Goal: Information Seeking & Learning: Learn about a topic

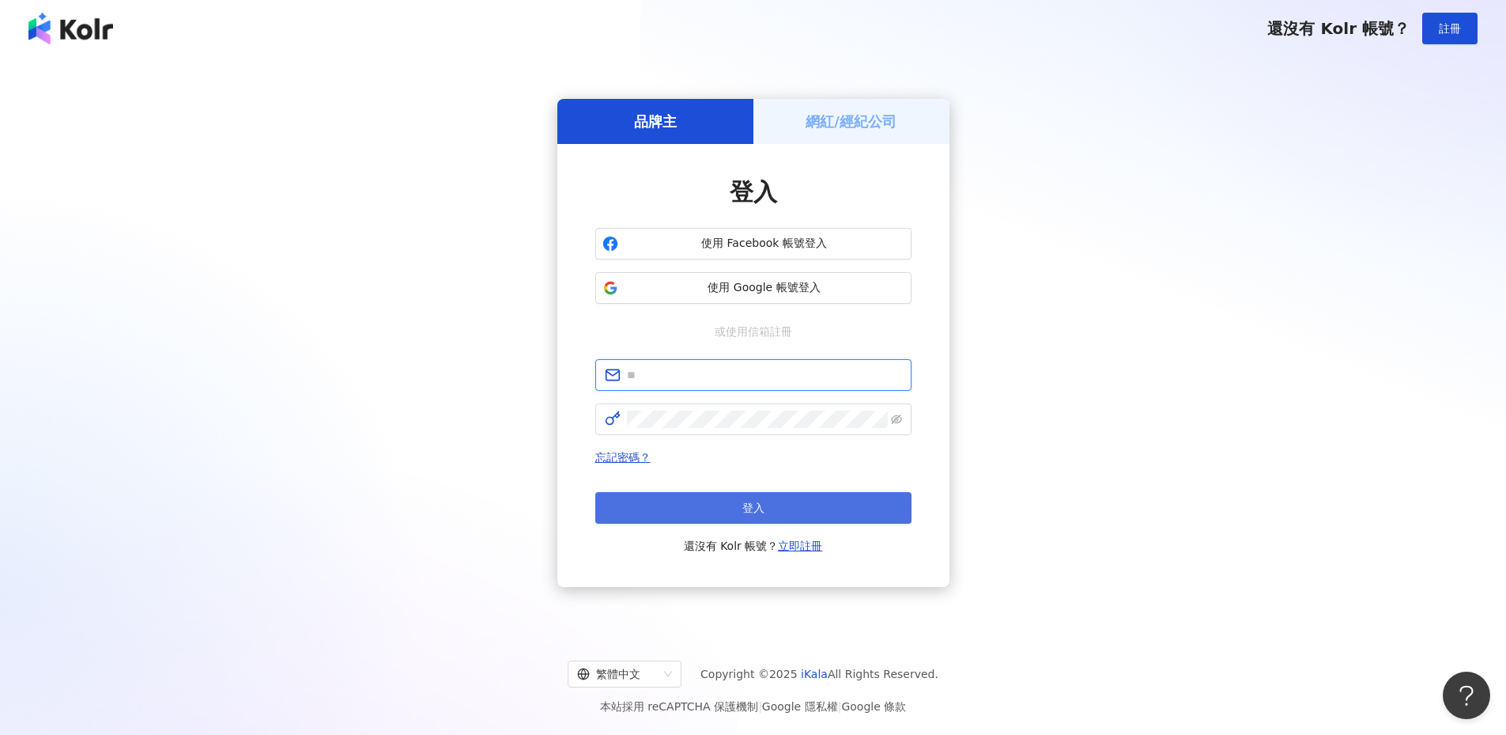
type input "**********"
click at [769, 493] on button "登入" at bounding box center [753, 508] width 316 height 32
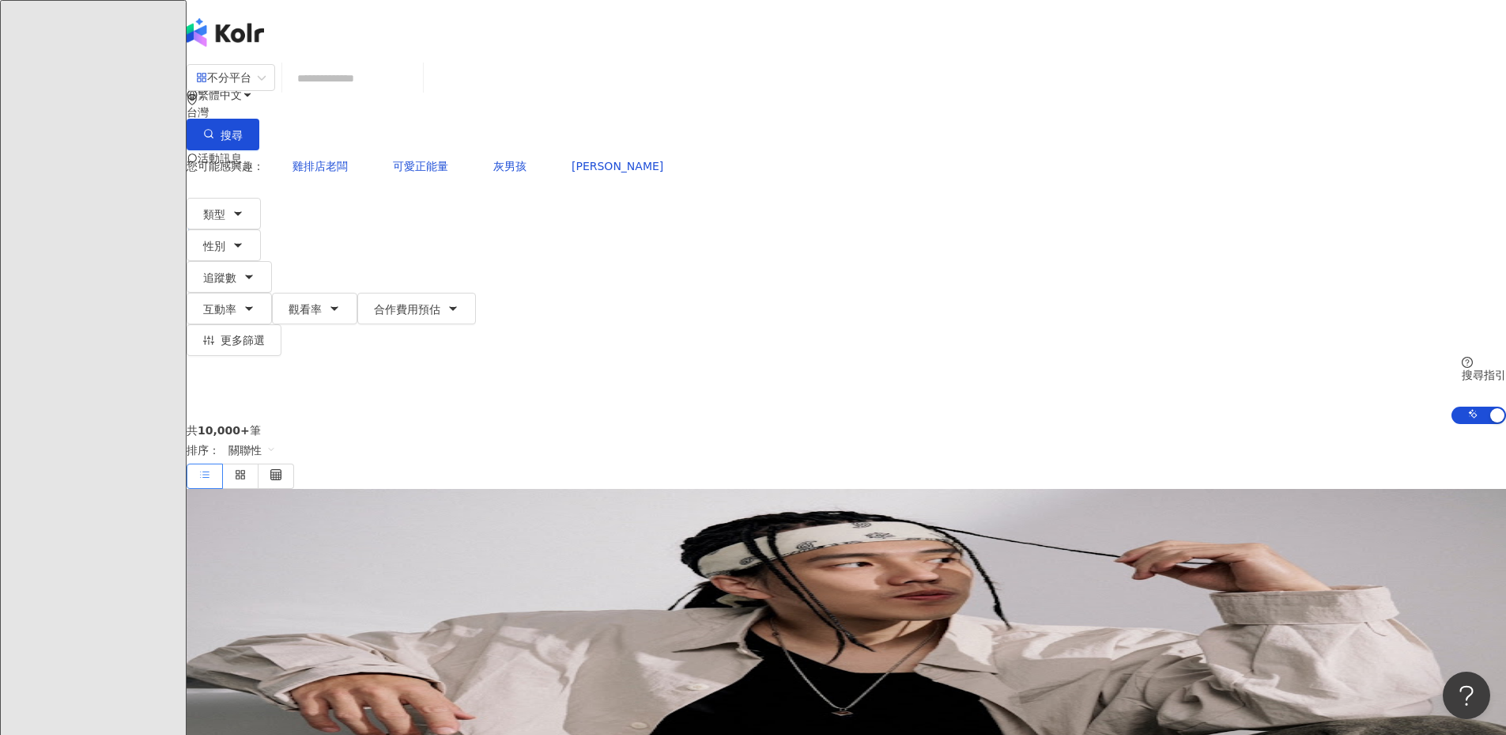
click at [417, 84] on input "search" at bounding box center [353, 78] width 128 height 30
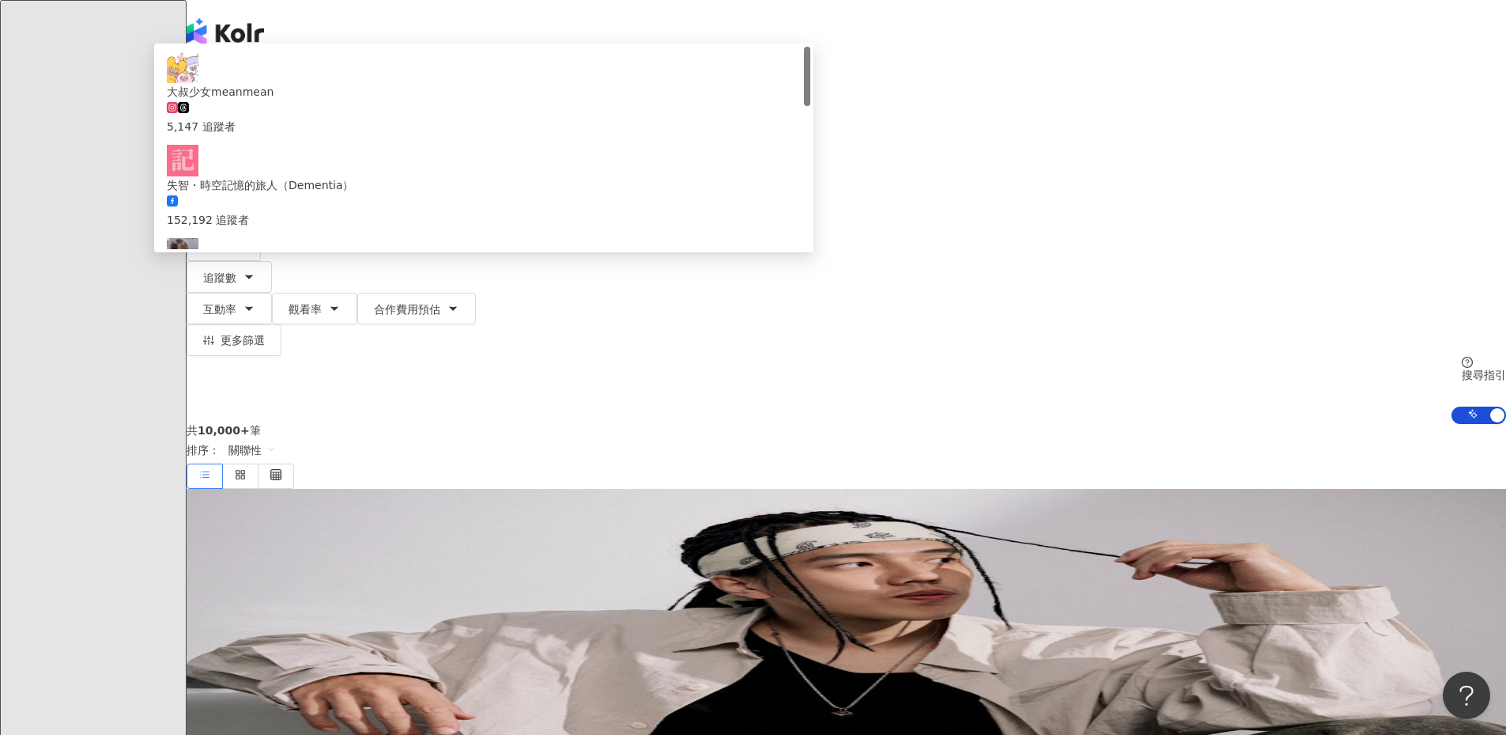
type input "**"
click at [225, 208] on span "類型" at bounding box center [214, 214] width 22 height 13
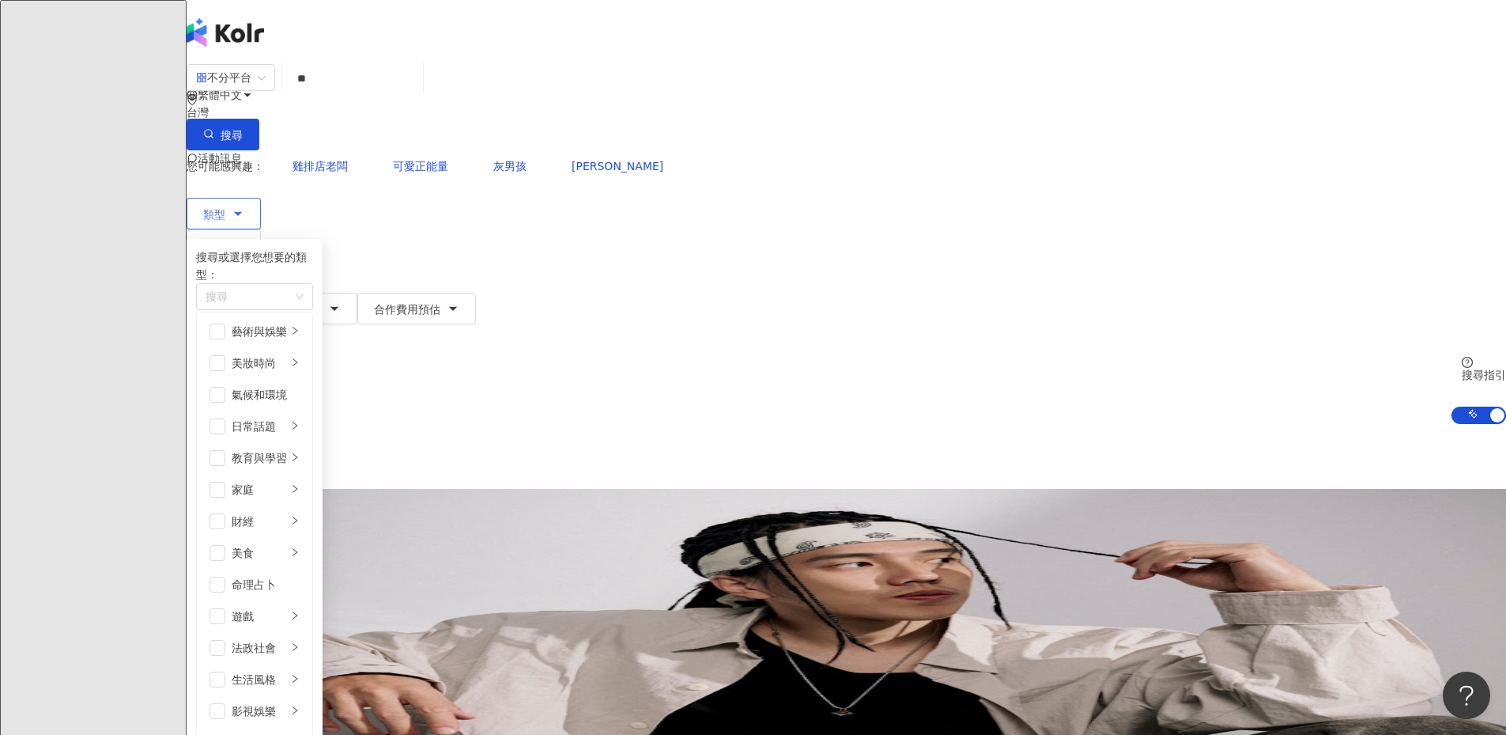
click at [261, 198] on button "類型 搜尋或選擇您想要的類型： 搜尋 藝術與娛樂 美妝時尚 氣候和環境 日常話題 教育與學習 家庭 財經 美食 命理占卜 遊戲 法政社會 生活風格 影視娛樂 …" at bounding box center [224, 214] width 74 height 32
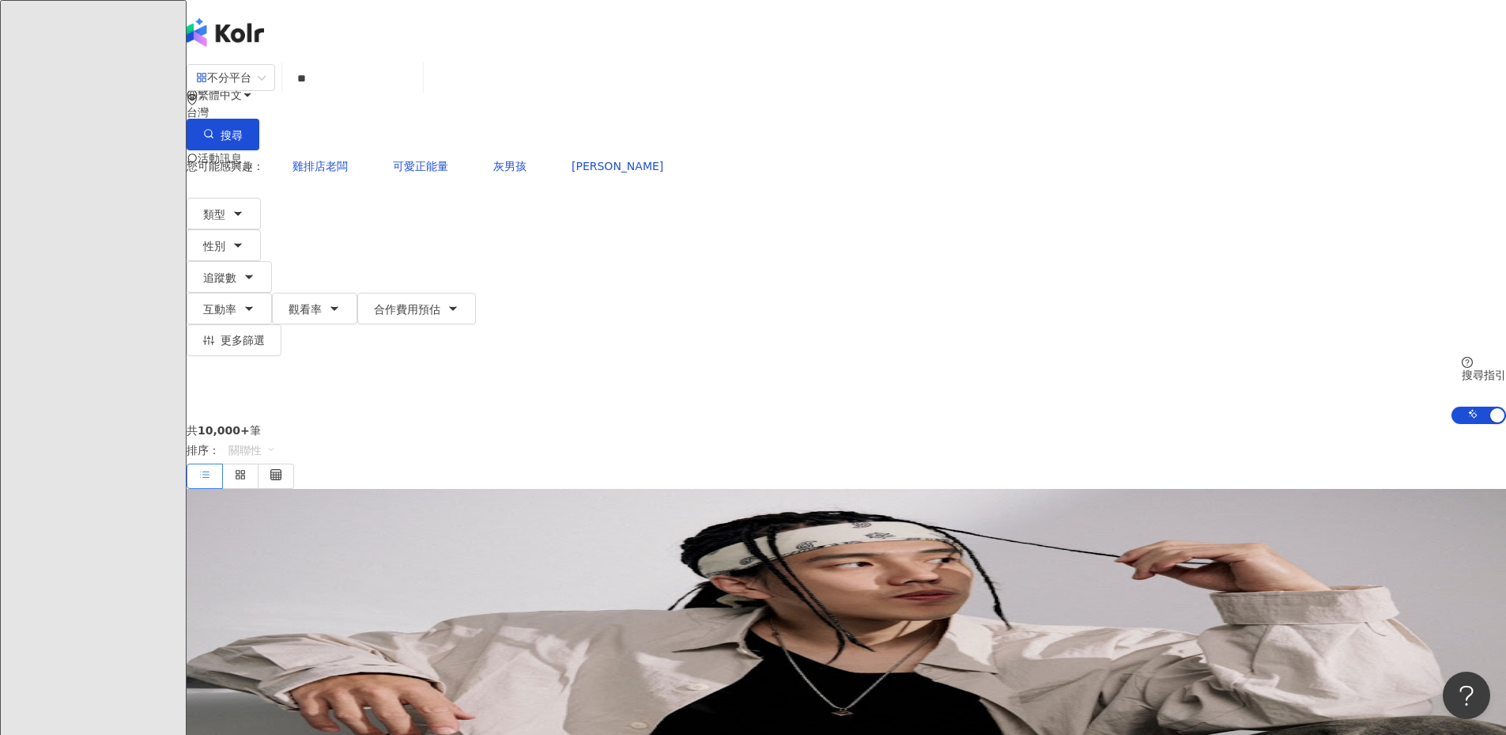
click at [276, 437] on span "關聯性" at bounding box center [252, 449] width 47 height 25
click at [742, 424] on div "共 10,000+ 筆 排序： 關聯性" at bounding box center [847, 456] width 1320 height 65
click at [236, 303] on span "互動率" at bounding box center [219, 309] width 33 height 13
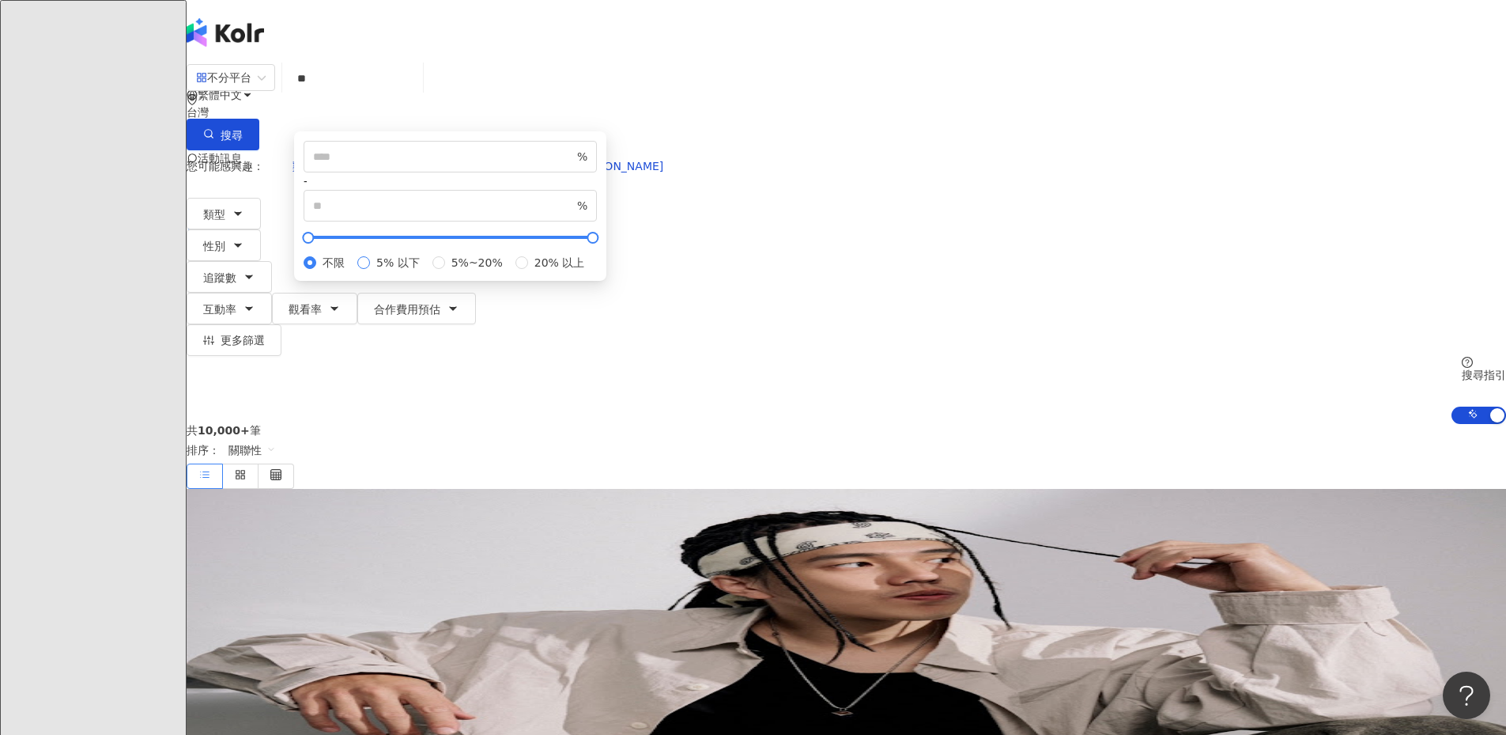
click at [426, 271] on span "5% 以下" at bounding box center [398, 262] width 56 height 17
type input "*"
click at [272, 261] on button "追蹤數" at bounding box center [229, 277] width 85 height 32
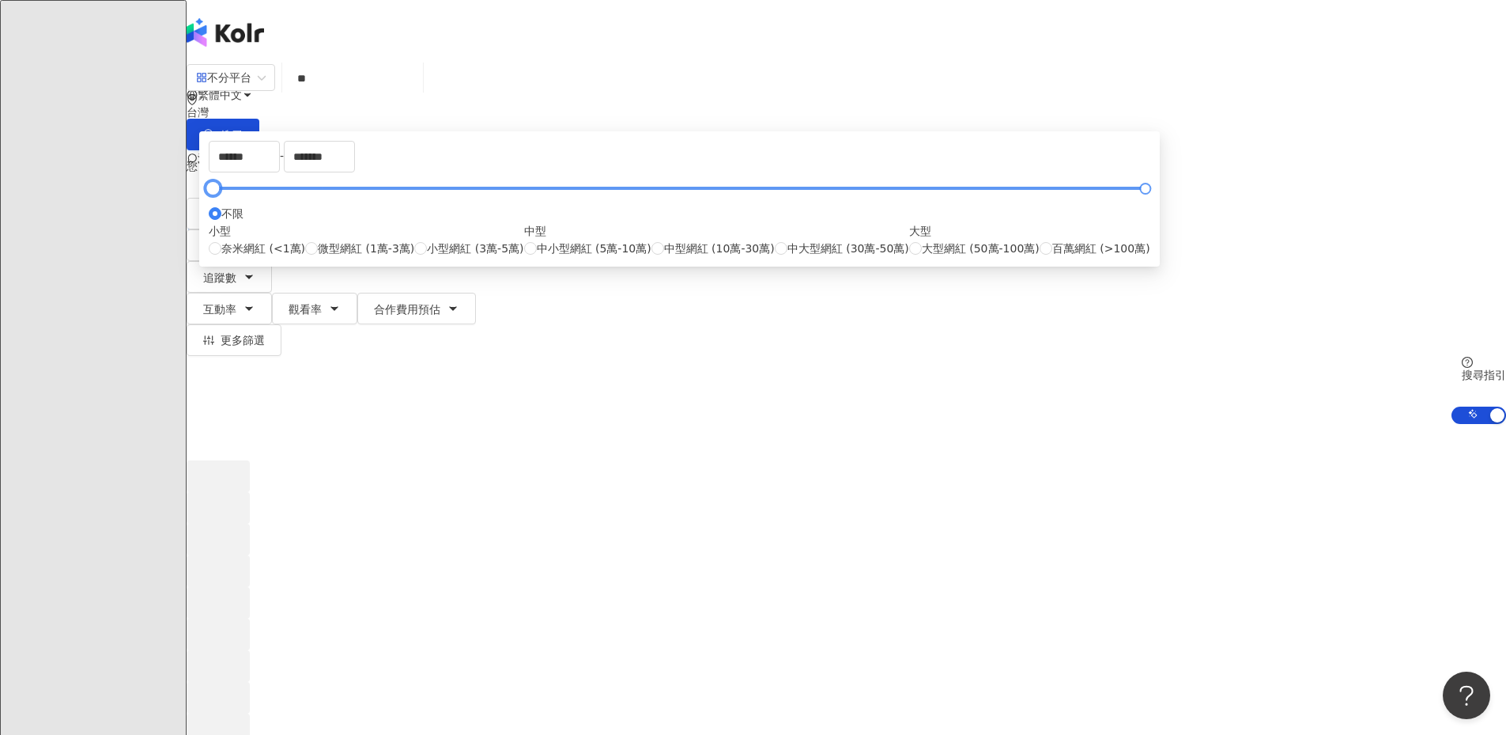
click at [654, 193] on div at bounding box center [679, 187] width 932 height 9
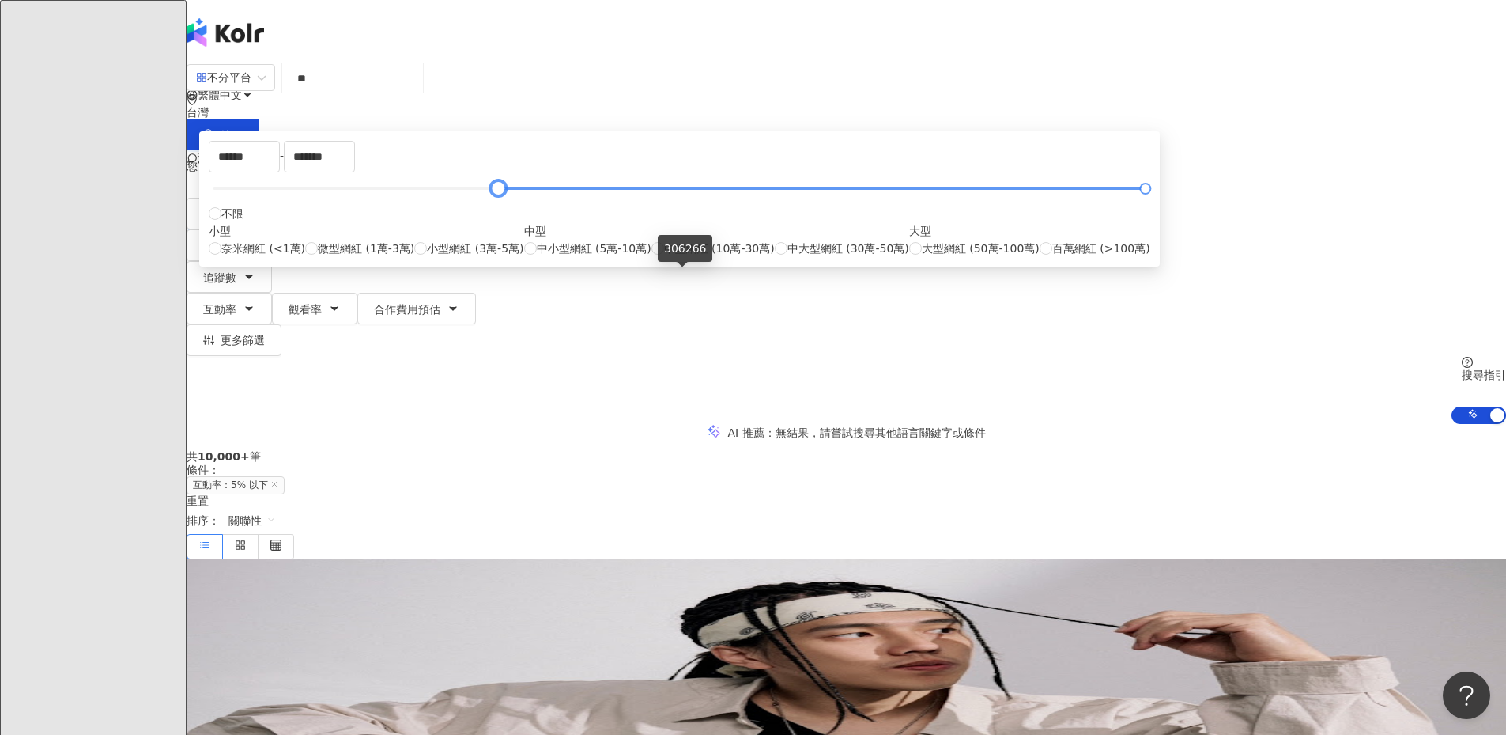
type input "******"
drag, startPoint x: 655, startPoint y: 273, endPoint x: 683, endPoint y: 281, distance: 29.0
click at [501, 193] on div at bounding box center [497, 188] width 9 height 9
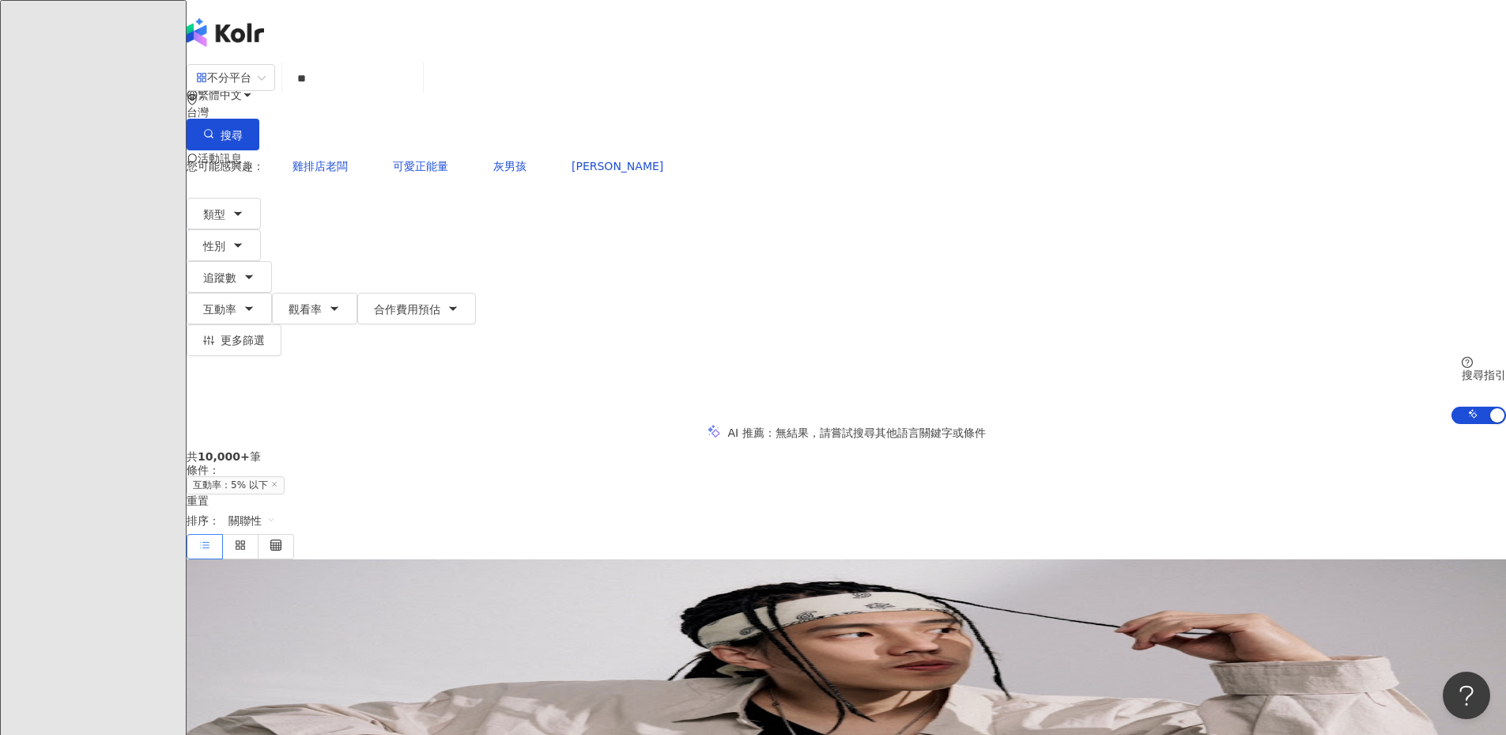
click at [1048, 450] on div "共 10,000+ 筆 條件 ： 互動率：5% 以下 重置 排序： 關聯性" at bounding box center [847, 504] width 1320 height 108
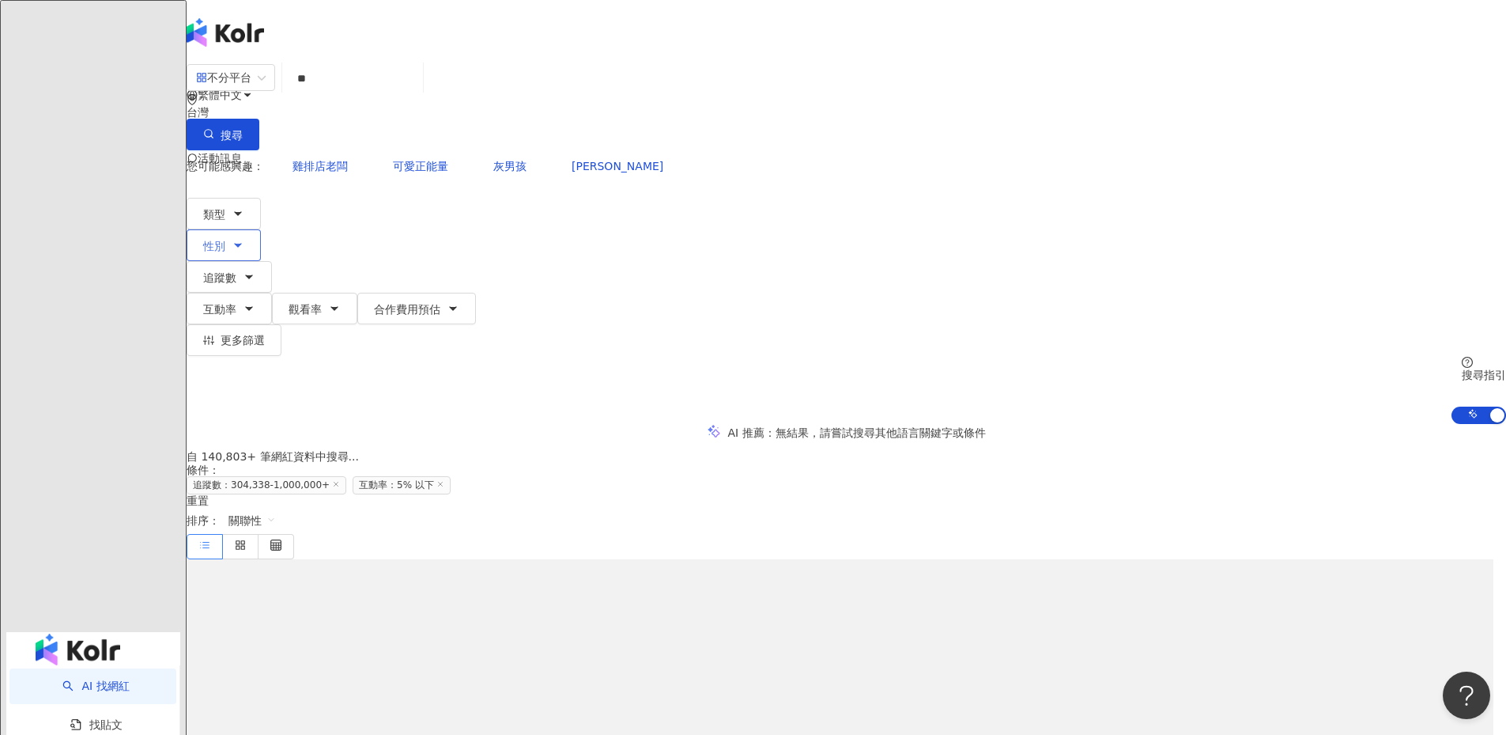
click at [244, 239] on icon "button" at bounding box center [238, 245] width 13 height 13
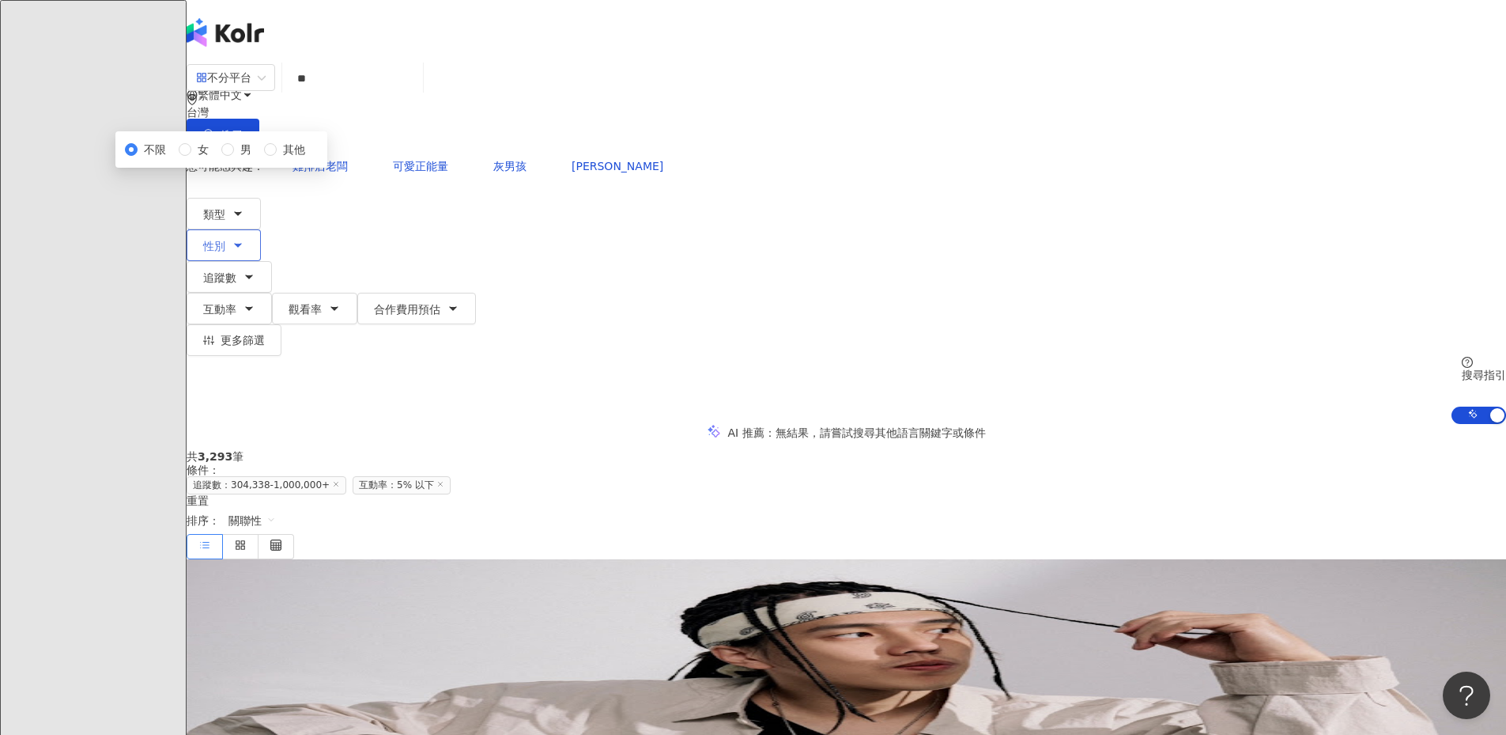
click at [225, 240] on span "性別" at bounding box center [214, 246] width 22 height 13
click at [244, 207] on icon "button" at bounding box center [238, 213] width 13 height 13
click at [251, 90] on div "不分平台" at bounding box center [223, 77] width 55 height 25
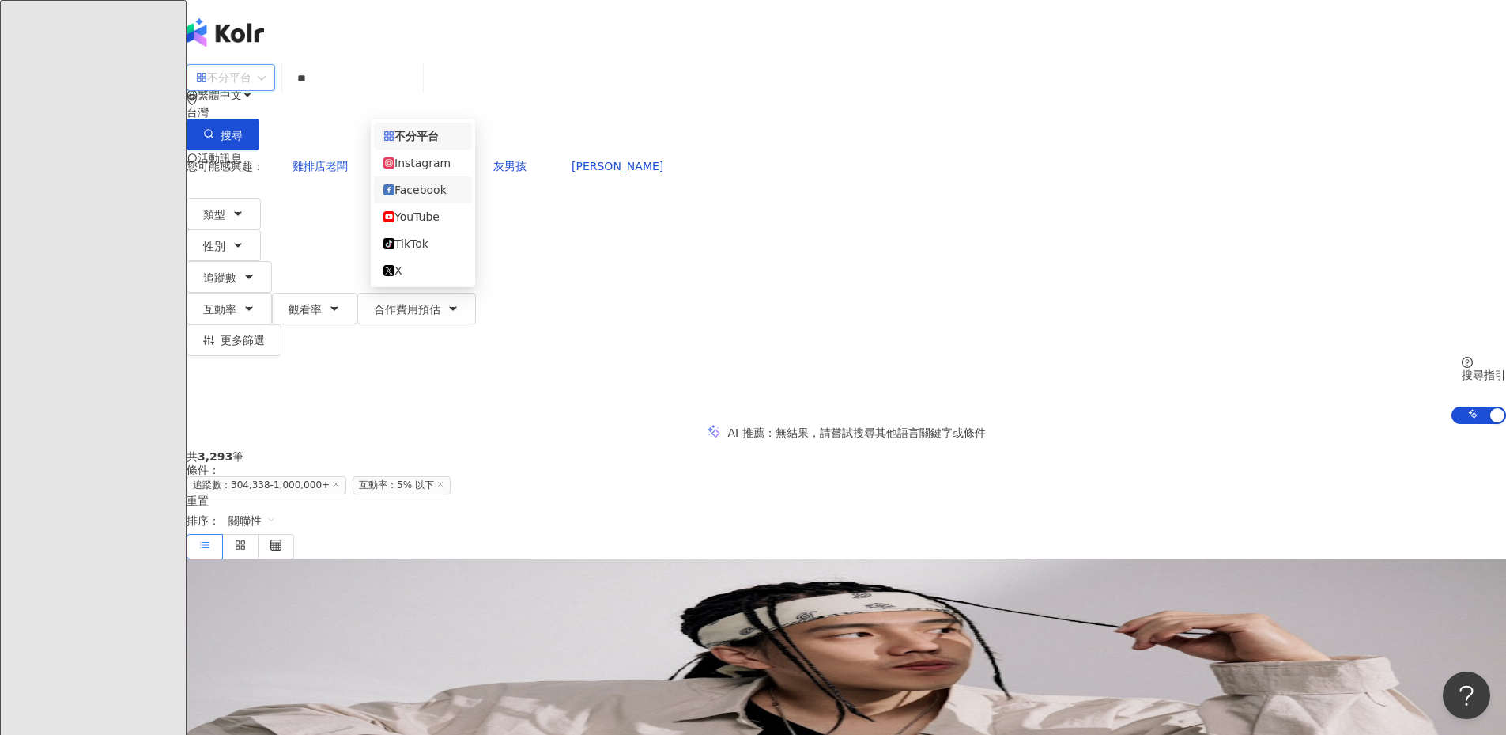
click at [425, 194] on div "Facebook" at bounding box center [422, 189] width 79 height 17
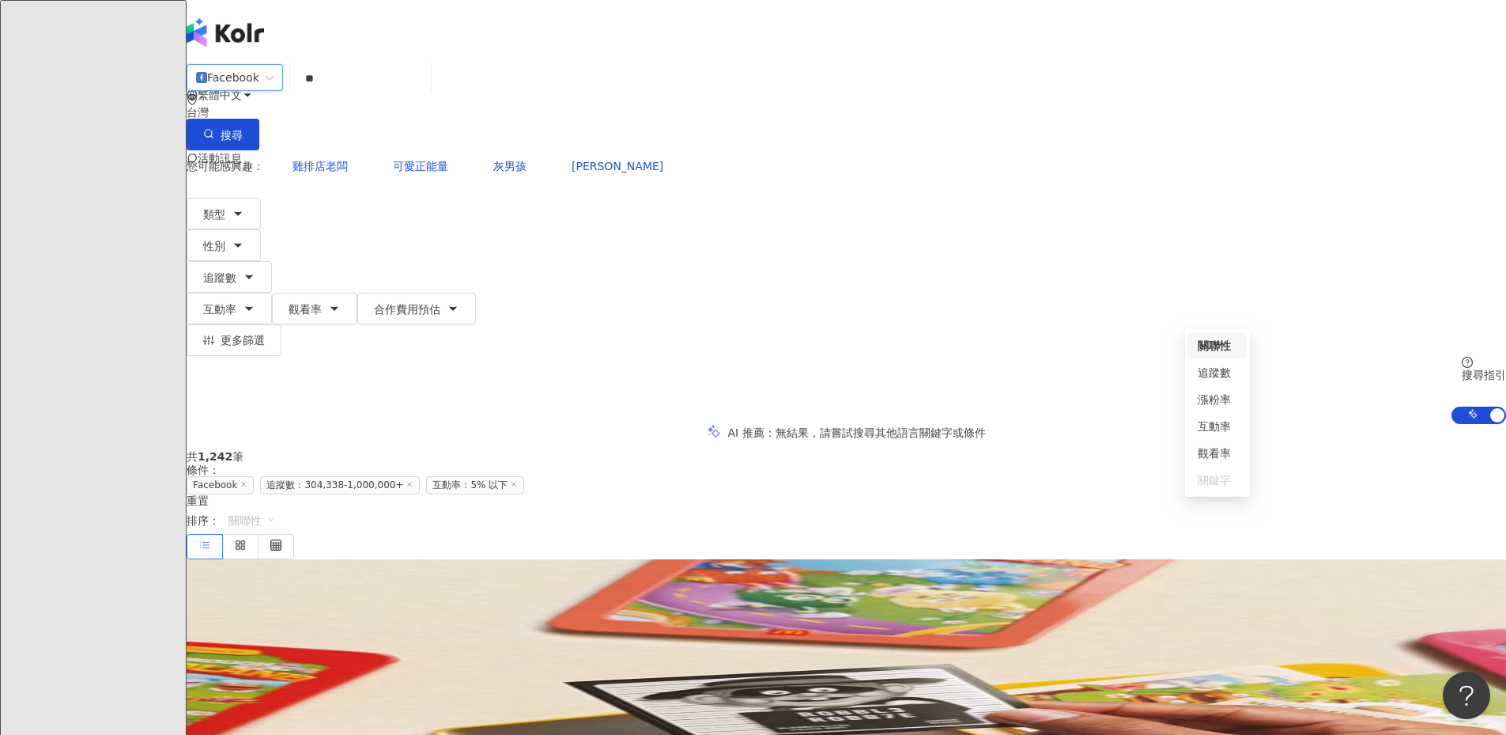
click at [276, 508] on span "關聯性" at bounding box center [252, 520] width 47 height 25
click at [1219, 490] on div "關鍵字" at bounding box center [1217, 480] width 59 height 27
click at [1219, 485] on div "關鍵字" at bounding box center [1218, 479] width 40 height 17
click at [1057, 450] on div "共 1,242 筆 條件 ： Facebook 追蹤數：304,338-1,000,000+ 互動率：5% 以下 重置 排序： 關聯性" at bounding box center [847, 504] width 1320 height 108
click at [255, 302] on icon "button" at bounding box center [249, 308] width 13 height 13
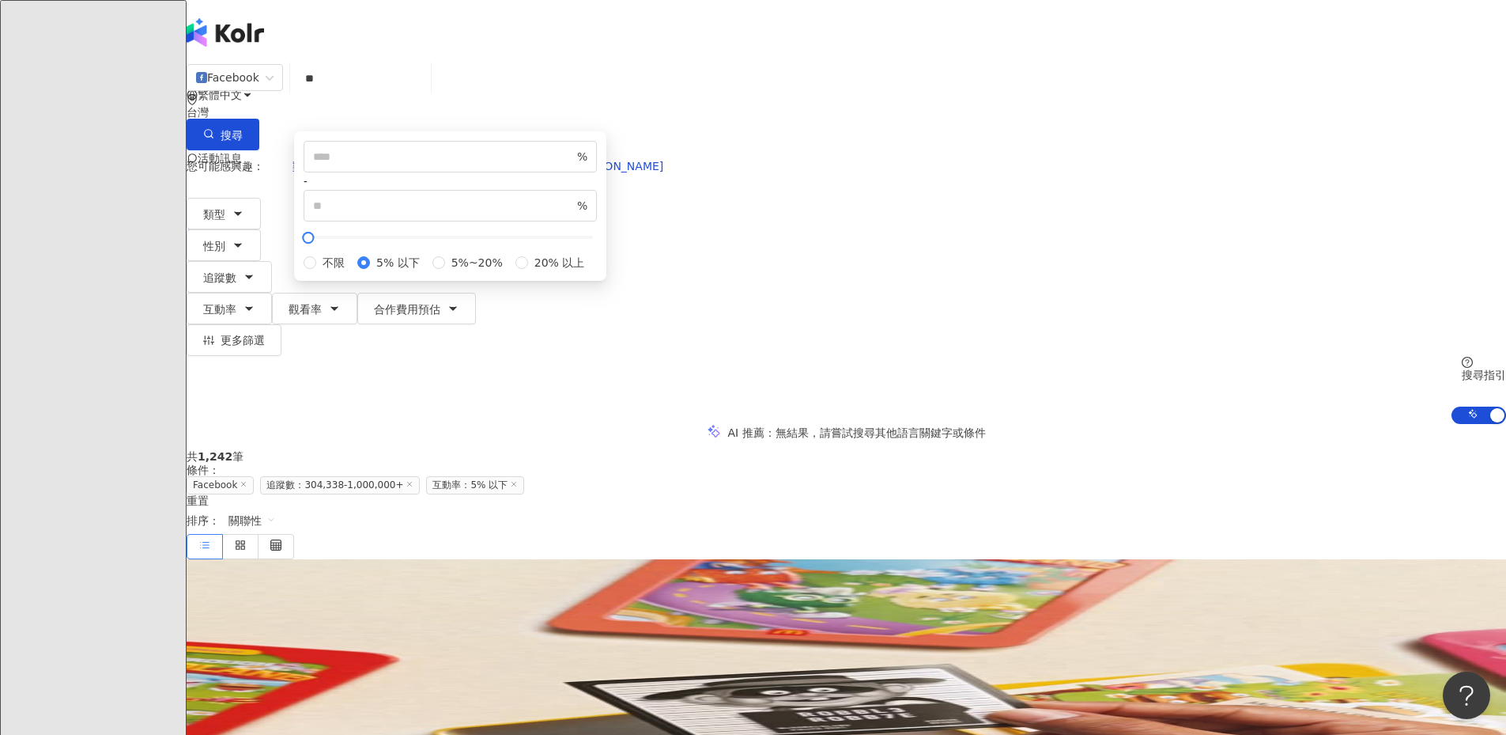
click at [597, 271] on div "不限 5% 以下 5%~20% 20% 以上" at bounding box center [450, 262] width 293 height 17
click at [351, 271] on span "不限" at bounding box center [333, 262] width 35 height 17
click at [1063, 450] on div "共 1,242 筆 條件 ： Facebook 追蹤數：304,338-1,000,000+ 互動率：5% 以下 重置 排序： 關聯性" at bounding box center [847, 504] width 1320 height 108
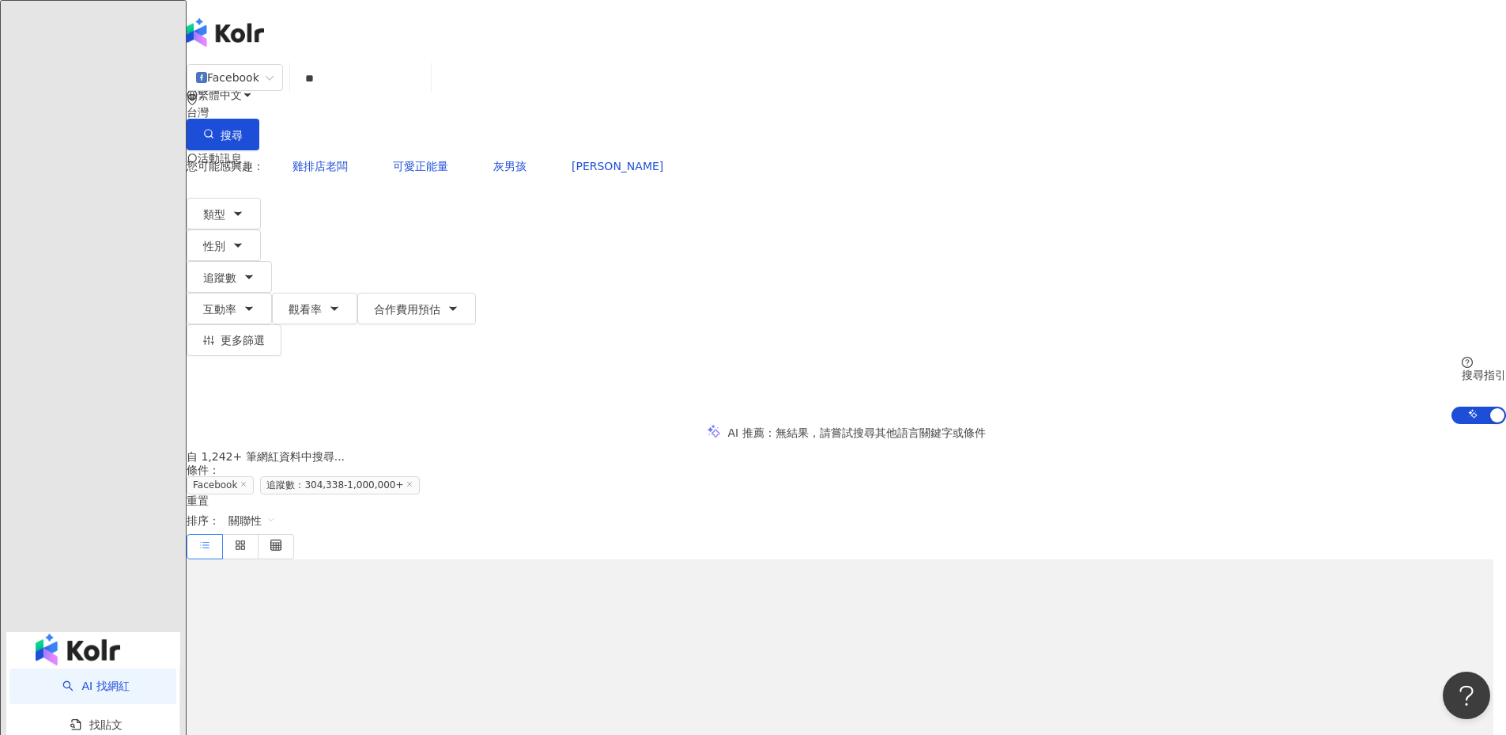
click at [285, 507] on div "關聯性" at bounding box center [252, 520] width 65 height 27
click at [276, 508] on span "關聯性" at bounding box center [252, 520] width 47 height 25
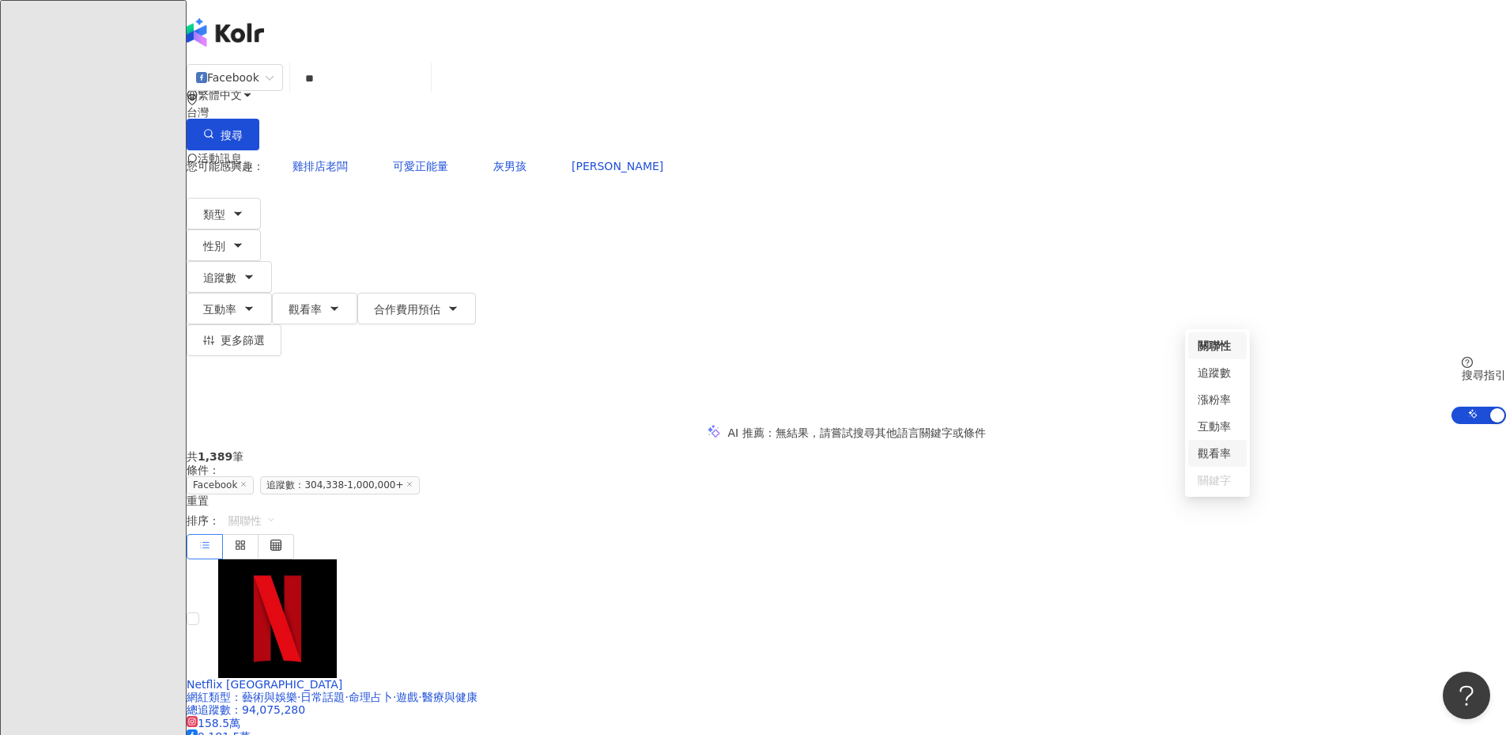
click at [1206, 479] on div "關鍵字" at bounding box center [1218, 479] width 40 height 17
click at [1206, 483] on div "關鍵字" at bounding box center [1218, 479] width 40 height 17
click at [259, 90] on div "Facebook" at bounding box center [227, 77] width 63 height 25
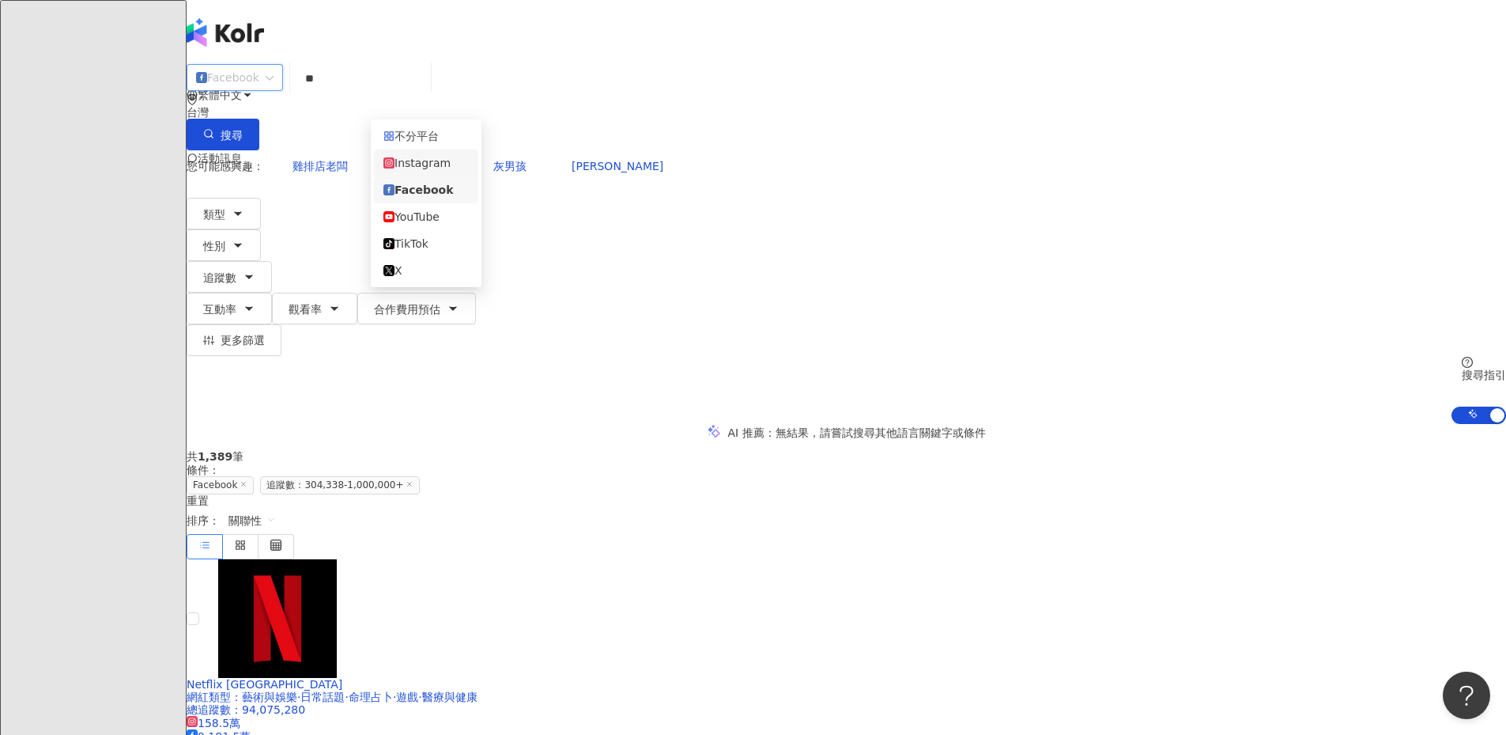
click at [419, 172] on div "Instagram" at bounding box center [425, 162] width 85 height 17
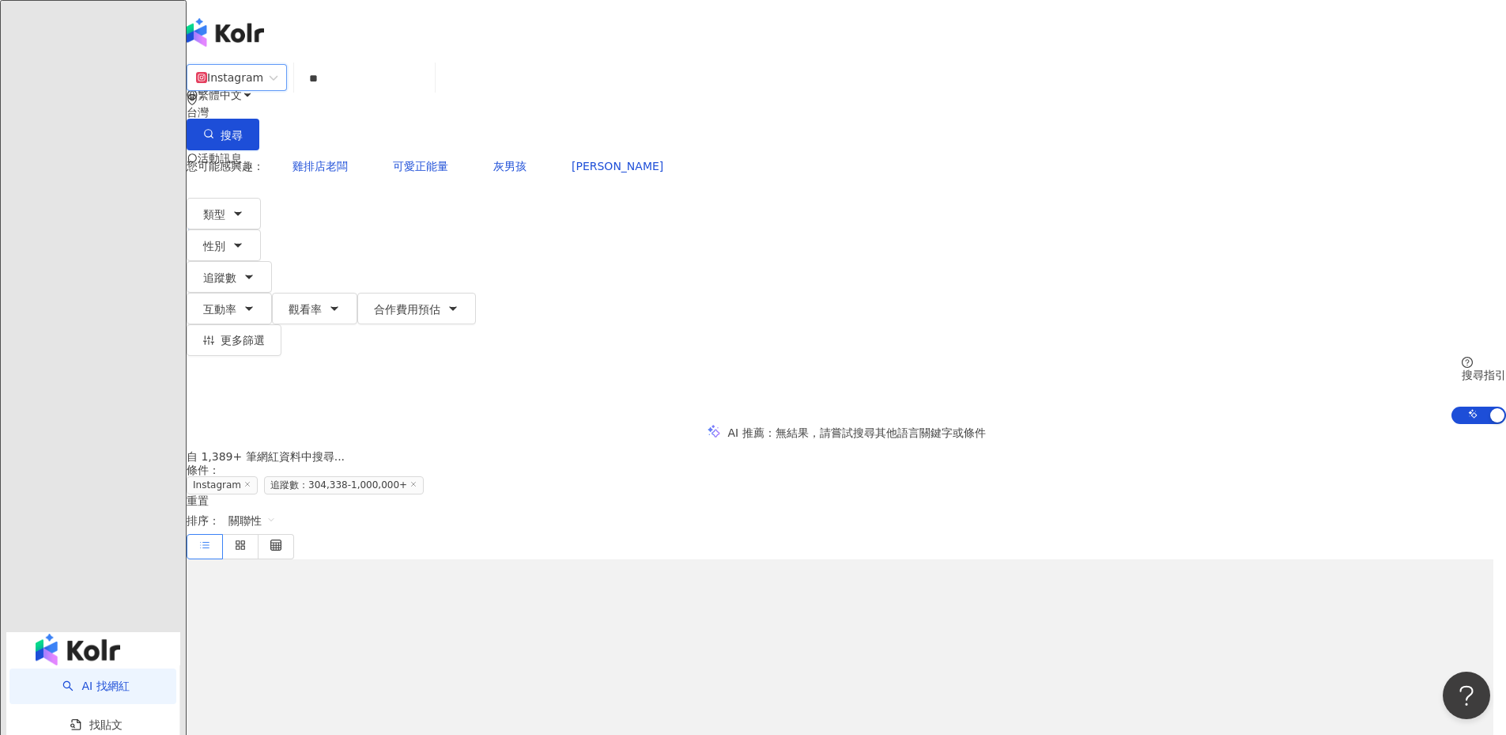
click at [276, 508] on span "關聯性" at bounding box center [252, 520] width 47 height 25
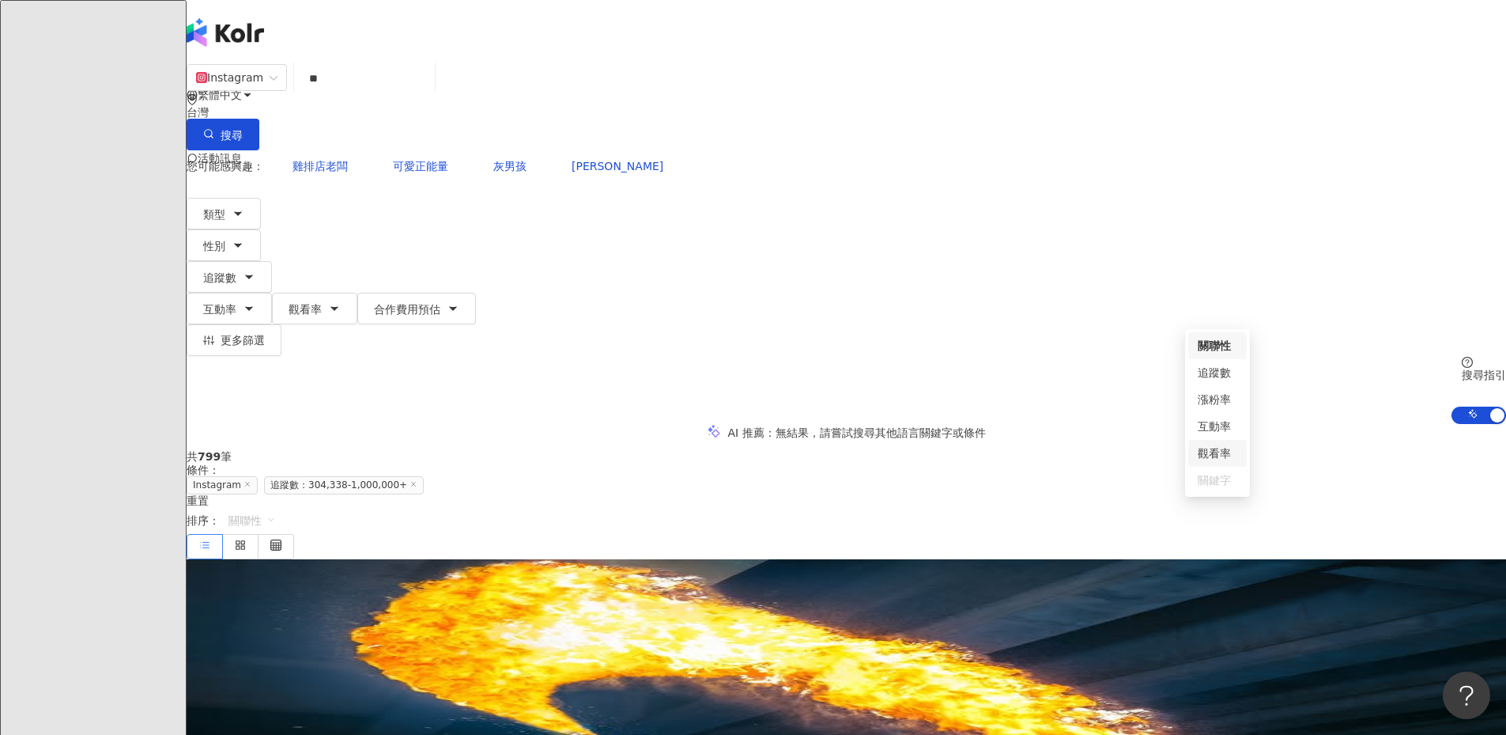
click at [1226, 483] on div "關鍵字" at bounding box center [1218, 479] width 40 height 17
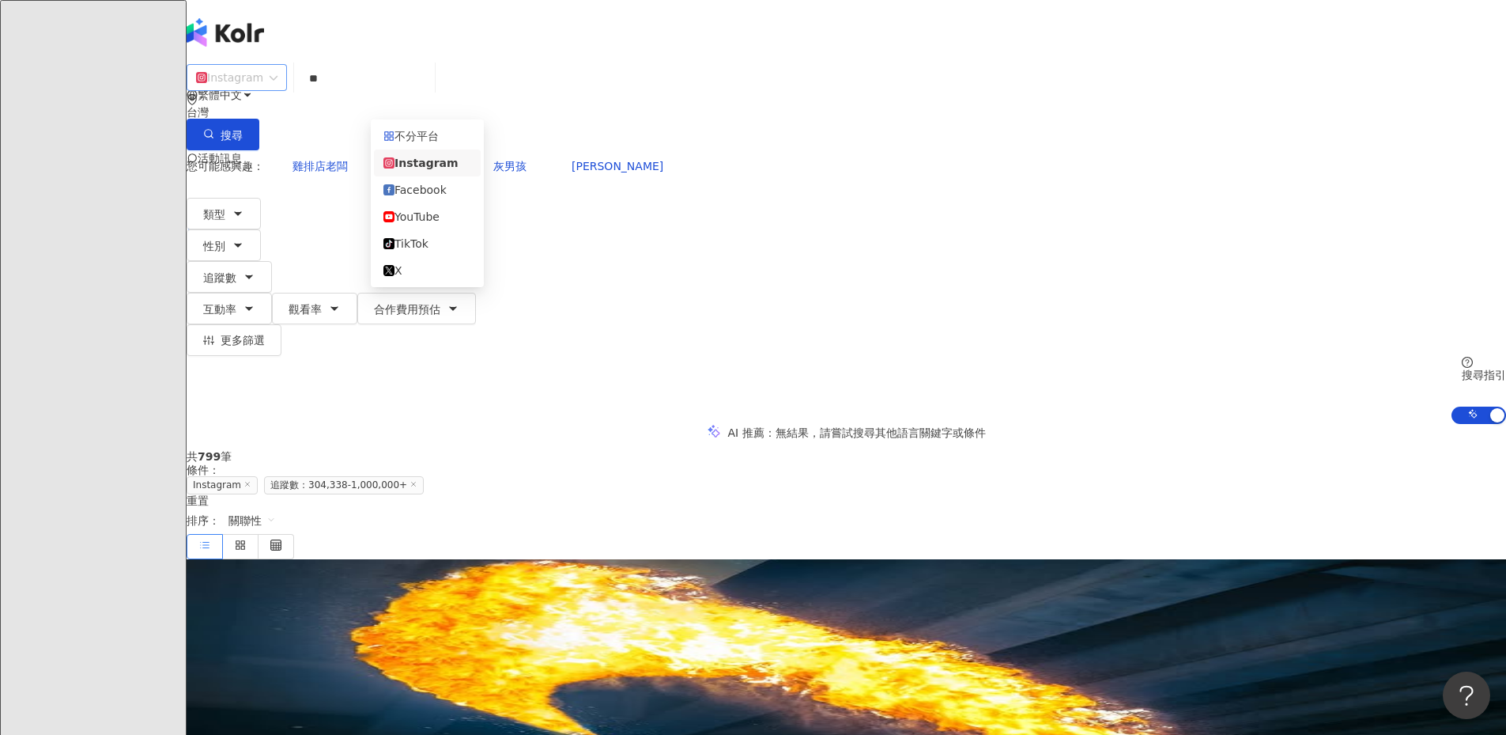
click at [263, 85] on div "Instagram" at bounding box center [229, 77] width 67 height 25
click at [444, 141] on div "不分平台" at bounding box center [427, 135] width 88 height 17
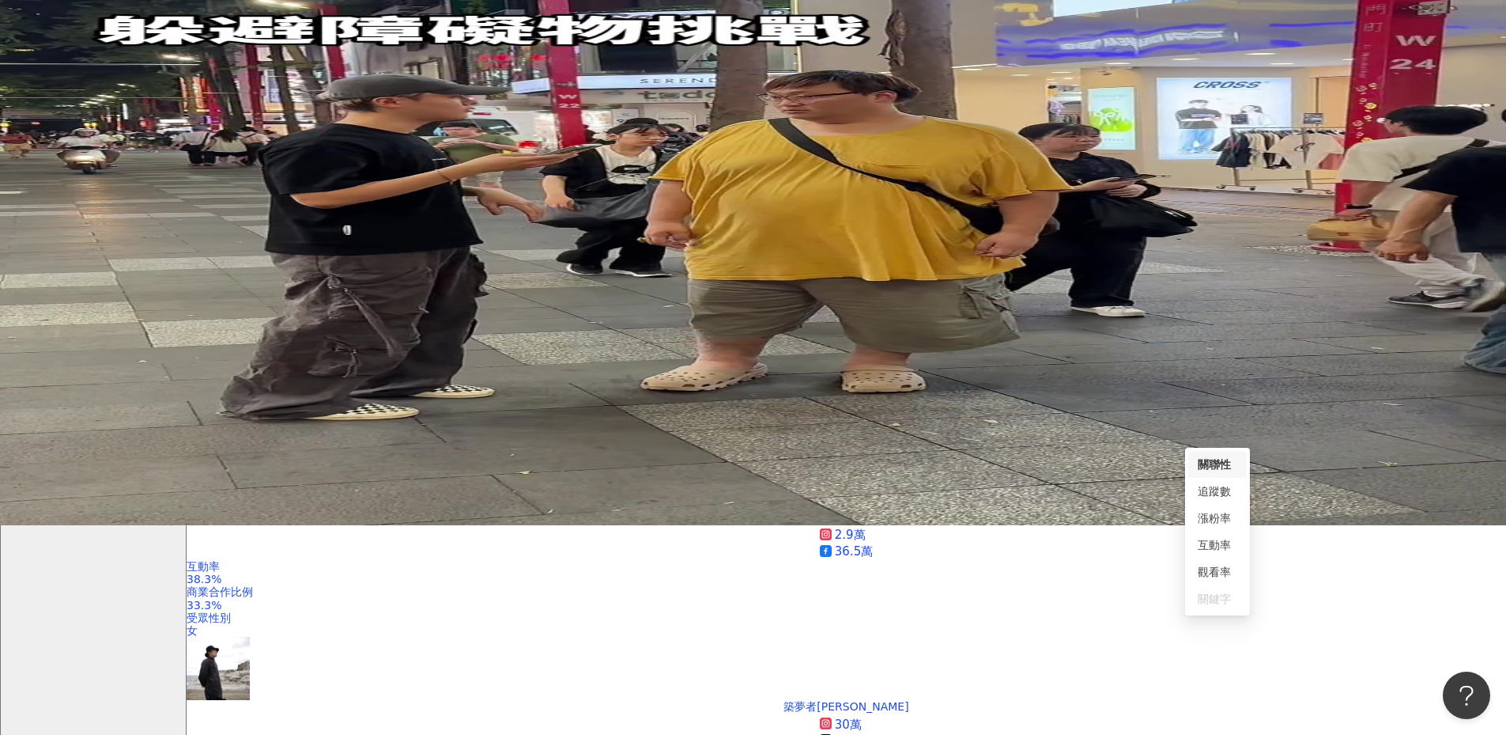
scroll to position [210, 0]
click at [1205, 602] on div "關鍵字" at bounding box center [1218, 597] width 40 height 17
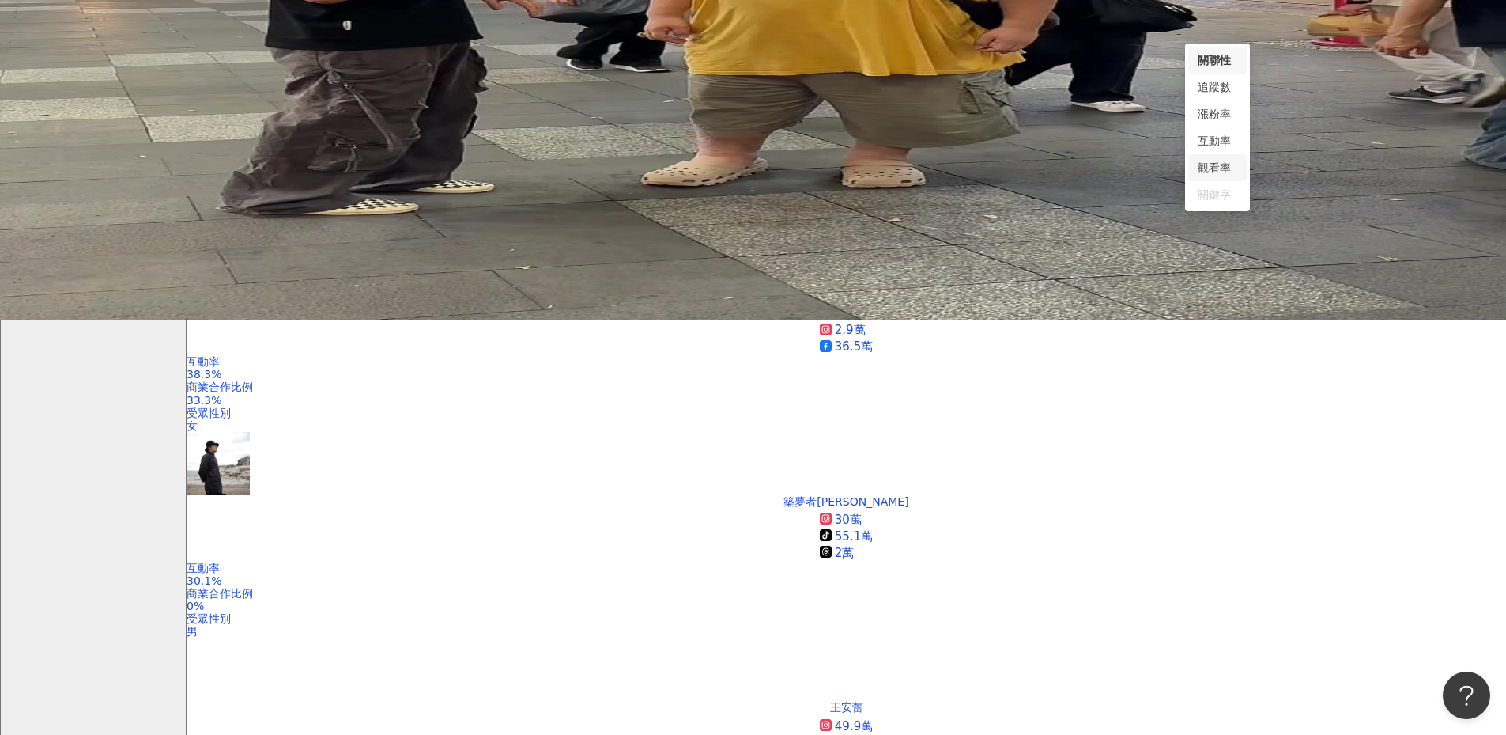
scroll to position [420, 0]
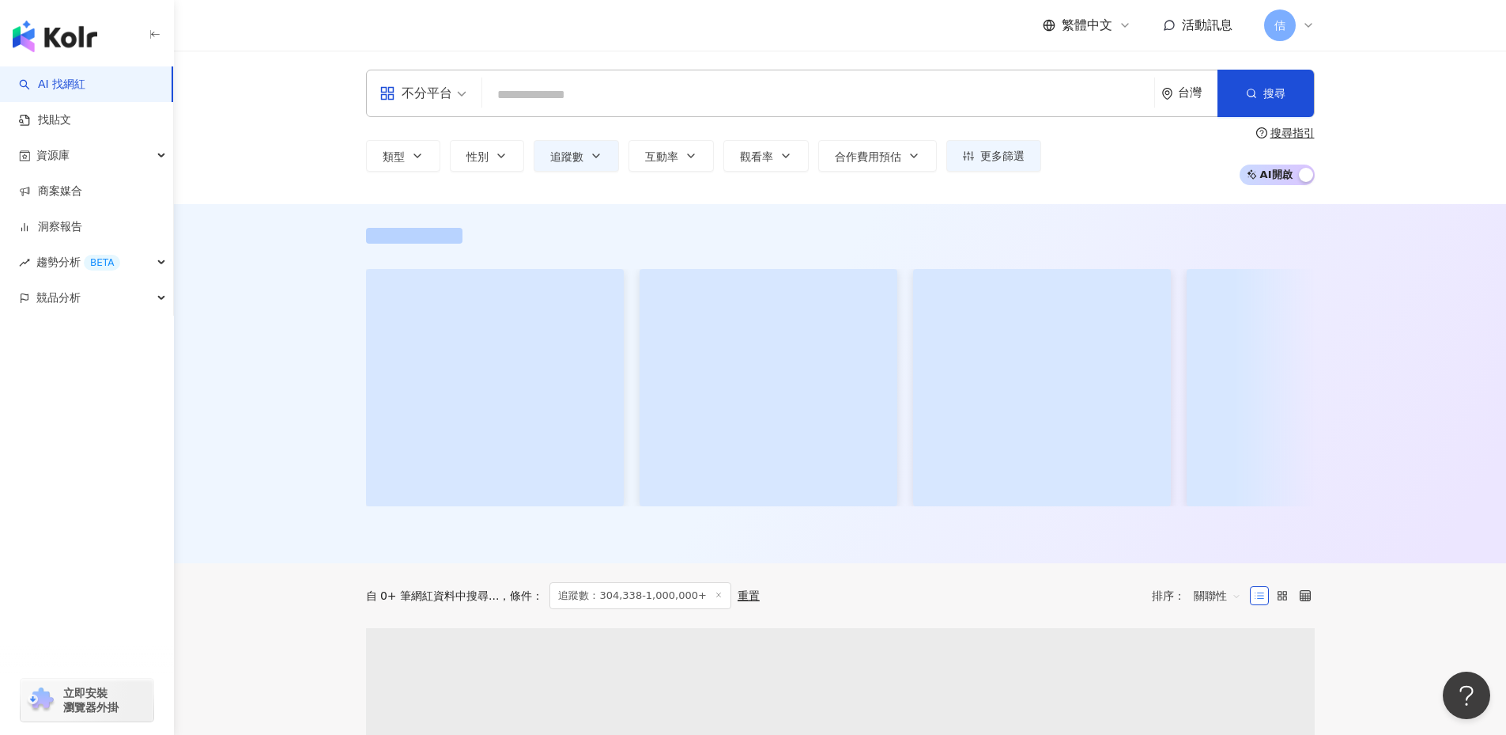
click at [546, 86] on input "search" at bounding box center [818, 95] width 659 height 30
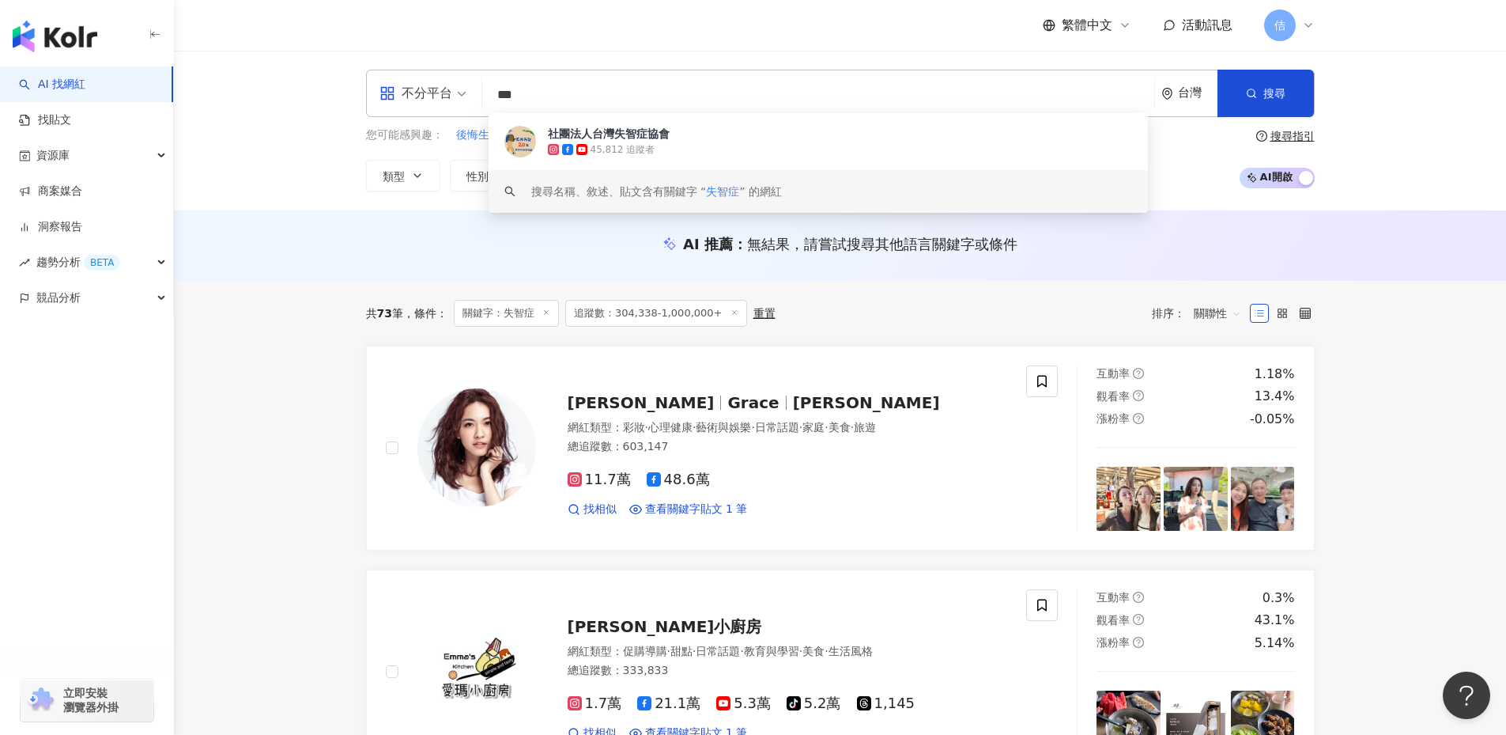
click at [1203, 308] on span "關聯性" at bounding box center [1217, 312] width 47 height 25
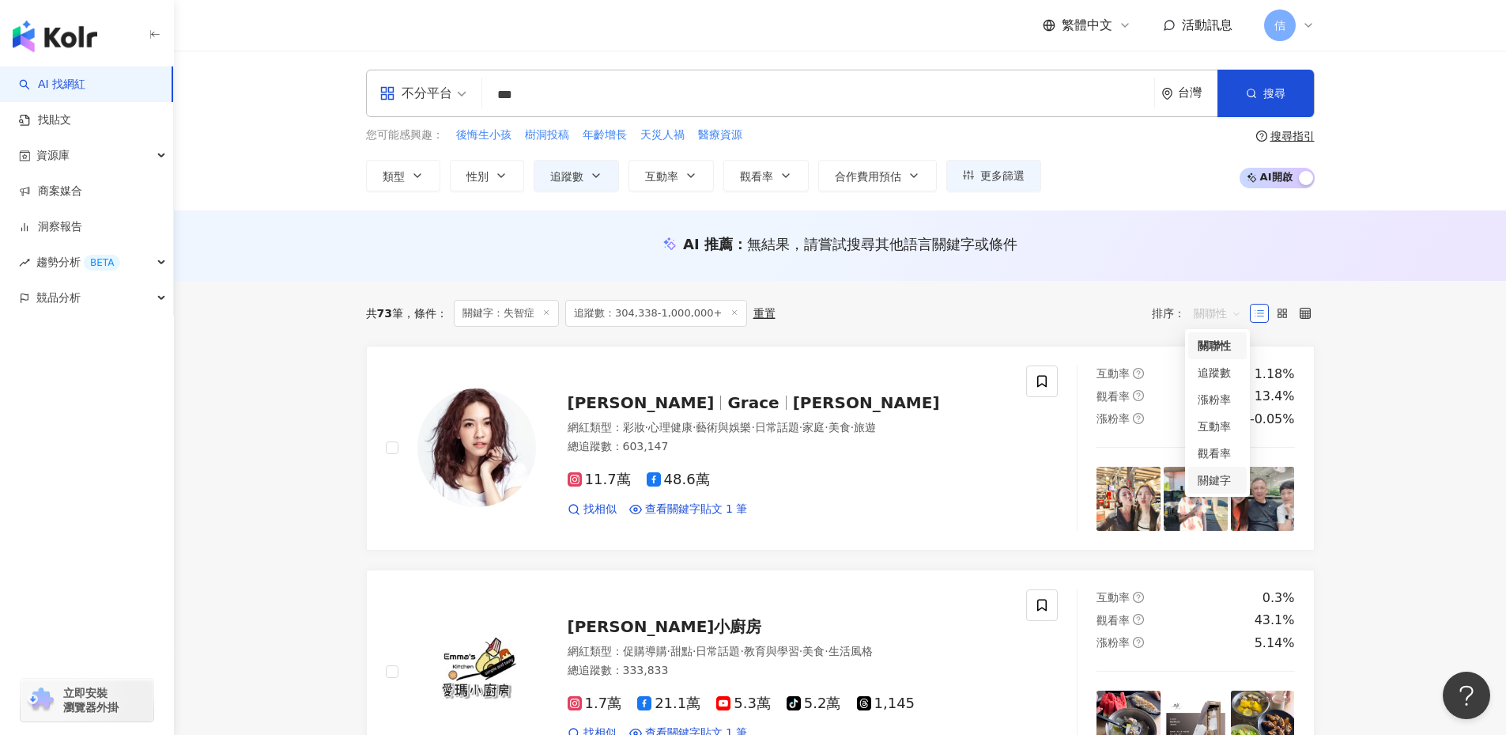
click at [1215, 482] on div "關鍵字" at bounding box center [1218, 479] width 40 height 17
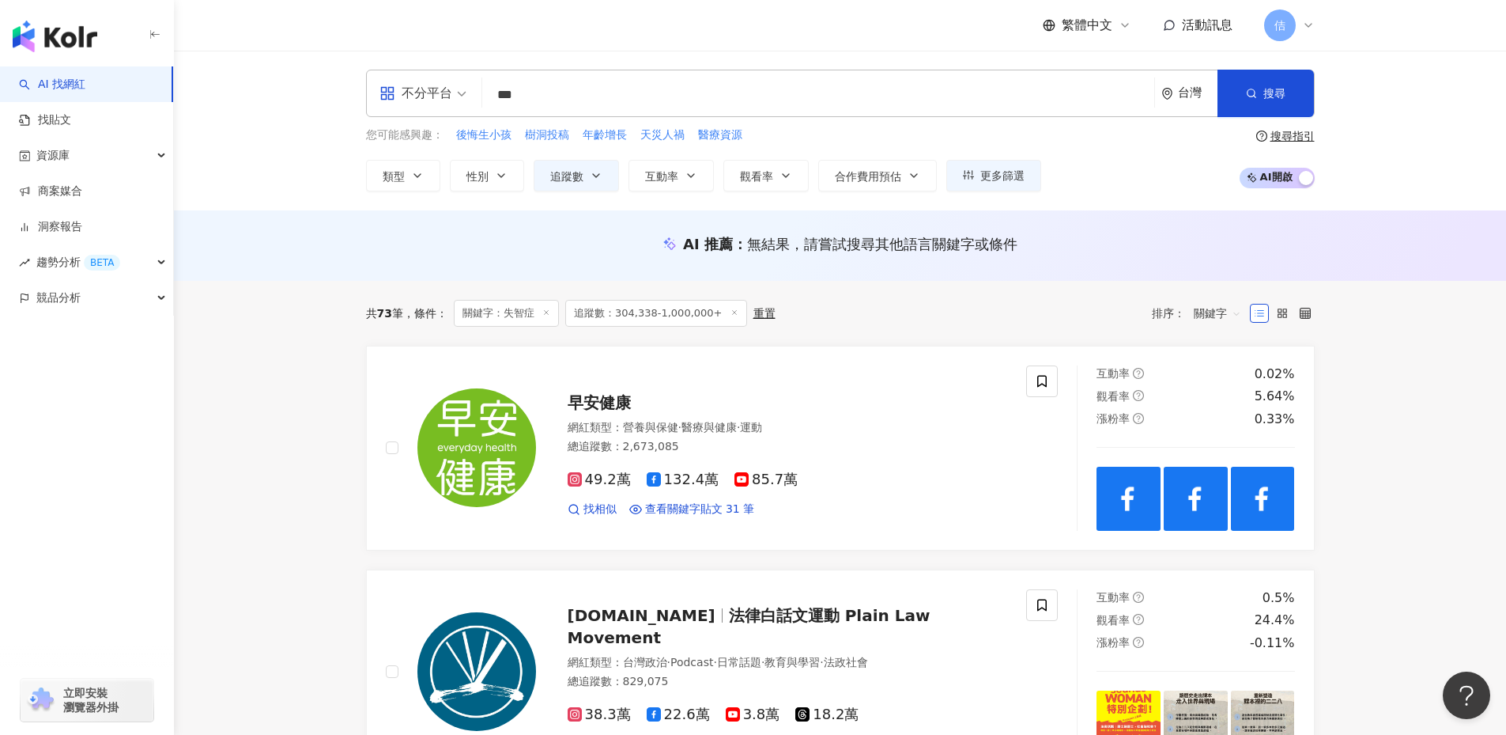
click at [444, 96] on div "不分平台" at bounding box center [416, 93] width 73 height 25
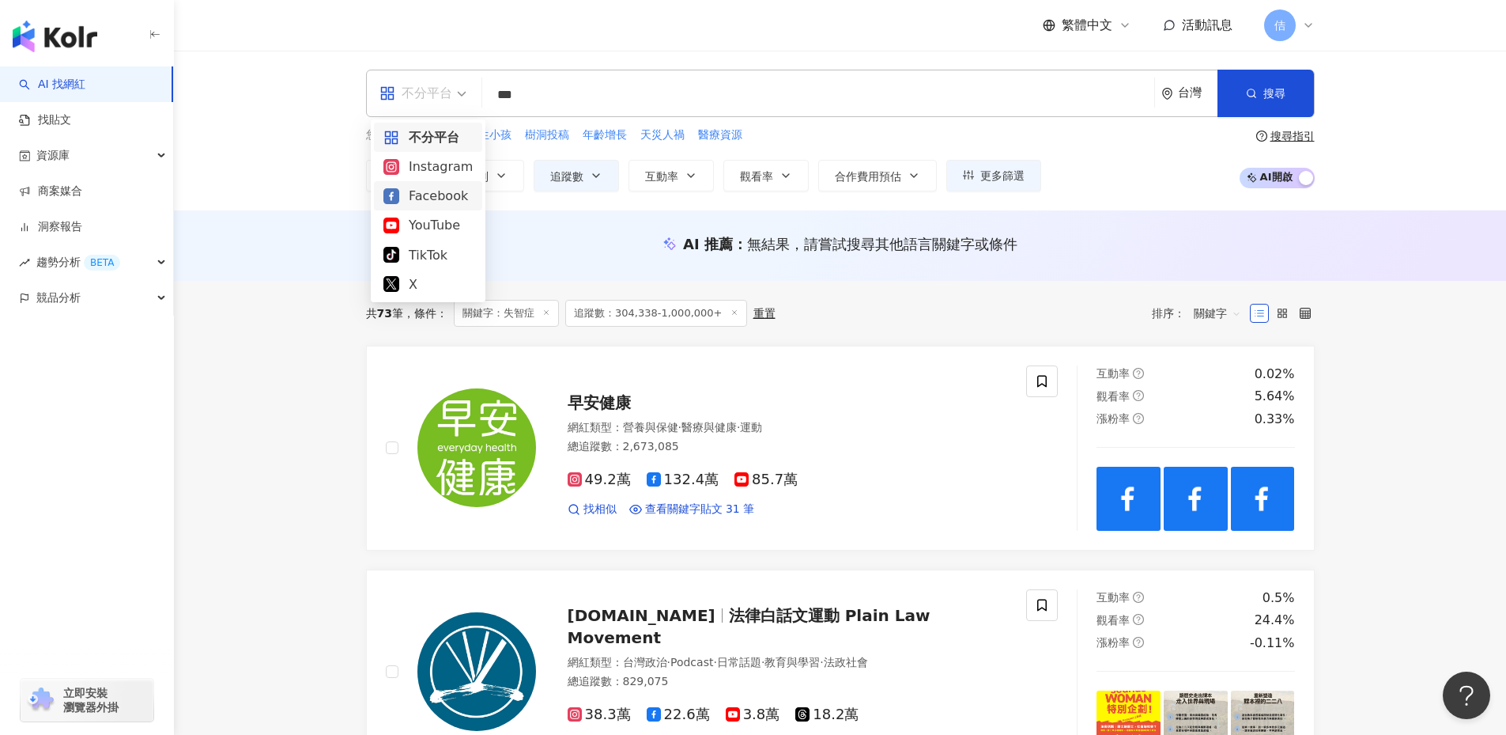
click at [426, 203] on div "Facebook" at bounding box center [427, 196] width 89 height 20
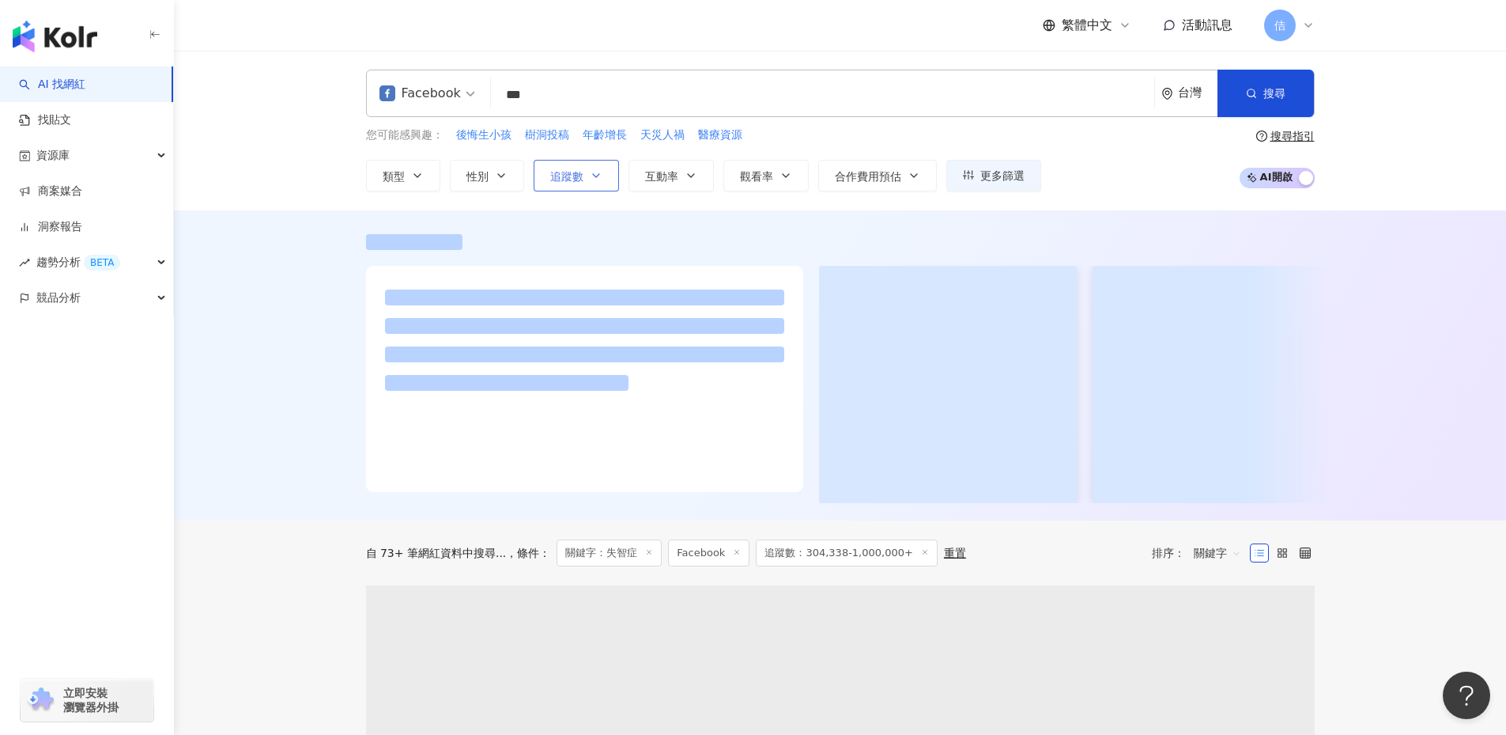
click at [572, 174] on span "追蹤數" at bounding box center [566, 176] width 33 height 13
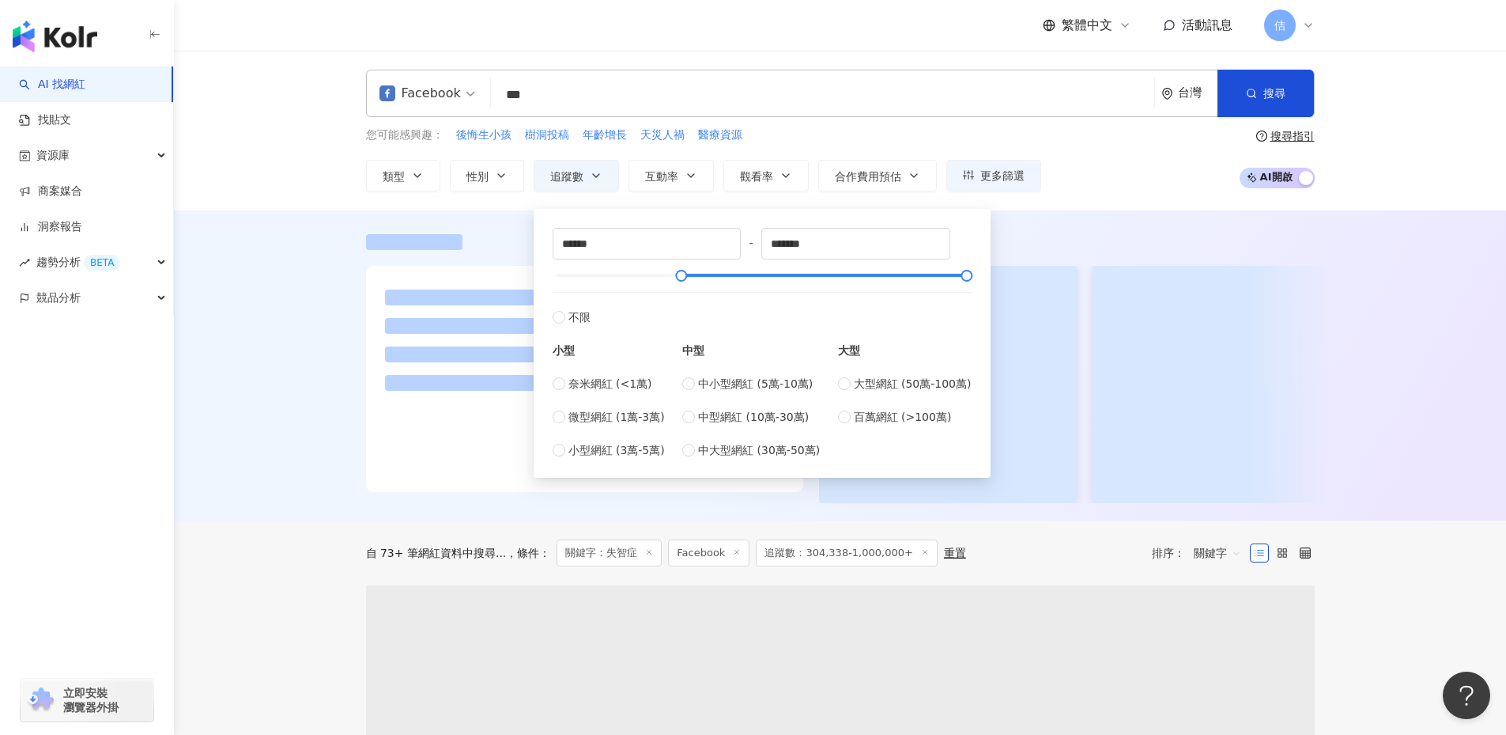
click at [428, 219] on div at bounding box center [840, 365] width 1332 height 310
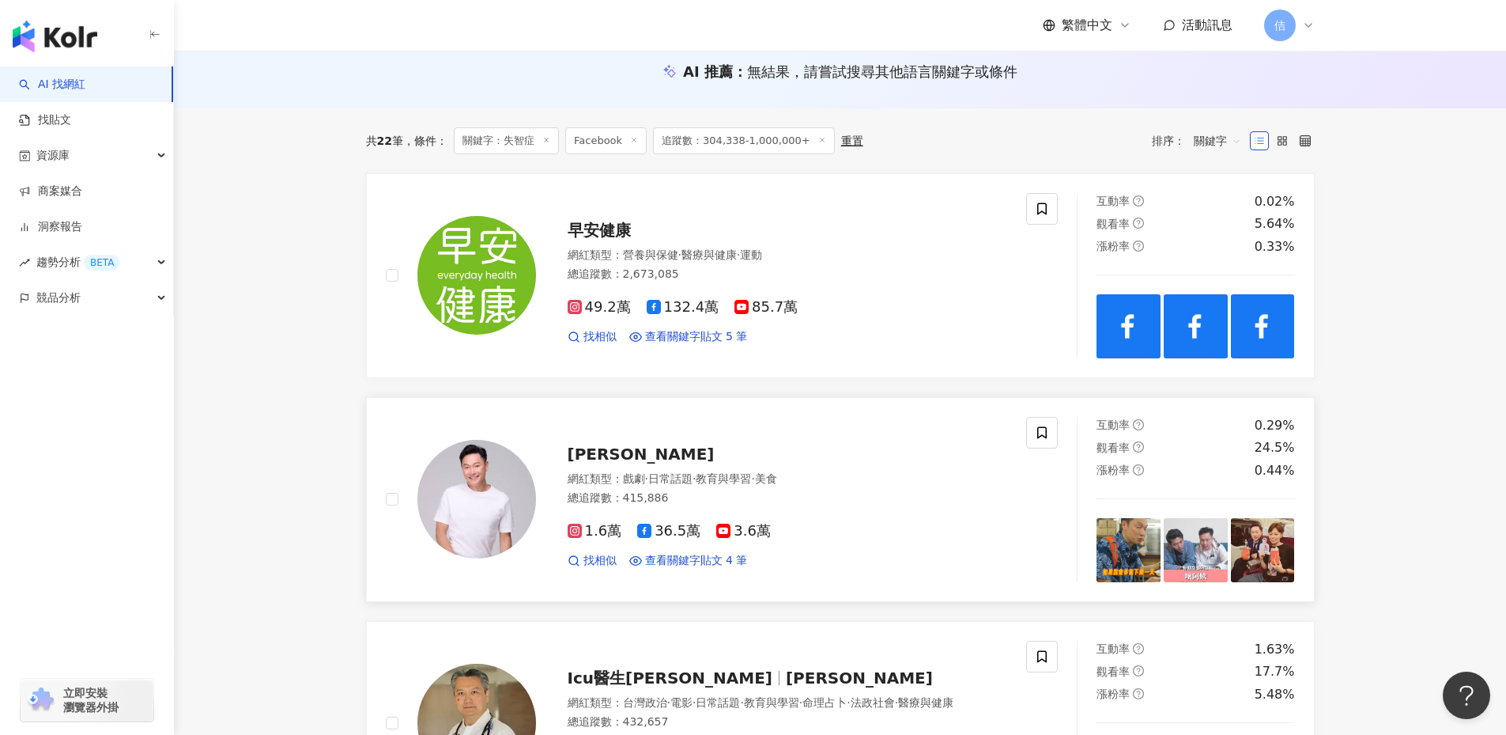
scroll to position [173, 0]
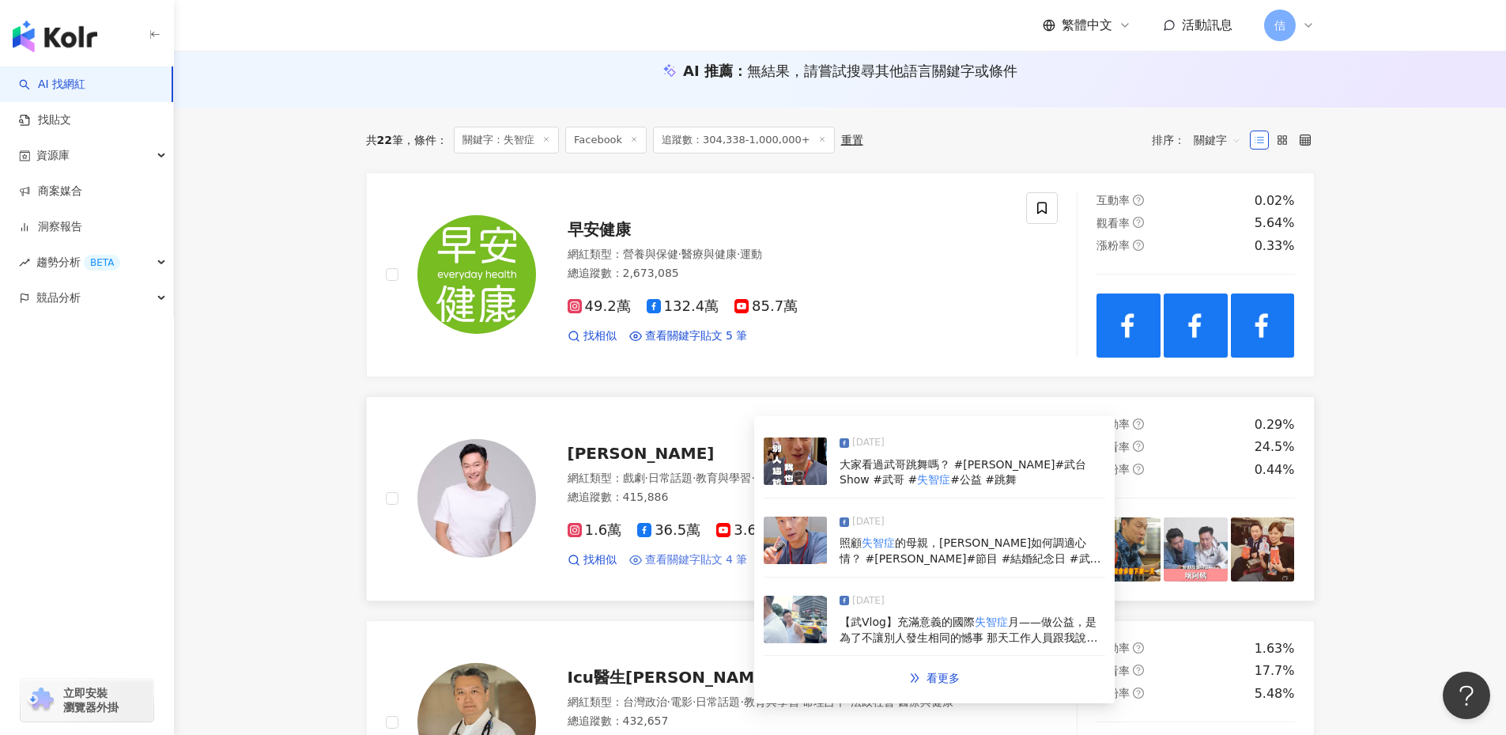
click at [722, 565] on span "查看關鍵字貼文 4 筆" at bounding box center [696, 560] width 103 height 16
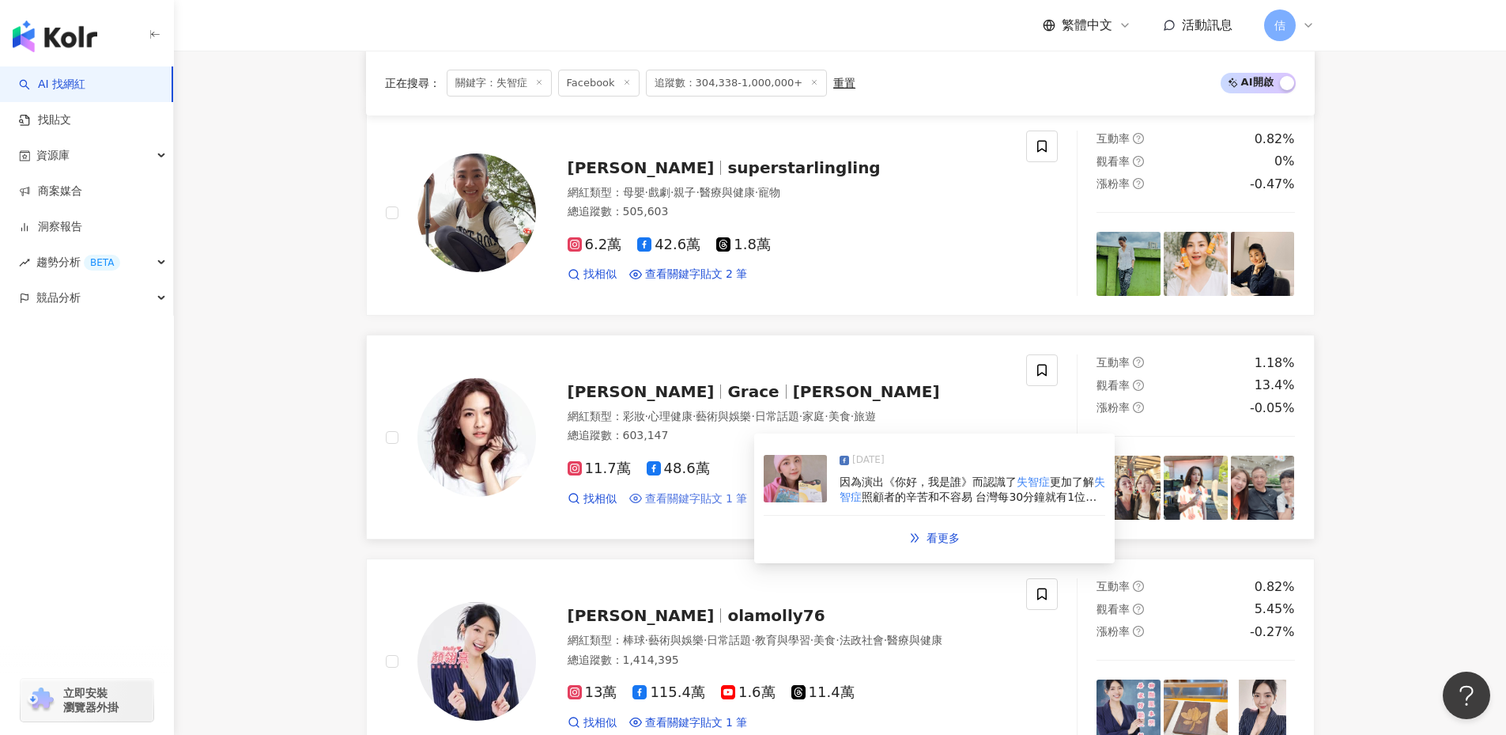
scroll to position [908, 0]
click at [712, 495] on span "查看關鍵字貼文 1 筆" at bounding box center [696, 497] width 103 height 16
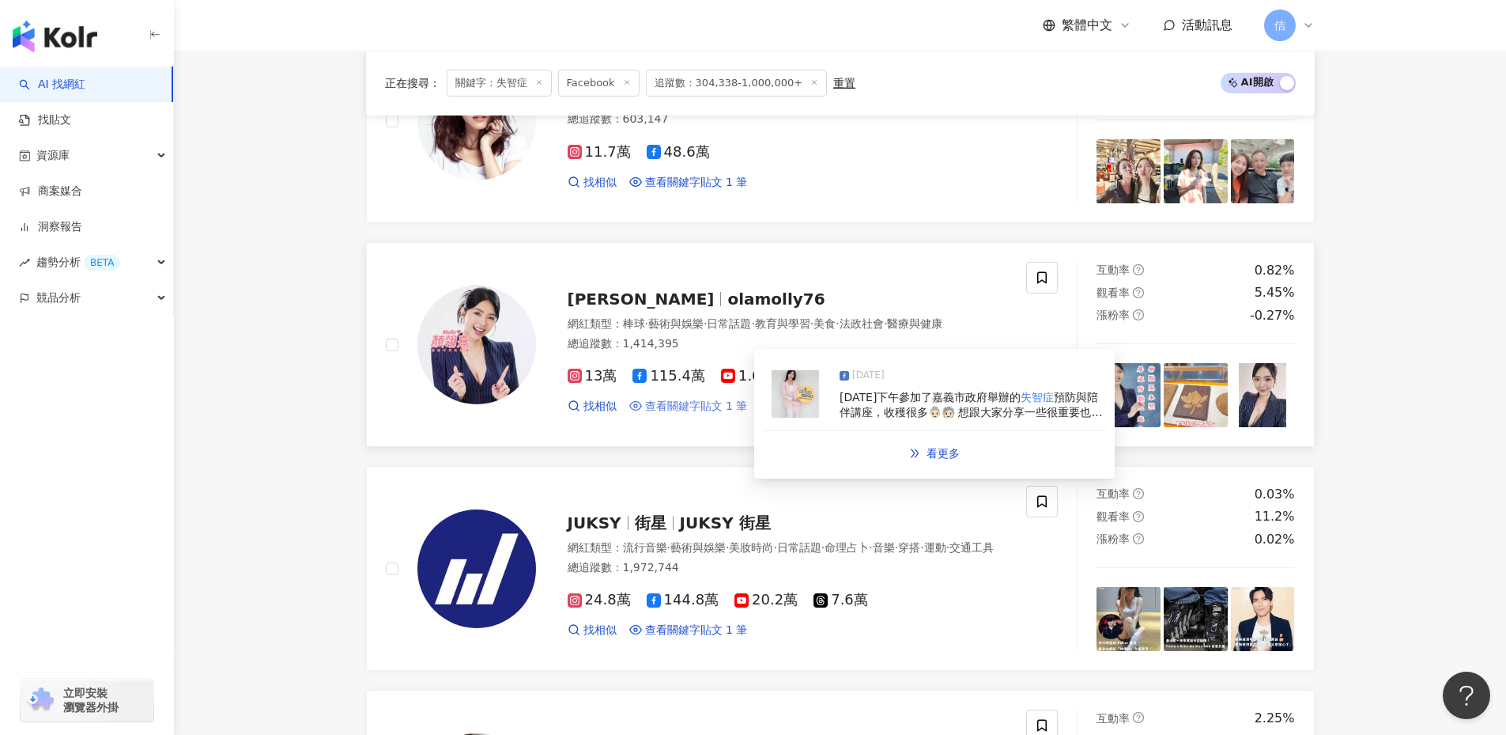
scroll to position [1223, 0]
click at [725, 414] on span "查看關鍵字貼文 1 筆" at bounding box center [696, 406] width 103 height 16
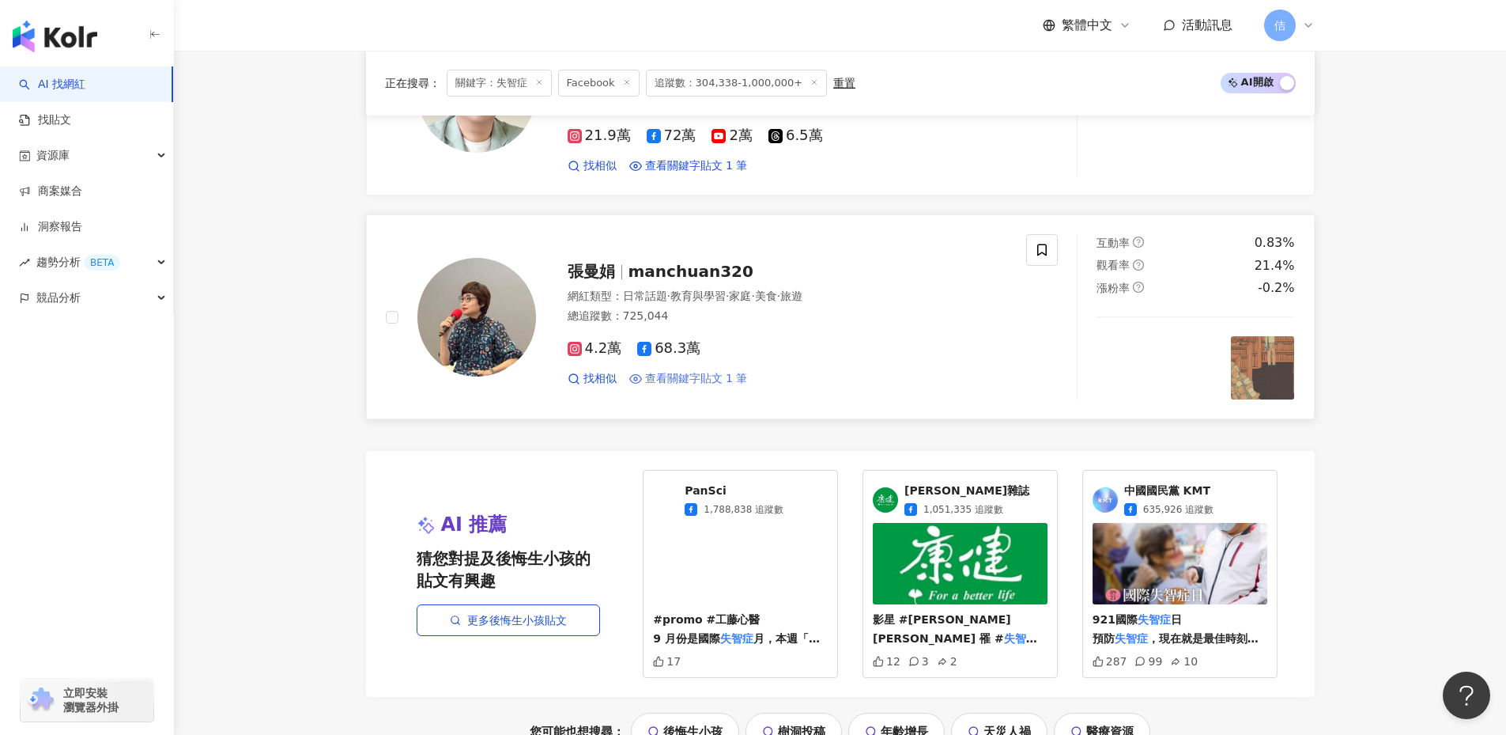
scroll to position [2593, 0]
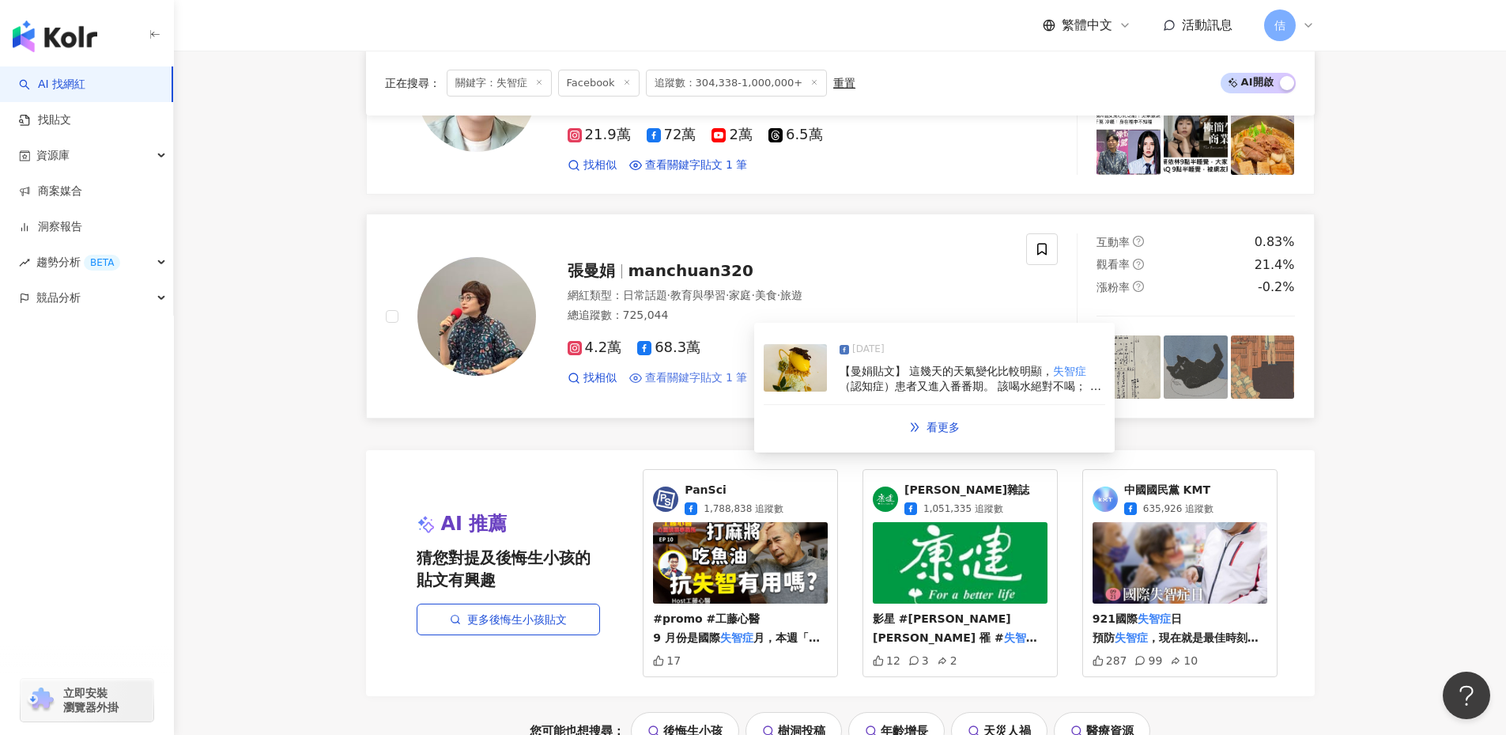
click at [701, 386] on span "查看關鍵字貼文 1 筆" at bounding box center [696, 378] width 103 height 16
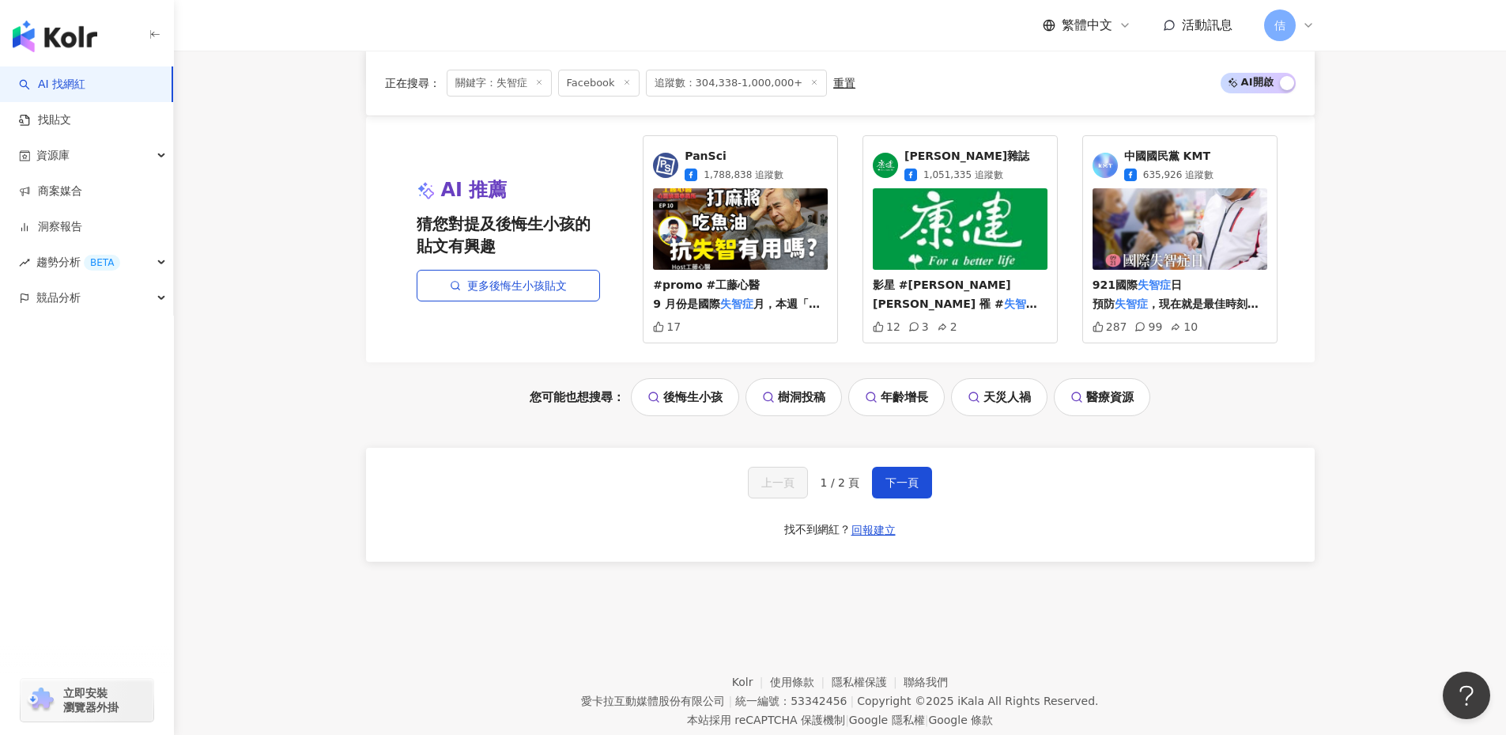
scroll to position [2979, 0]
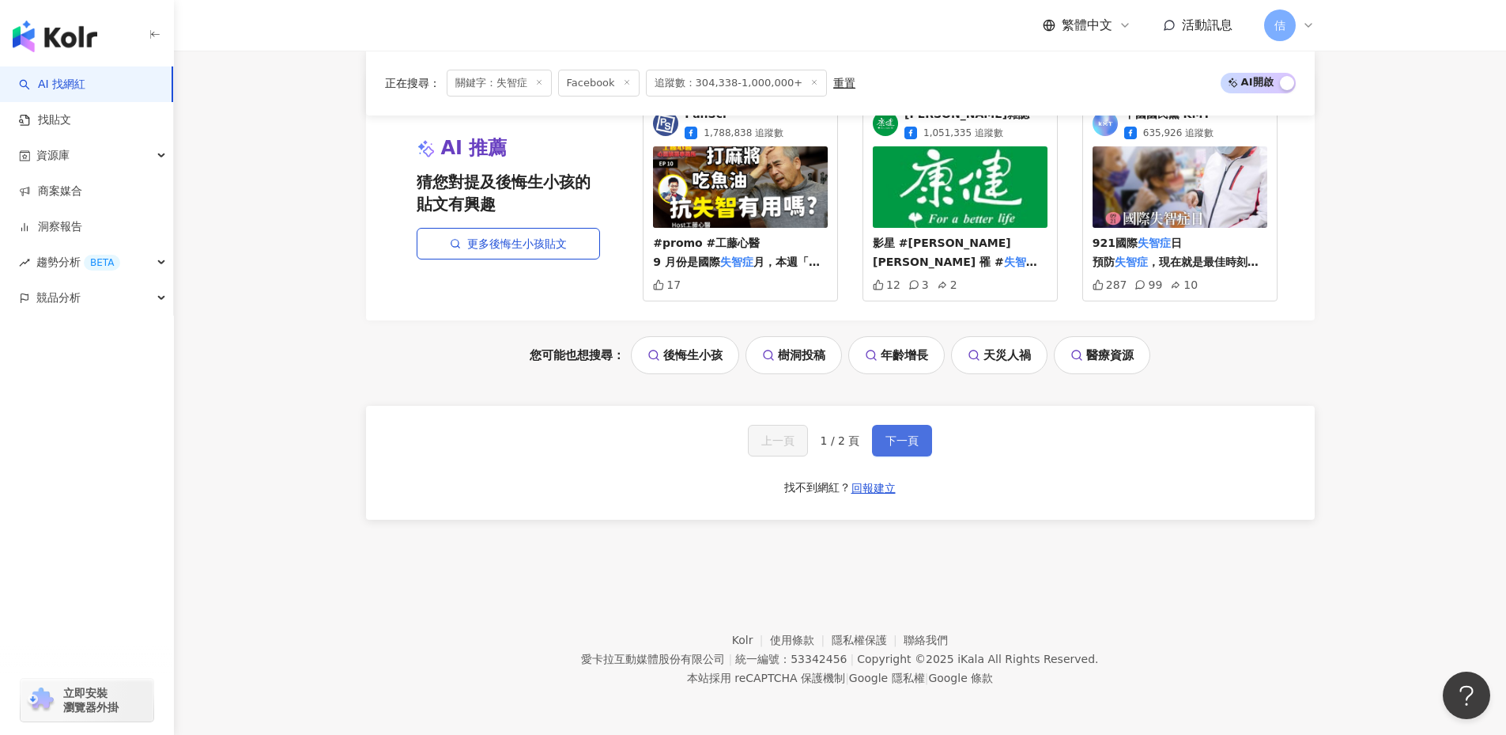
click at [927, 435] on button "下一頁" at bounding box center [902, 441] width 60 height 32
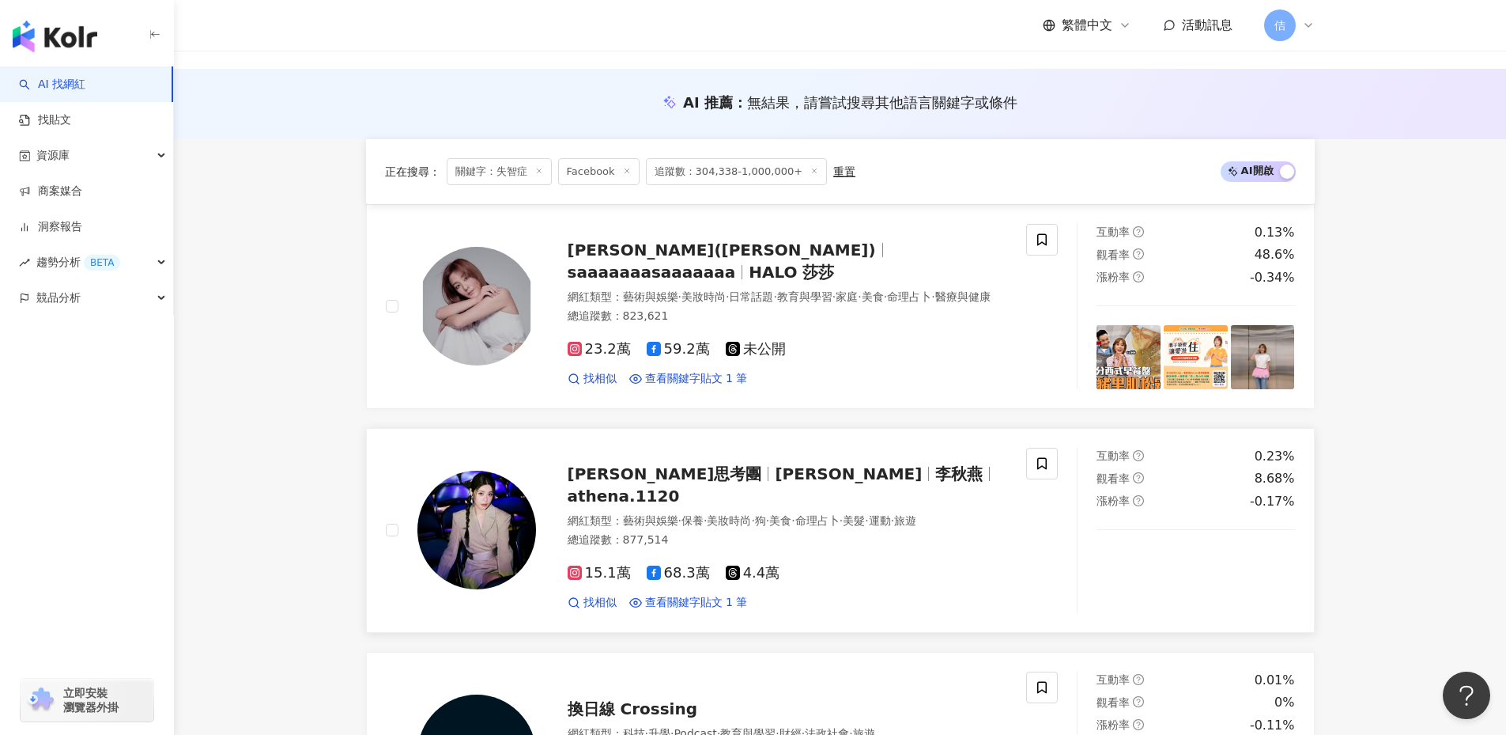
scroll to position [0, 0]
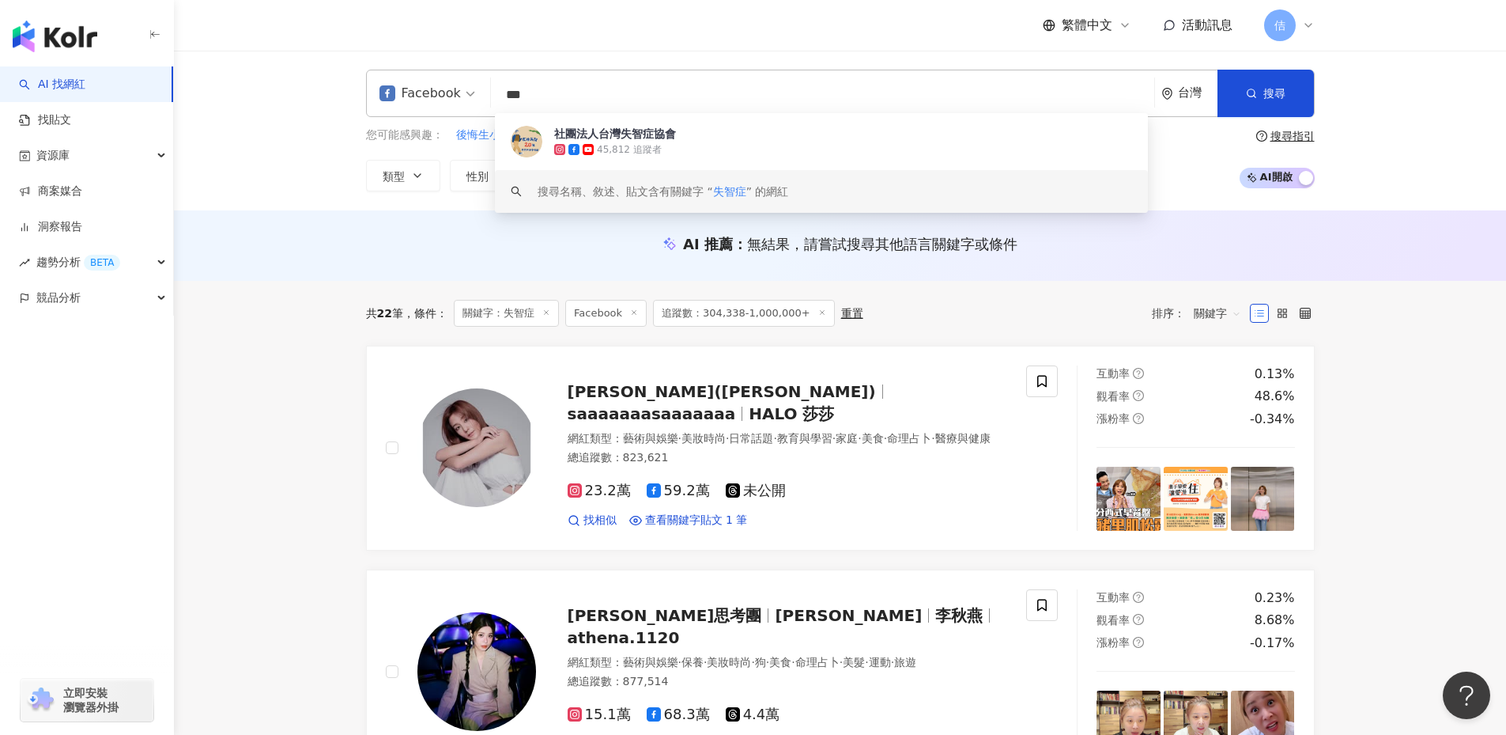
click at [561, 99] on input "***" at bounding box center [822, 95] width 651 height 30
type input "*"
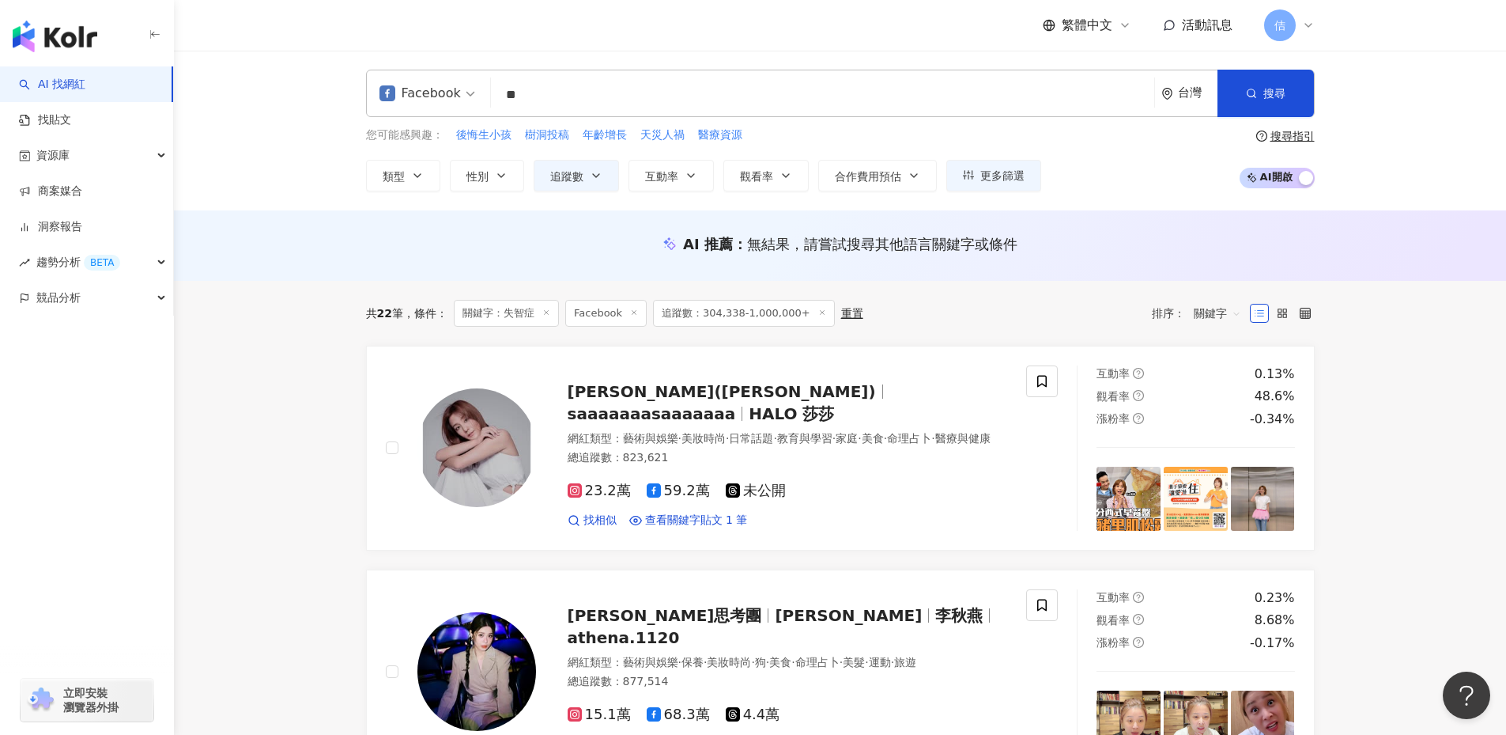
type input "**"
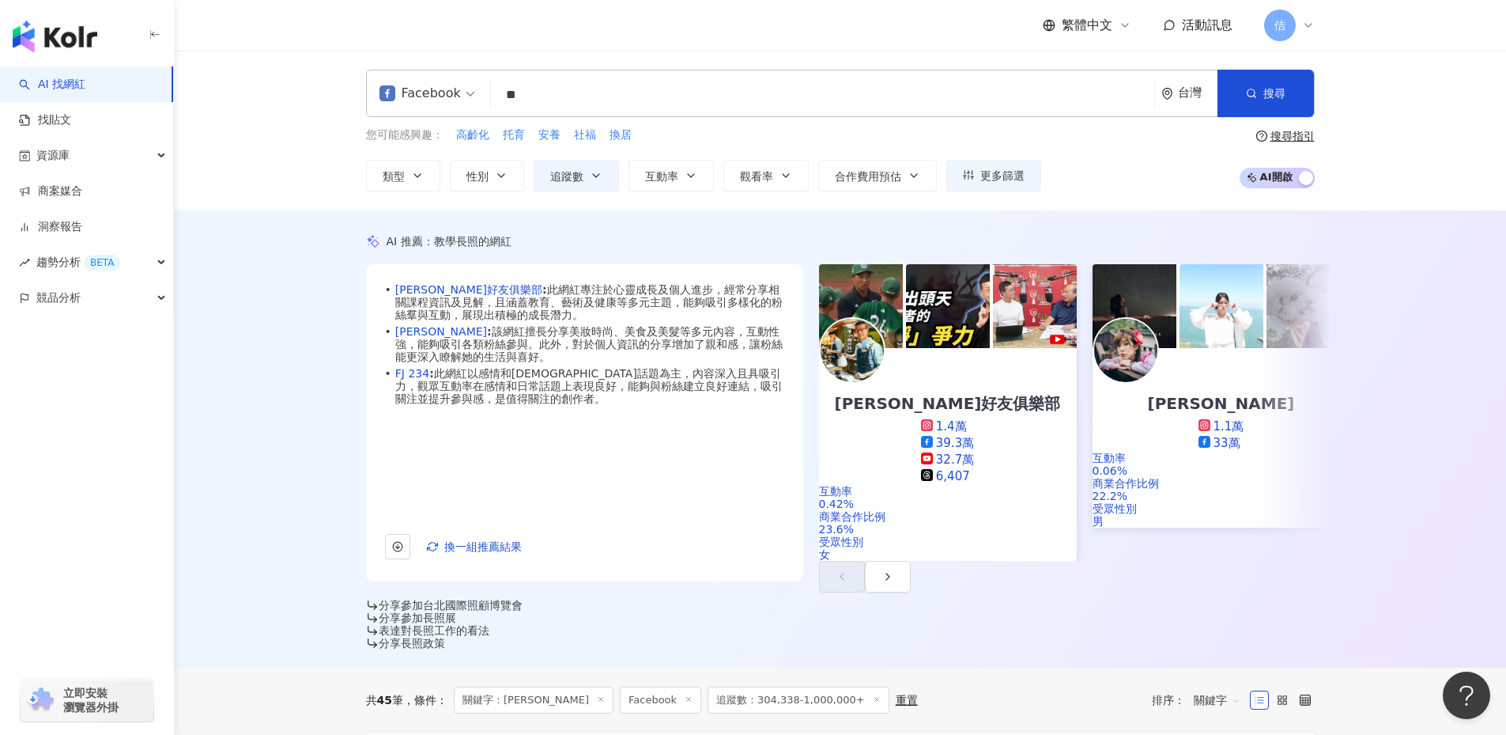
click at [291, 325] on div "AI 推薦 ： 教學長照的網紅 • 吳若權好友俱樂部 : 此網紅專注於心靈成長及個人進步，經常分享相關課程資訊及見解，且涵蓋教育、藝術及健康等多元主題，能夠吸…" at bounding box center [840, 438] width 1332 height 457
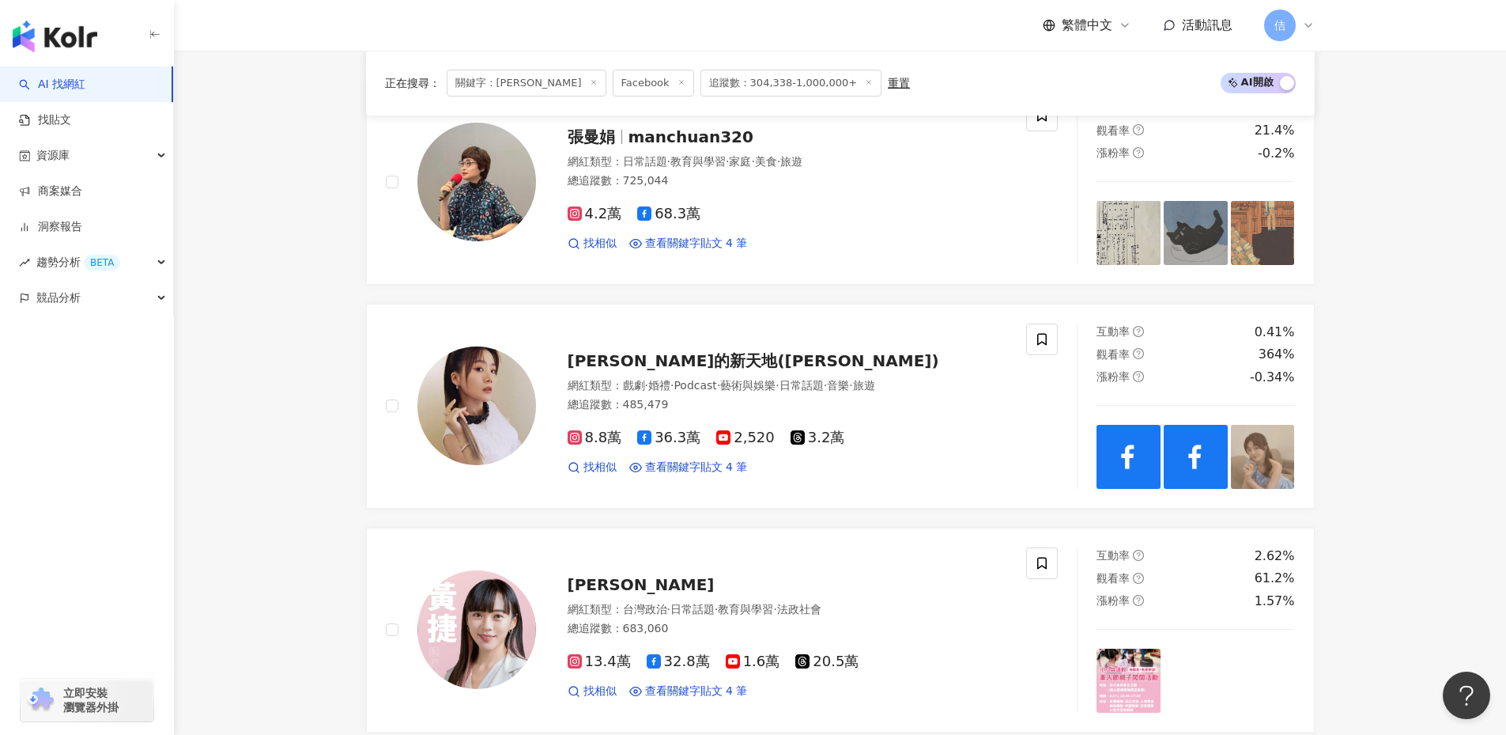
scroll to position [1342, 0]
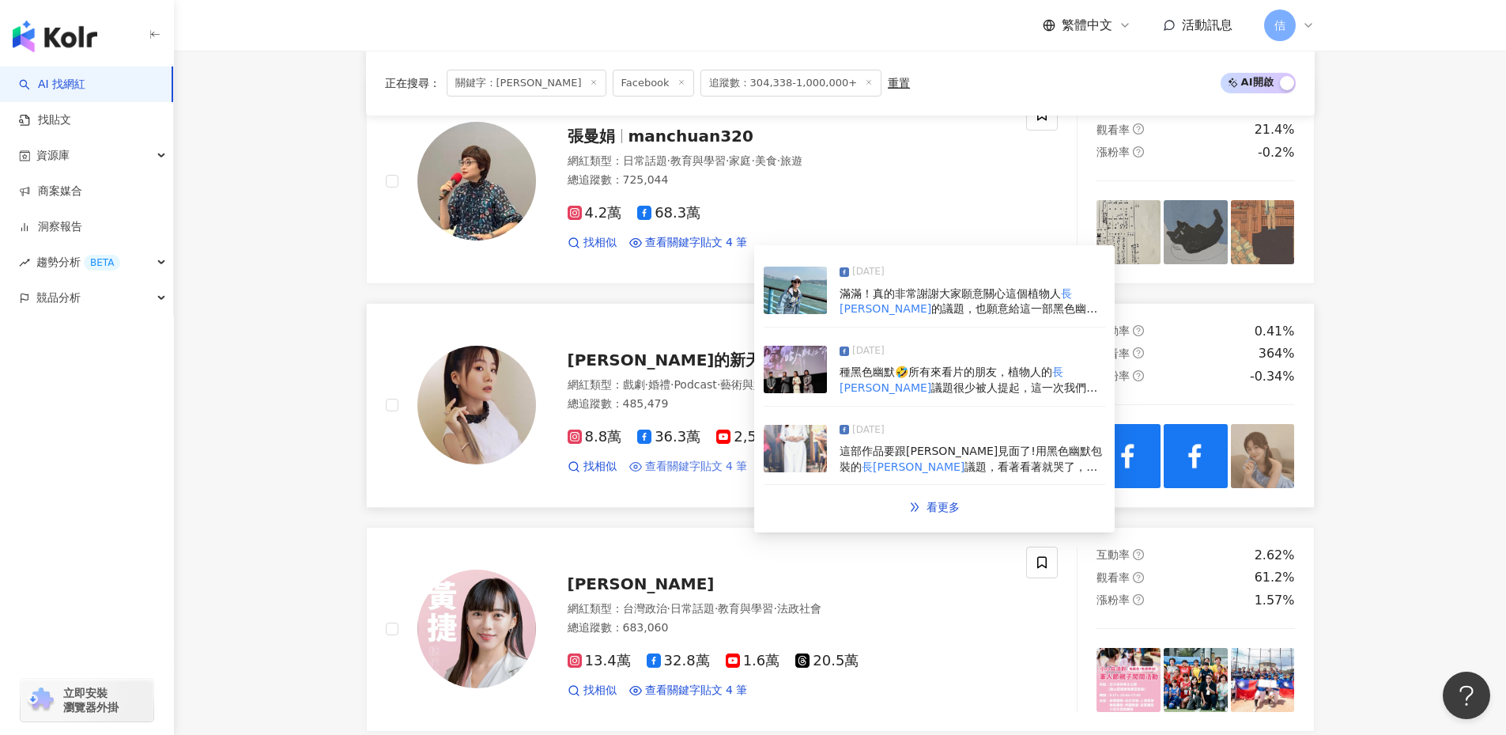
click at [705, 459] on span "查看關鍵字貼文 4 筆" at bounding box center [696, 467] width 103 height 16
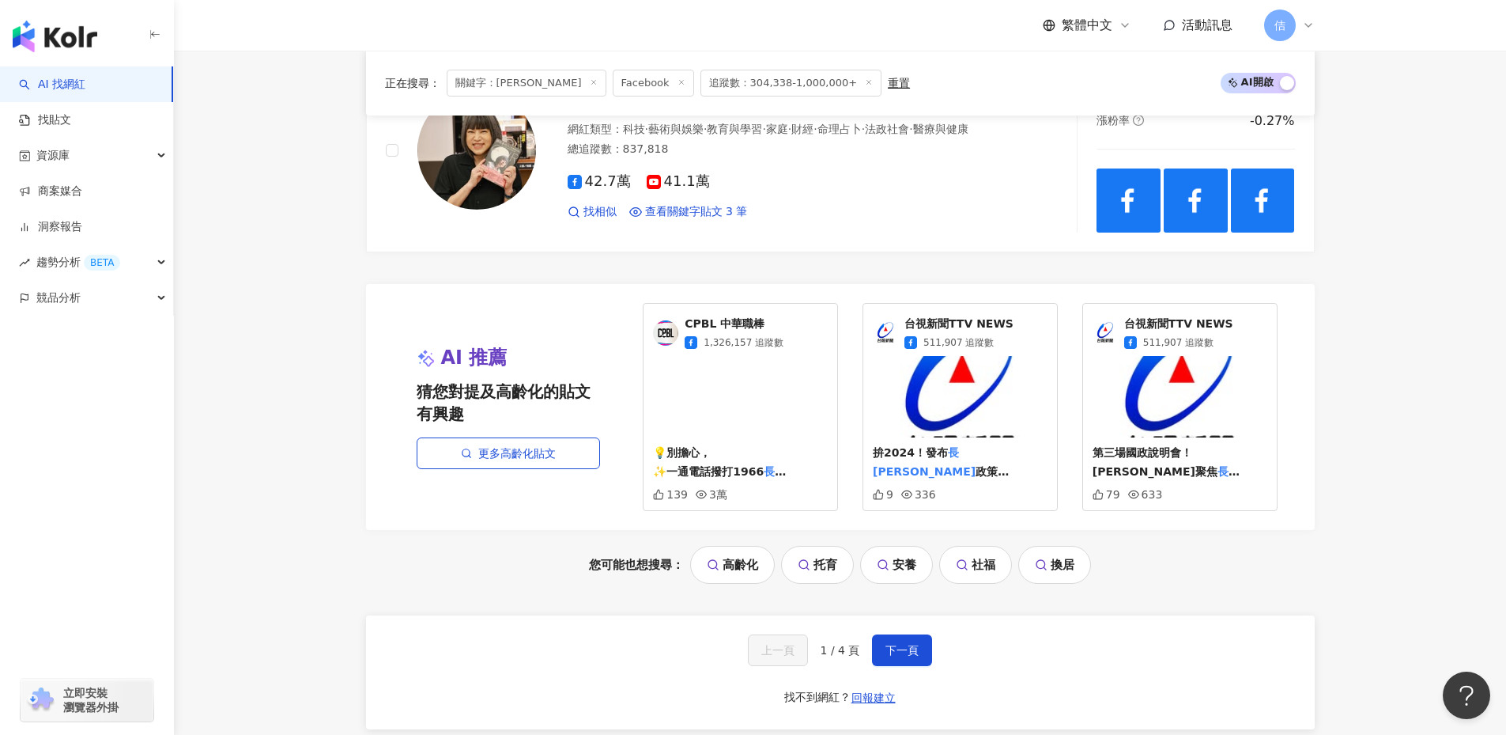
scroll to position [3296, 0]
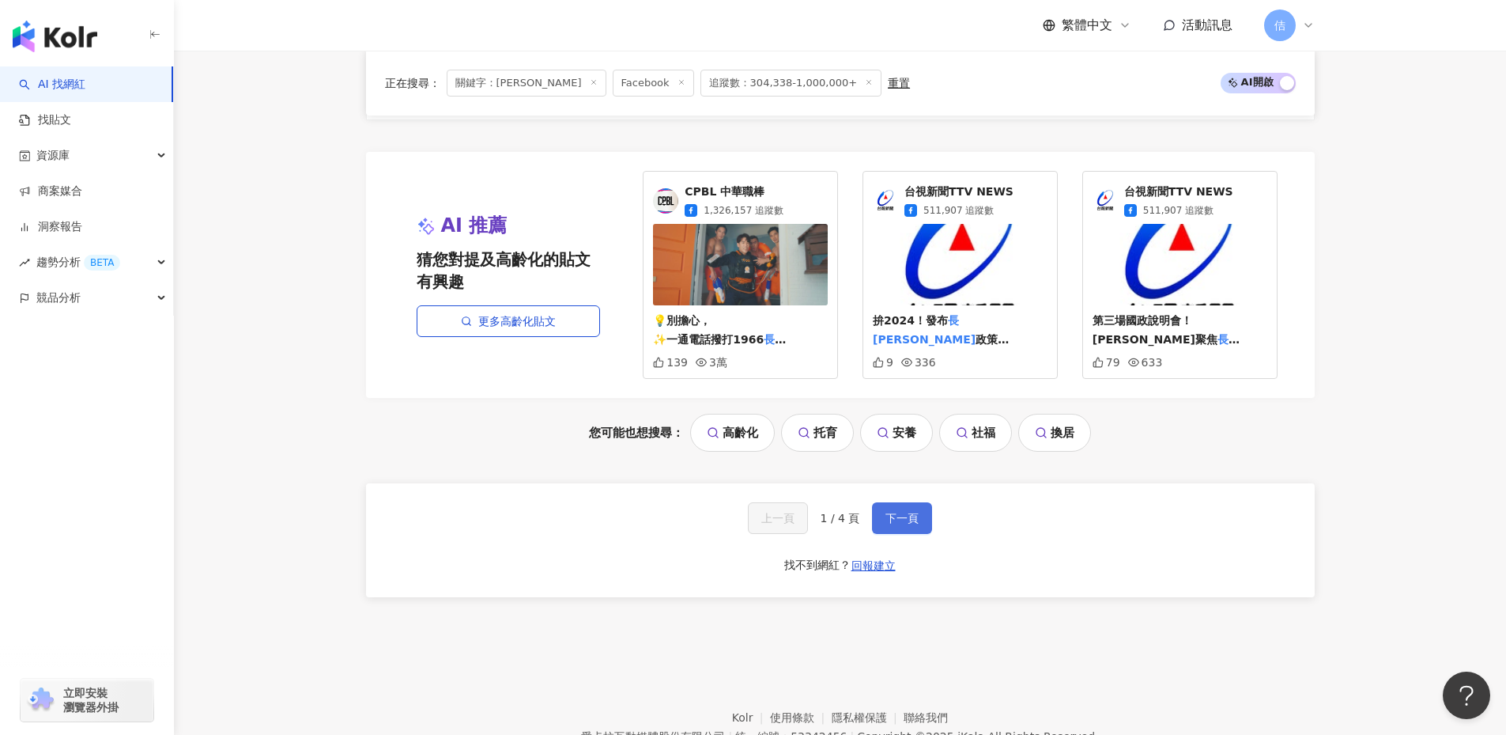
click at [882, 502] on button "下一頁" at bounding box center [902, 518] width 60 height 32
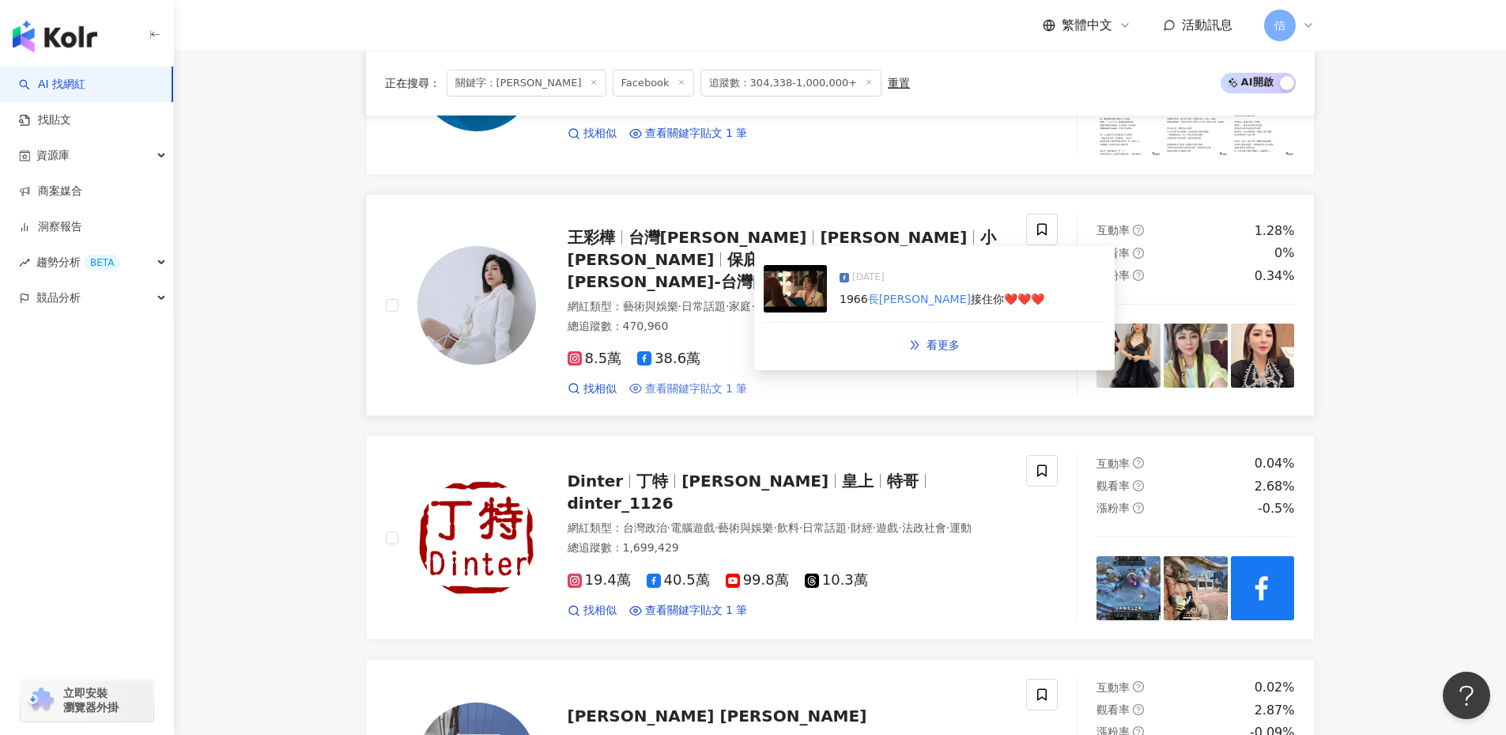
scroll to position [2553, 0]
click at [705, 380] on span "查看關鍵字貼文 1 筆" at bounding box center [696, 388] width 103 height 16
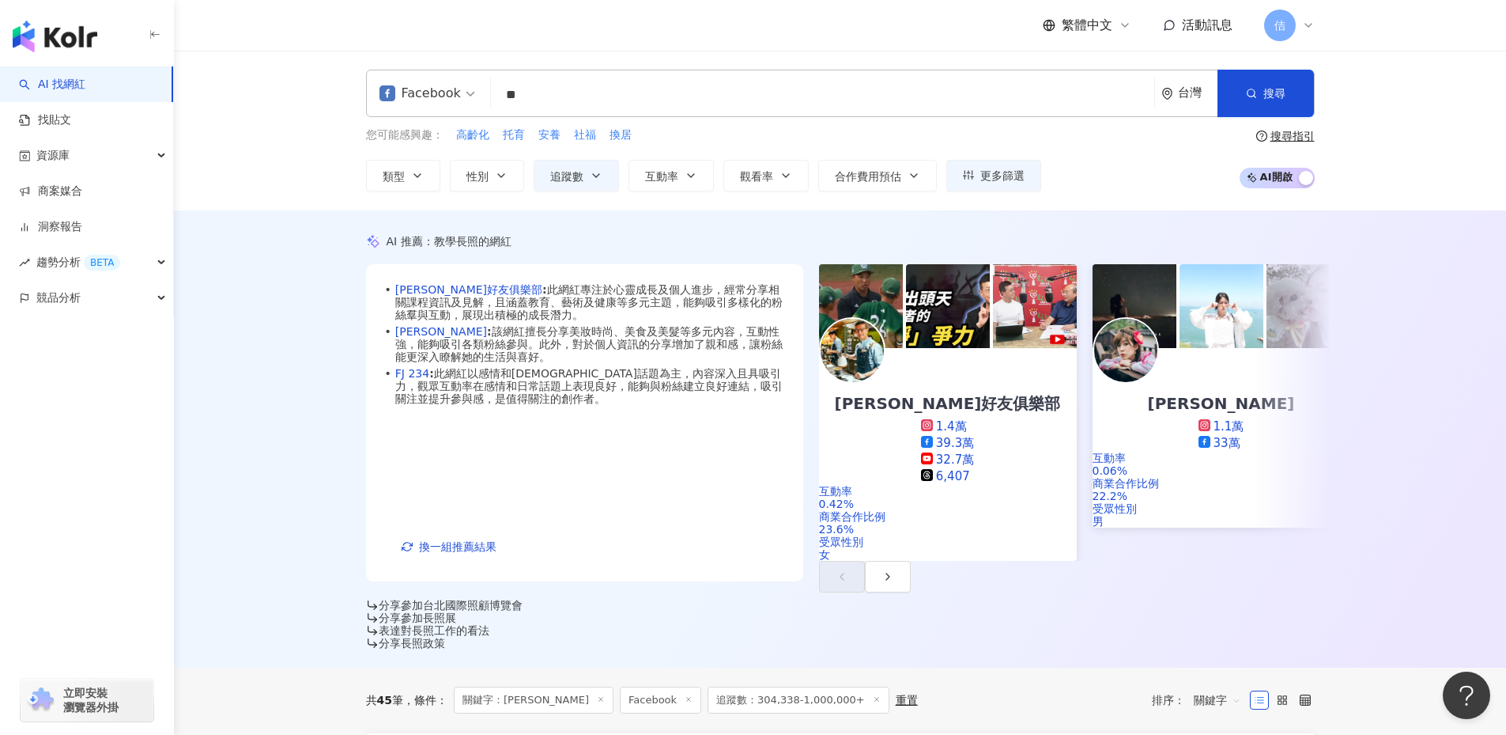
scroll to position [0, 0]
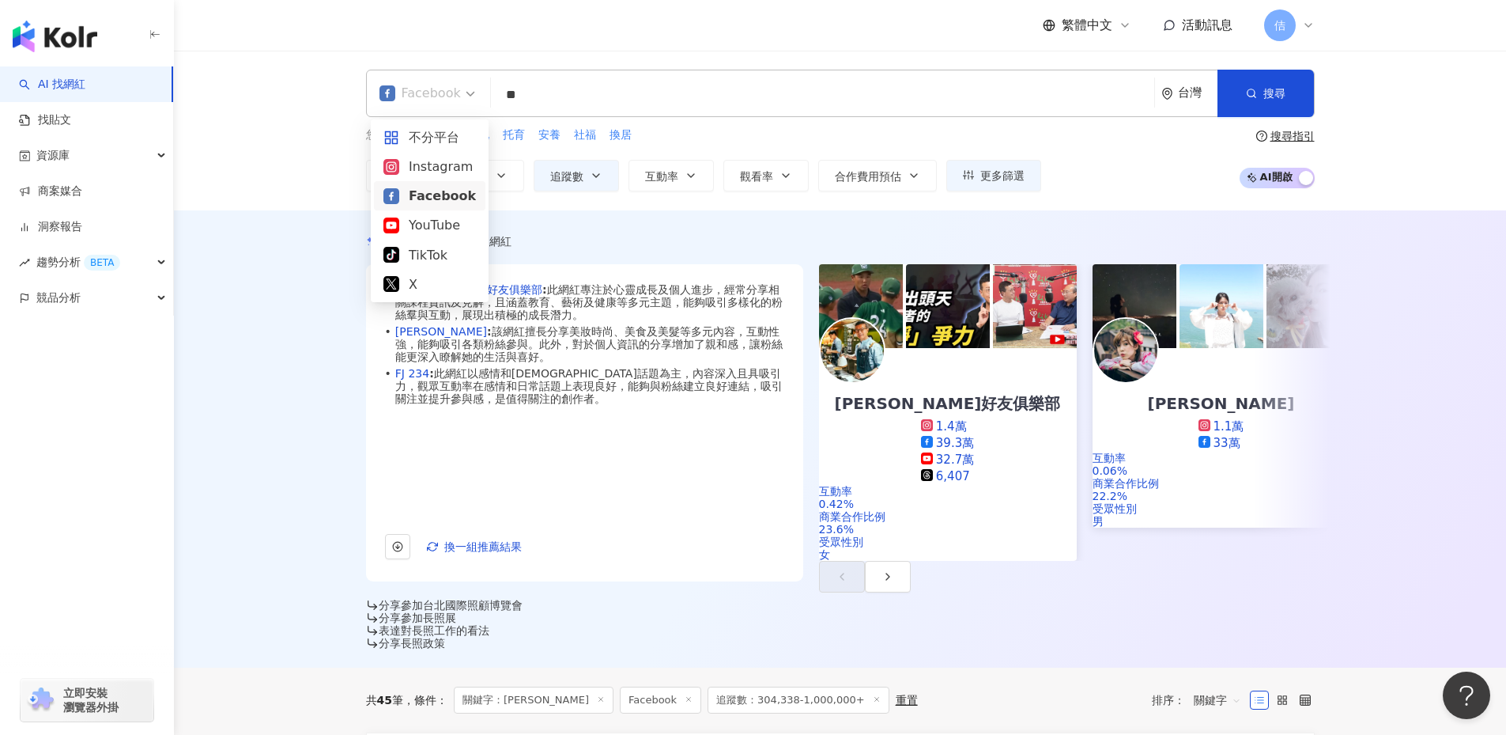
click at [444, 85] on div "Facebook" at bounding box center [420, 93] width 81 height 25
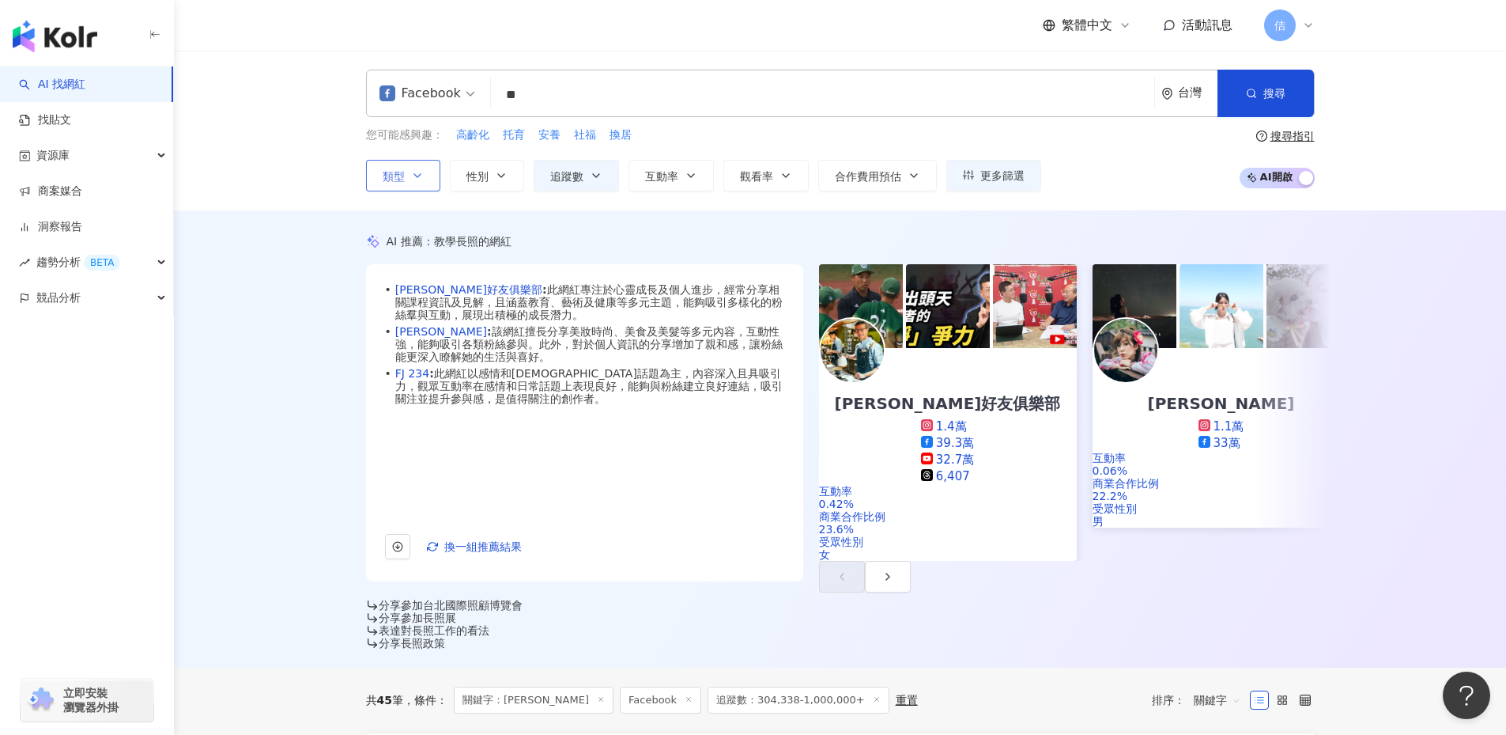
click at [416, 178] on icon "button" at bounding box center [417, 175] width 13 height 13
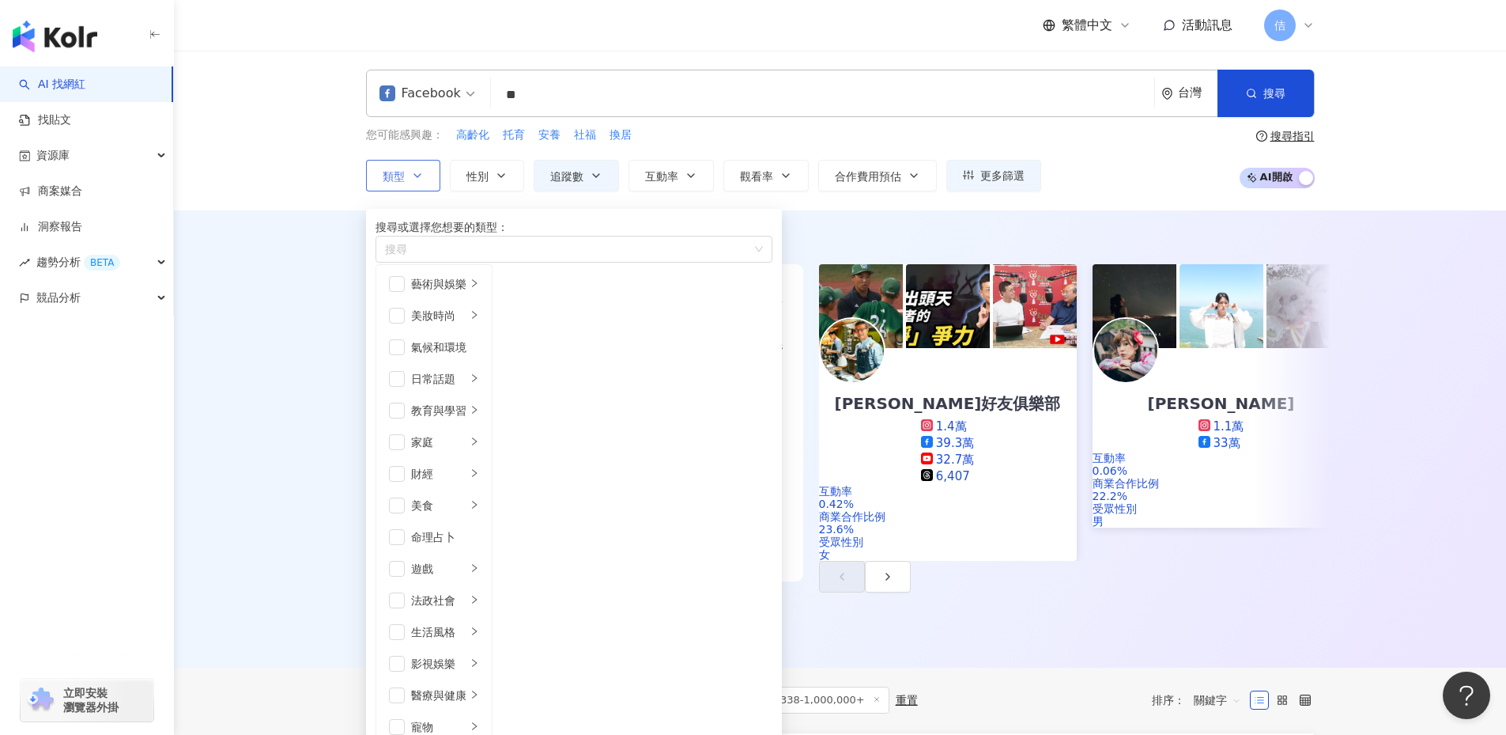
click at [416, 178] on icon "button" at bounding box center [417, 175] width 13 height 13
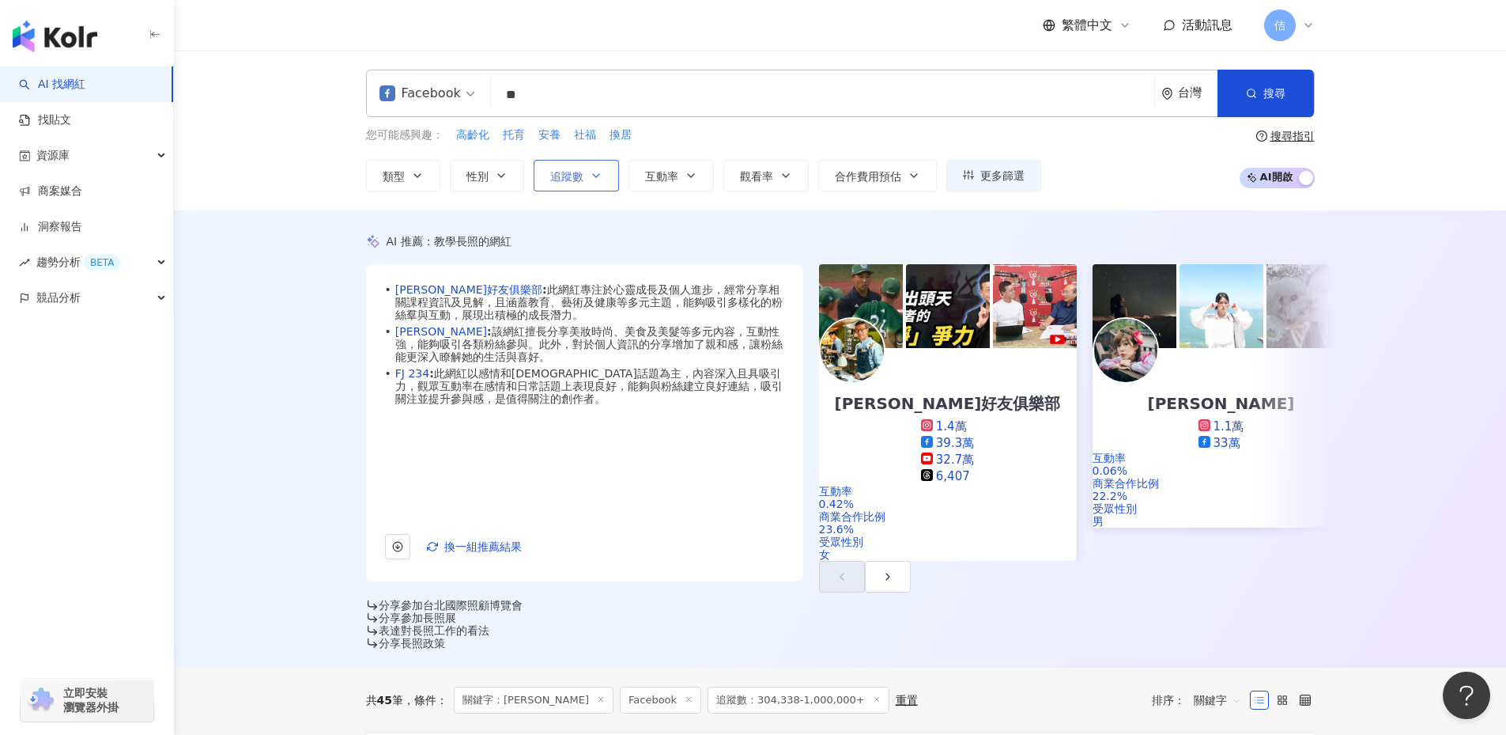
click at [602, 183] on button "追蹤數" at bounding box center [576, 176] width 85 height 32
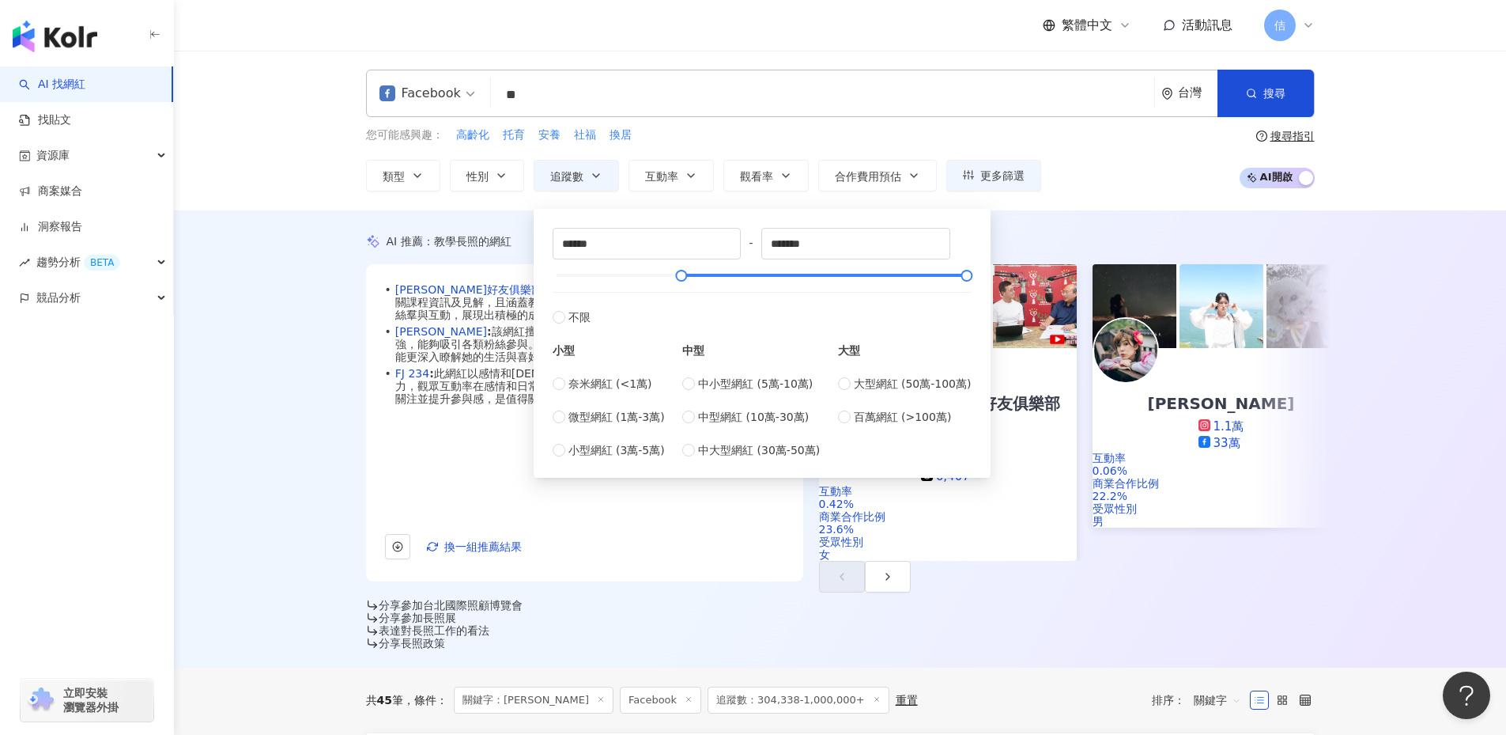
click at [546, 313] on div "****** - ******* 不限 小型 奈米網紅 (<1萬) 微型網紅 (1萬-3萬) 小型網紅 (3萬-5萬) 中型 中小型網紅 (5萬-10萬) 中…" at bounding box center [762, 343] width 438 height 250
type input "*"
click at [1089, 225] on div "AI 推薦 ： 教學長照的網紅 • 吳若權好友俱樂部 : 此網紅專注於心靈成長及個人進步，經常分享相關課程資訊及見解，且涵蓋教育、藝術及健康等多元主題，能夠吸…" at bounding box center [840, 438] width 1332 height 457
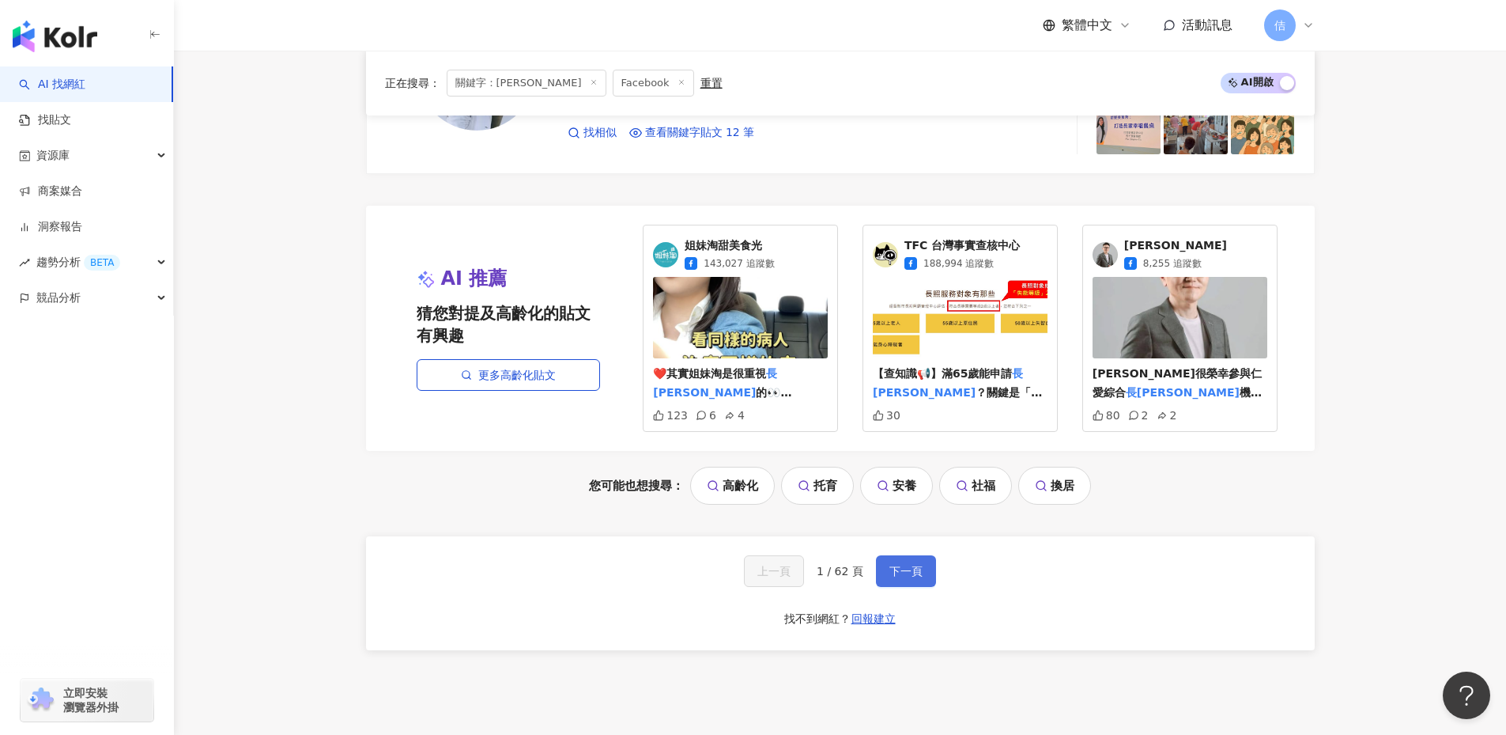
click at [887, 555] on button "下一頁" at bounding box center [906, 571] width 60 height 32
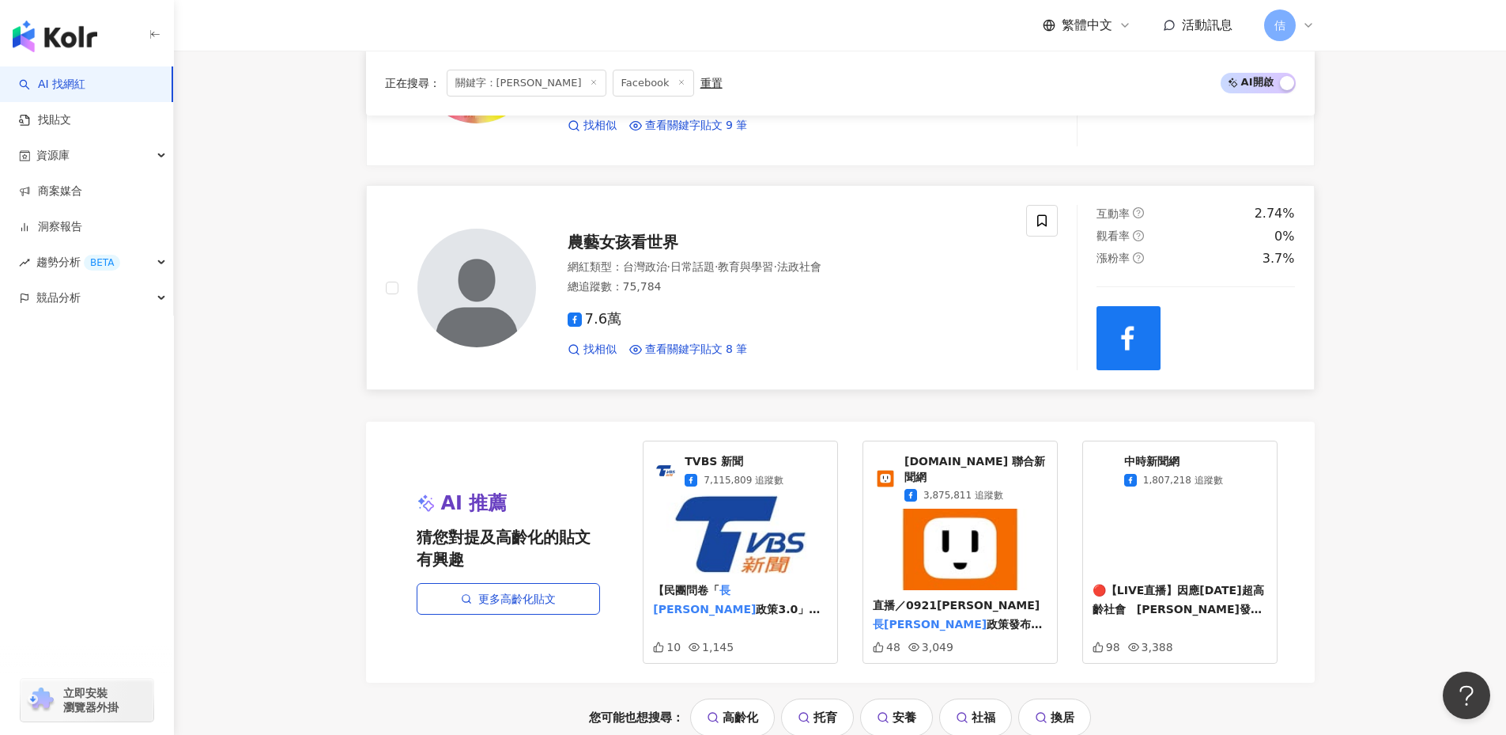
scroll to position [3009, 0]
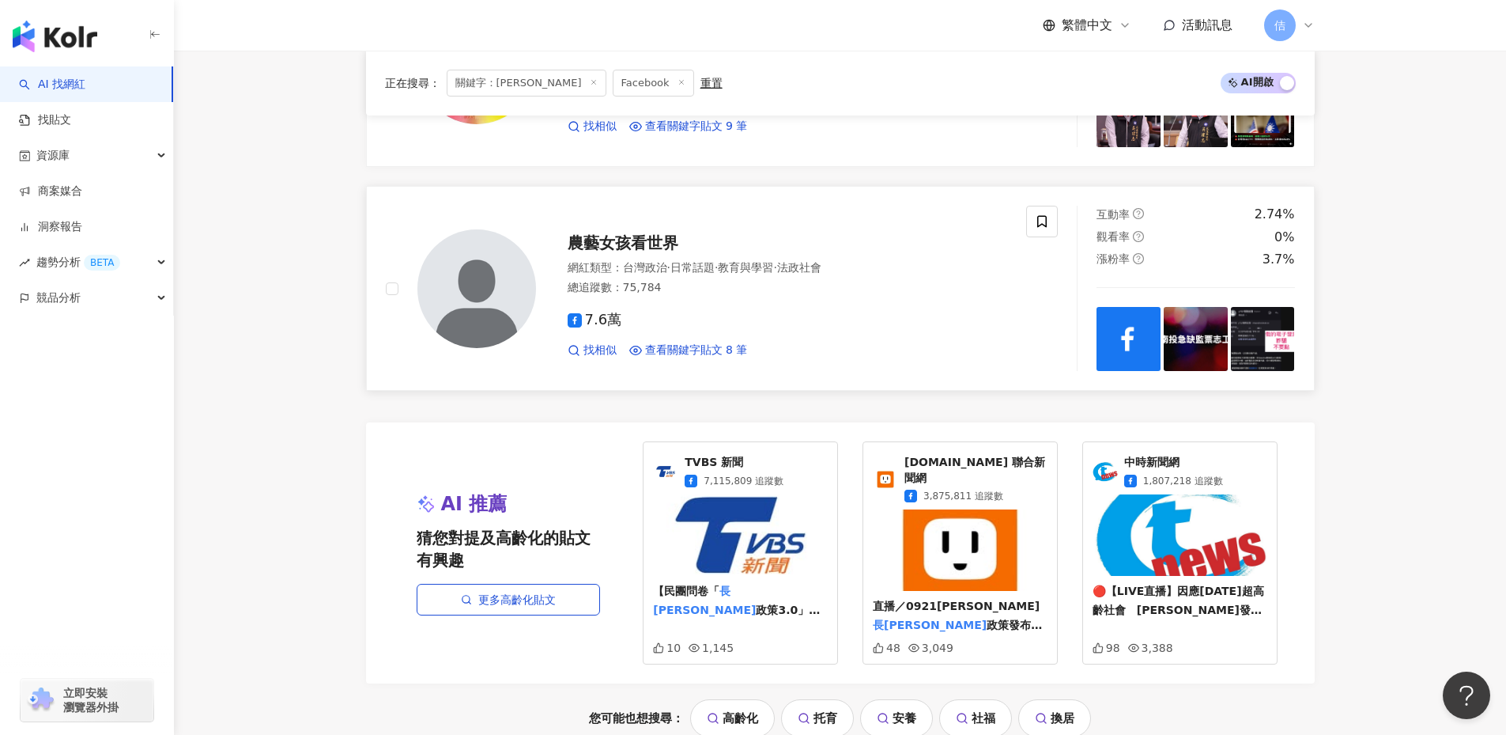
click at [640, 233] on span "農藝女孩看世界" at bounding box center [623, 242] width 111 height 19
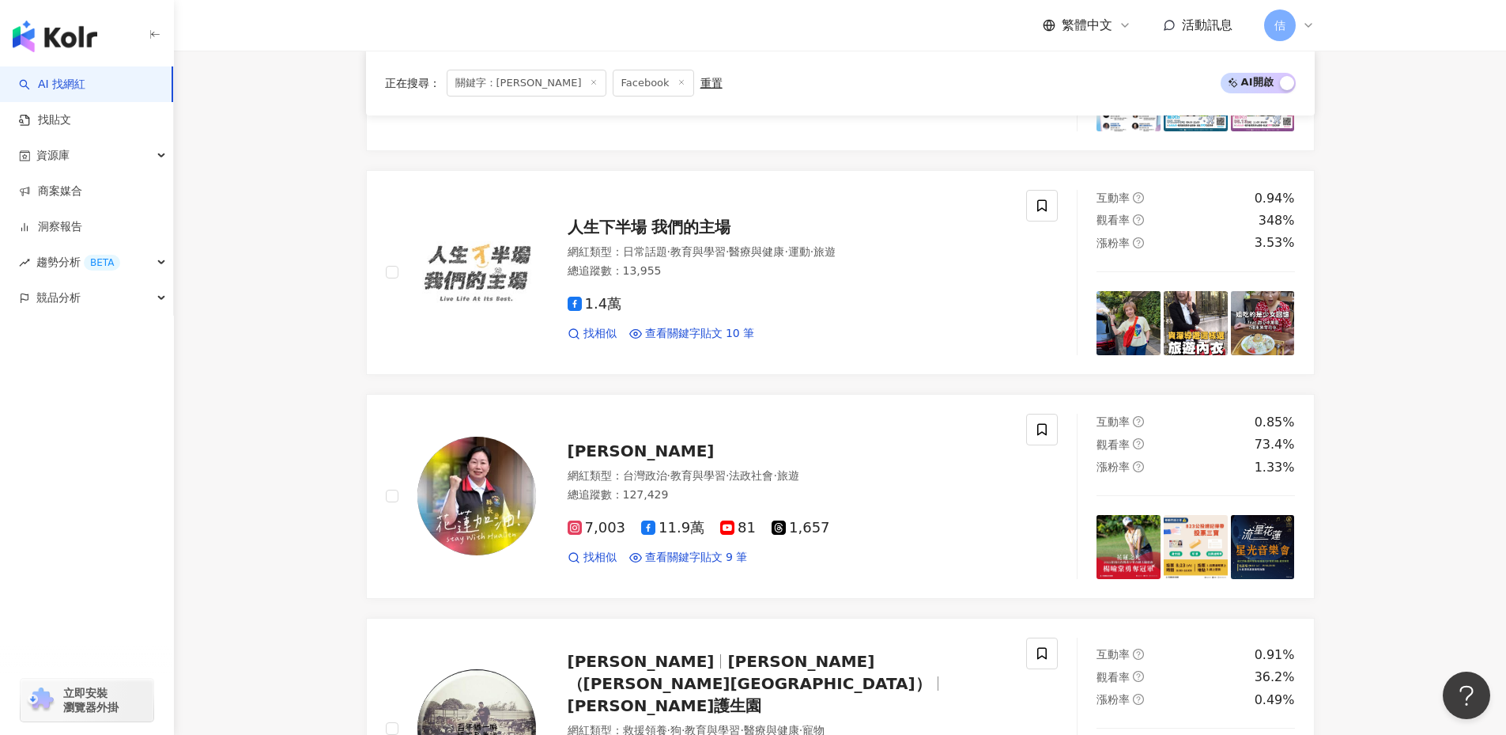
click at [701, 78] on div "重置" at bounding box center [712, 83] width 22 height 13
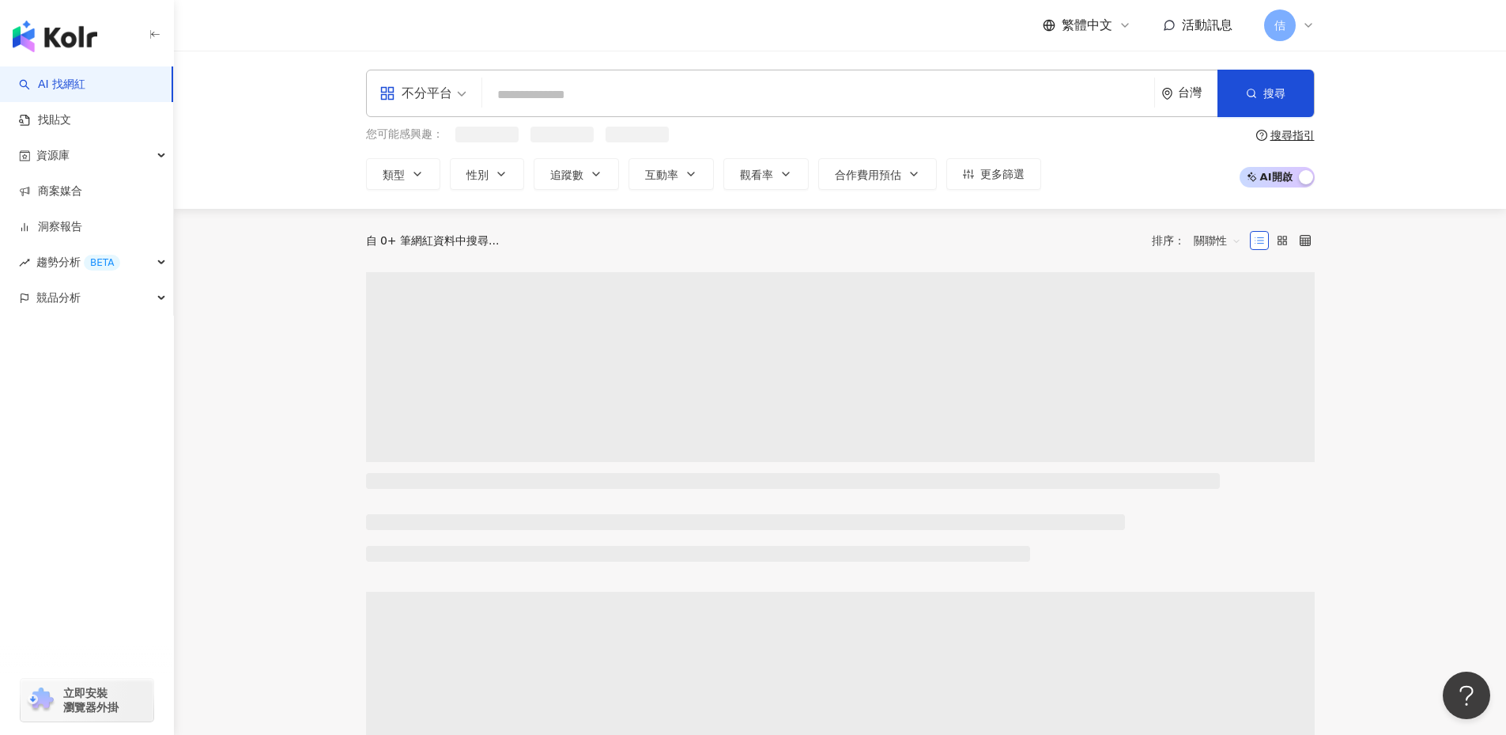
click at [571, 103] on input "search" at bounding box center [818, 95] width 659 height 30
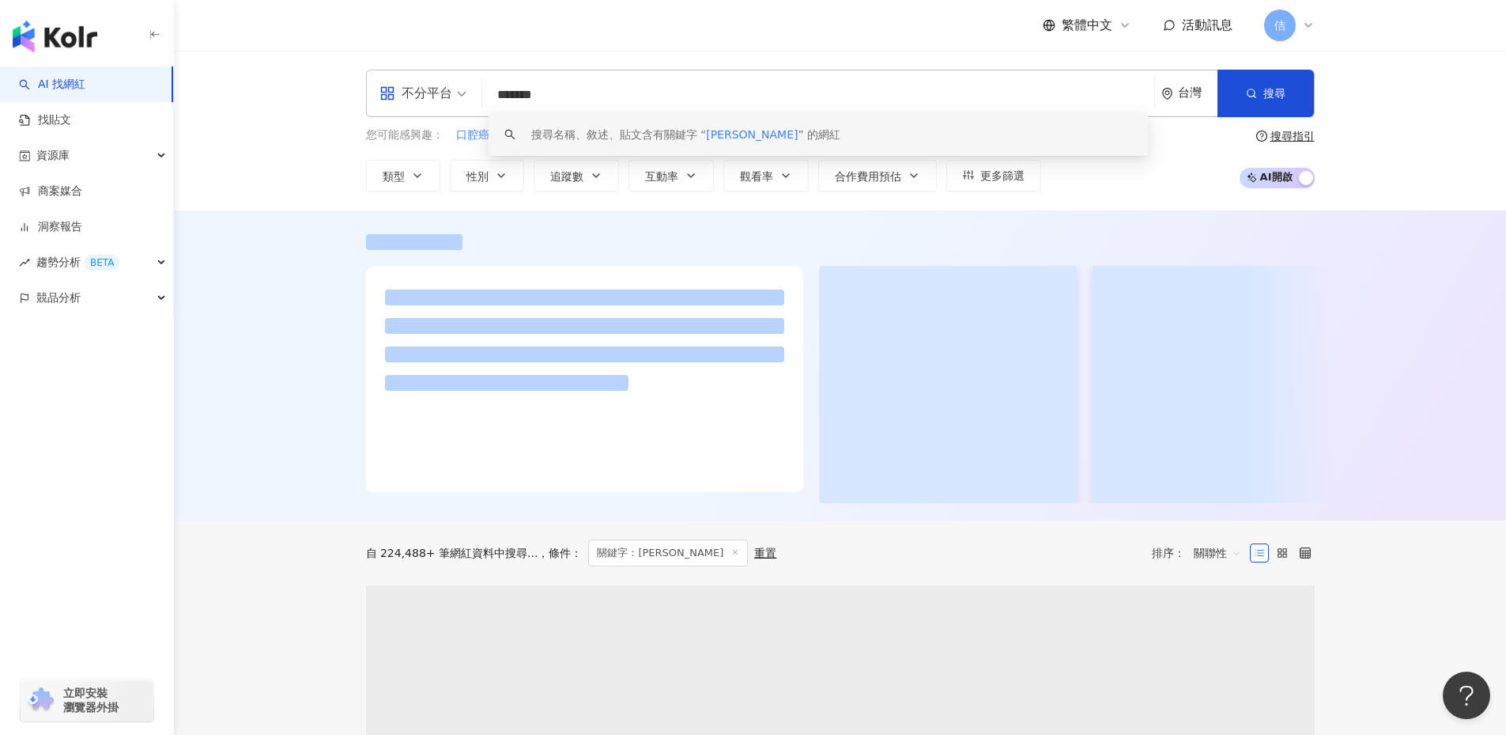
type input "*******"
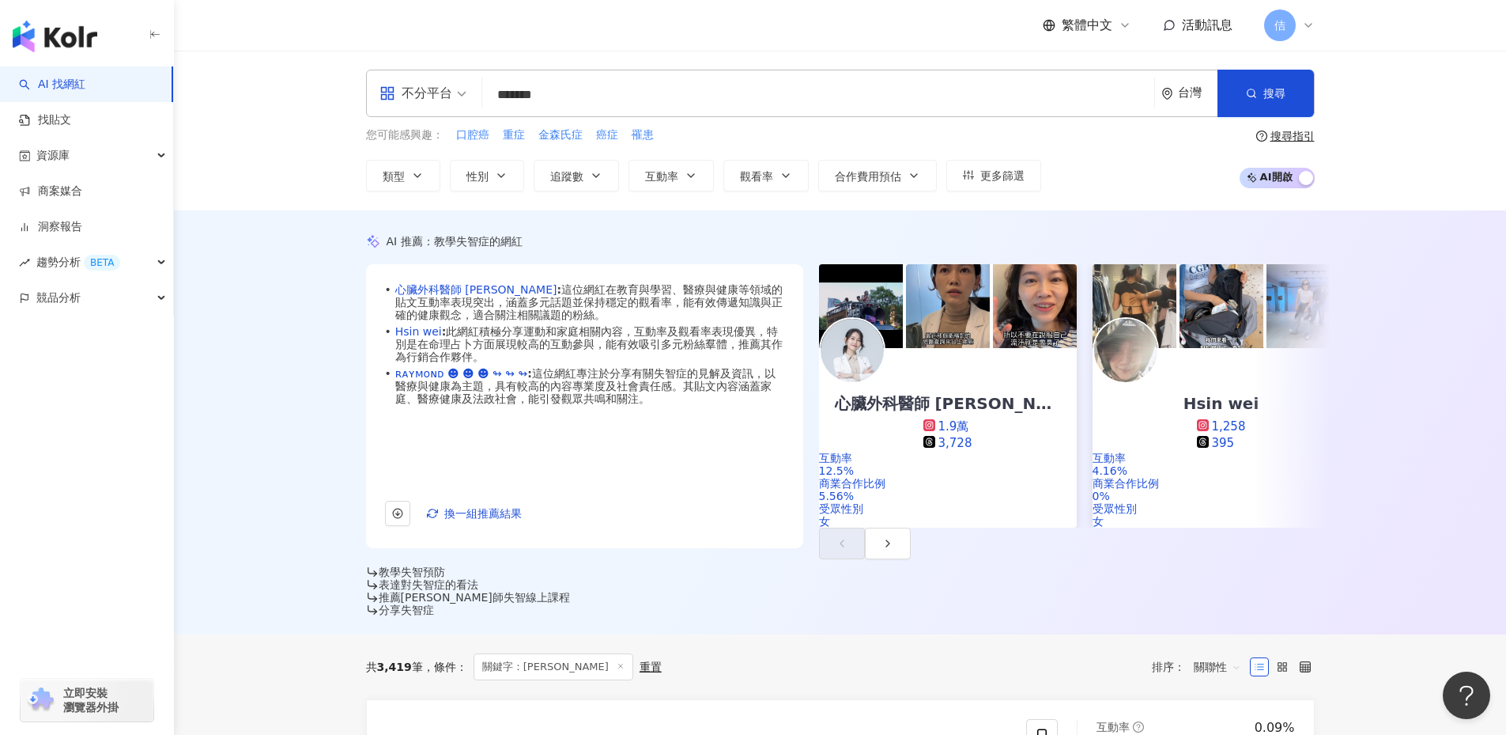
click at [234, 550] on div "AI 推薦 ： 教學失智症的網紅 • 心臟外科醫師 吳欣岱 : 這位網紅在教育與學習、醫療與健康等領域的貼文互動率表現突出，涵蓋多元話題並保持穩定的觀看率，能…" at bounding box center [840, 422] width 1332 height 424
click at [71, 112] on link "找貼文" at bounding box center [45, 120] width 52 height 16
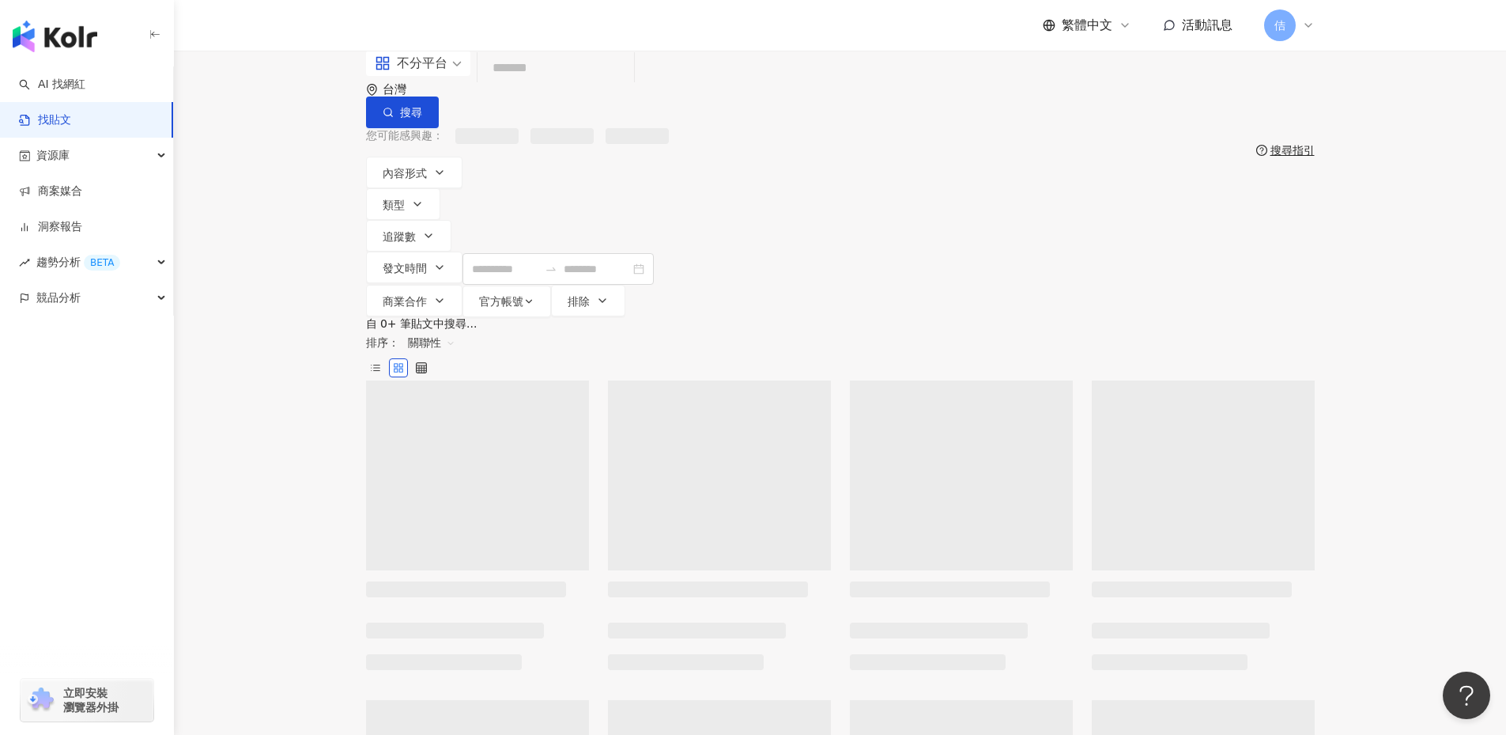
click at [628, 85] on input "search" at bounding box center [556, 68] width 144 height 34
type input "***"
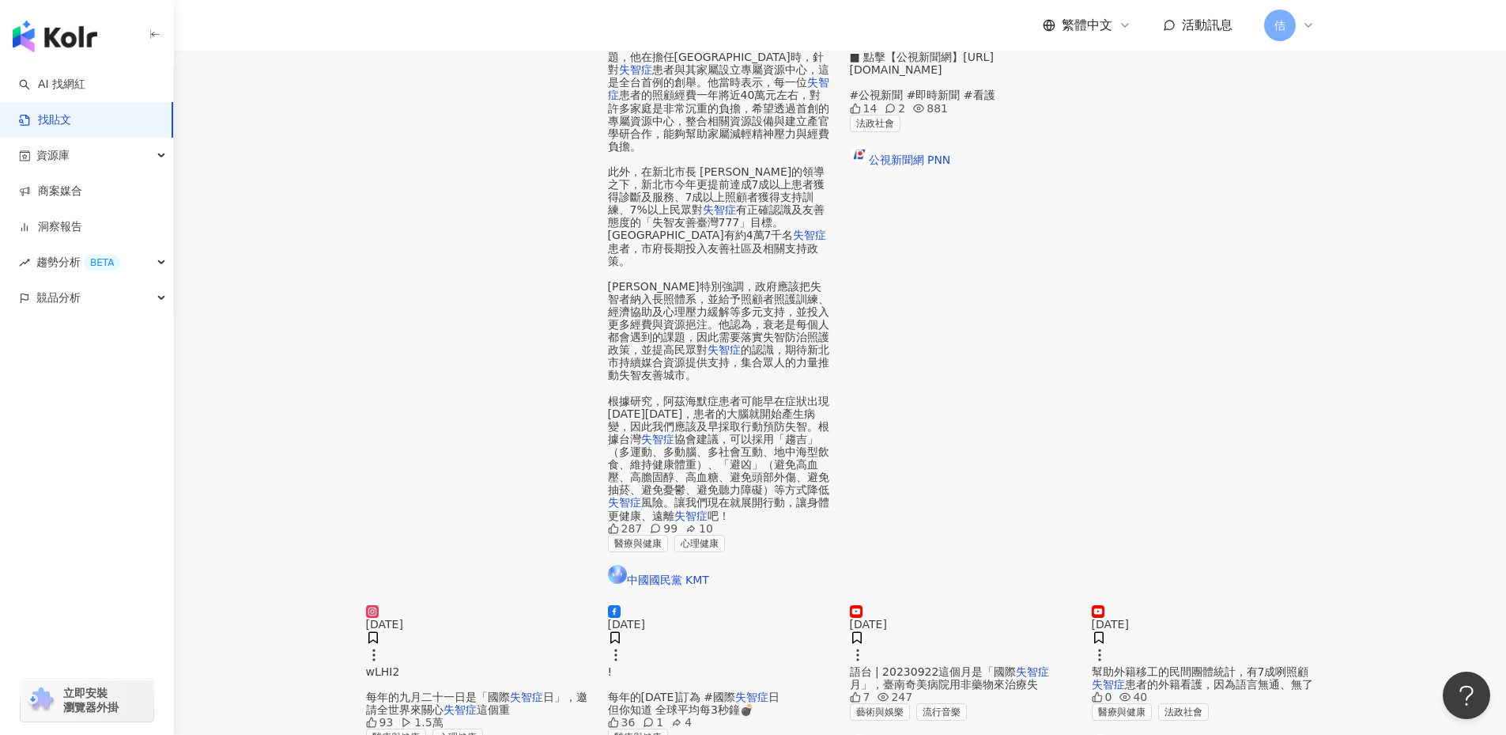
scroll to position [712, 0]
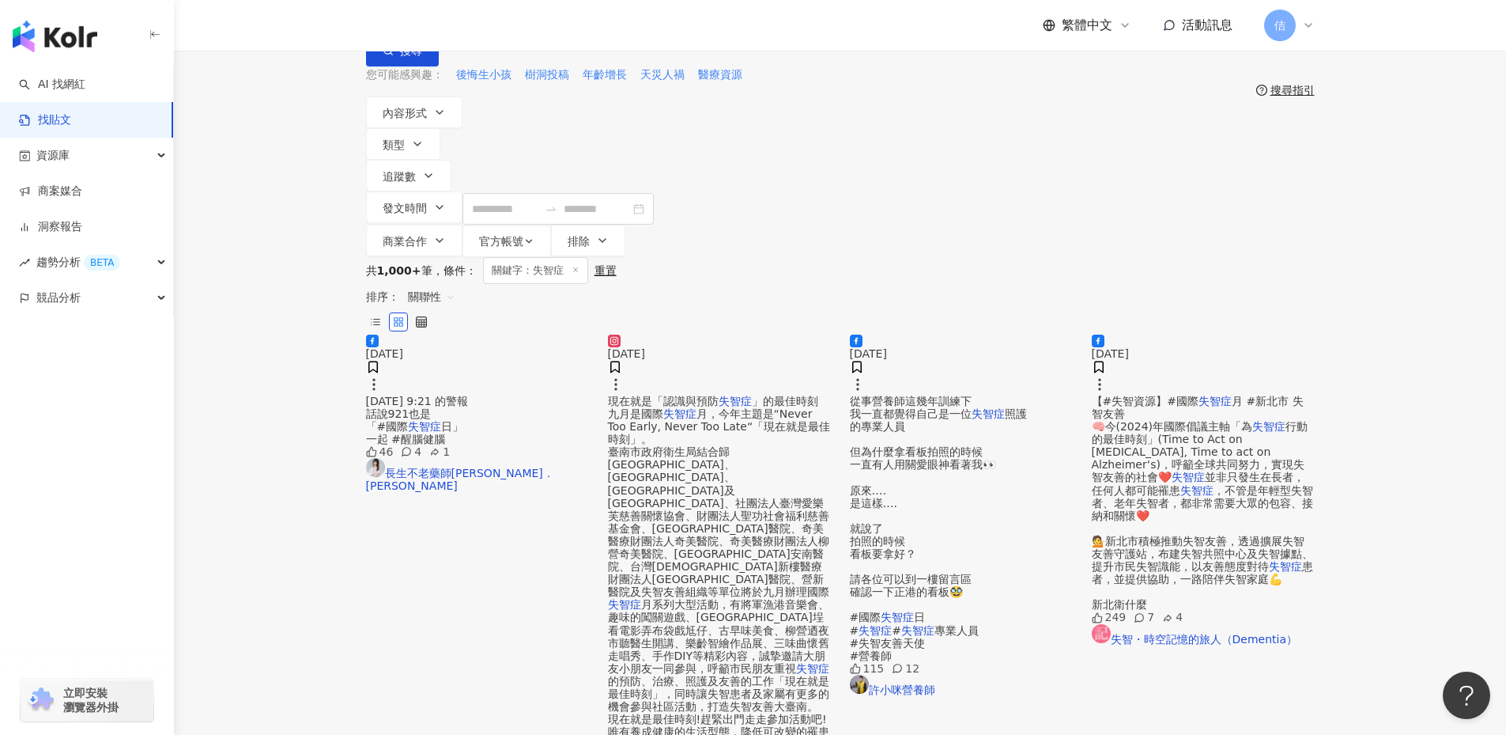
scroll to position [61, 0]
click at [83, 80] on link "AI 找網紅" at bounding box center [52, 85] width 66 height 16
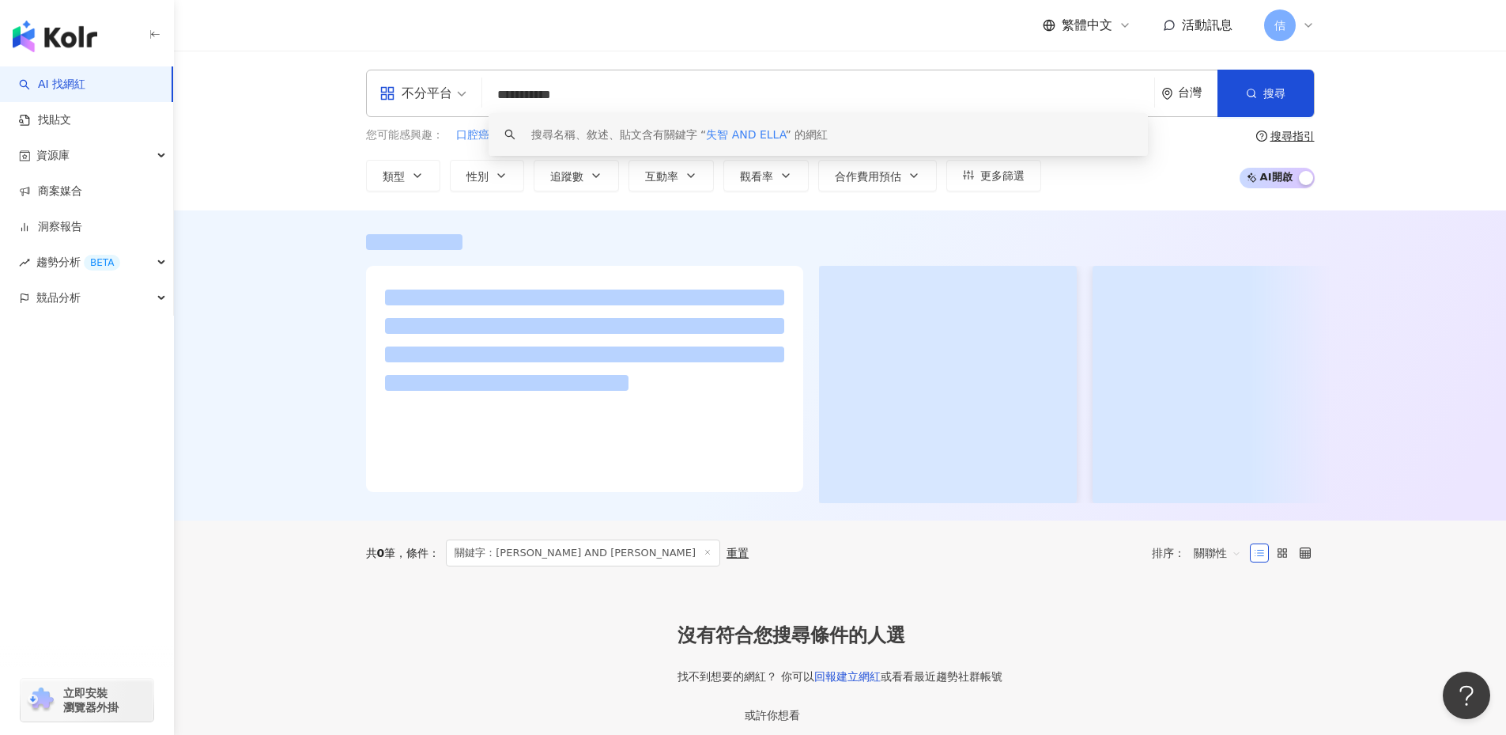
click at [535, 92] on input "**********" at bounding box center [818, 95] width 659 height 30
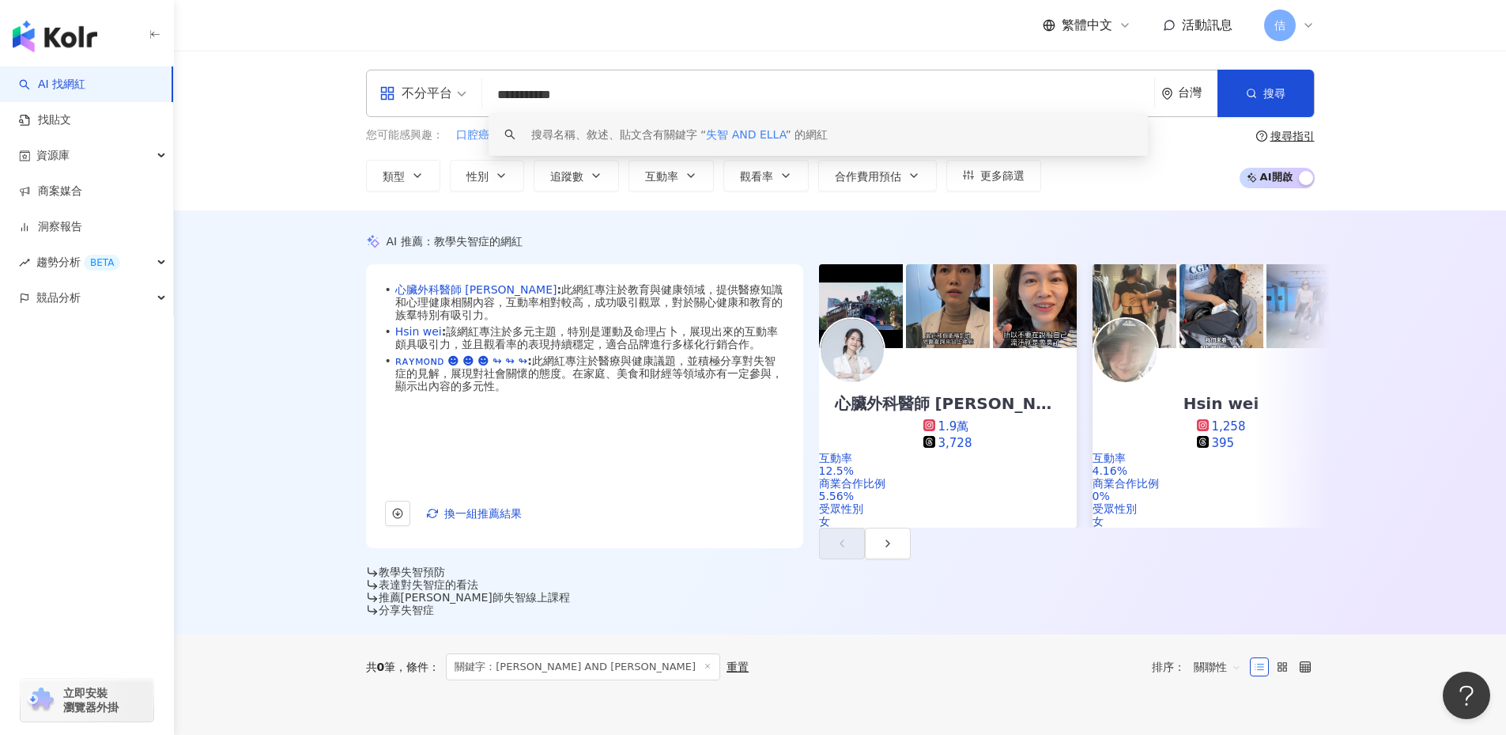
drag, startPoint x: 554, startPoint y: 93, endPoint x: 456, endPoint y: 86, distance: 98.2
click at [456, 86] on div "**********" at bounding box center [840, 93] width 949 height 47
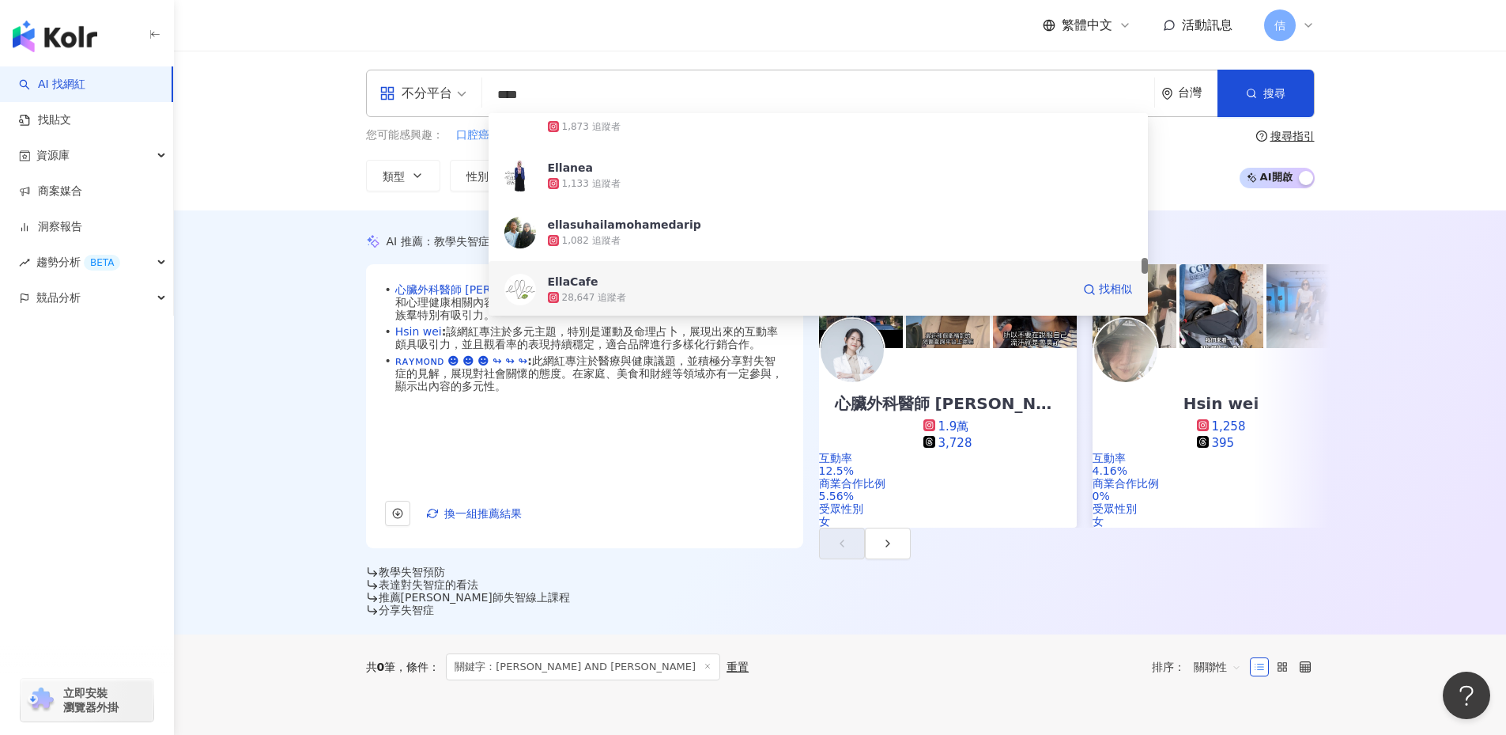
scroll to position [2188, 0]
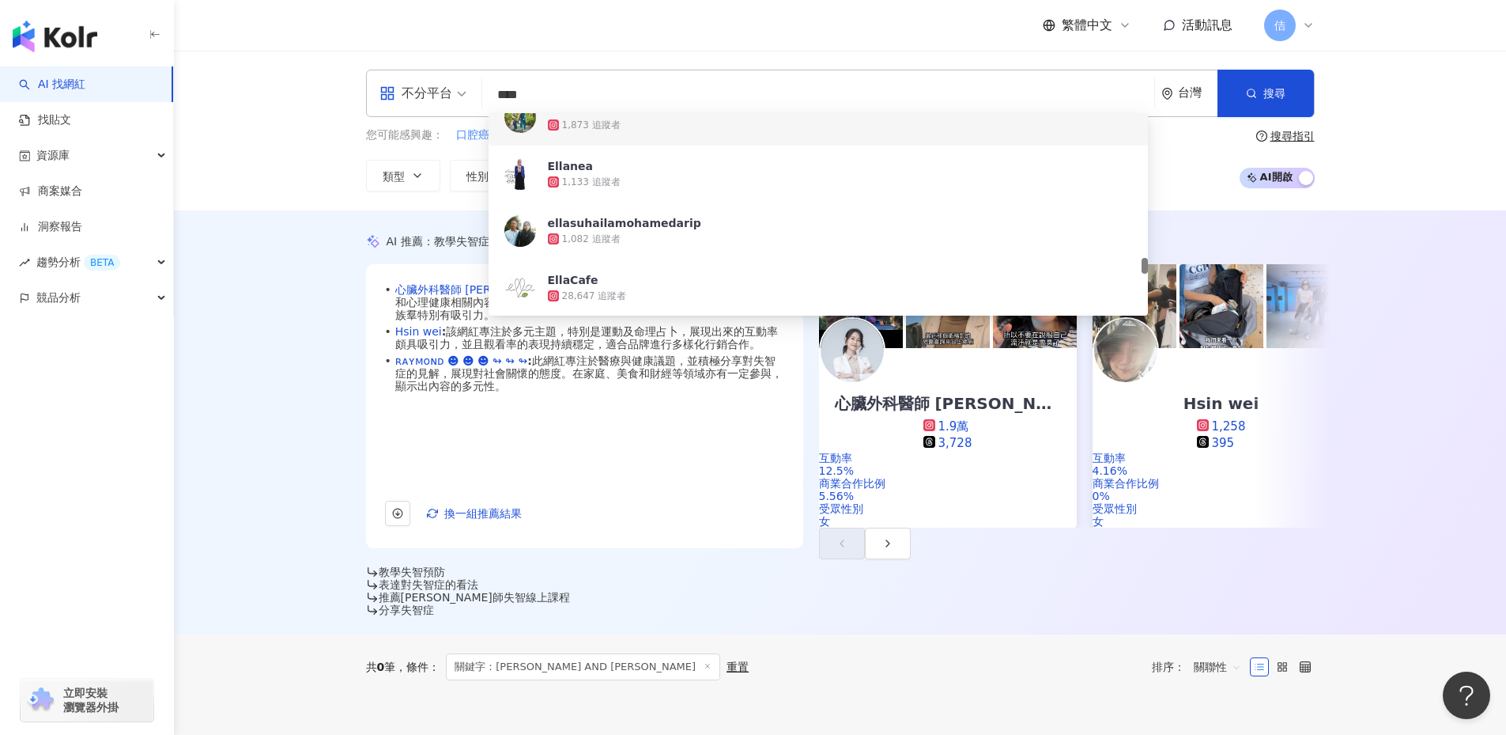
click at [528, 105] on input "****" at bounding box center [818, 95] width 659 height 30
type input "*"
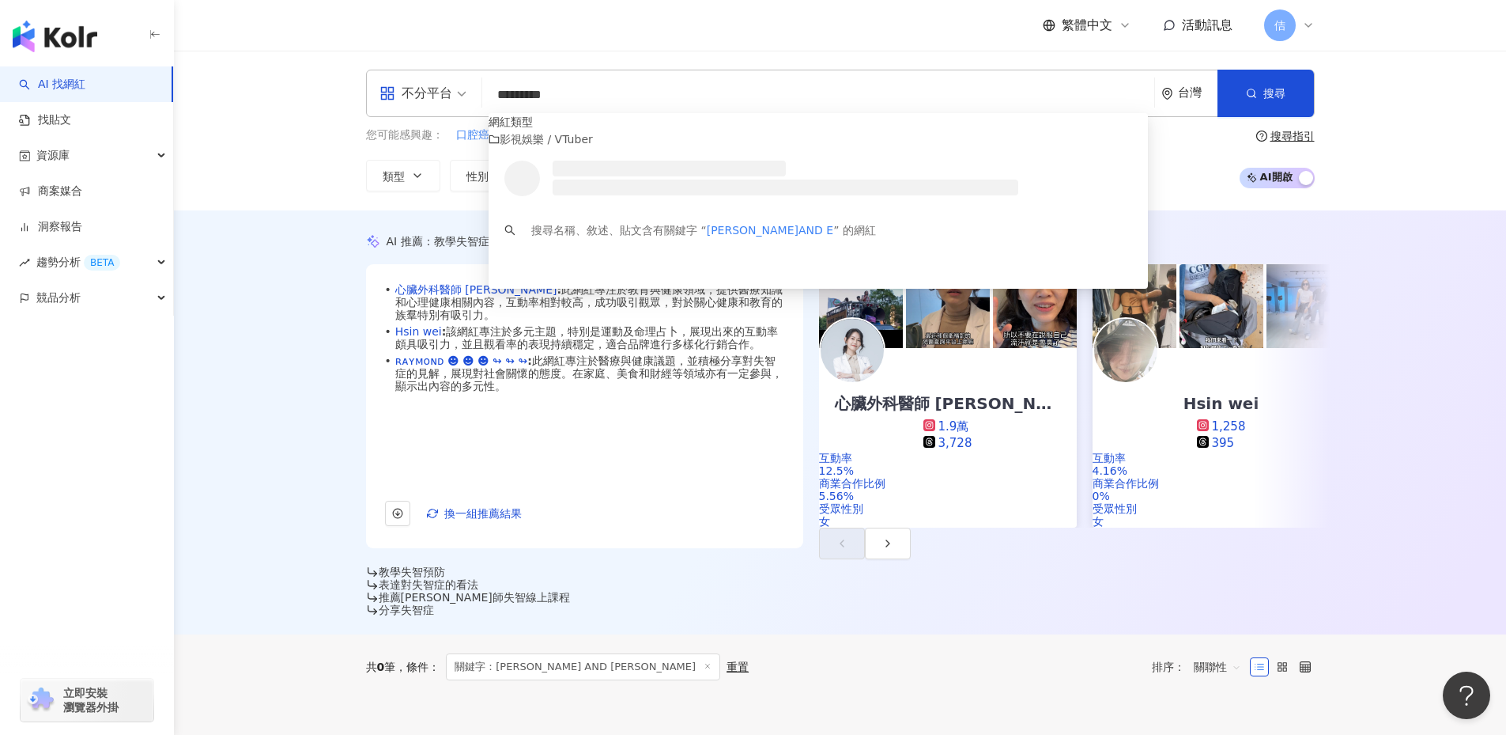
scroll to position [0, 0]
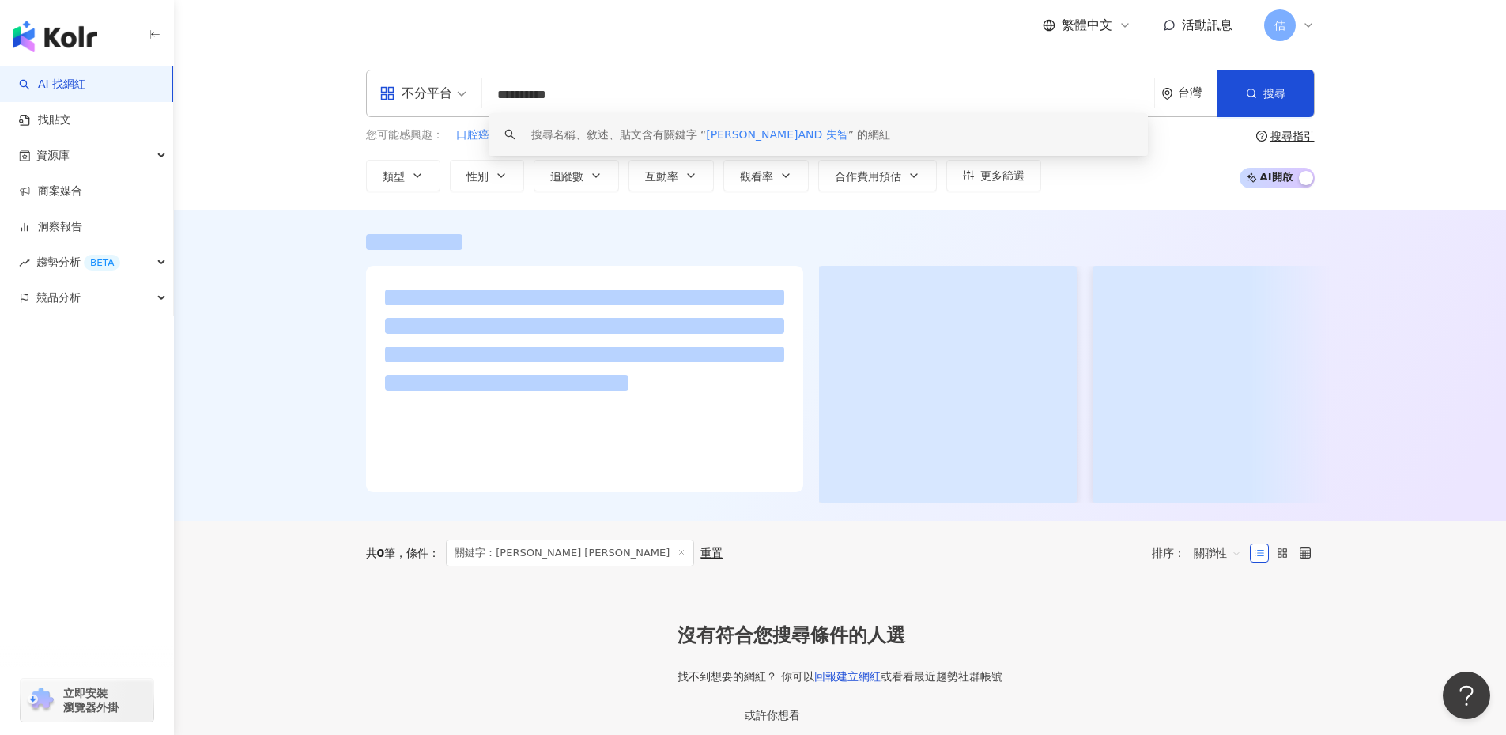
drag, startPoint x: 590, startPoint y: 62, endPoint x: 590, endPoint y: 80, distance: 18.2
click at [590, 68] on div "**********" at bounding box center [840, 131] width 1332 height 160
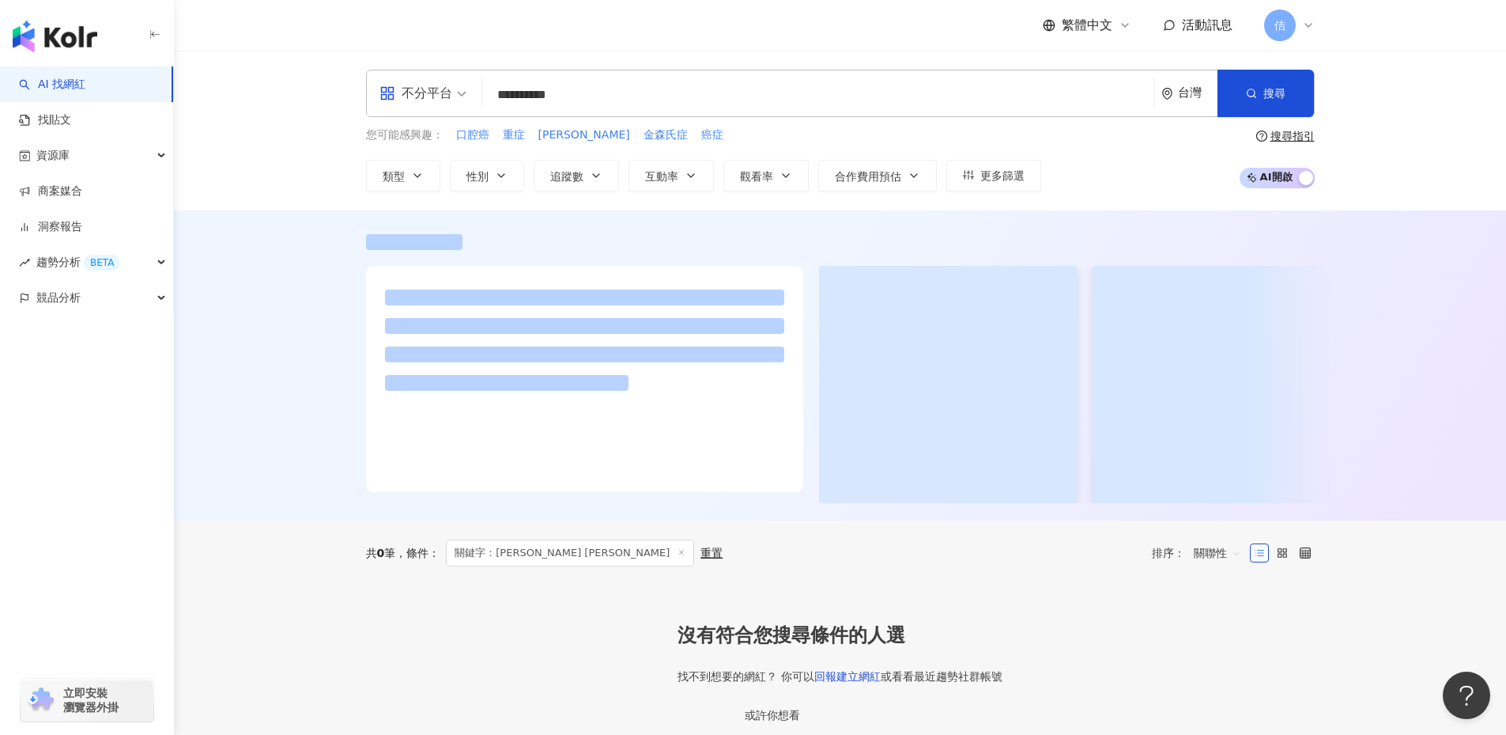
click at [597, 89] on input "**********" at bounding box center [818, 95] width 659 height 30
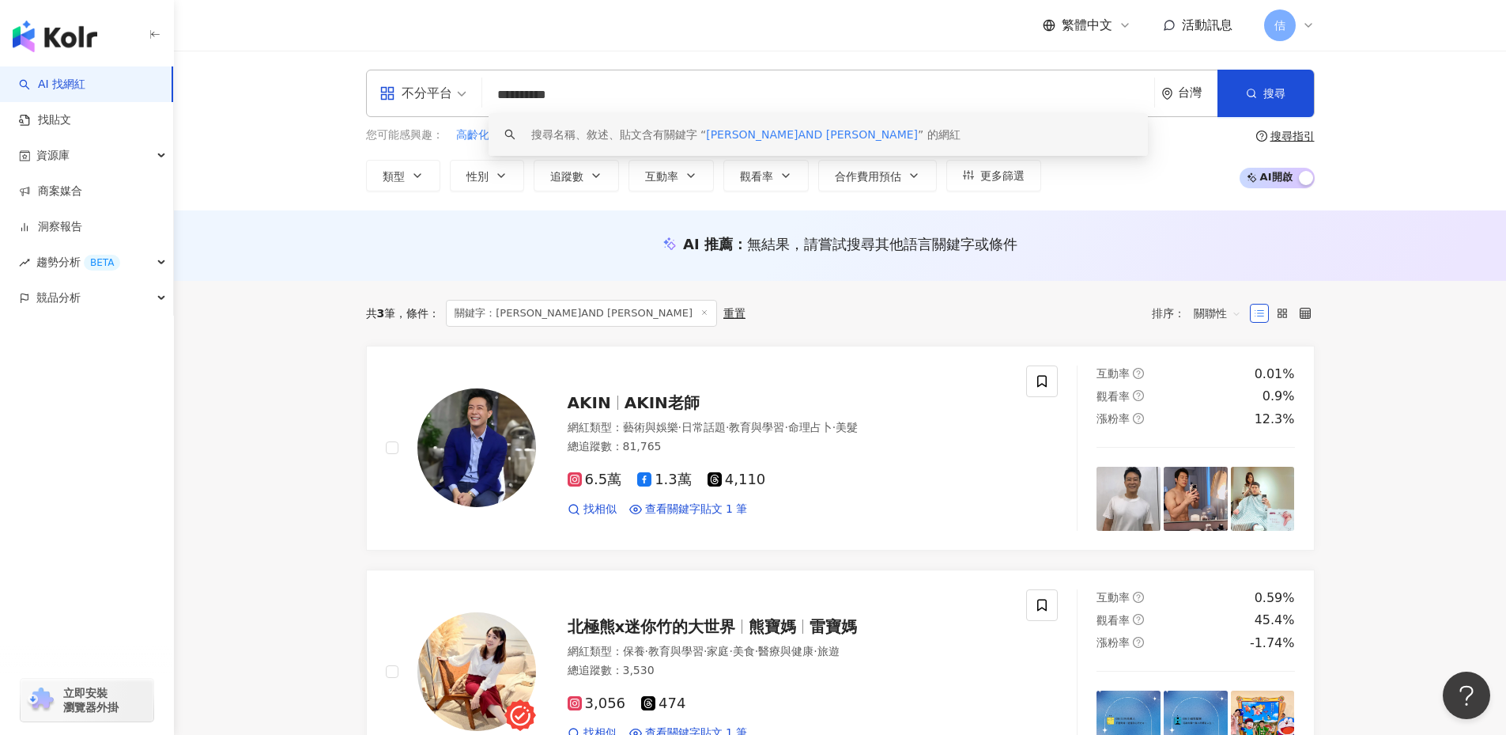
drag, startPoint x: 614, startPoint y: 93, endPoint x: 544, endPoint y: 97, distance: 69.7
click at [542, 96] on input "**********" at bounding box center [818, 95] width 659 height 30
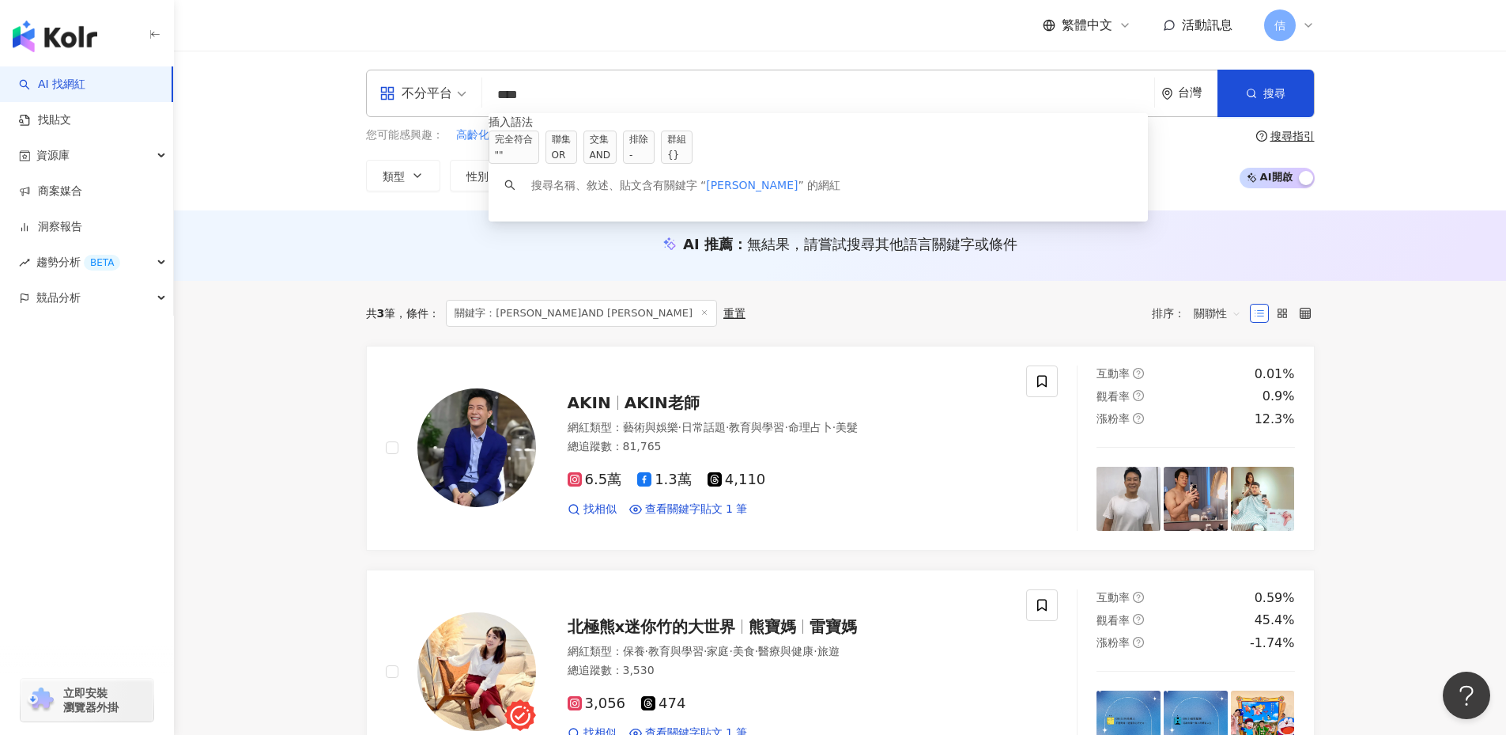
type input "***"
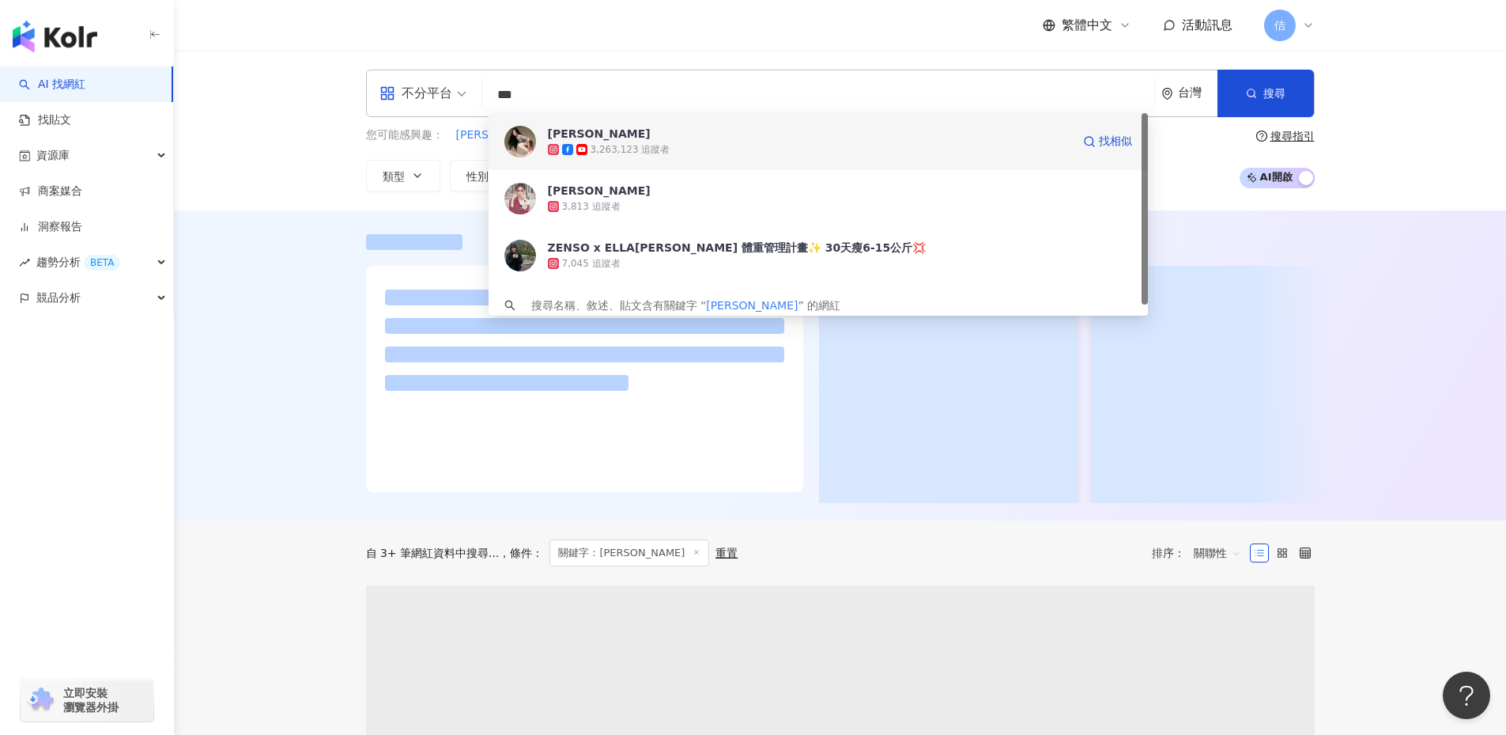
click at [605, 140] on span "陳嘉樺 Ella" at bounding box center [809, 134] width 523 height 16
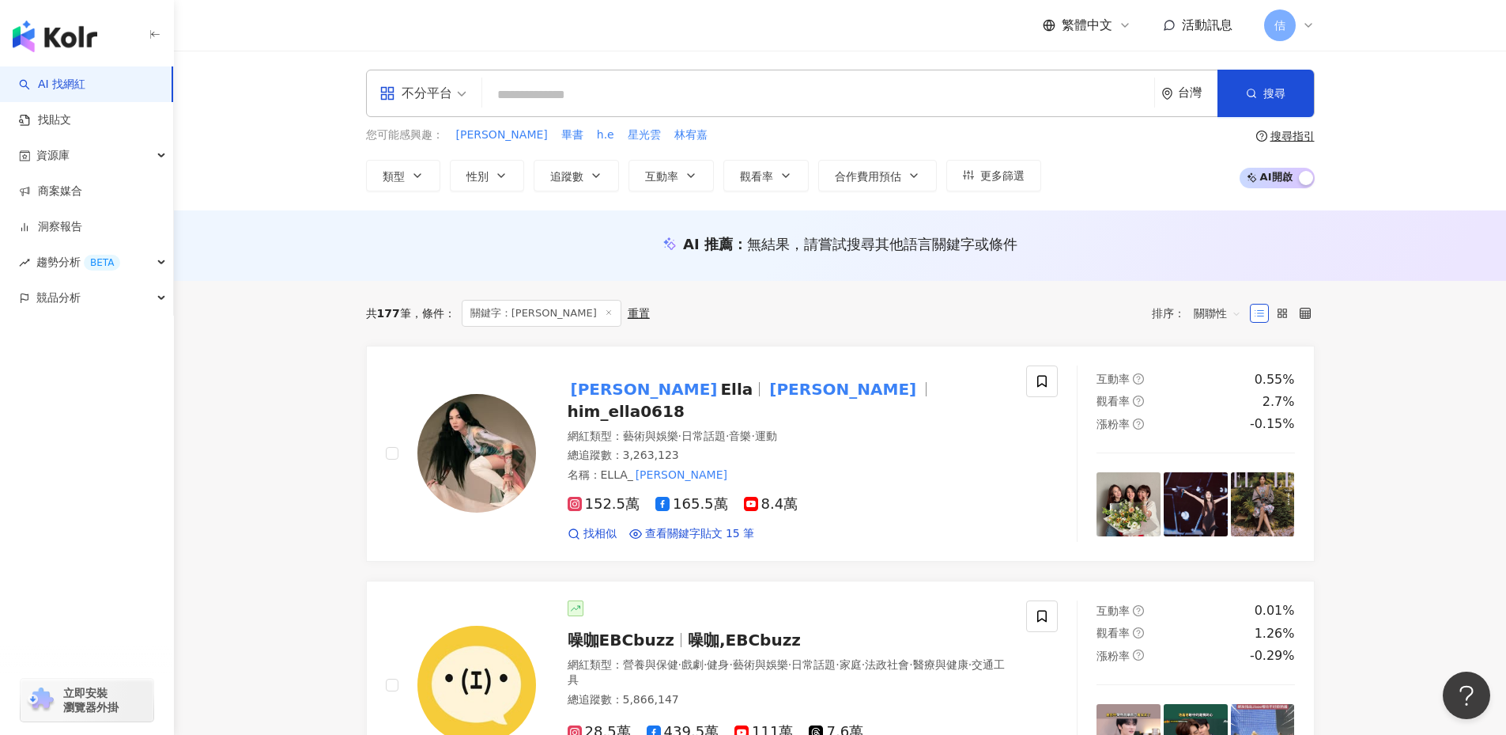
click at [534, 83] on input "search" at bounding box center [818, 95] width 659 height 30
paste input "***"
type input "***"
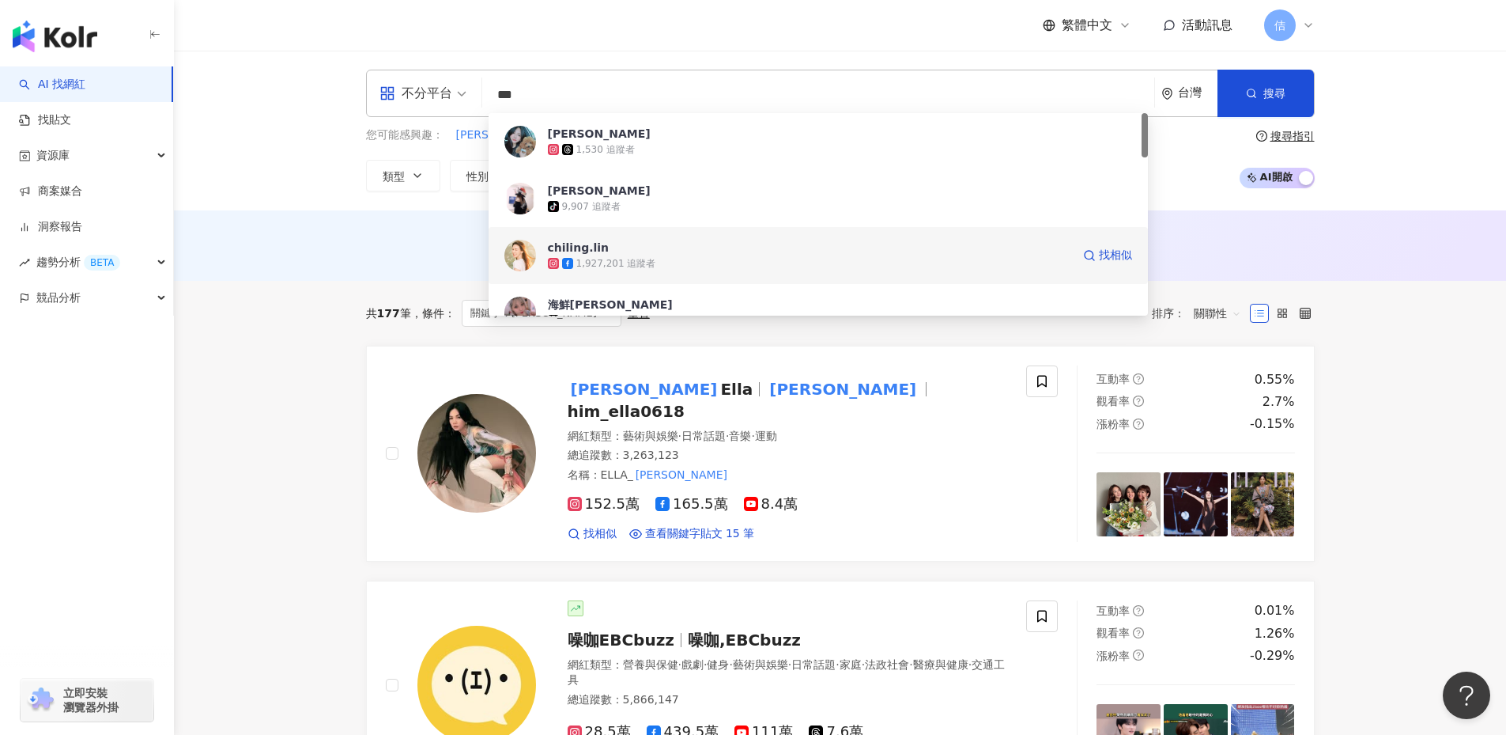
click at [629, 264] on div "1,927,201 追蹤者" at bounding box center [616, 263] width 80 height 13
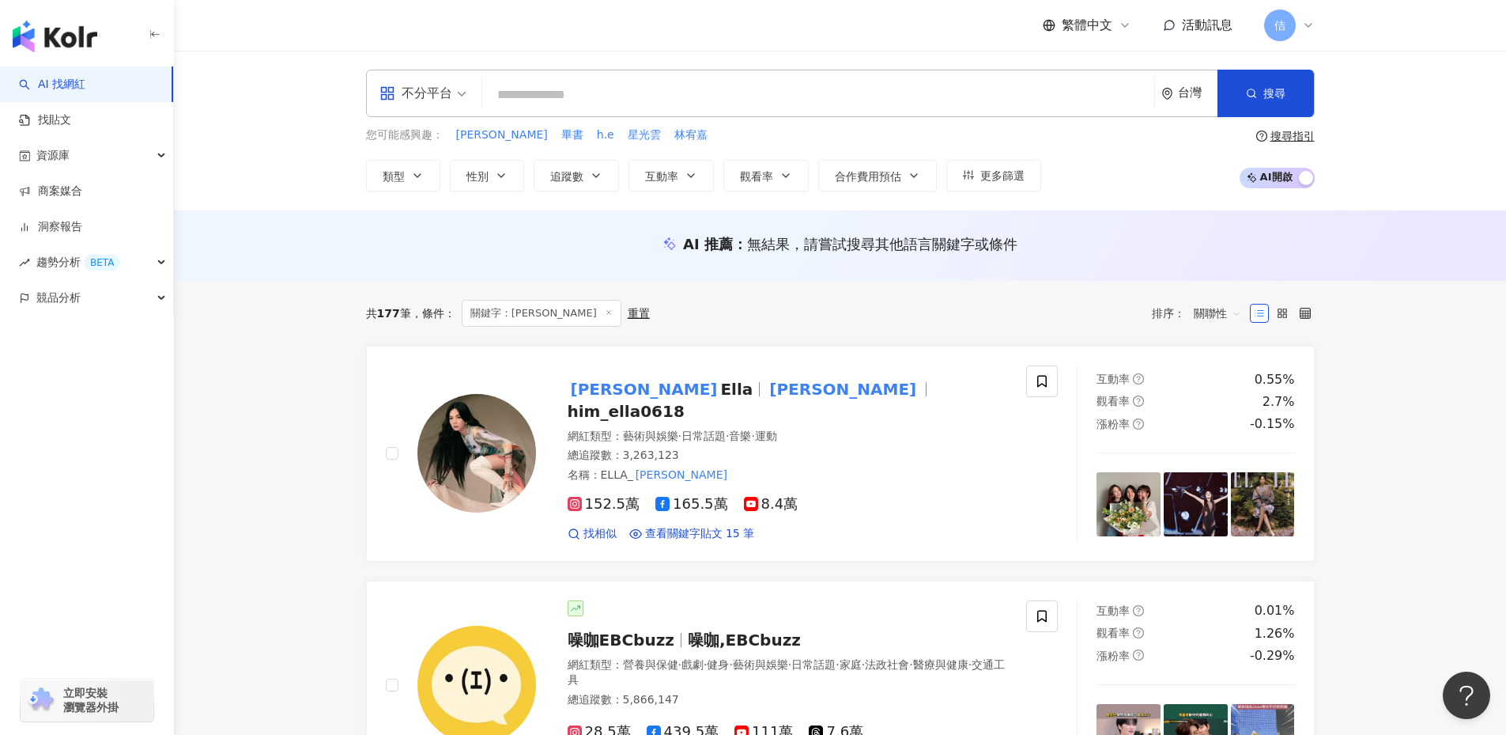
click at [519, 83] on input "search" at bounding box center [818, 95] width 659 height 30
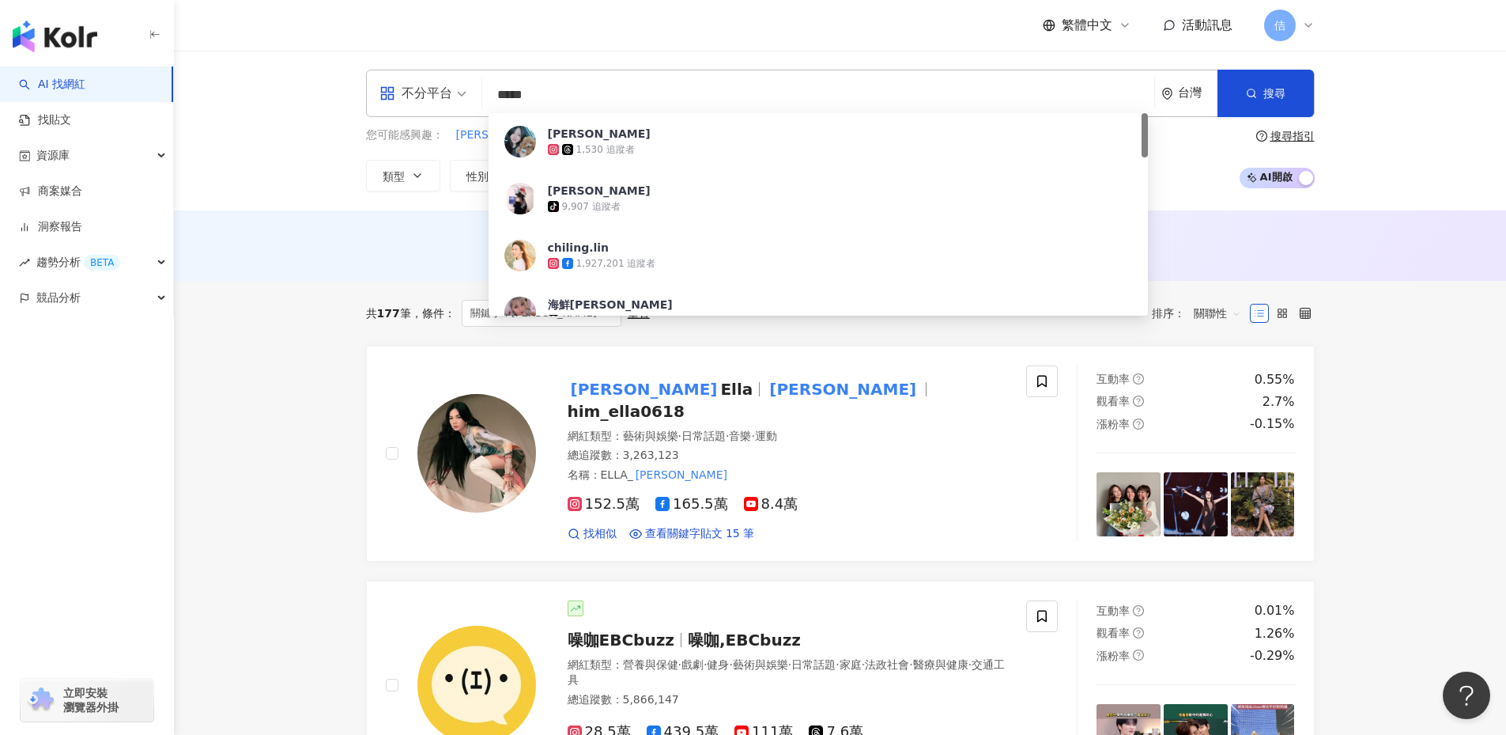
type input "***"
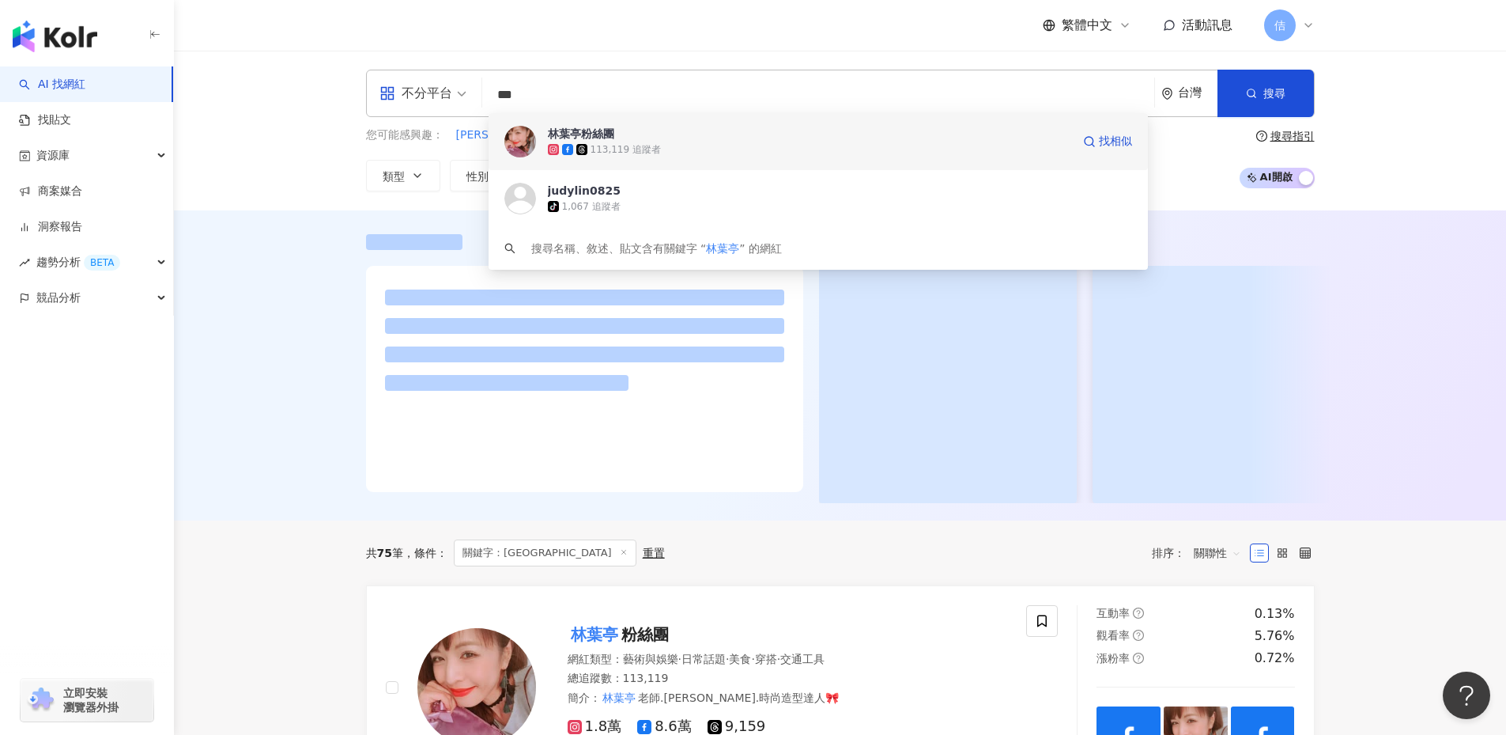
click at [659, 147] on div "113,119 追蹤者" at bounding box center [809, 150] width 523 height 16
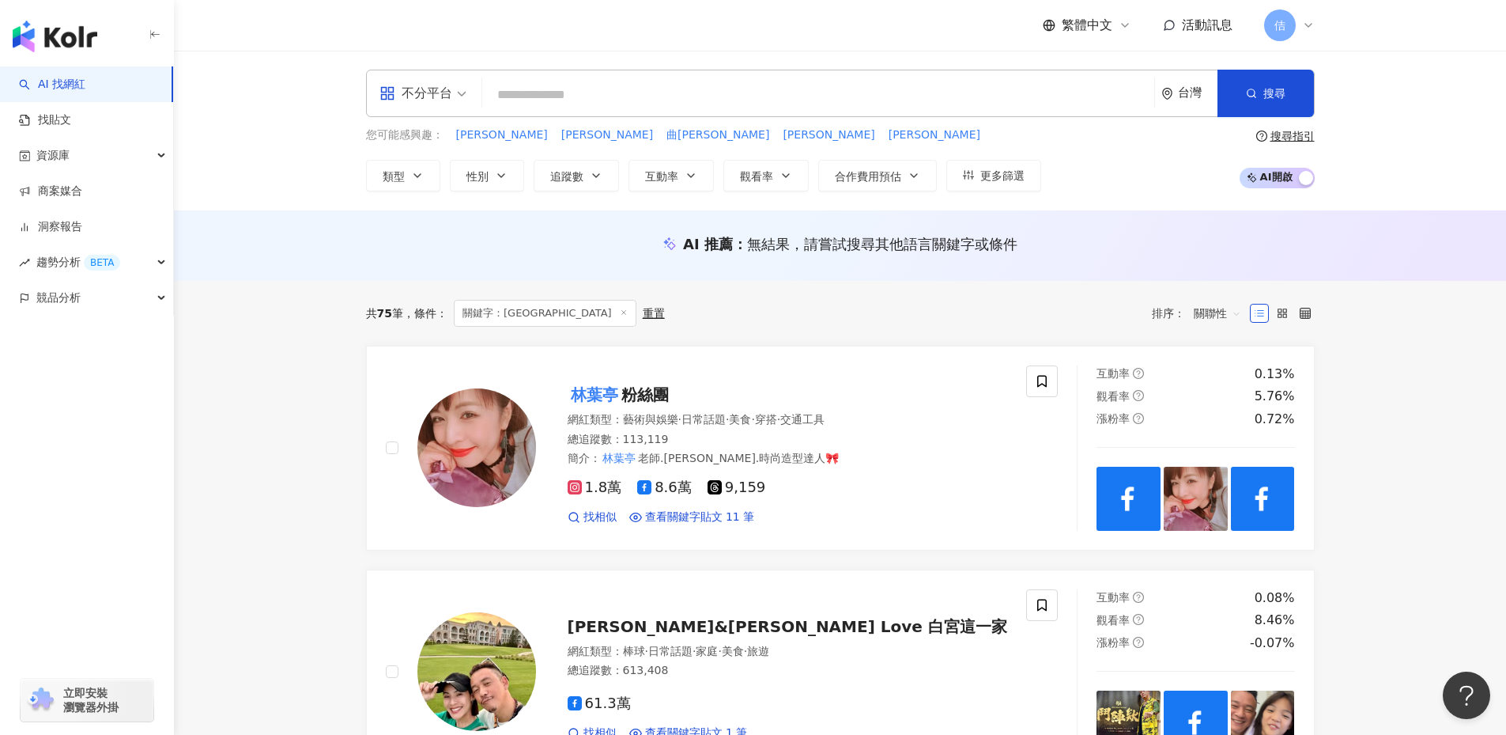
click at [572, 94] on input "search" at bounding box center [818, 95] width 659 height 30
click at [627, 463] on mark "林葉亭" at bounding box center [620, 457] width 38 height 17
click at [510, 95] on input "search" at bounding box center [818, 95] width 659 height 30
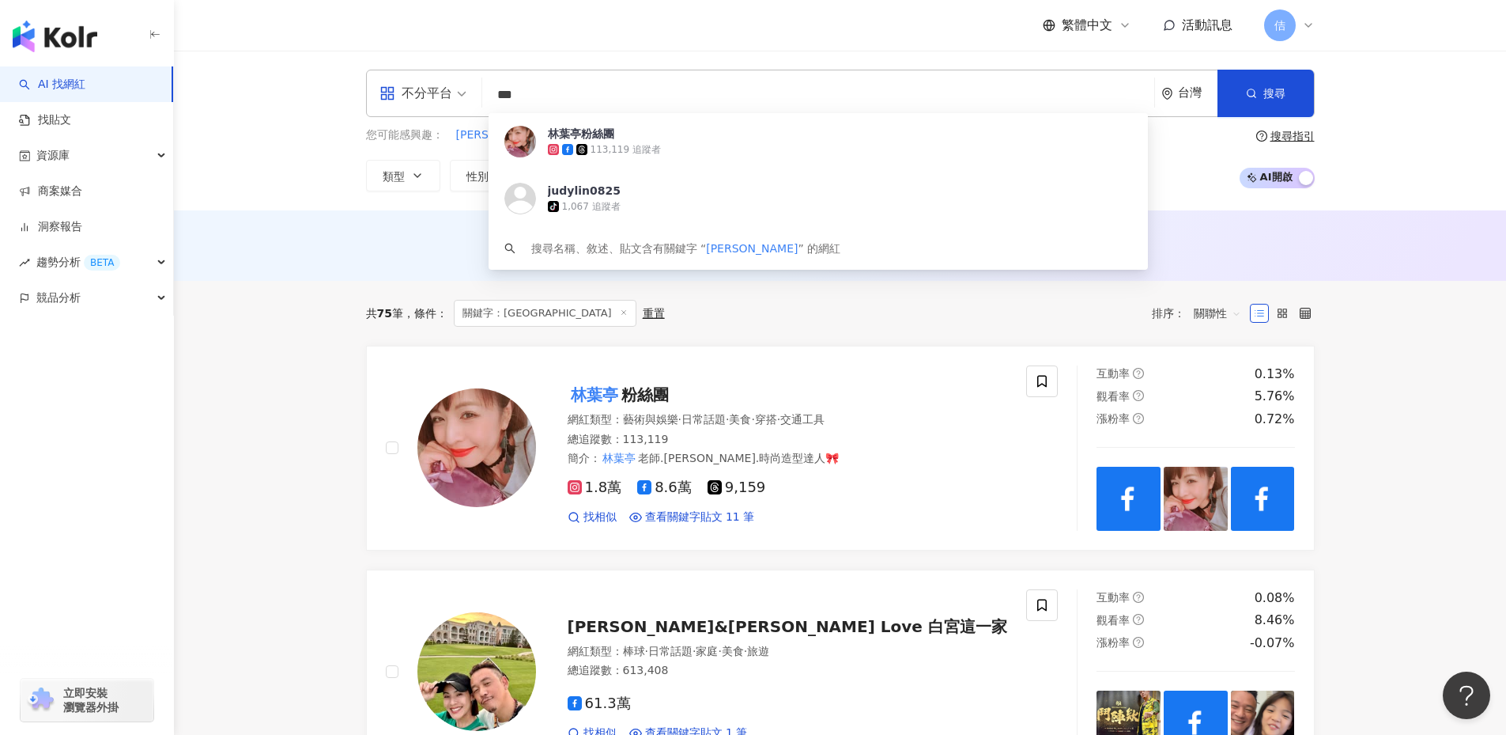
type input "***"
click at [594, 151] on div "652,680 追蹤者" at bounding box center [611, 149] width 70 height 13
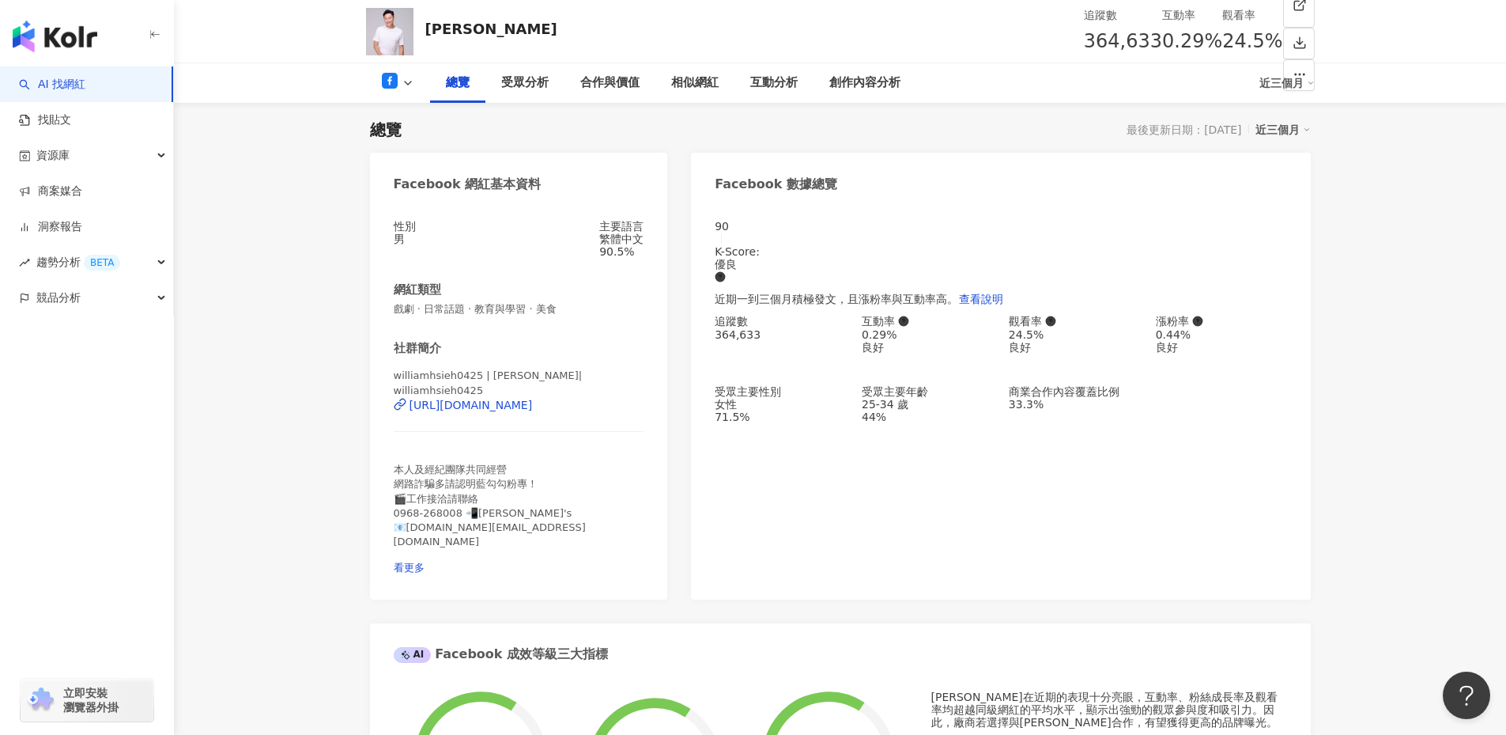
scroll to position [4289, 0]
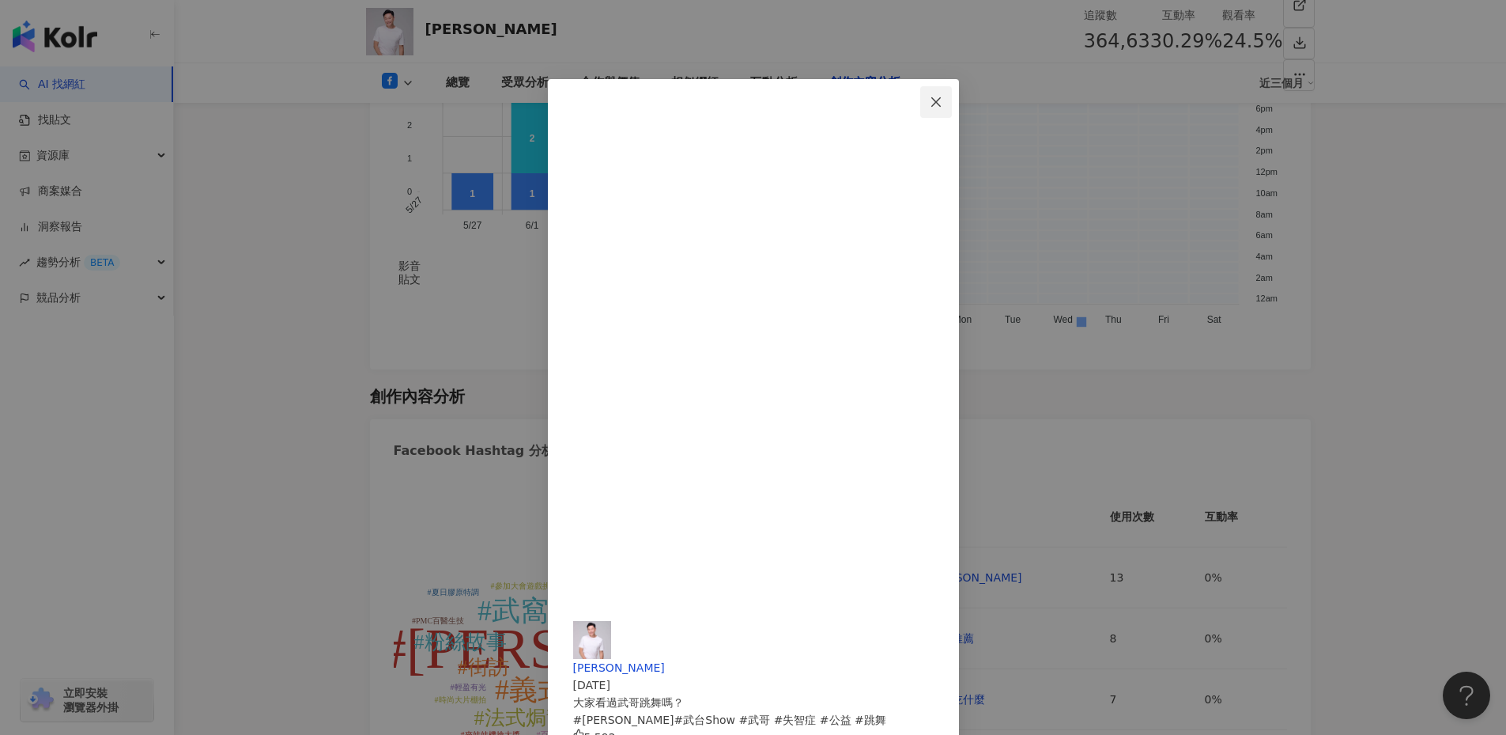
click at [942, 99] on icon "close" at bounding box center [936, 102] width 13 height 13
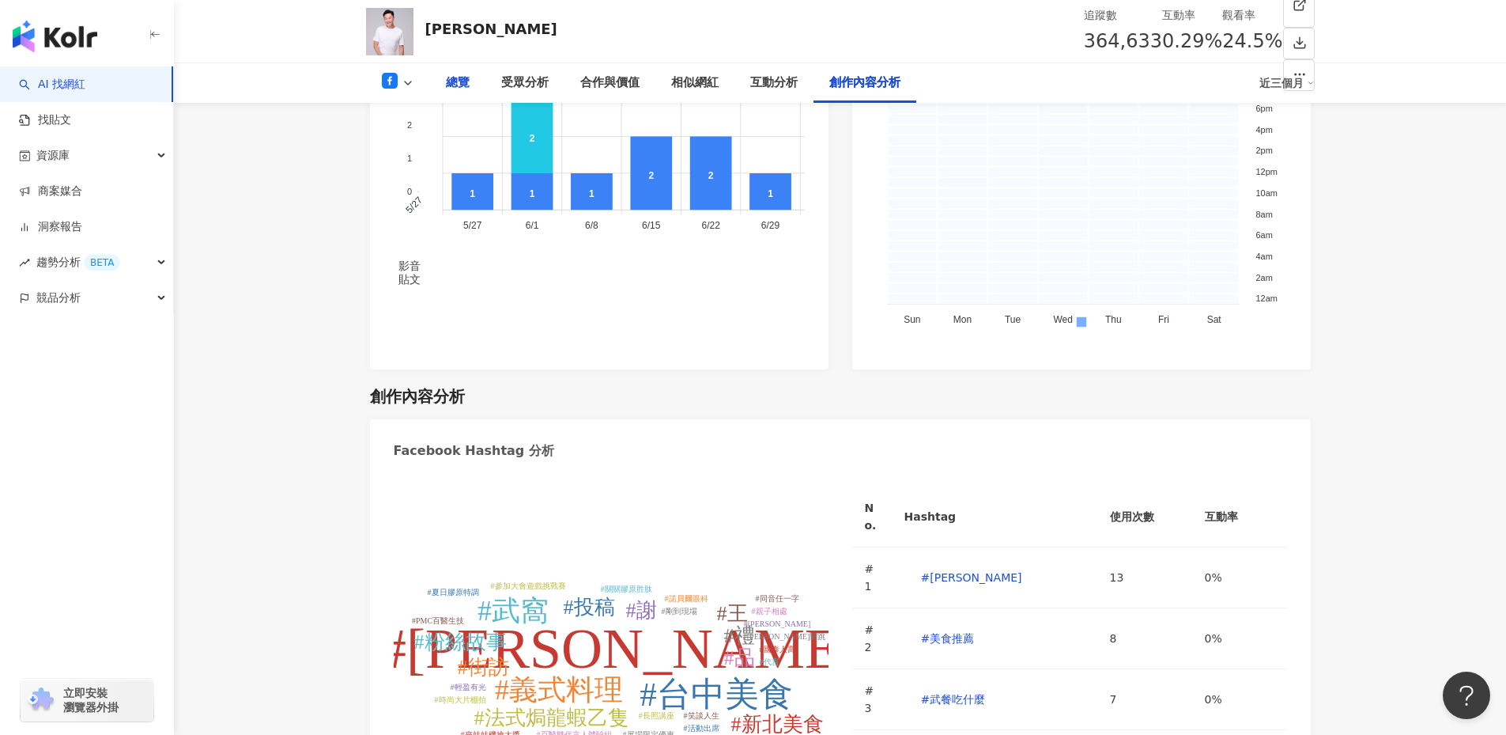
click at [472, 82] on div "總覽" at bounding box center [457, 83] width 55 height 40
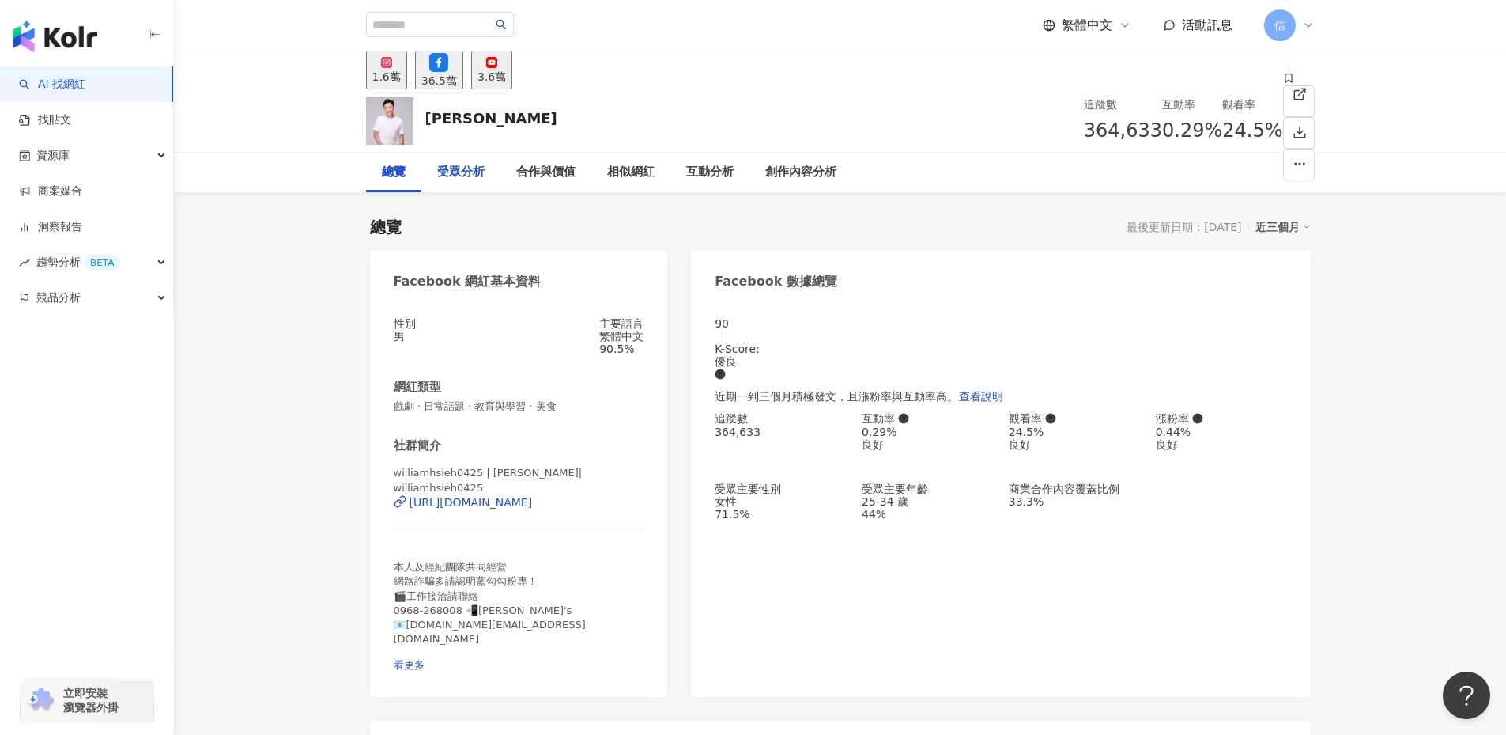
click at [470, 179] on div "受眾分析" at bounding box center [460, 172] width 47 height 19
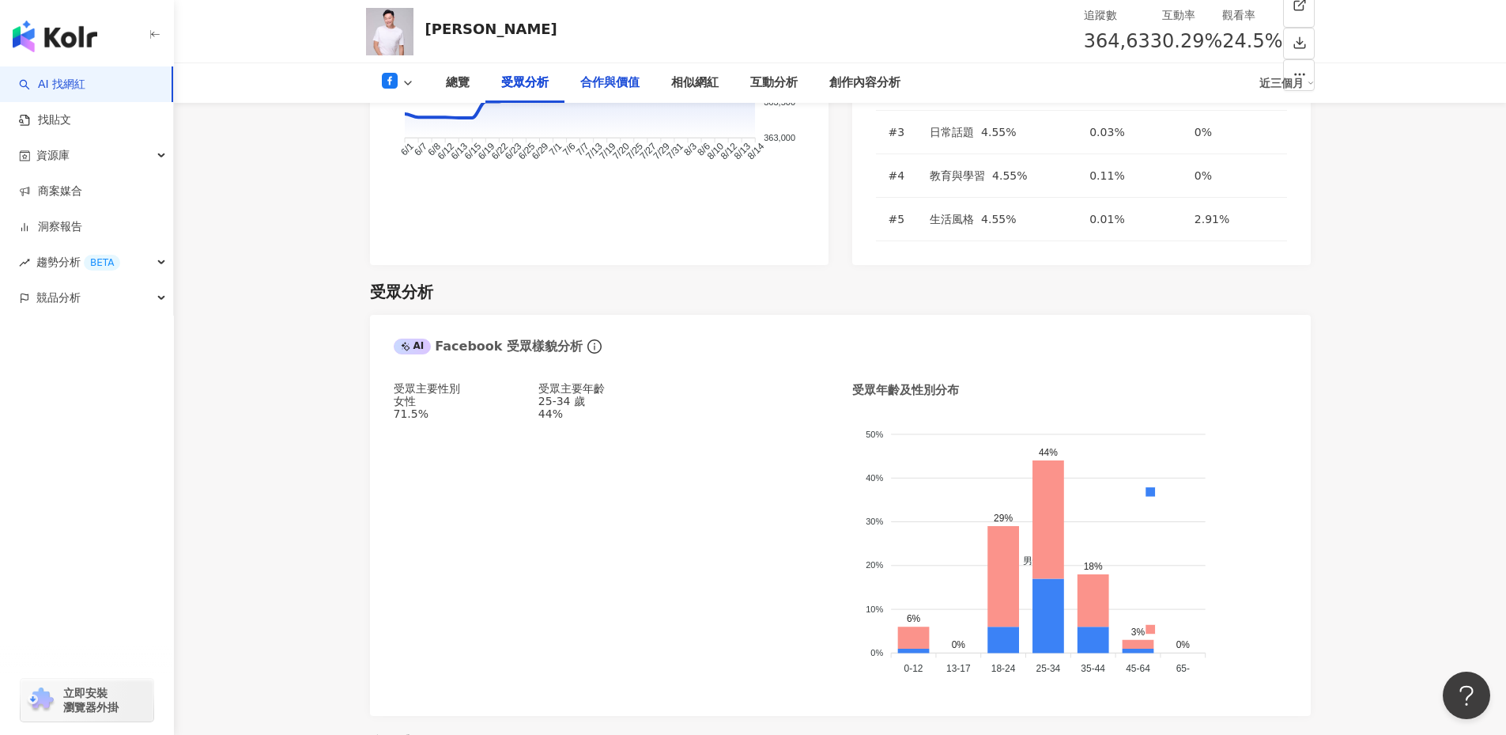
click at [606, 85] on div "合作與價值" at bounding box center [609, 83] width 59 height 19
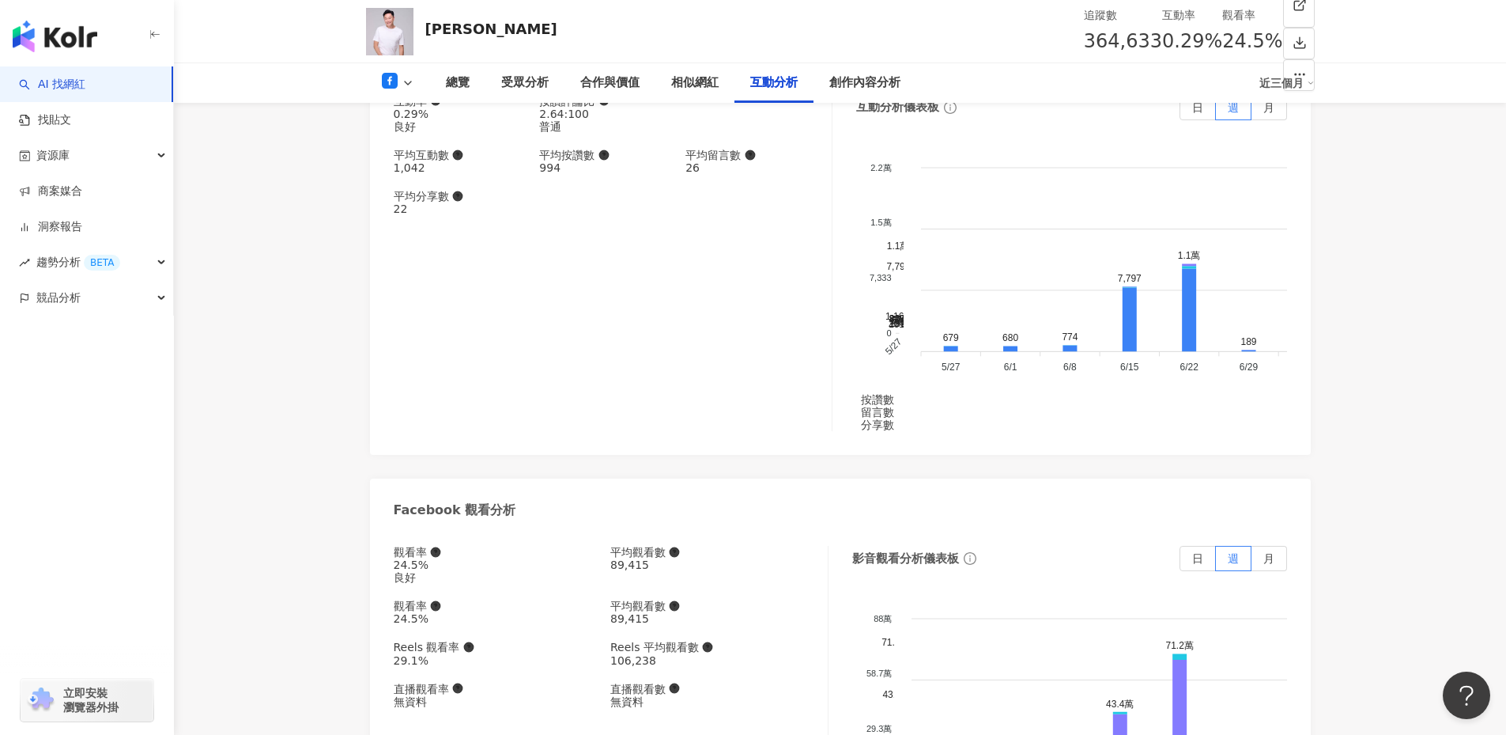
scroll to position [3028, 0]
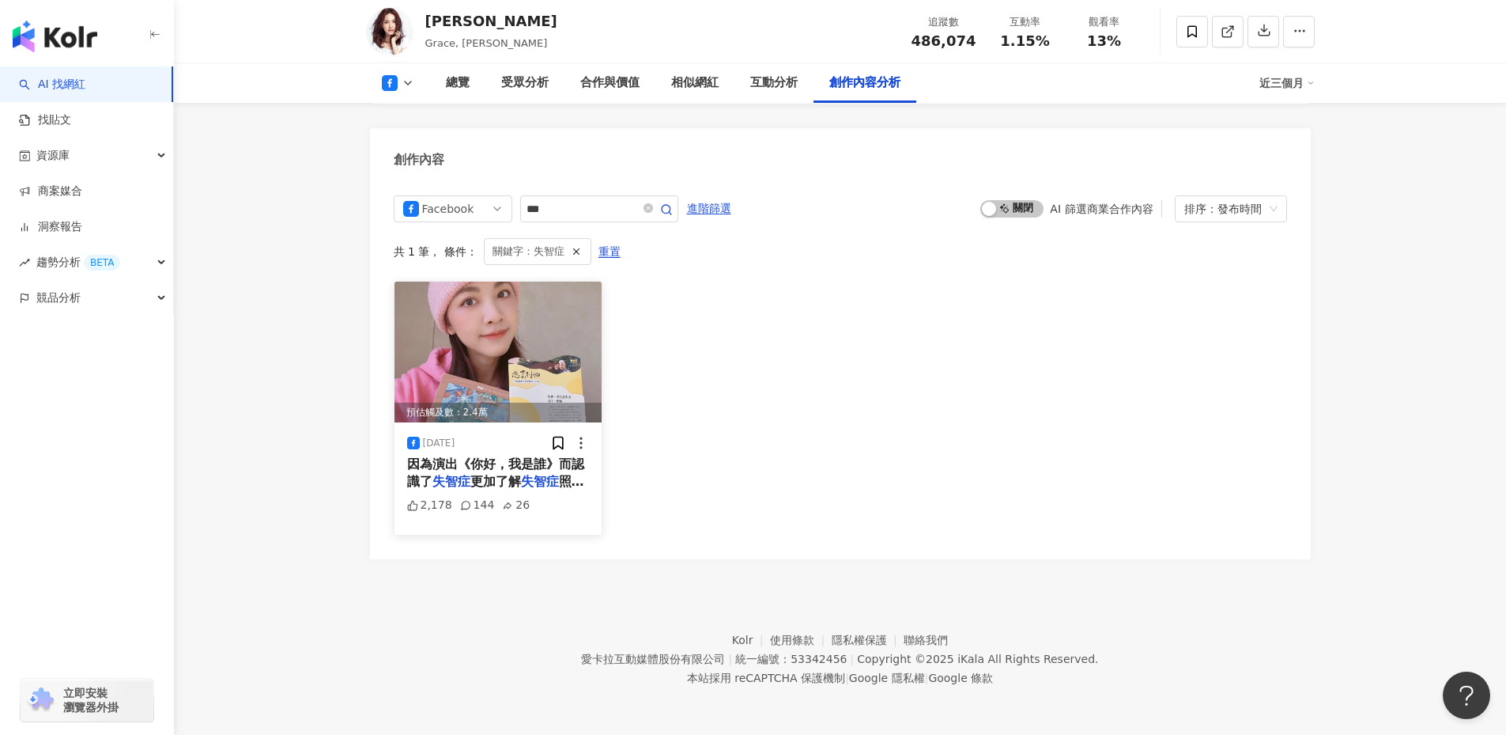
click at [521, 489] on span "更加了解" at bounding box center [495, 481] width 51 height 15
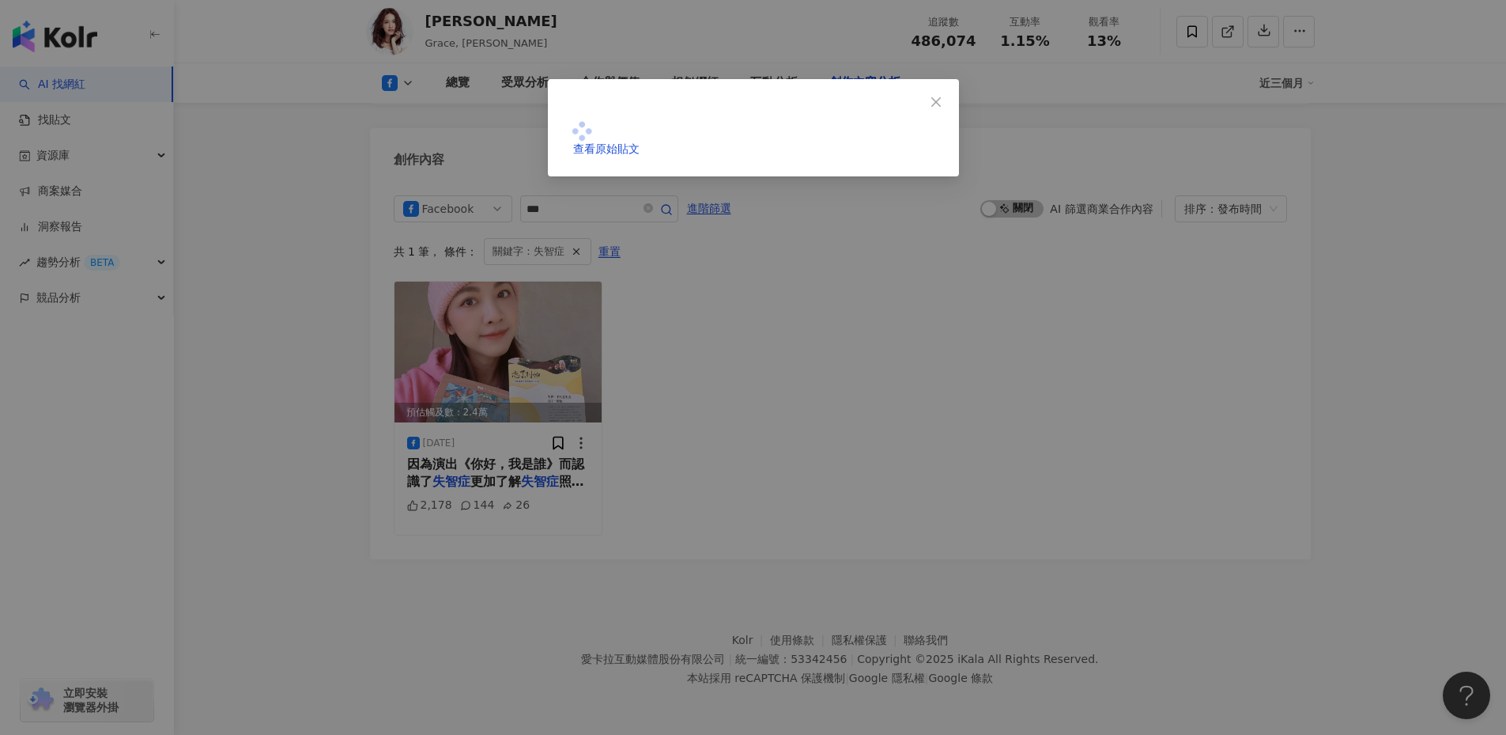
scroll to position [4270, 0]
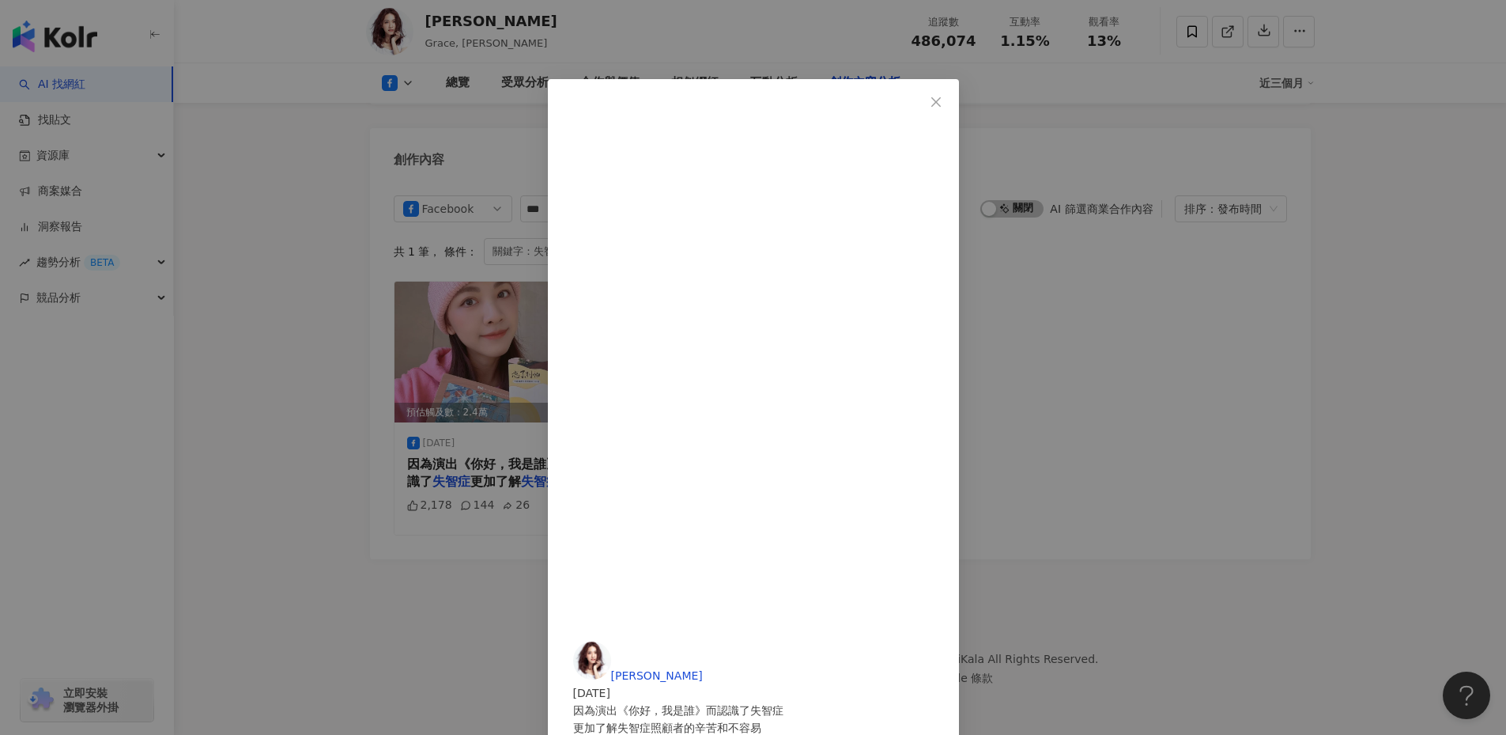
drag, startPoint x: 924, startPoint y: 333, endPoint x: 933, endPoint y: 397, distance: 64.7
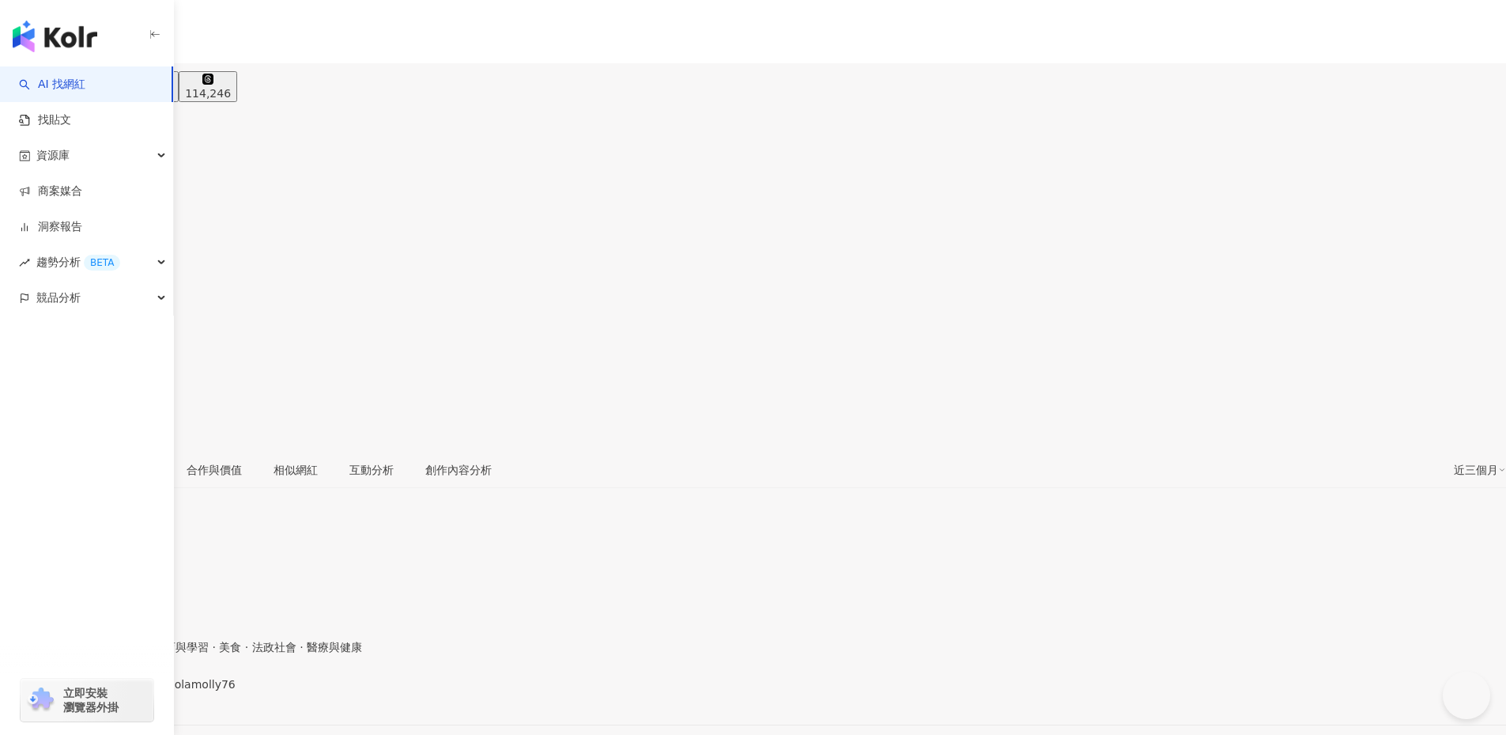
type input "***"
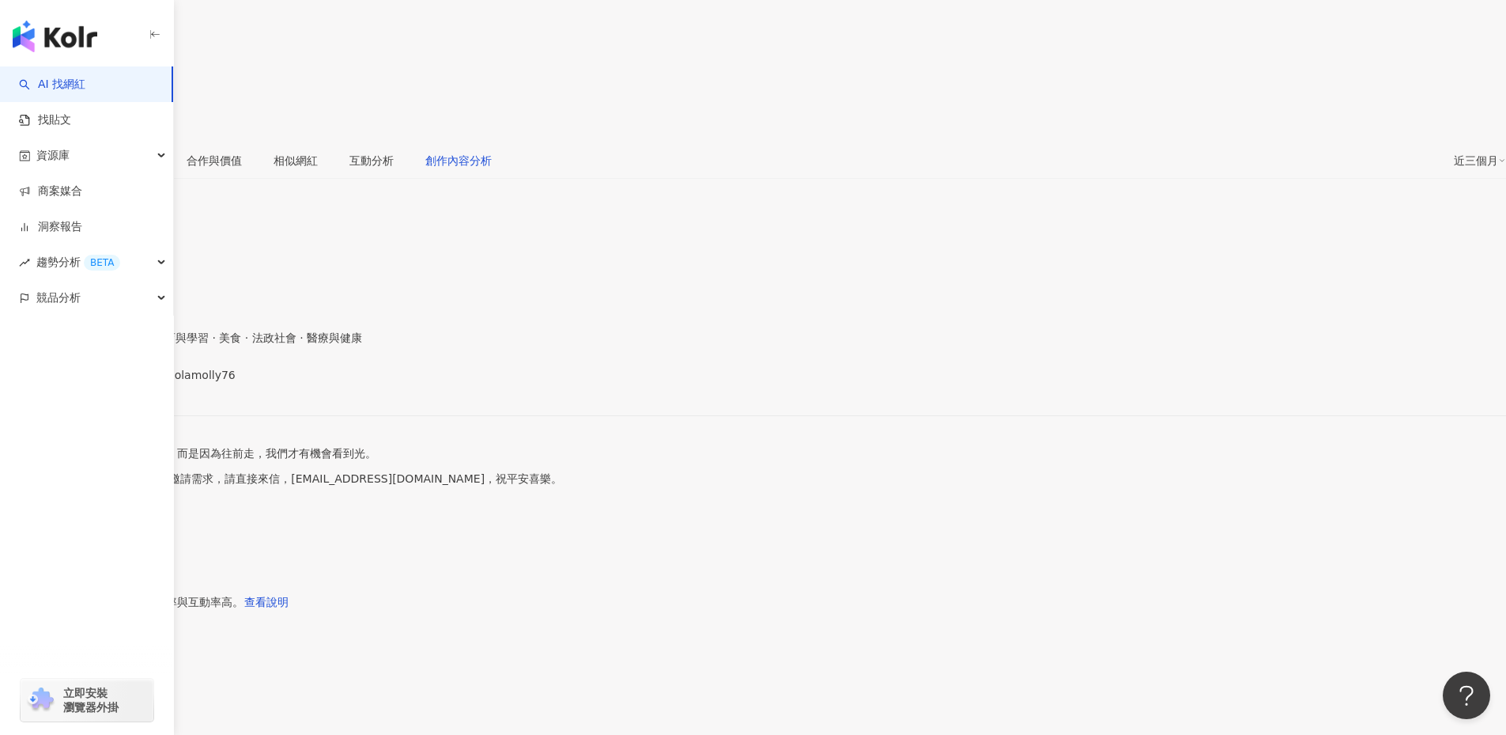
click at [492, 152] on div "創作內容分析" at bounding box center [458, 160] width 66 height 17
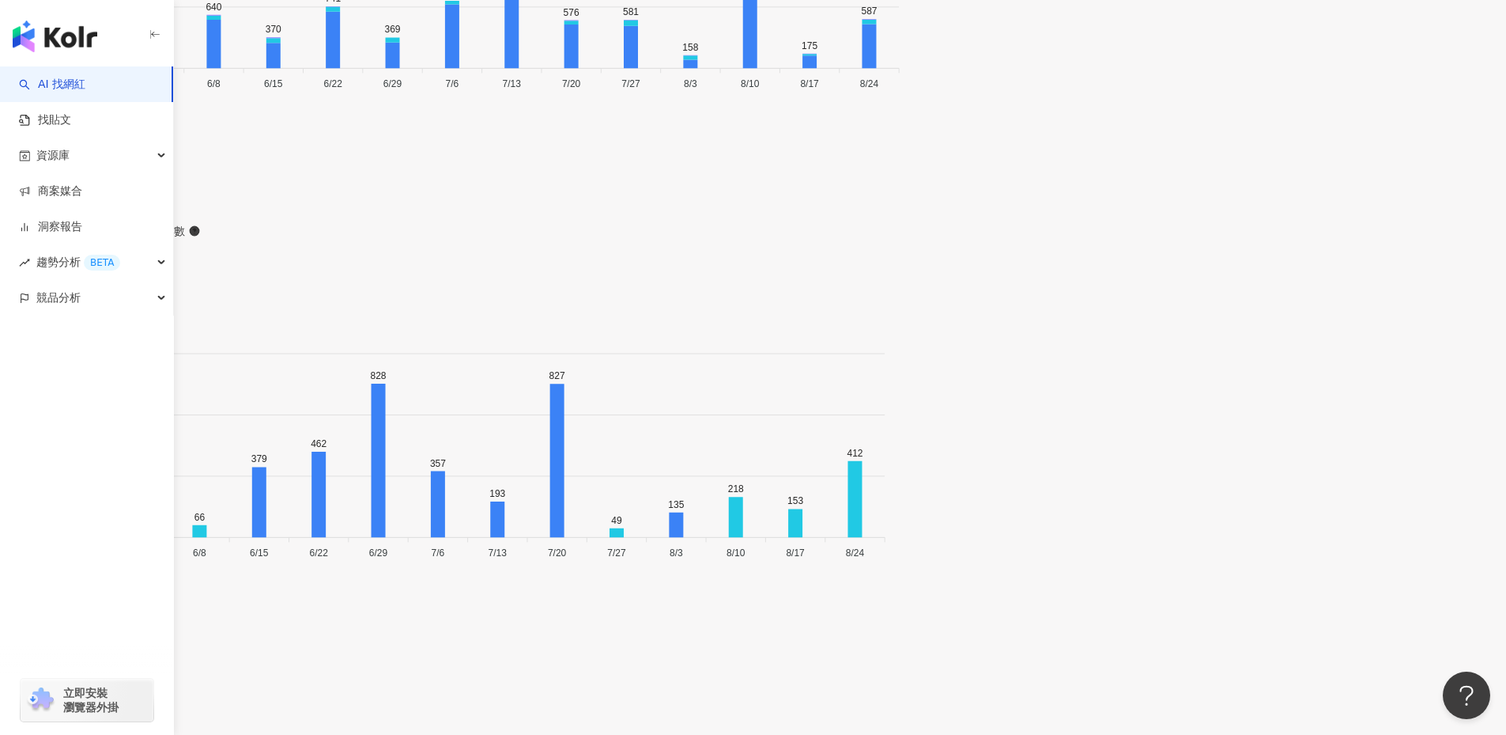
scroll to position [3972, 0]
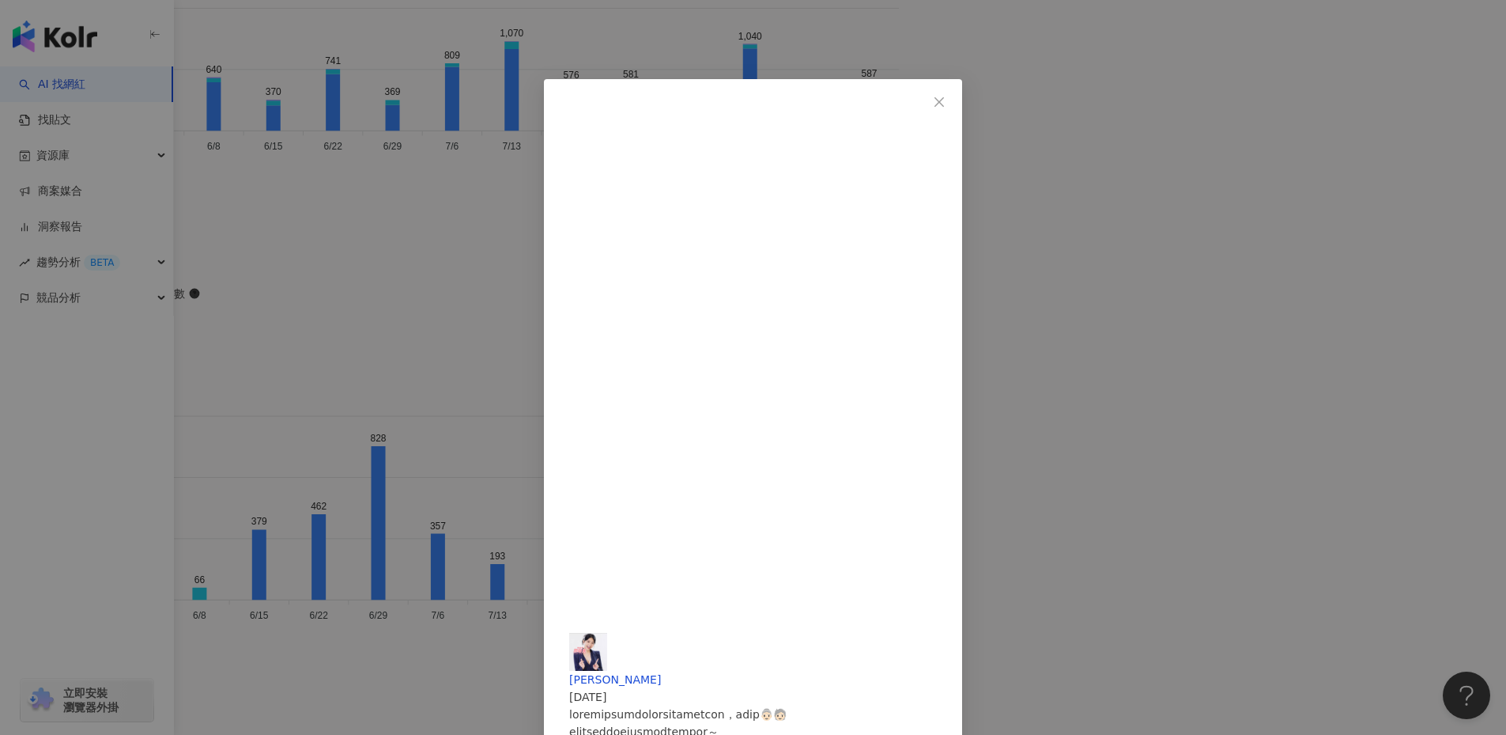
scroll to position [4238, 0]
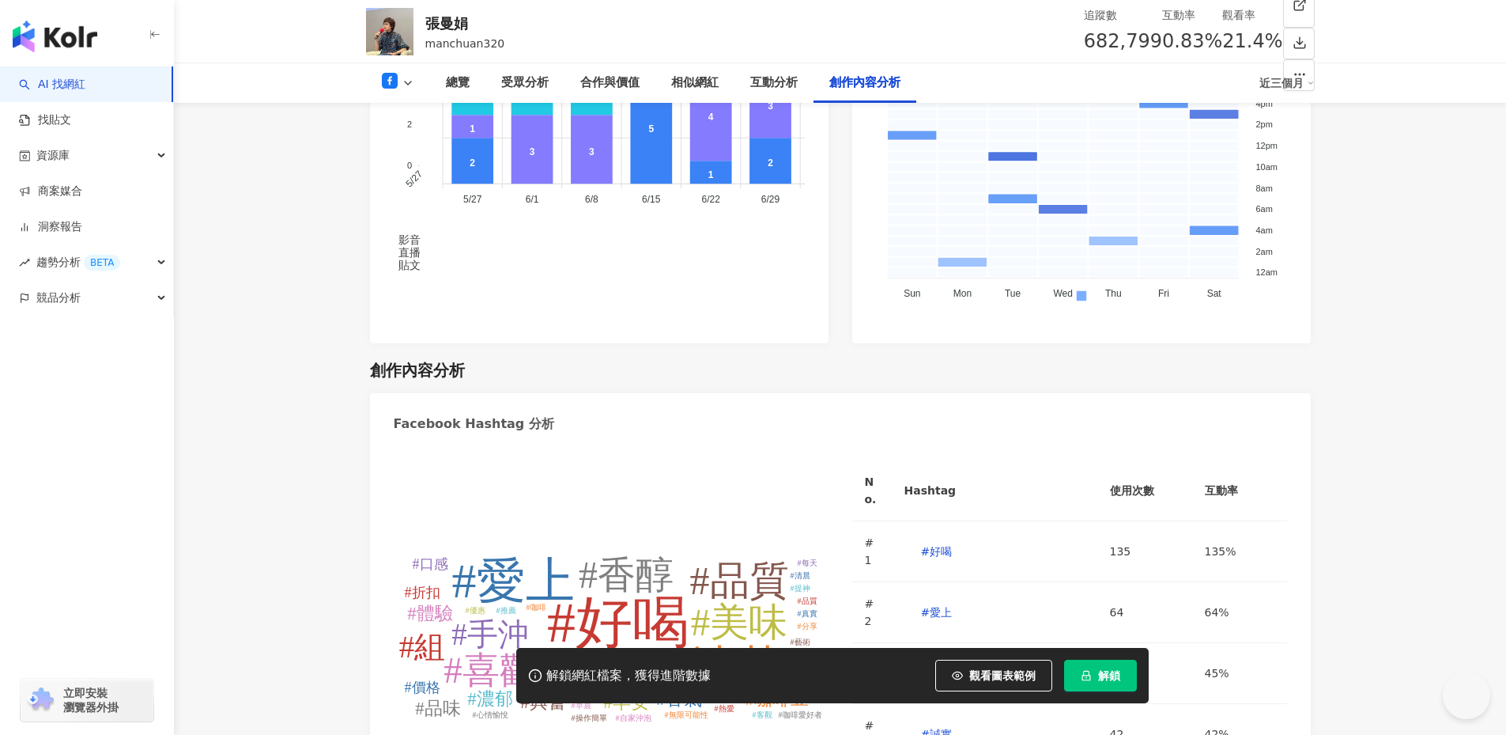
scroll to position [4217, 0]
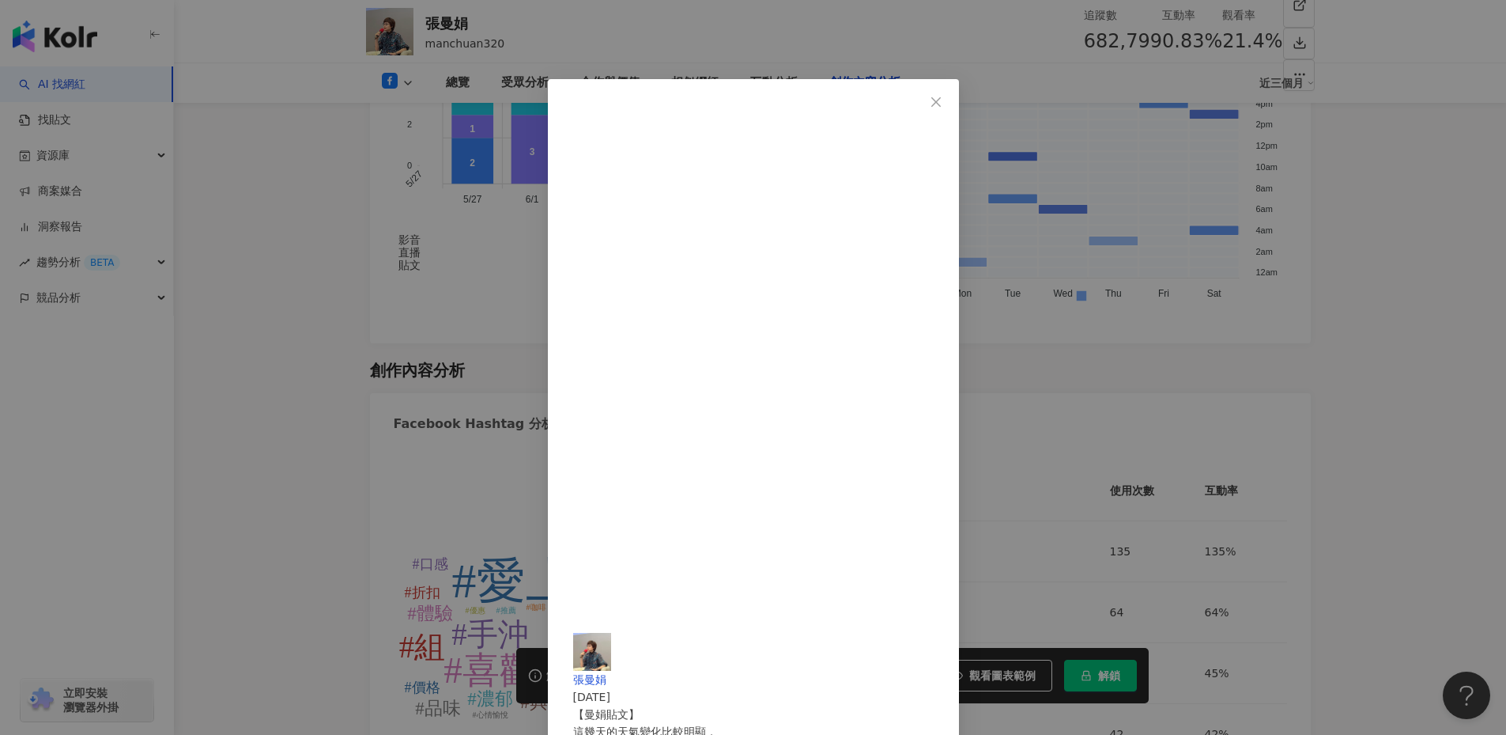
scroll to position [182, 0]
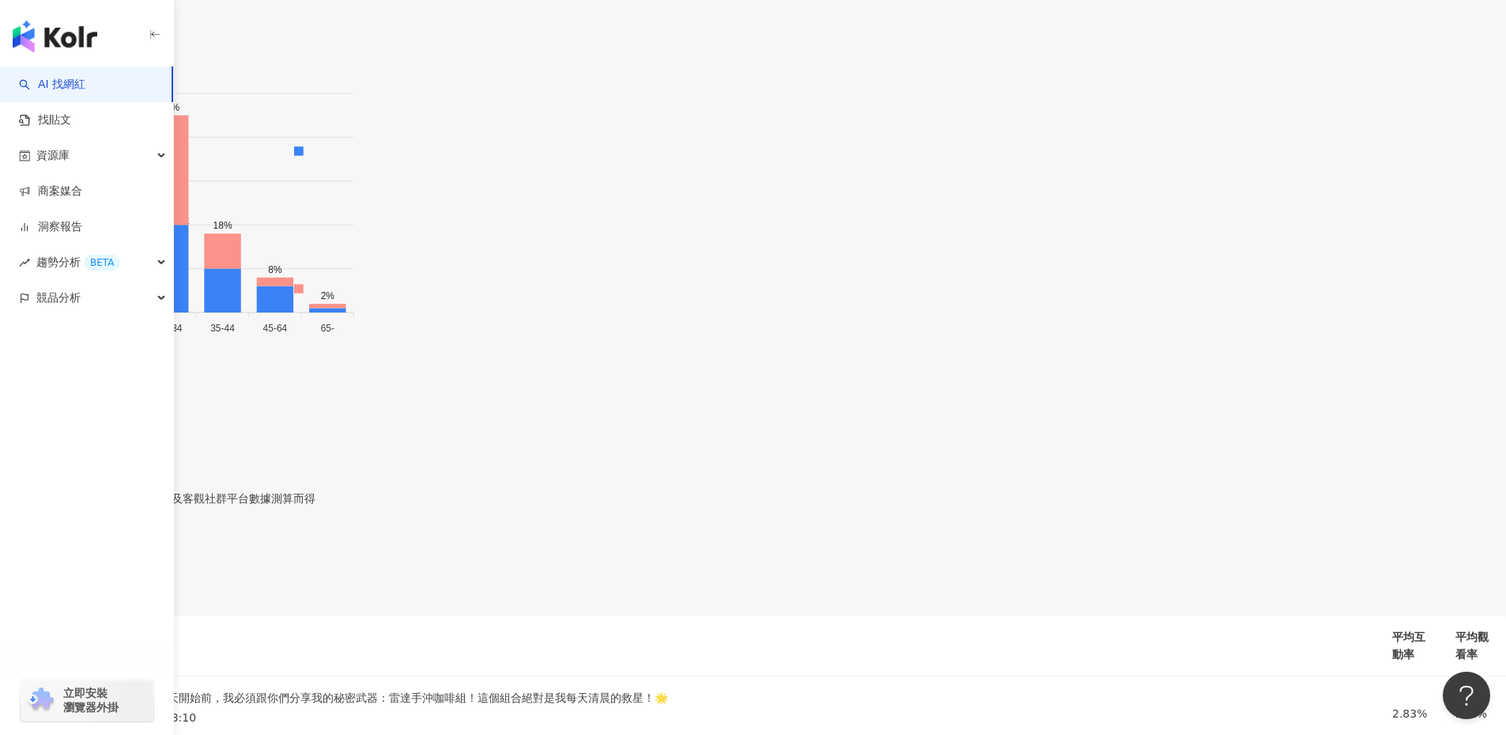
scroll to position [2472, 0]
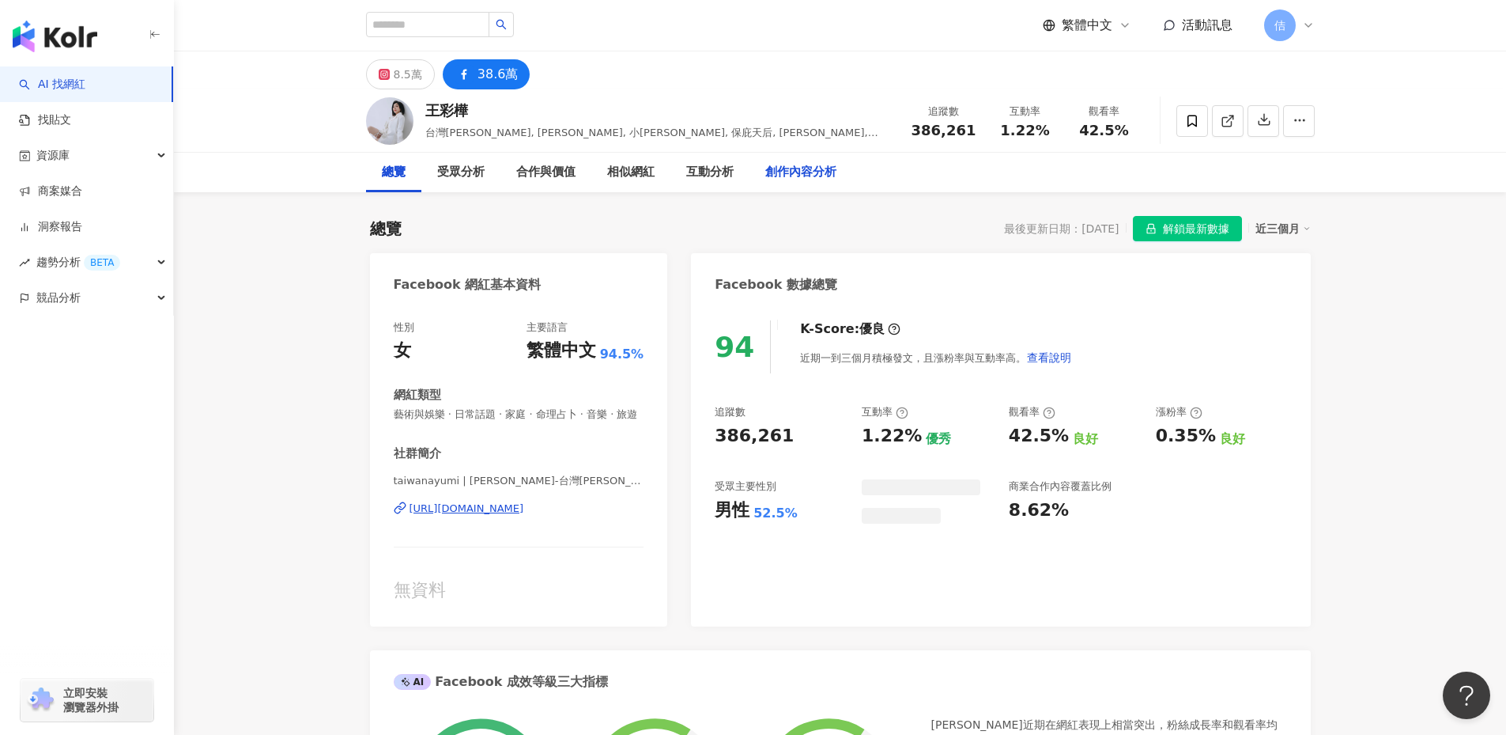
click at [807, 188] on div "創作內容分析" at bounding box center [801, 173] width 103 height 40
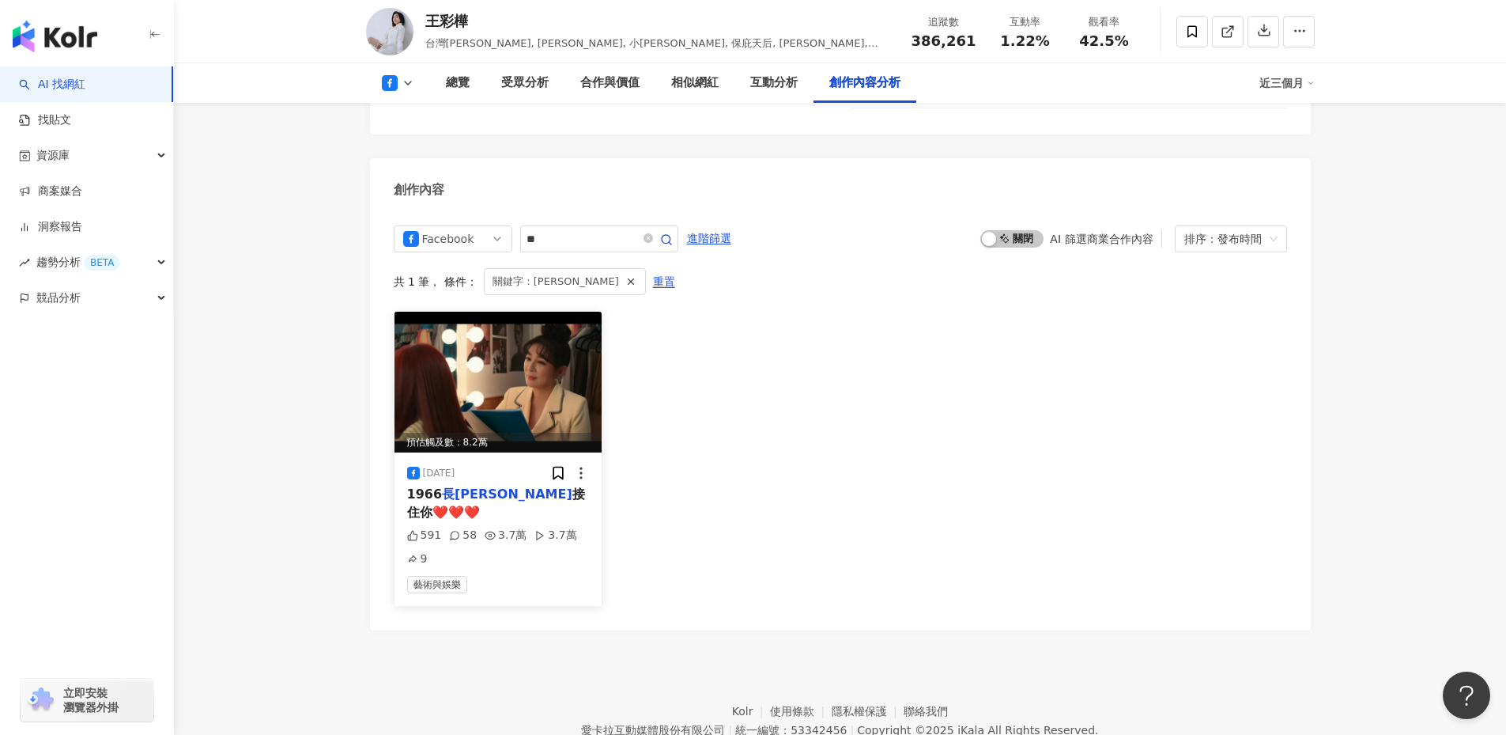
scroll to position [4156, 0]
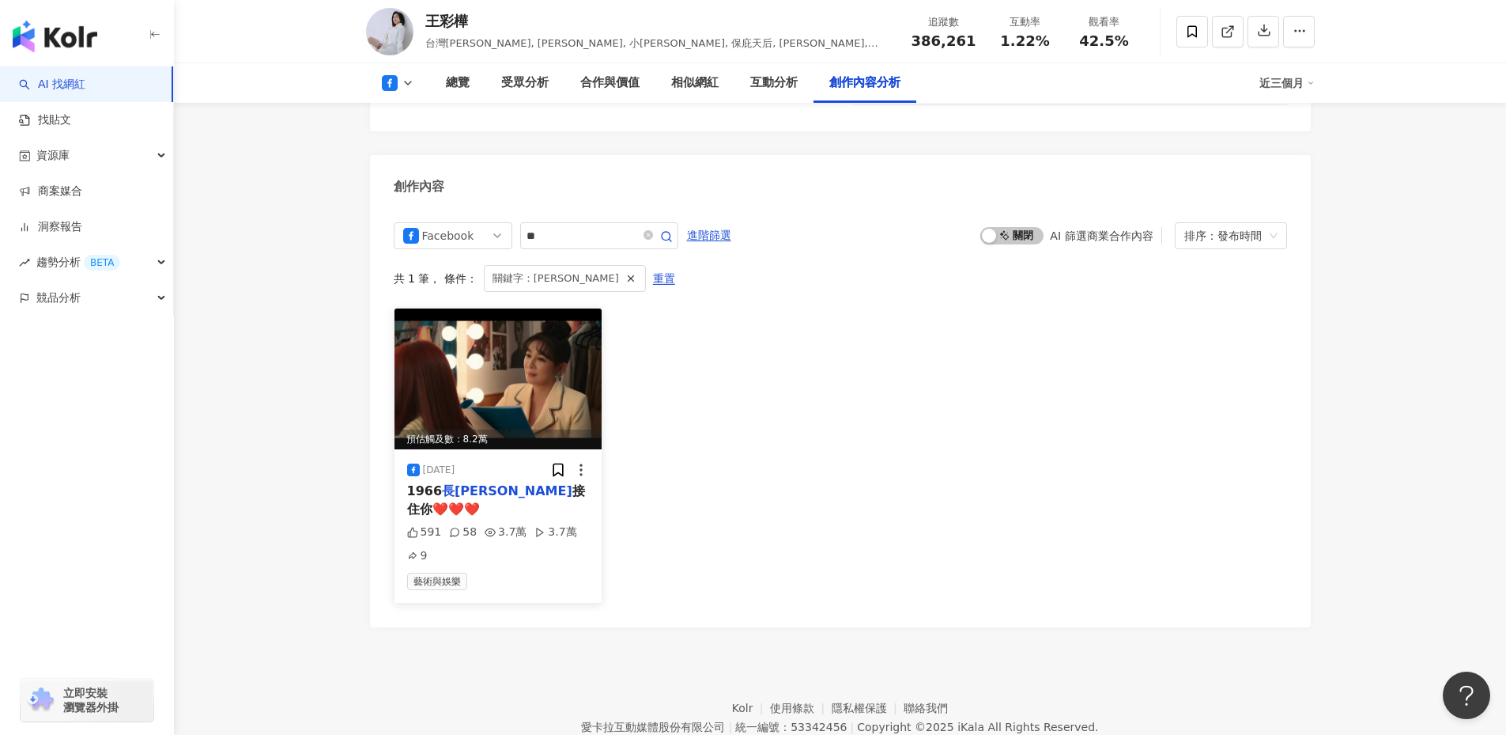
click at [470, 483] on span "接住你❤️❤️❤️" at bounding box center [496, 499] width 178 height 32
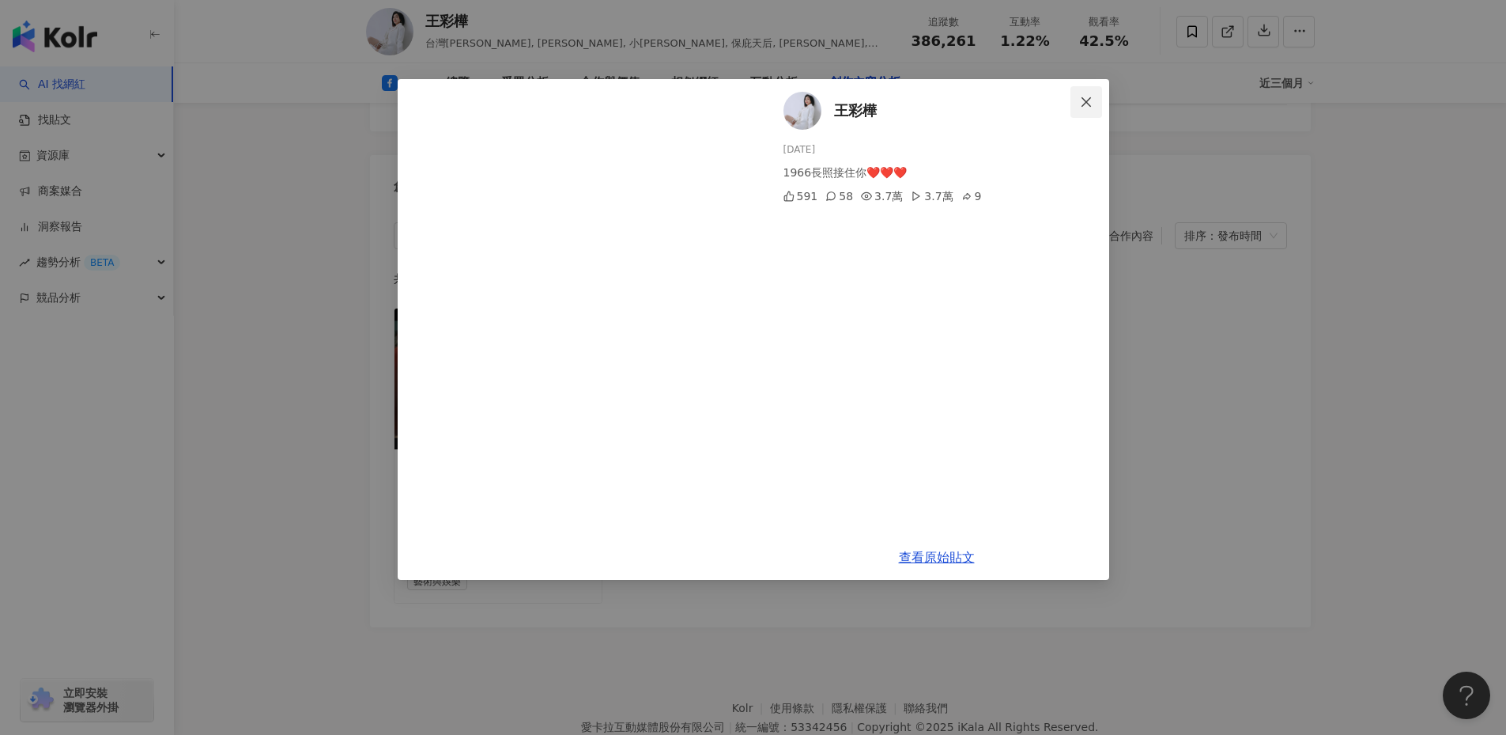
click at [1084, 105] on icon "close" at bounding box center [1086, 102] width 13 height 13
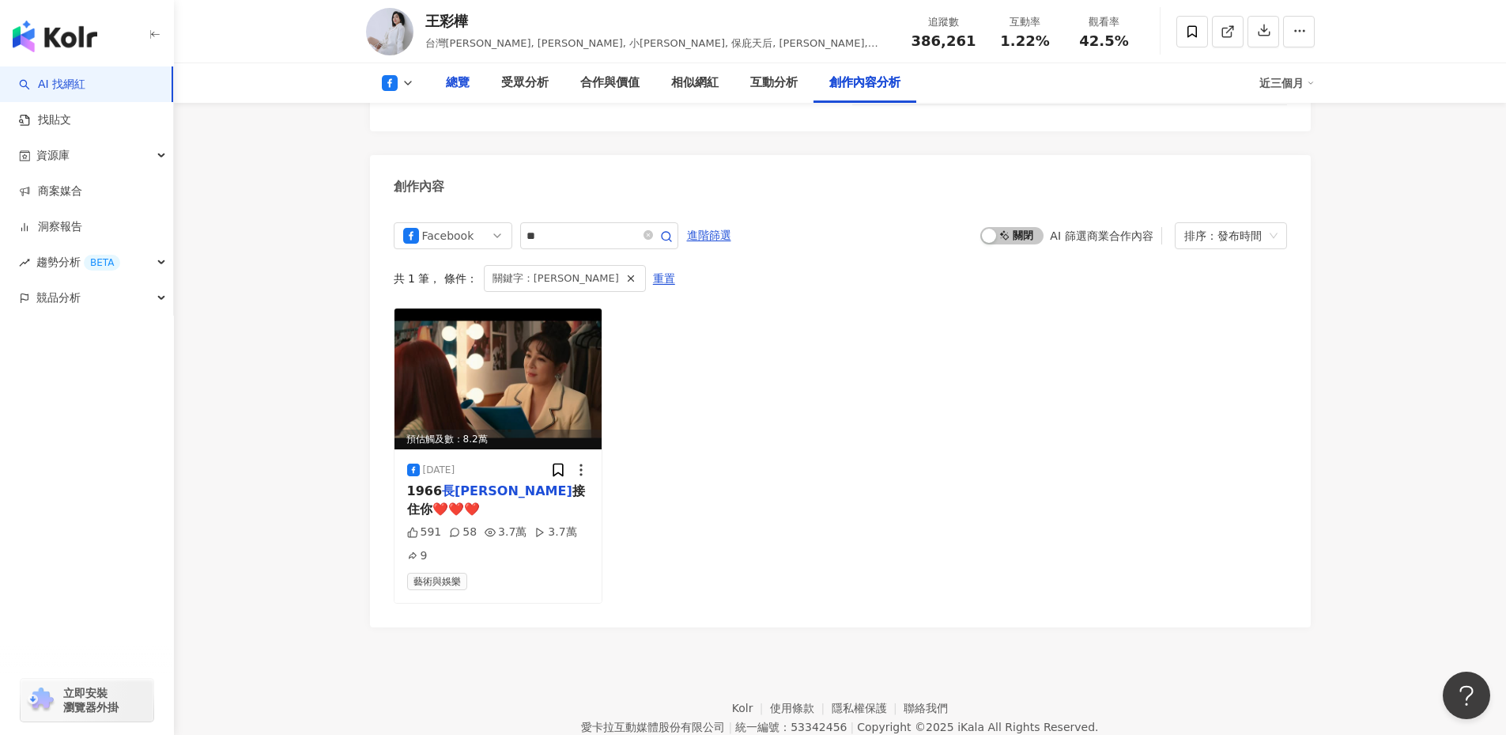
click at [459, 77] on div "總覽" at bounding box center [458, 83] width 24 height 19
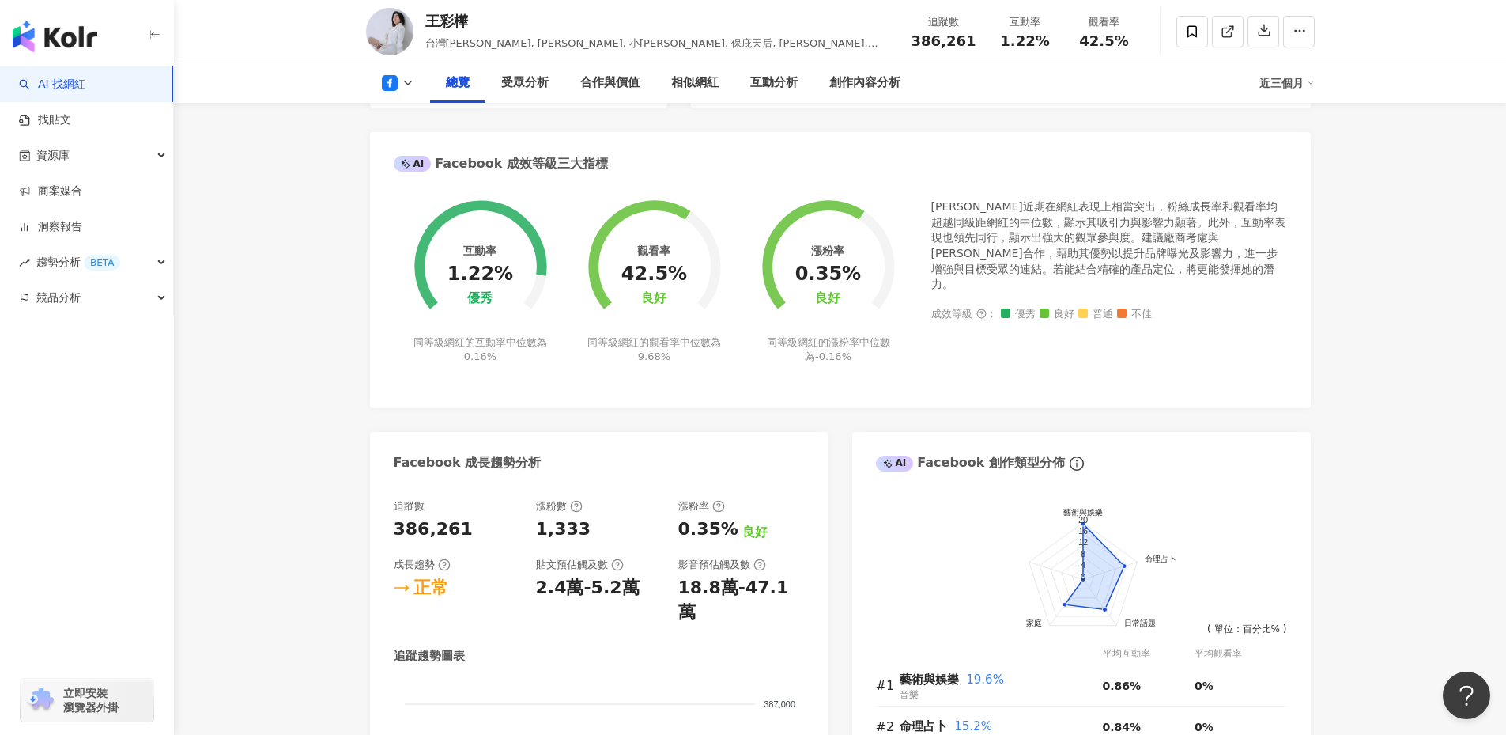
scroll to position [519, 0]
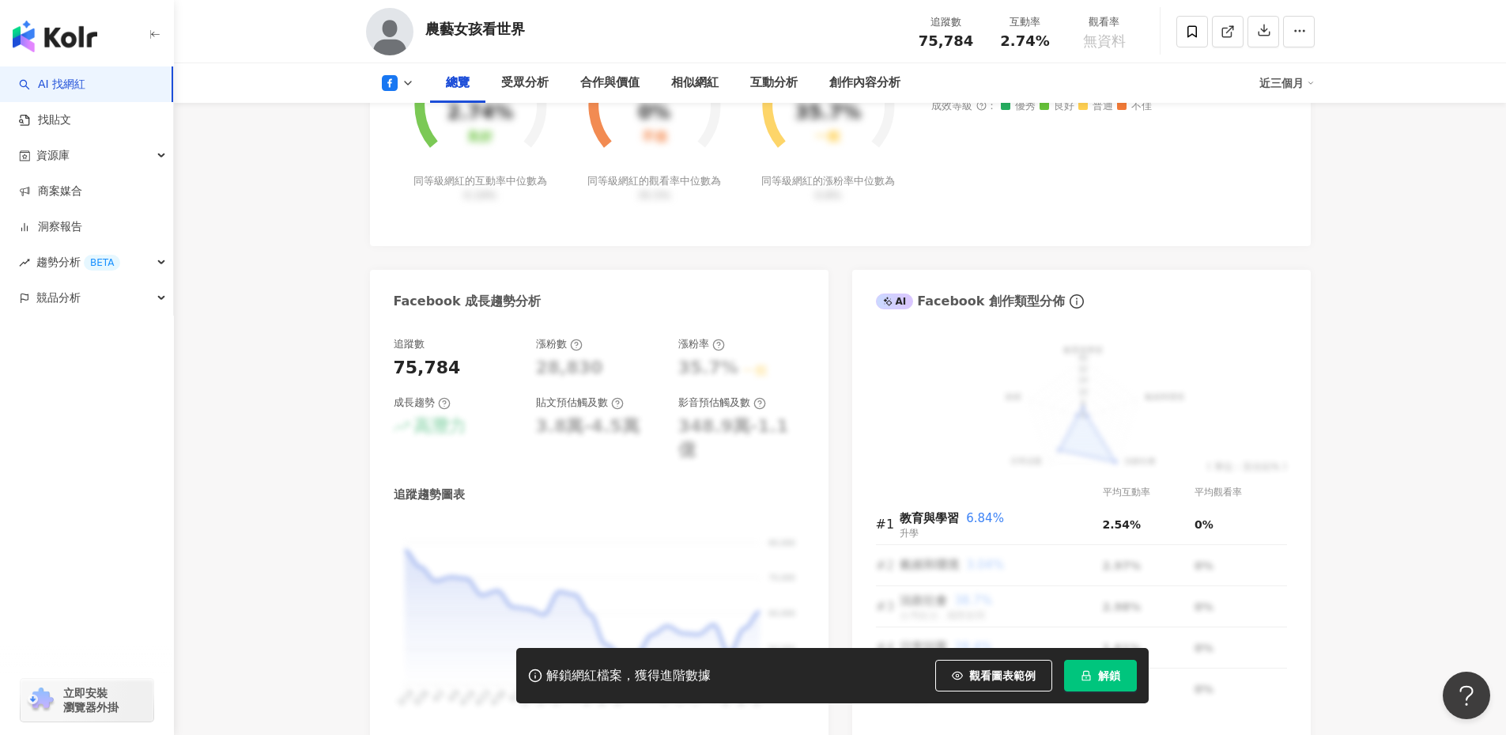
scroll to position [1053, 0]
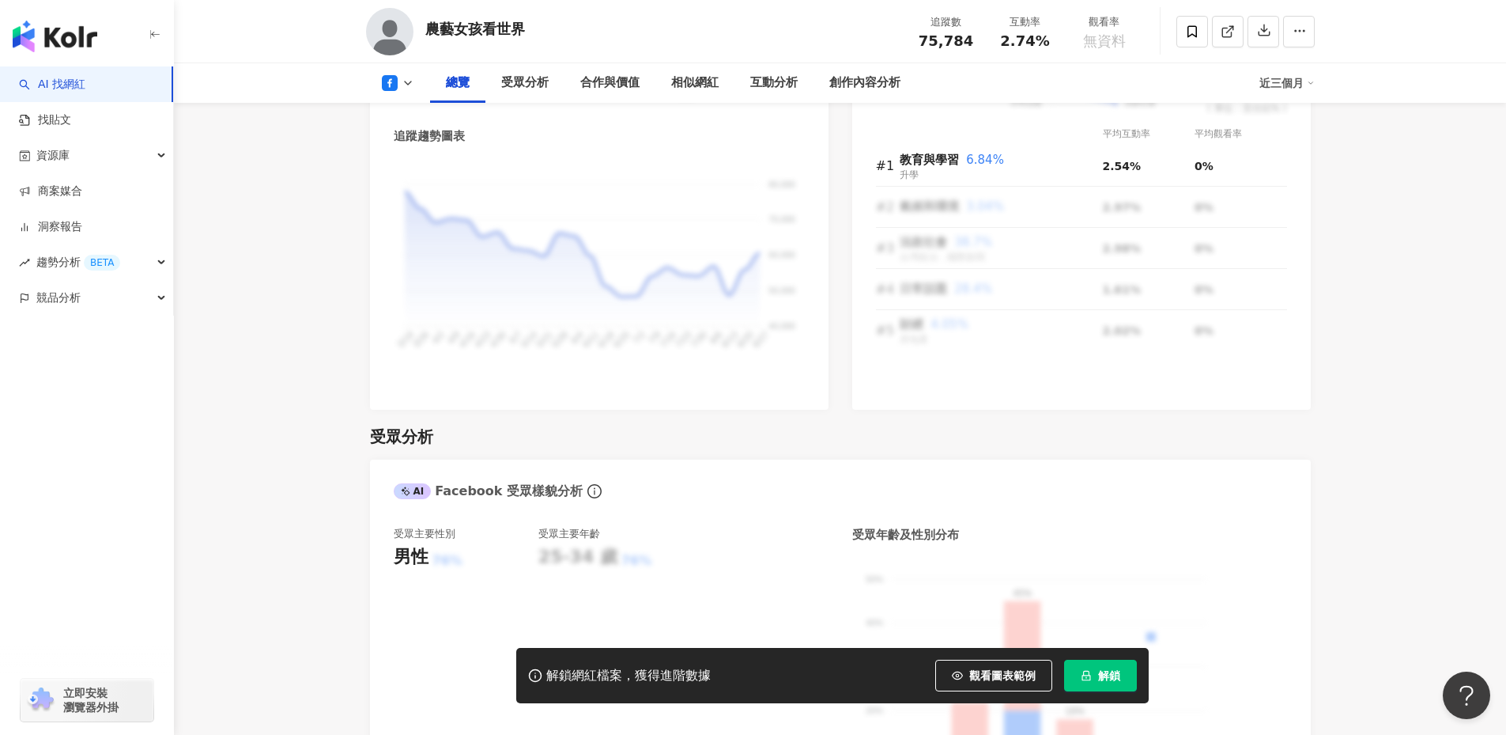
click at [380, 267] on div "追蹤數 75,784 漲粉數 28,830 漲粉率 35.7% 一般 成長趨勢 高潛力 貼文預估觸及數 3.8萬-4.5萬 影音預估觸及數 348.9萬-1.…" at bounding box center [599, 186] width 459 height 447
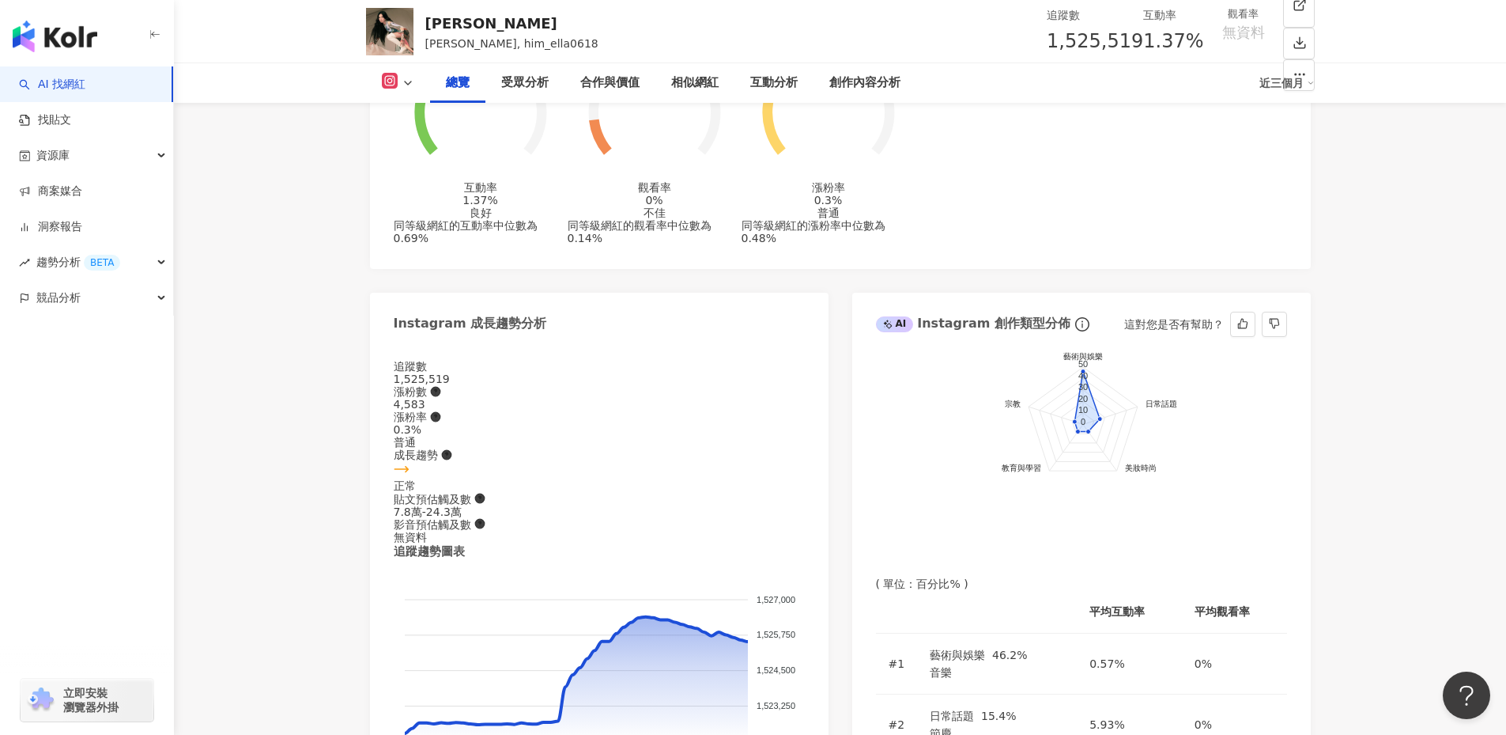
scroll to position [737, 0]
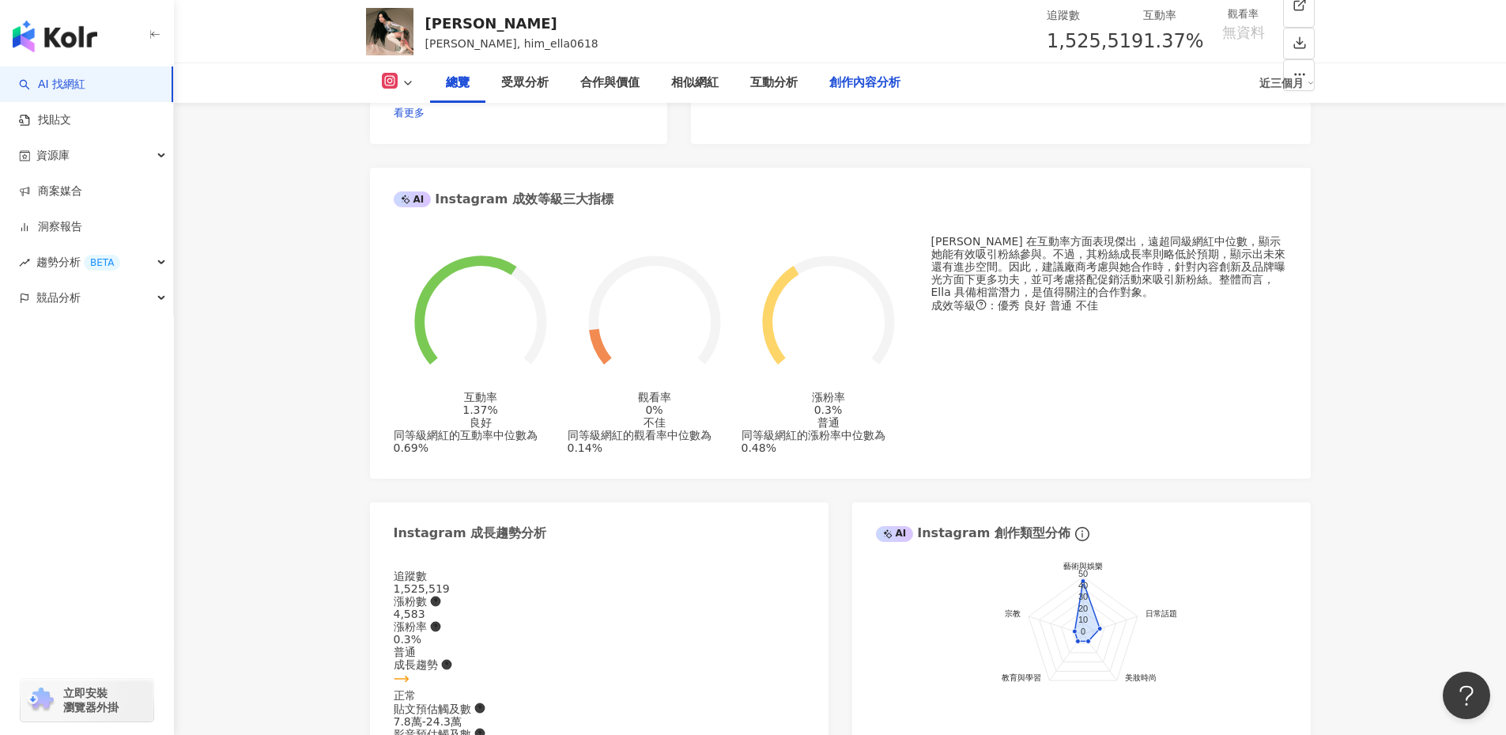
click at [848, 78] on div "創作內容分析" at bounding box center [864, 83] width 71 height 19
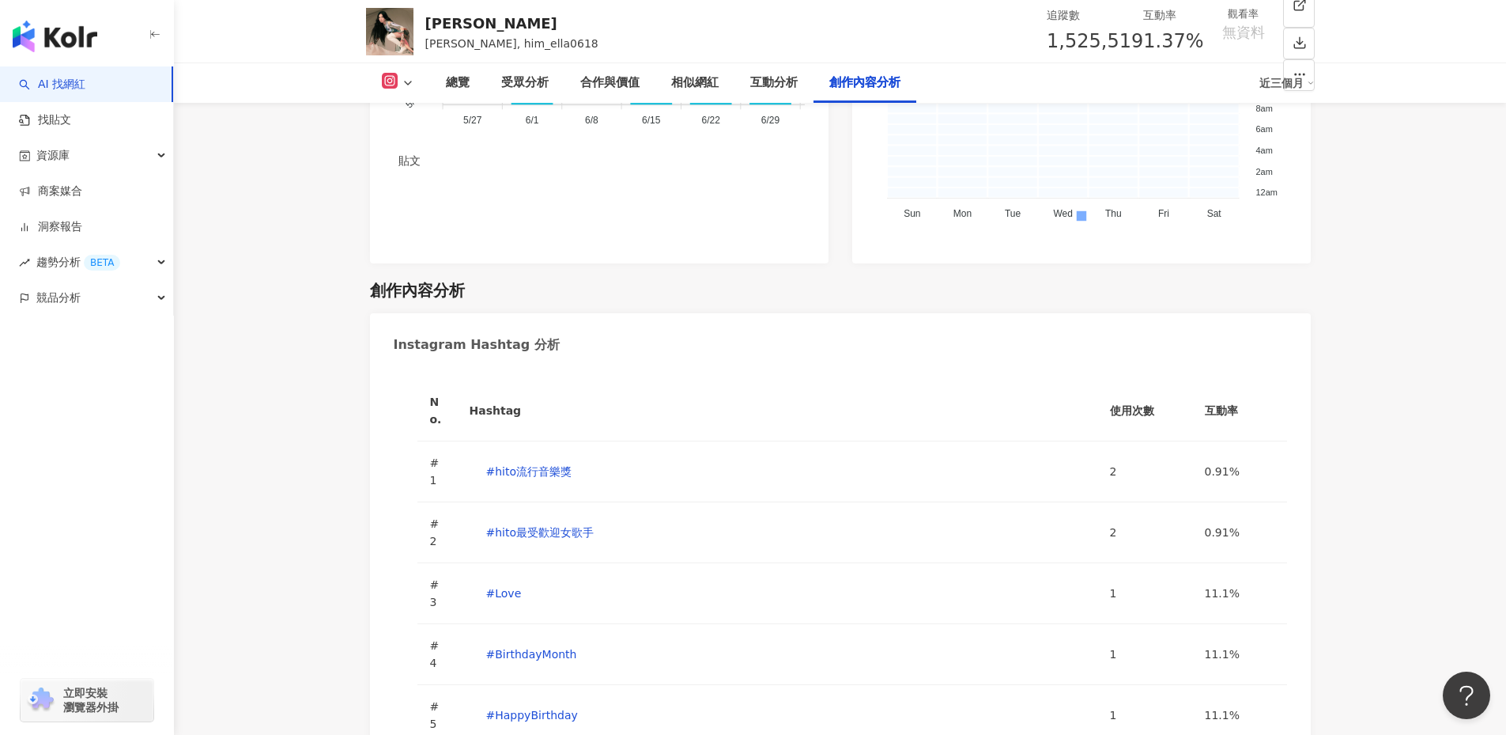
scroll to position [5328, 0]
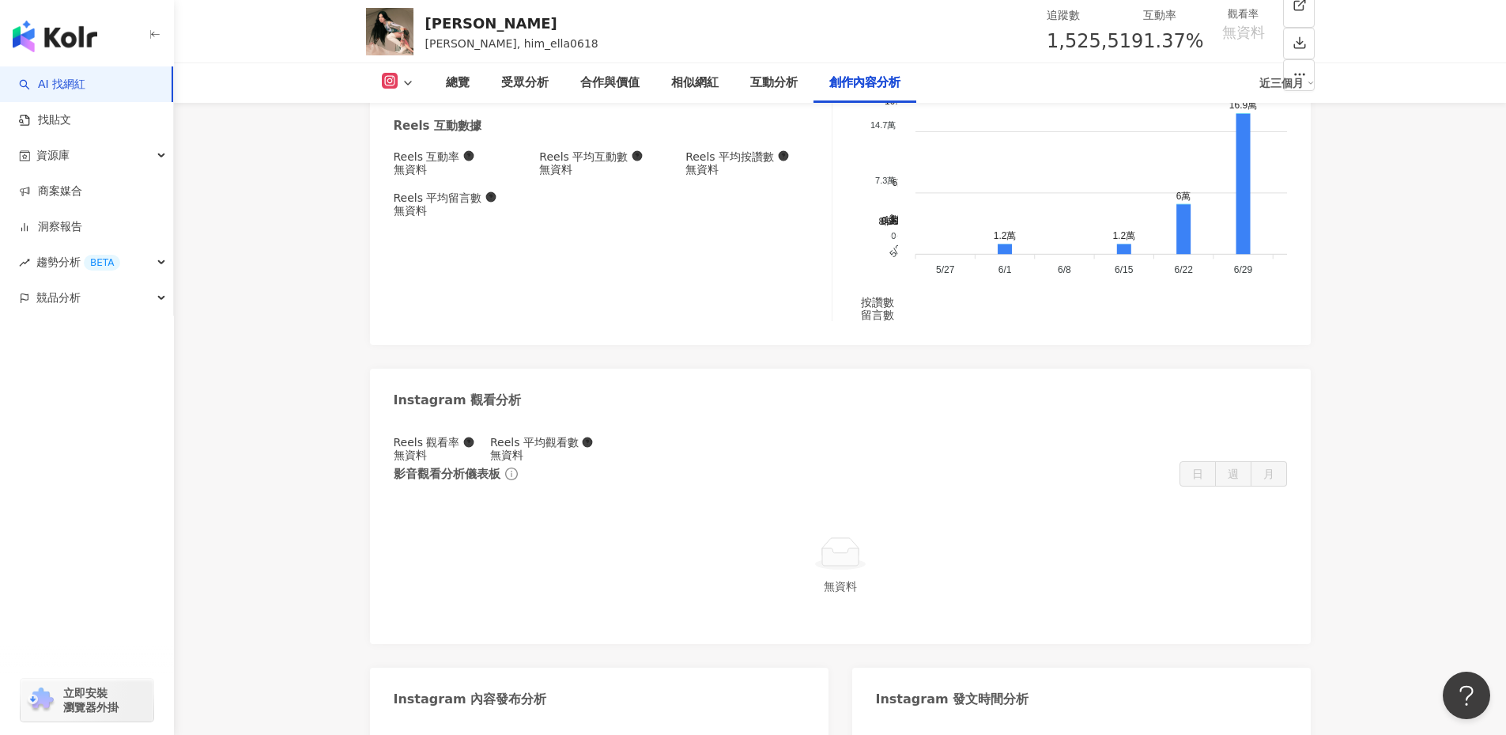
scroll to position [4379, 0]
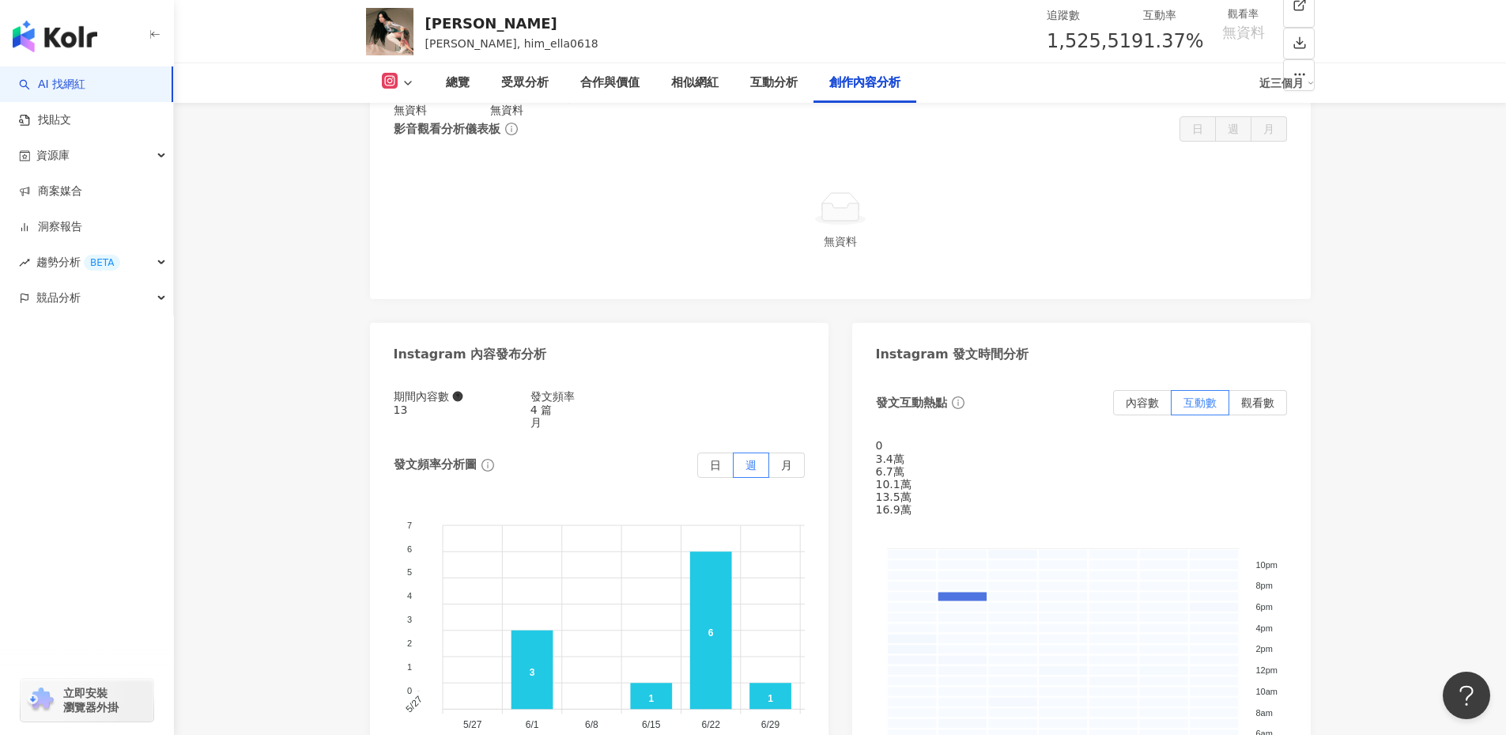
scroll to position [4553, 0]
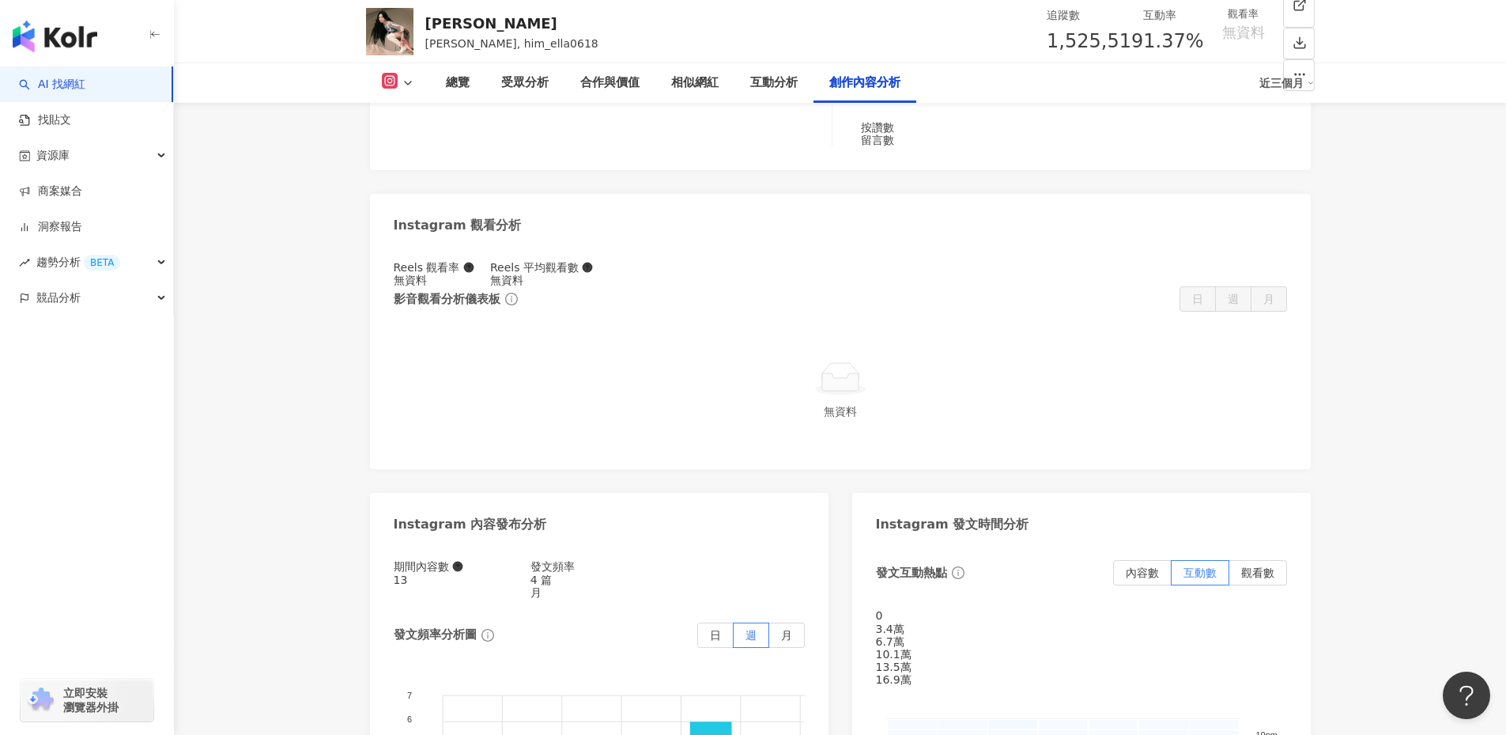
type input "*"
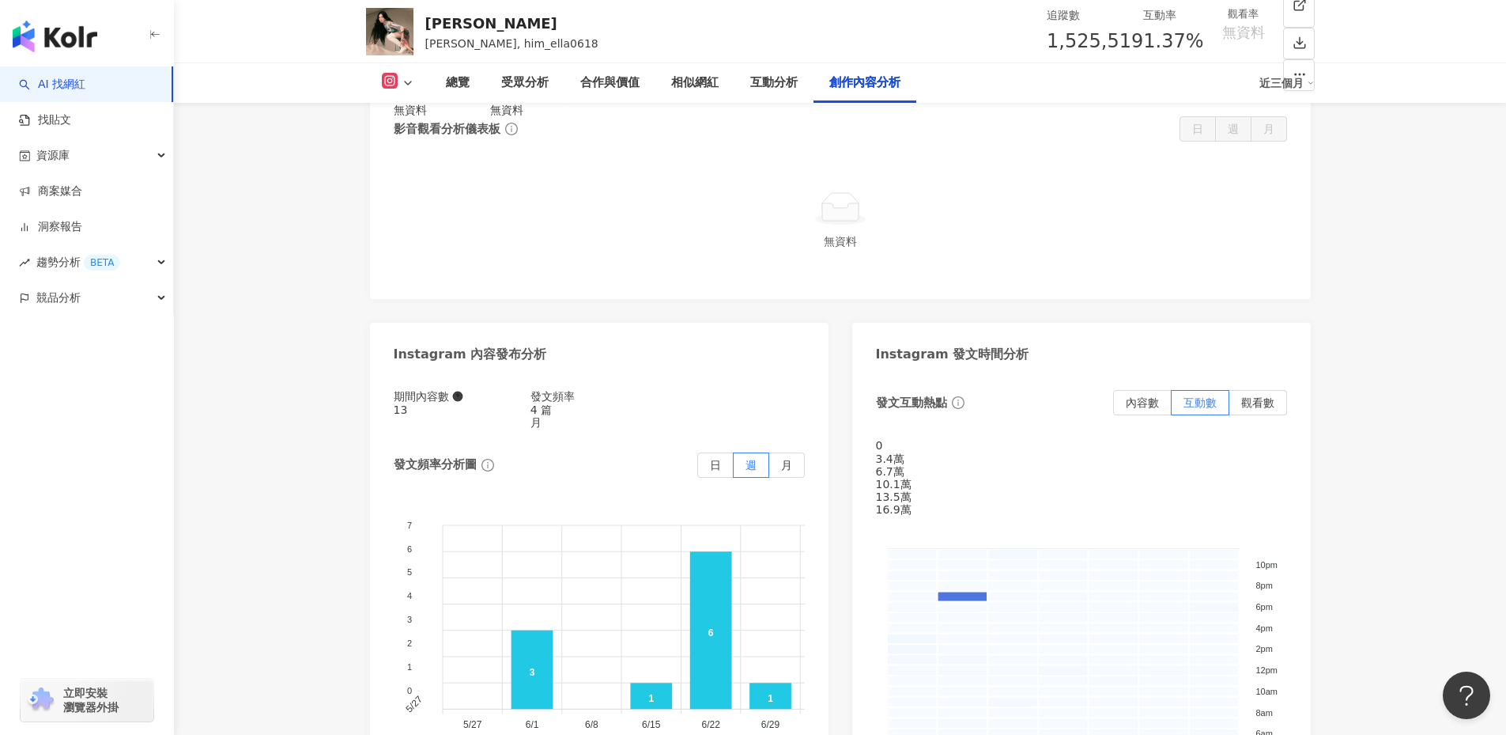
scroll to position [4553, 0]
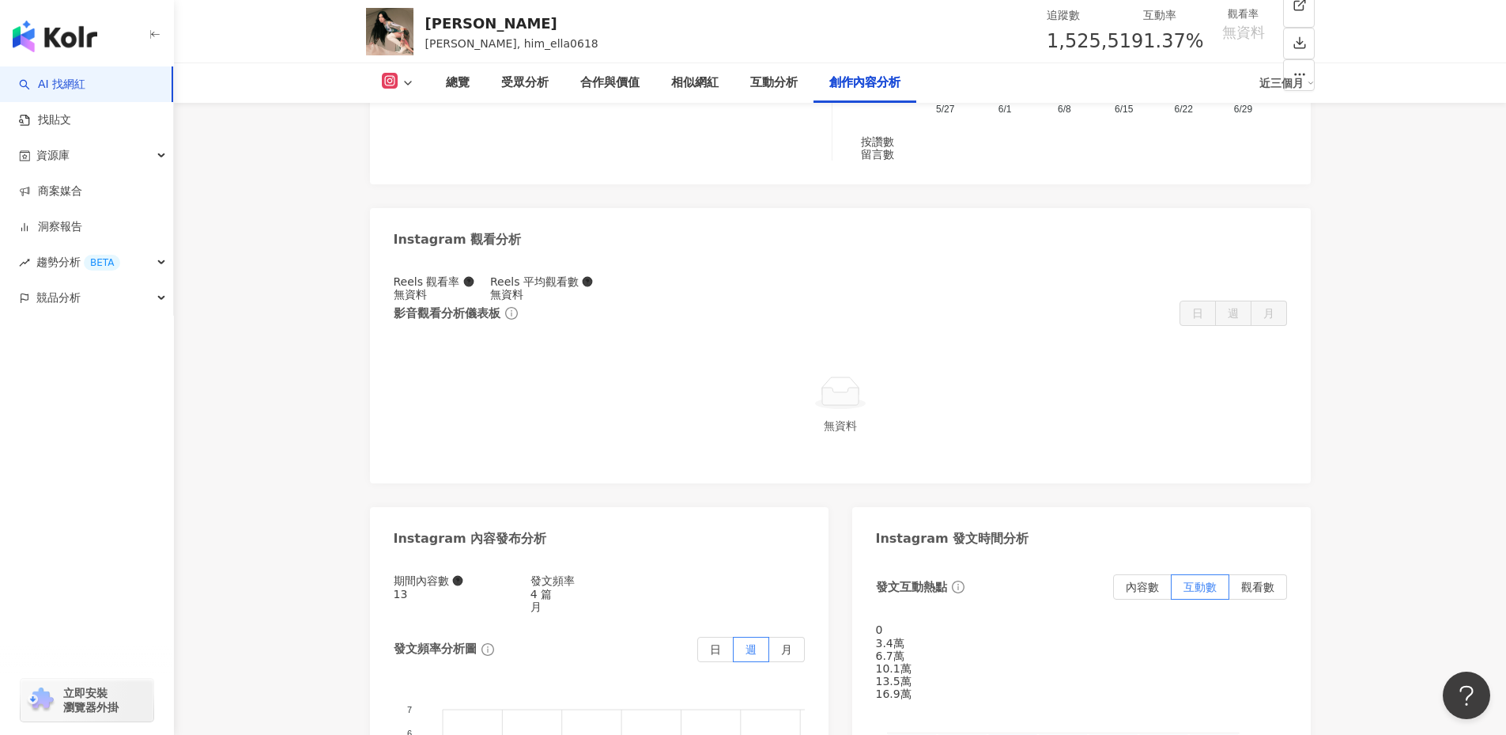
scroll to position [4553, 0]
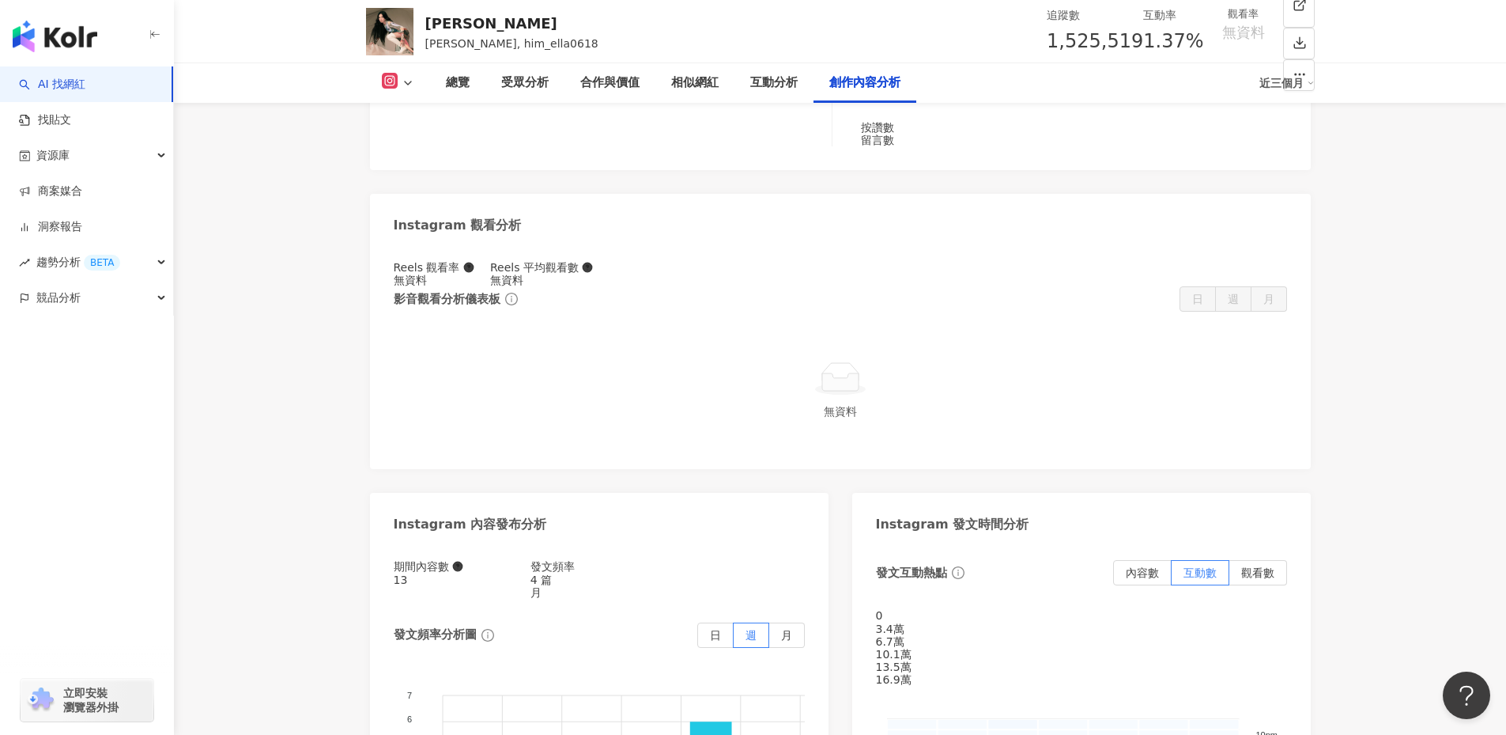
type input "*"
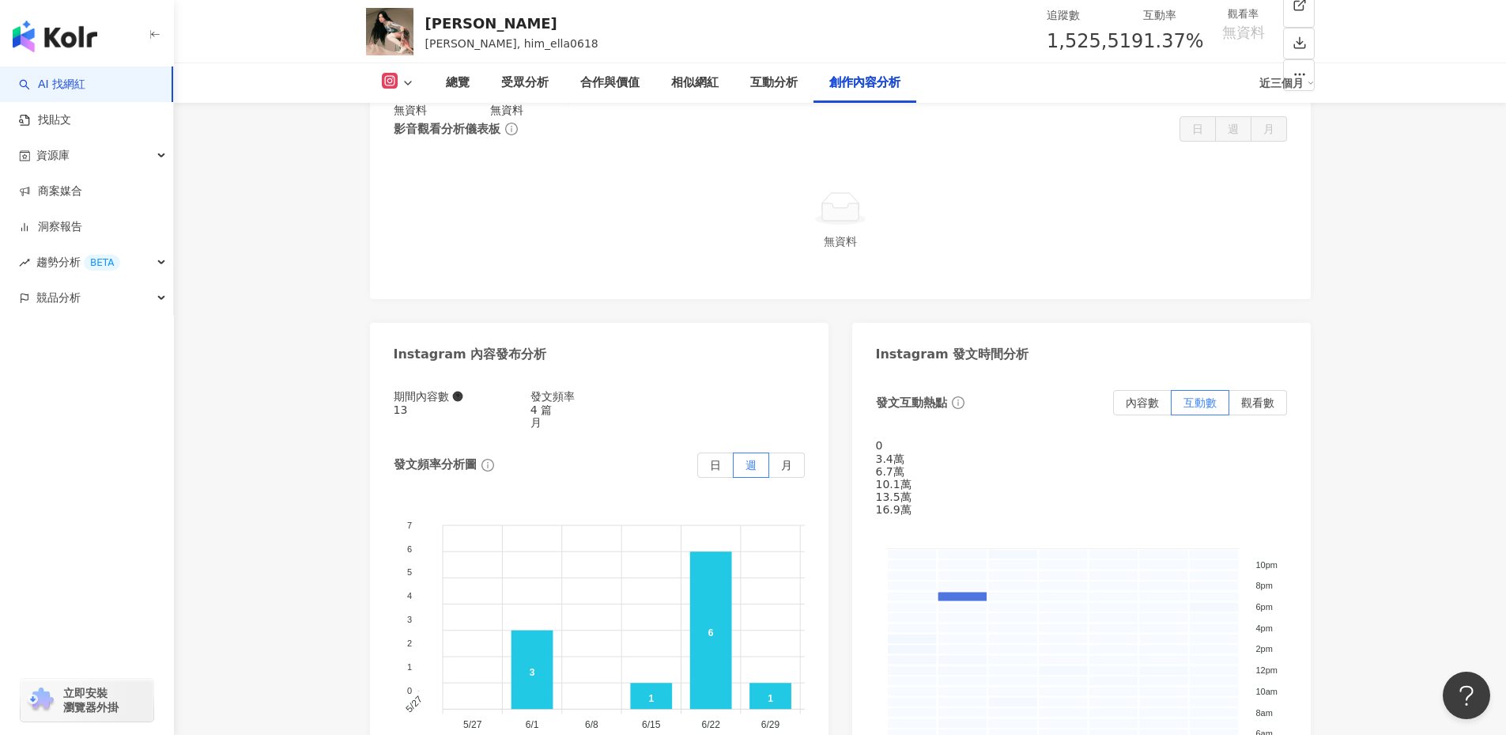
scroll to position [4553, 0]
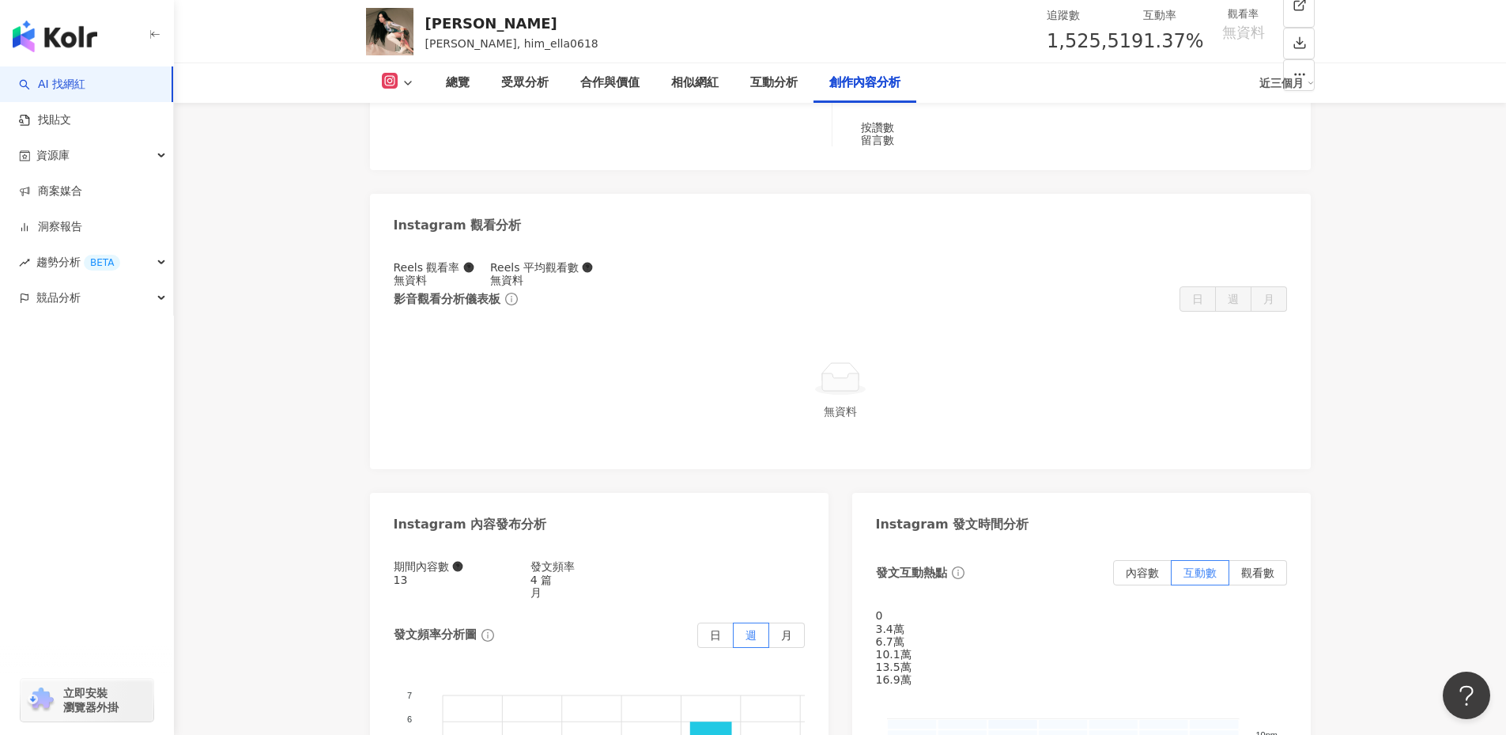
type input "*"
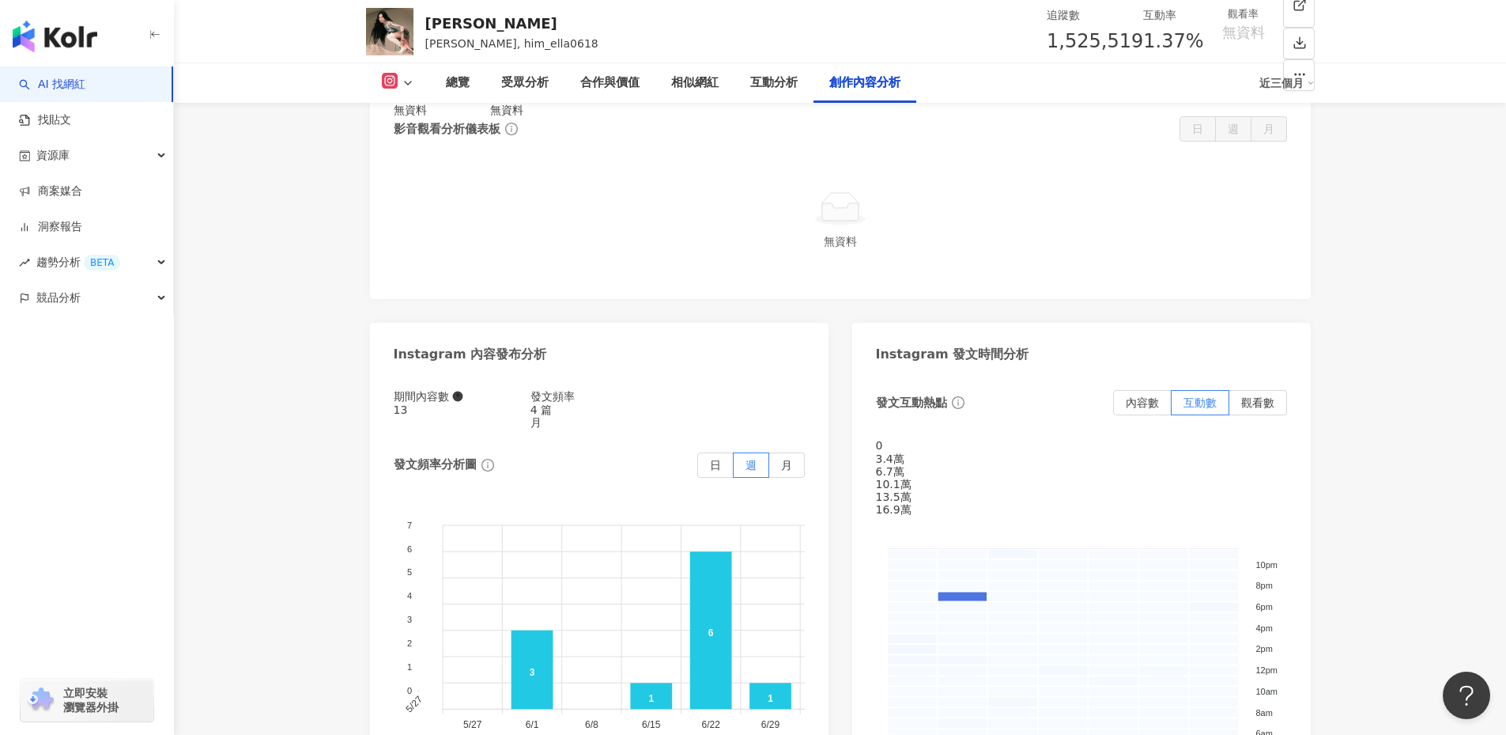
type input "**"
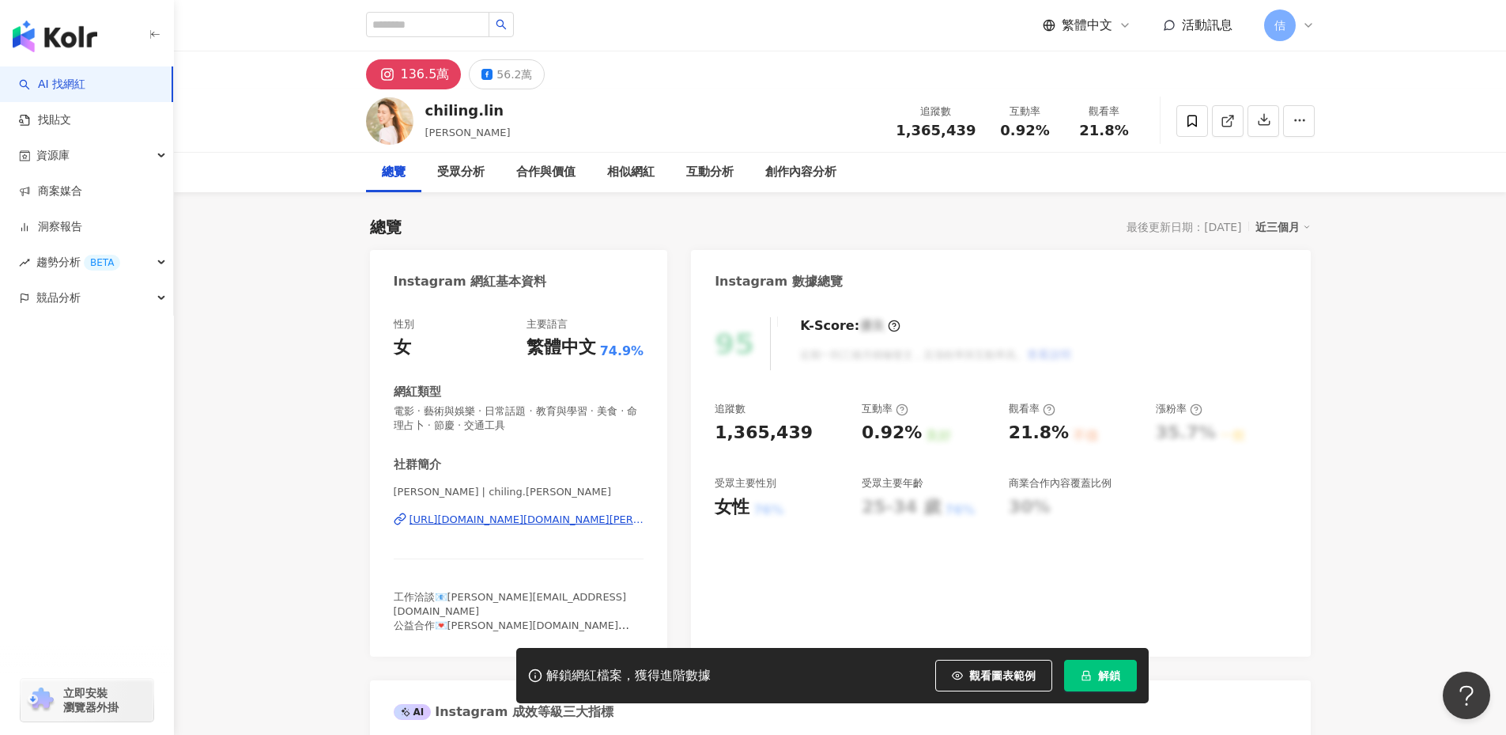
click at [1084, 677] on icon "lock" at bounding box center [1086, 675] width 11 height 11
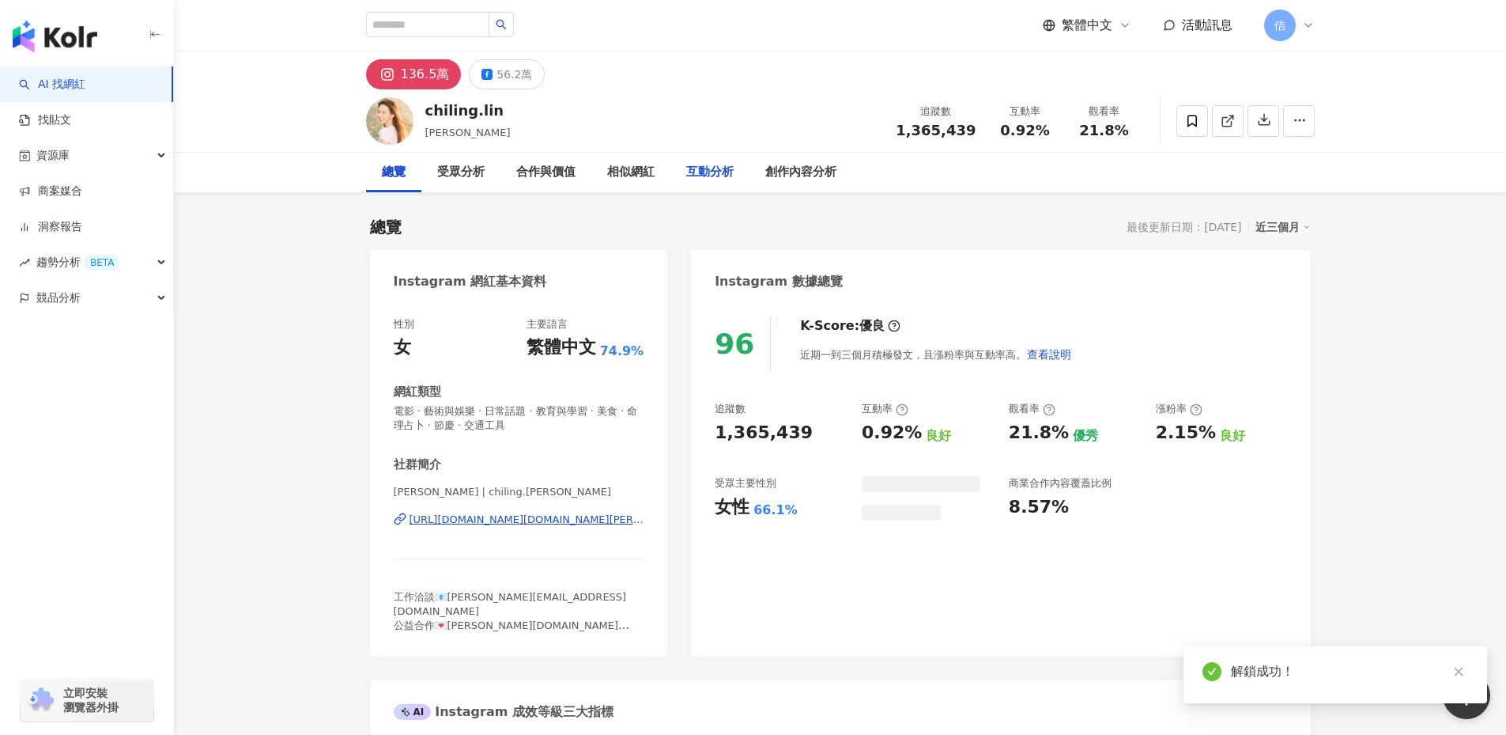
click at [705, 179] on div "互動分析" at bounding box center [709, 172] width 47 height 19
click at [780, 177] on div "創作內容分析" at bounding box center [800, 172] width 71 height 19
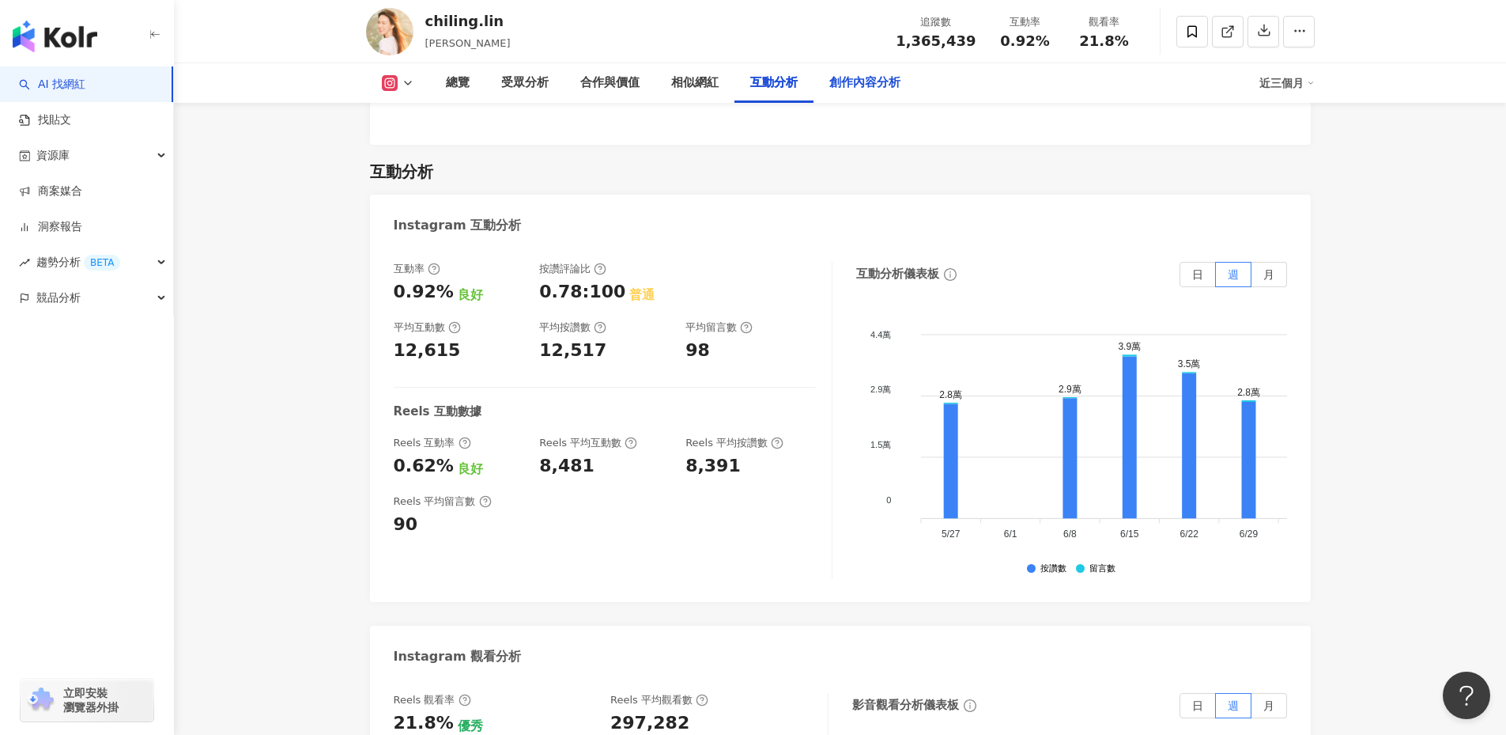
click at [818, 74] on div "創作內容分析" at bounding box center [865, 83] width 103 height 40
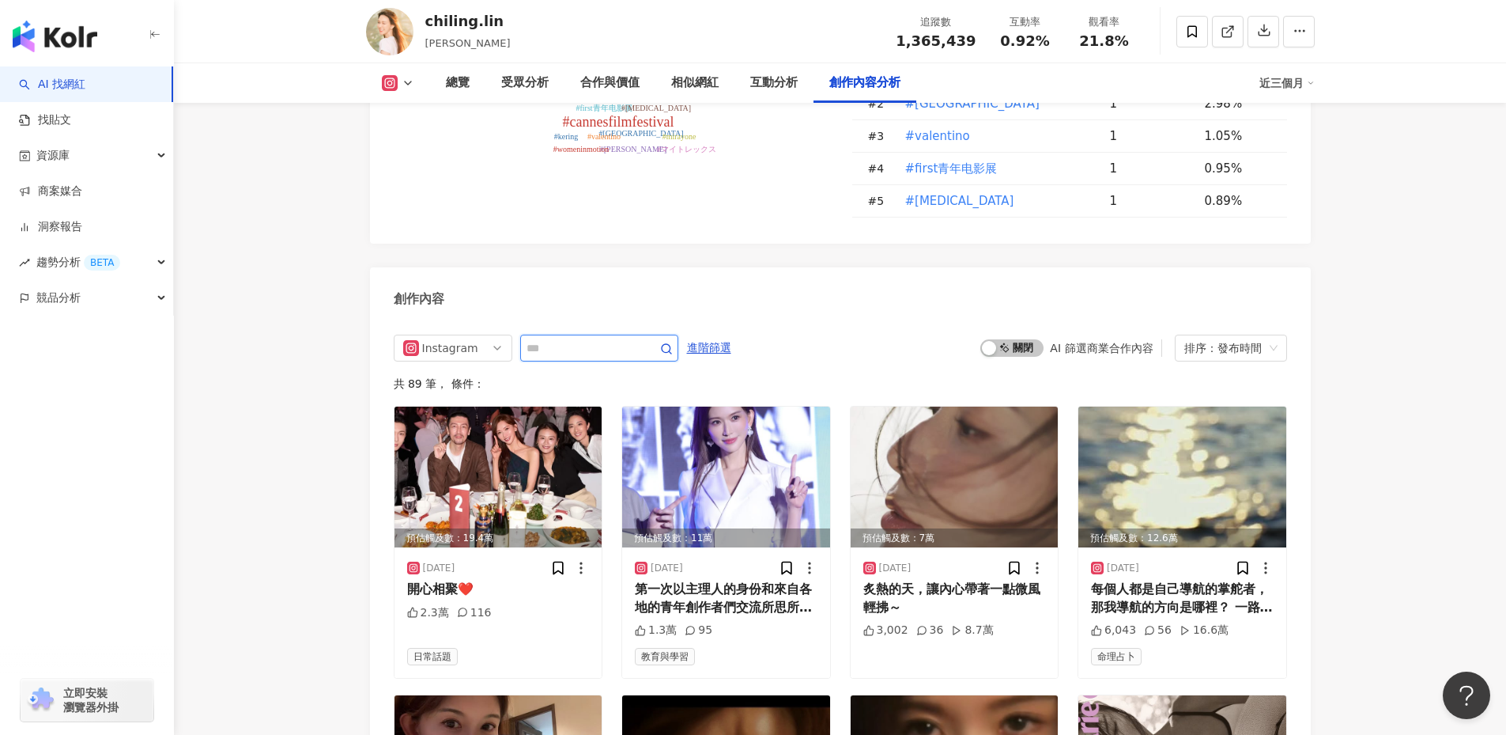
click at [567, 338] on input "text" at bounding box center [582, 347] width 111 height 19
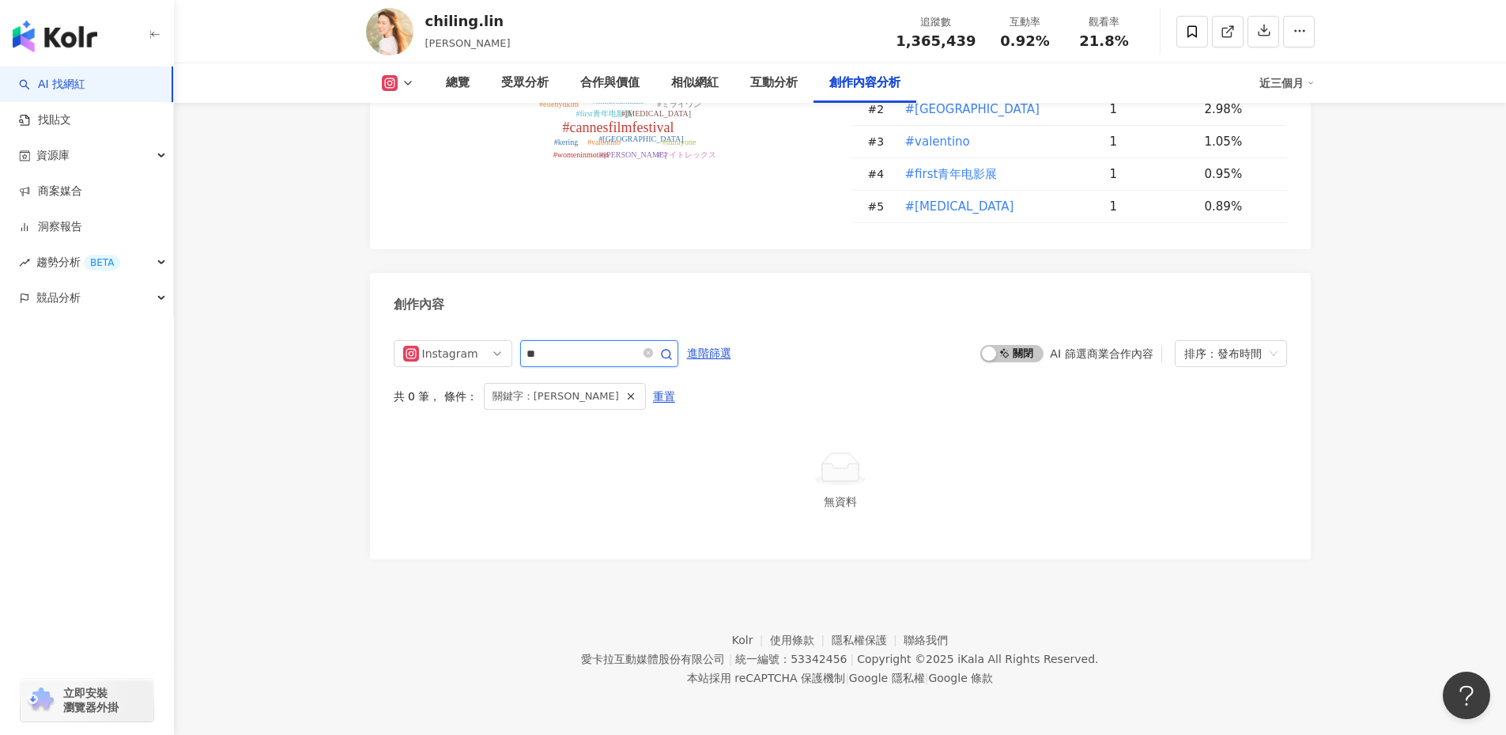
scroll to position [4668, 0]
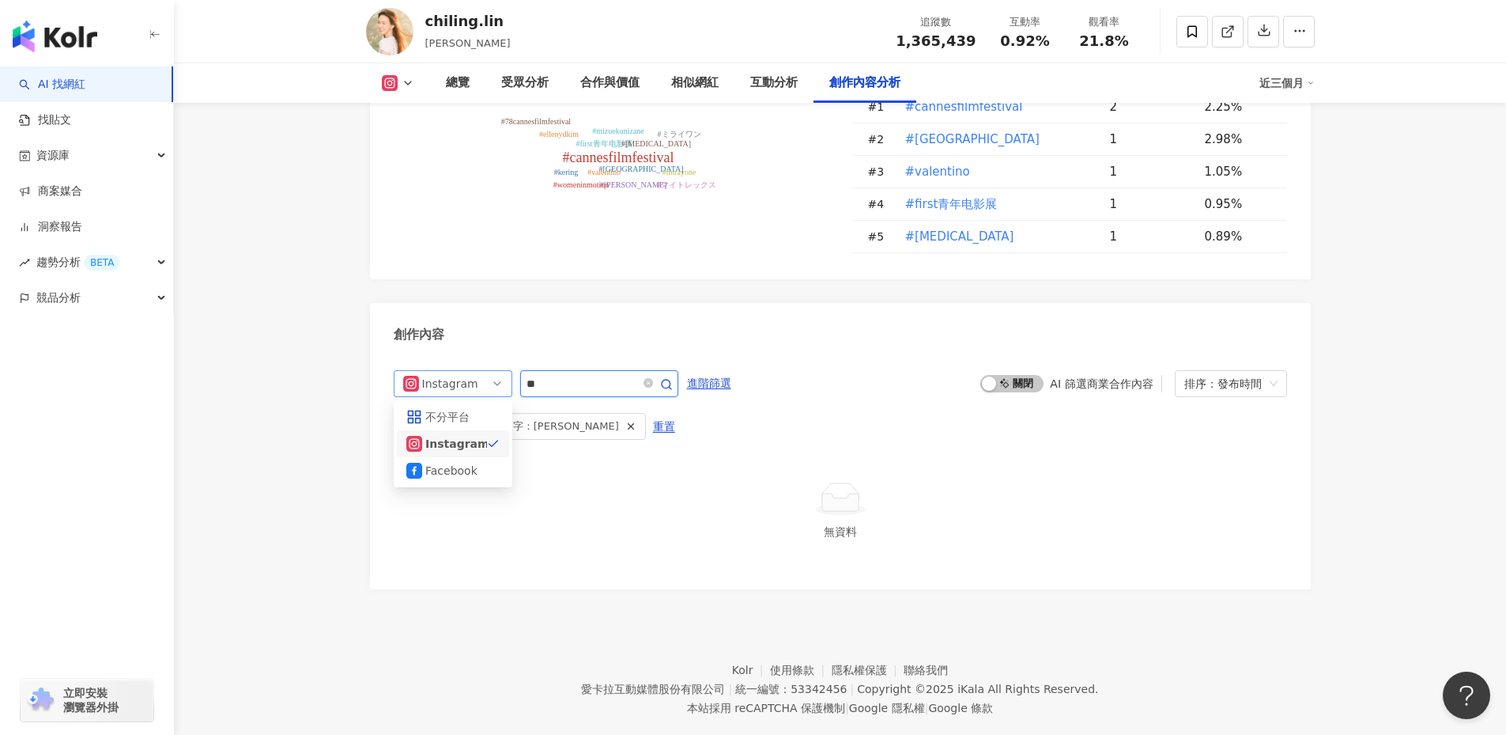
click at [448, 371] on div "Instagram" at bounding box center [447, 383] width 51 height 25
click at [443, 457] on div "Facebook" at bounding box center [453, 470] width 112 height 27
click at [494, 435] on div "fb Facebook ig fb 不分平台 Instagram Facebook ** 進階篩選 啟動 關閉 AI 篩選商業合作內容 排序：發布時間 共 0…" at bounding box center [840, 467] width 893 height 195
click at [484, 413] on div "關鍵字：[PERSON_NAME]" at bounding box center [565, 426] width 162 height 27
click at [469, 371] on div "Facebook" at bounding box center [447, 383] width 51 height 25
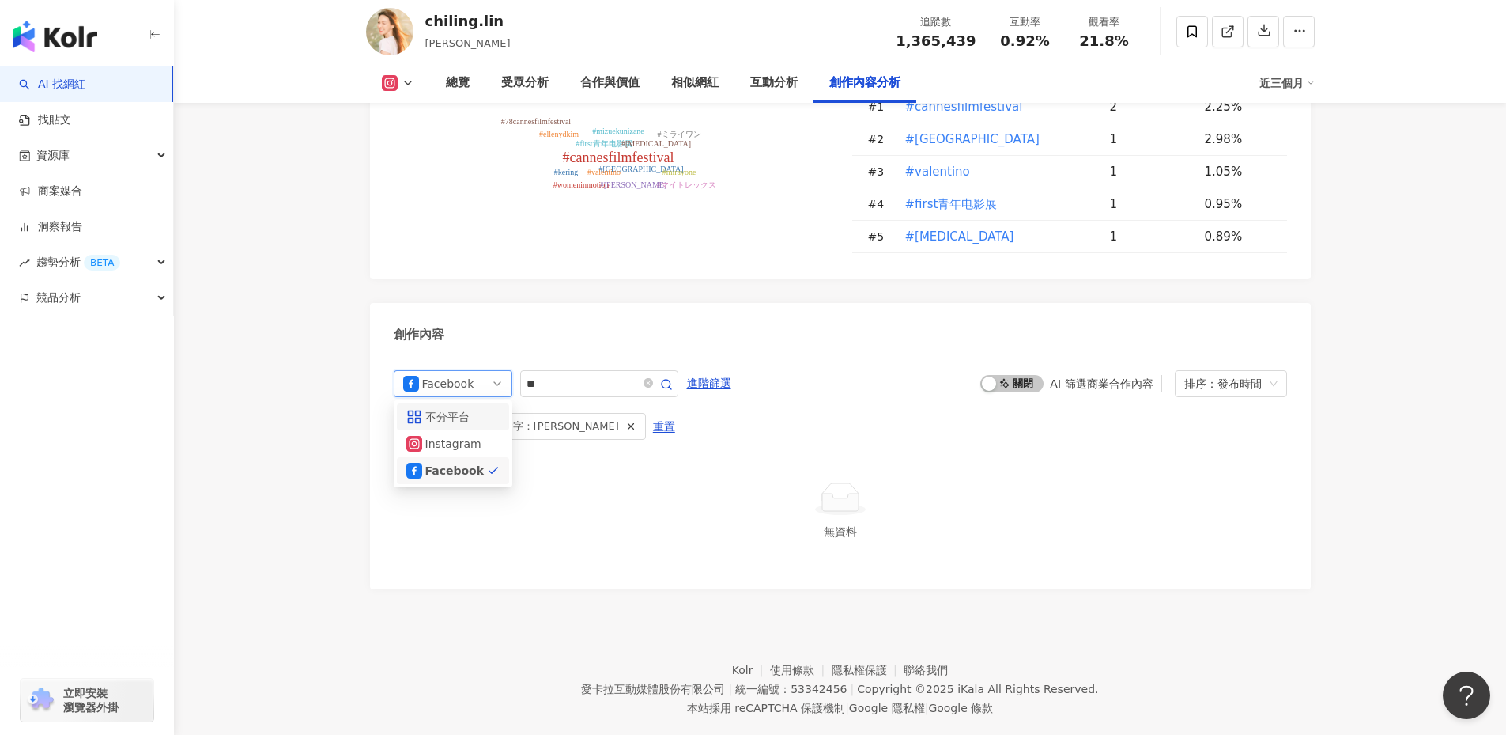
click at [480, 403] on div "不分平台" at bounding box center [453, 416] width 112 height 27
click at [451, 413] on div "共 0 筆 ， 條件： 關鍵字：失智 重置" at bounding box center [840, 426] width 893 height 27
click at [637, 374] on input "**" at bounding box center [582, 383] width 111 height 19
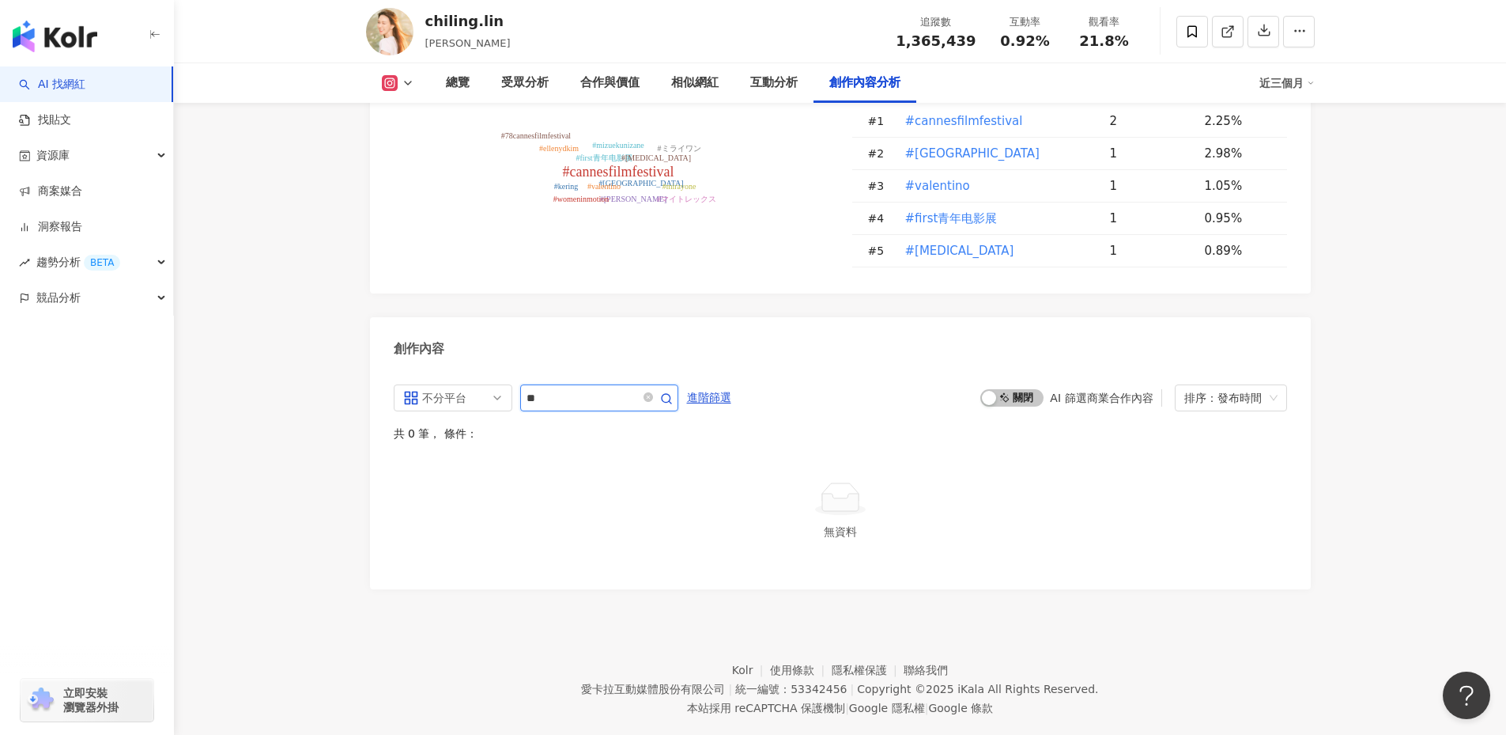
type input "*"
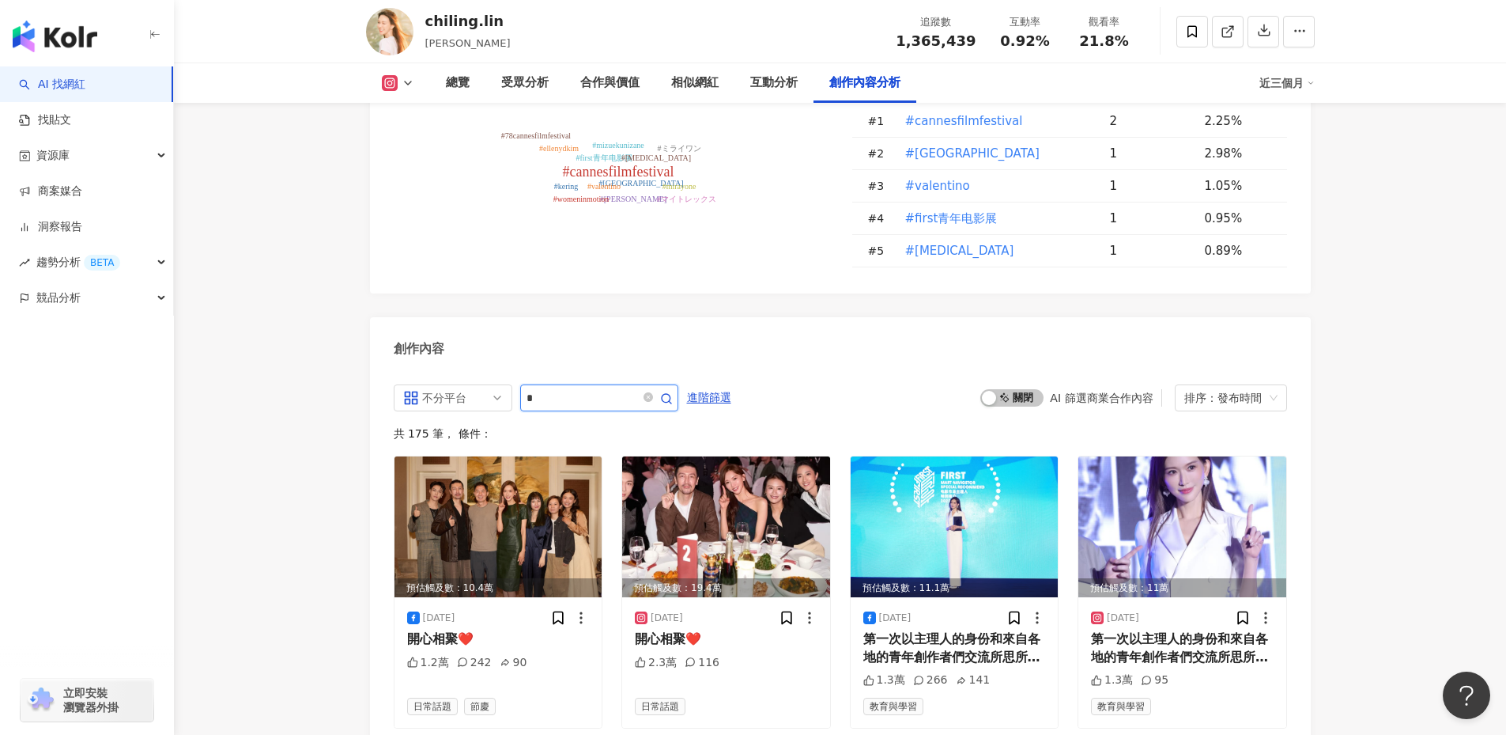
scroll to position [4668, 0]
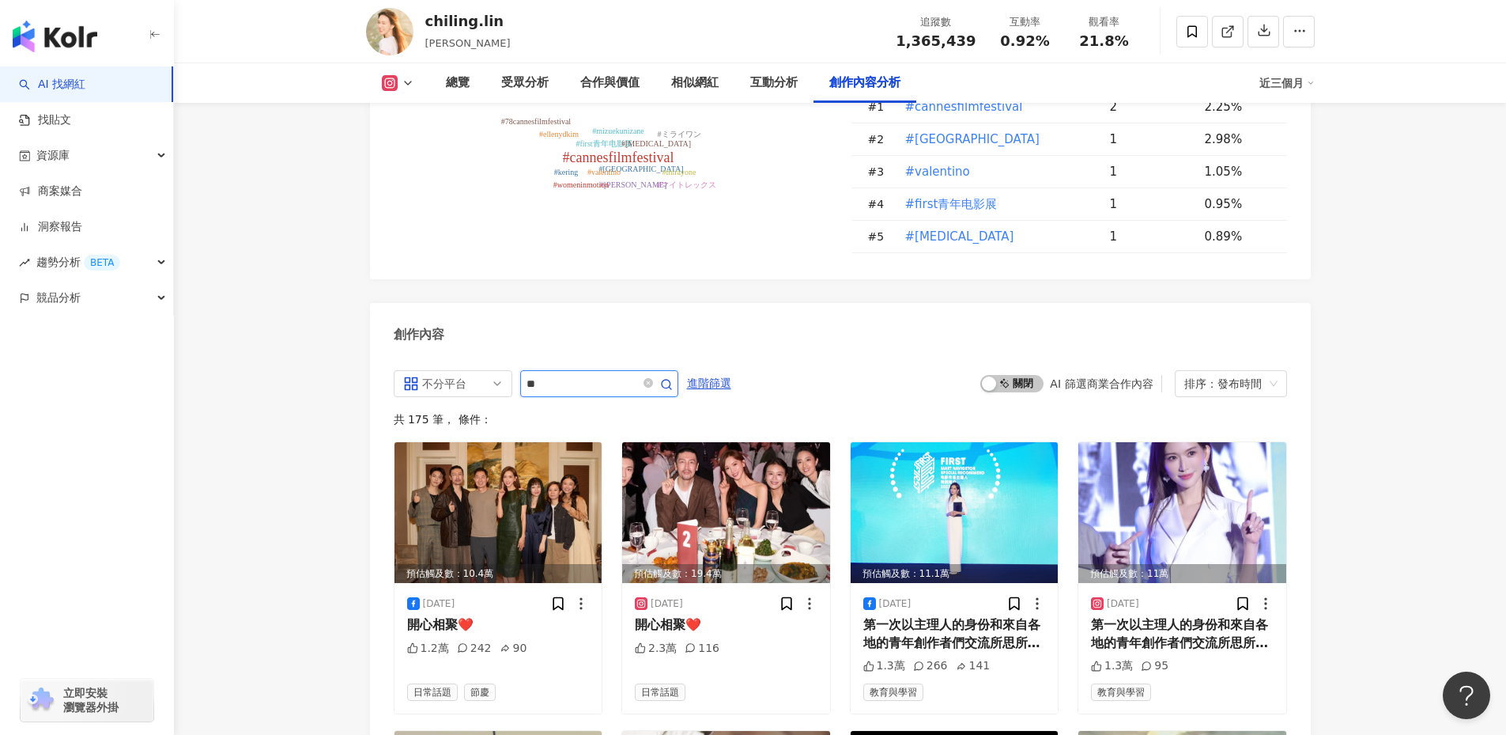
type input "**"
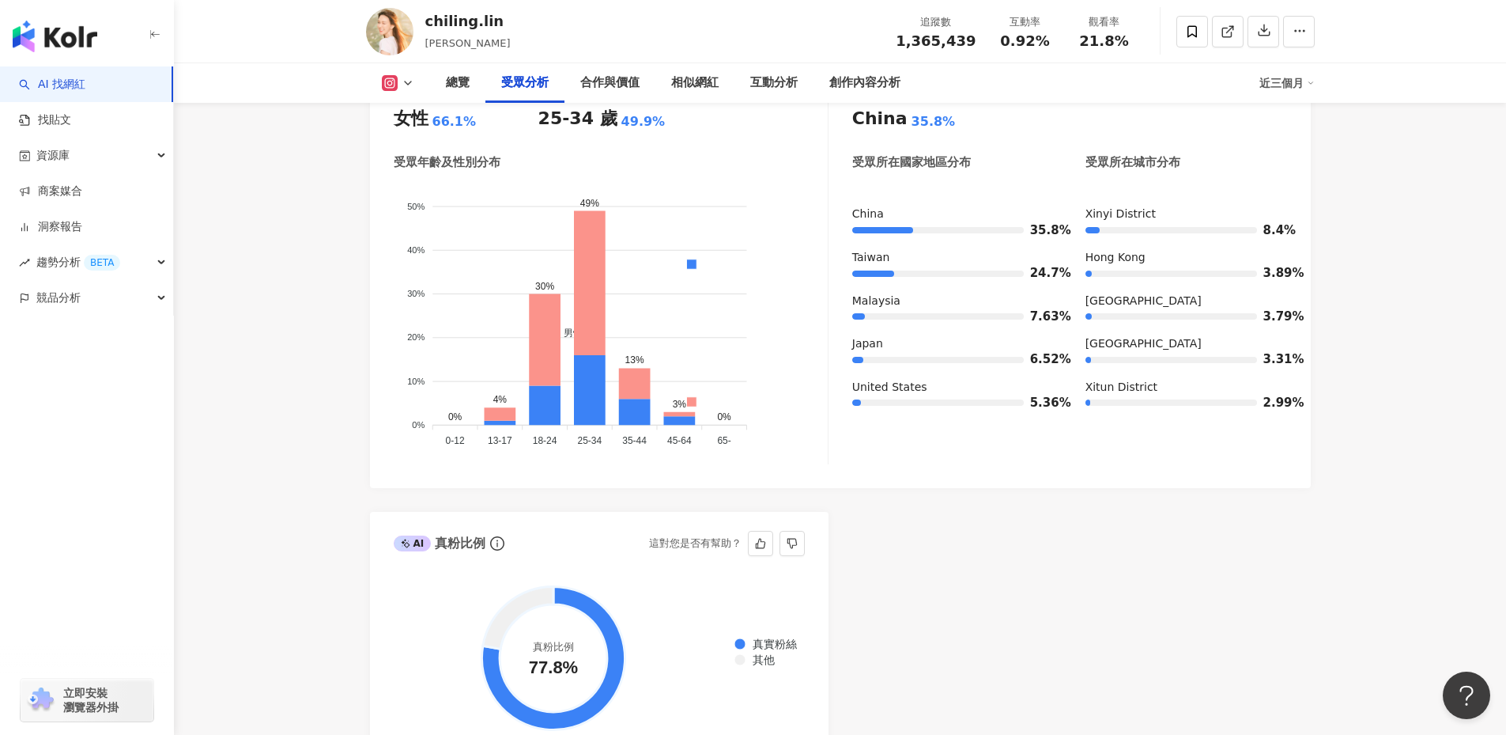
scroll to position [1505, 0]
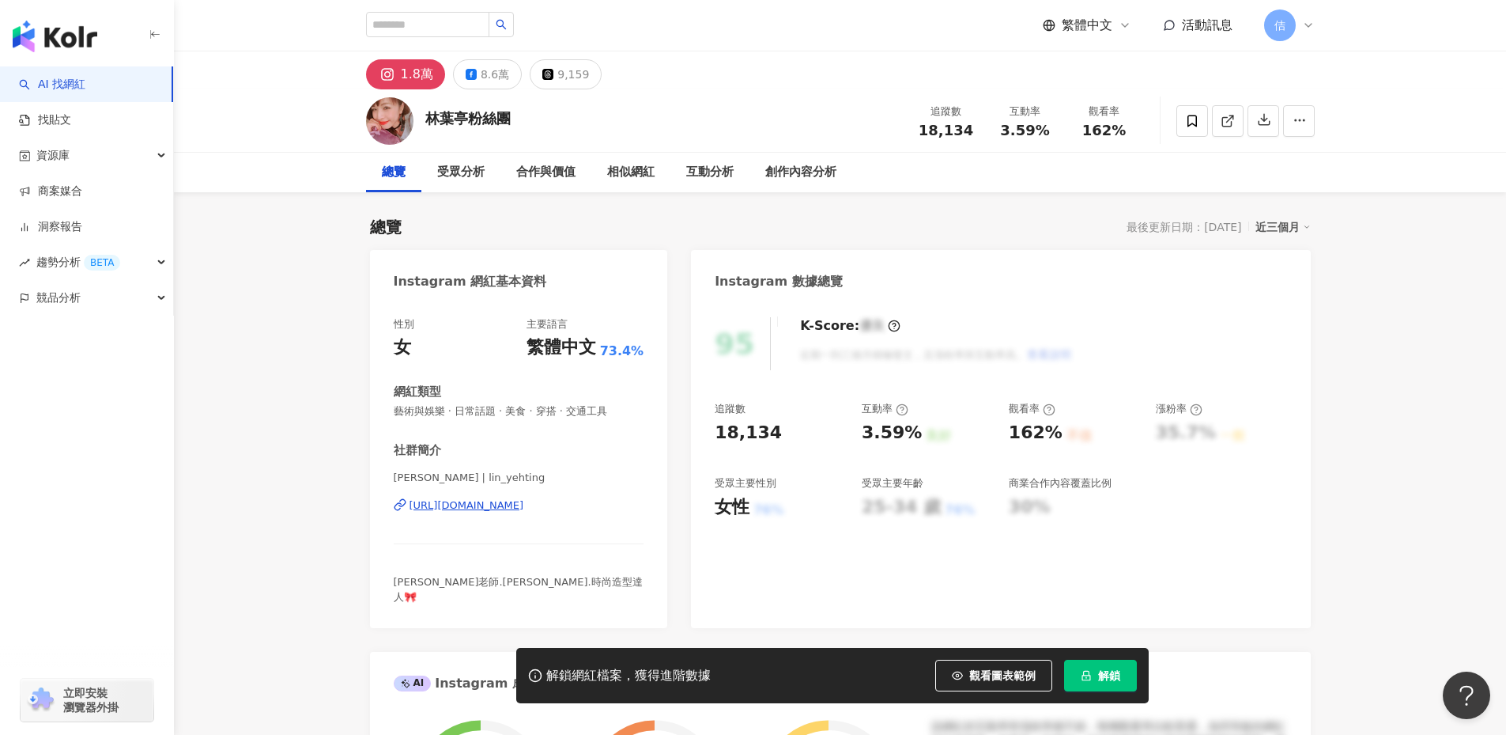
scroll to position [103, 0]
click at [494, 74] on div "8.6萬" at bounding box center [495, 74] width 28 height 22
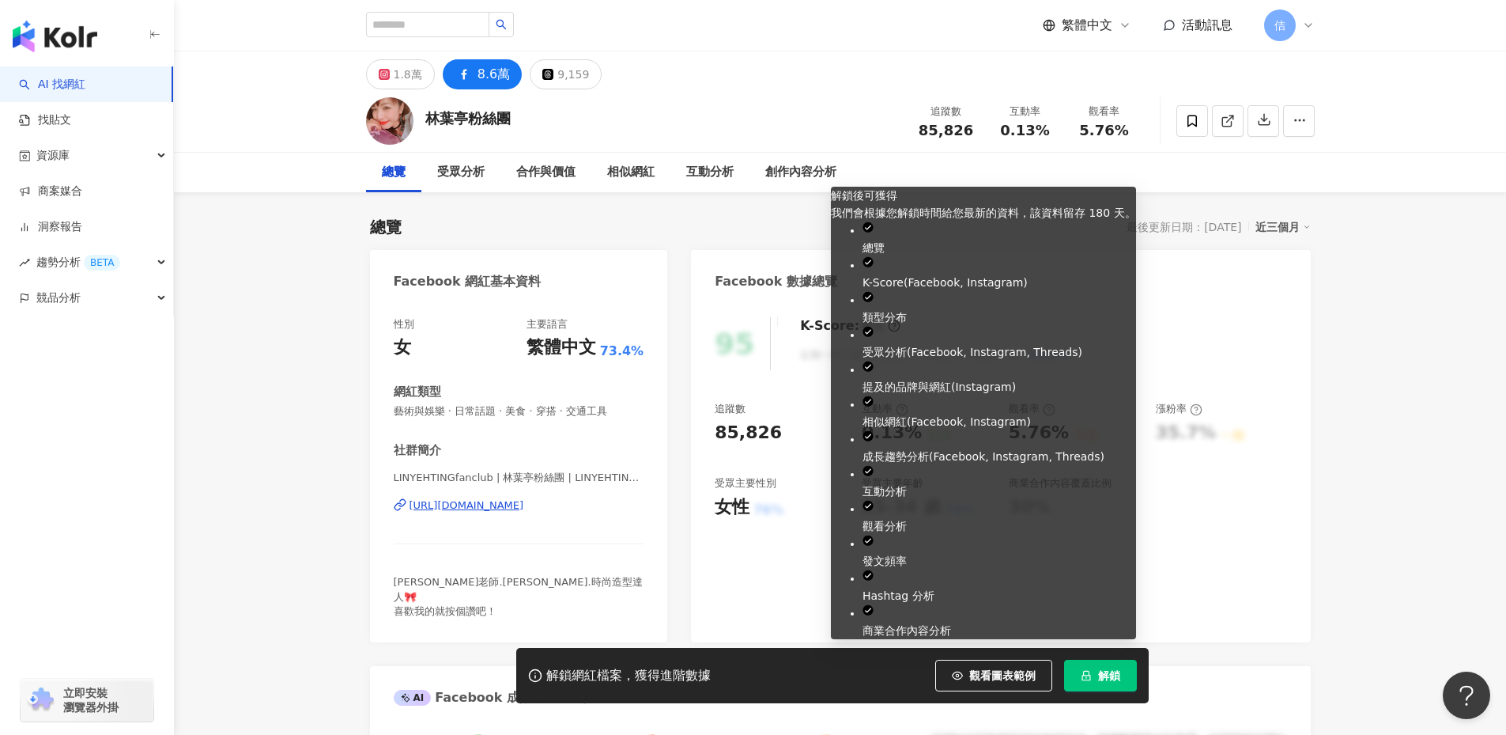
click at [1105, 678] on span "解鎖" at bounding box center [1109, 675] width 22 height 13
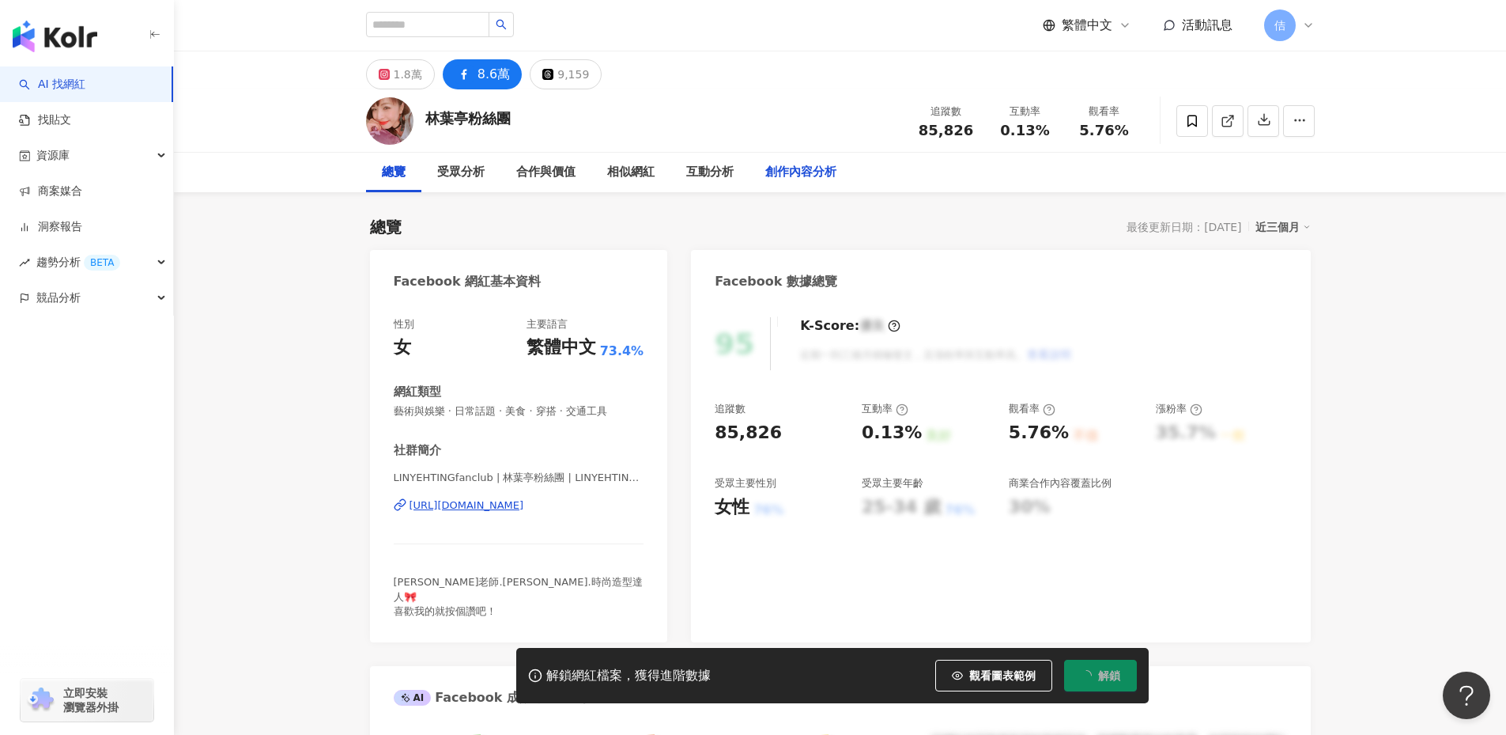
click at [826, 169] on div "創作內容分析" at bounding box center [800, 172] width 71 height 19
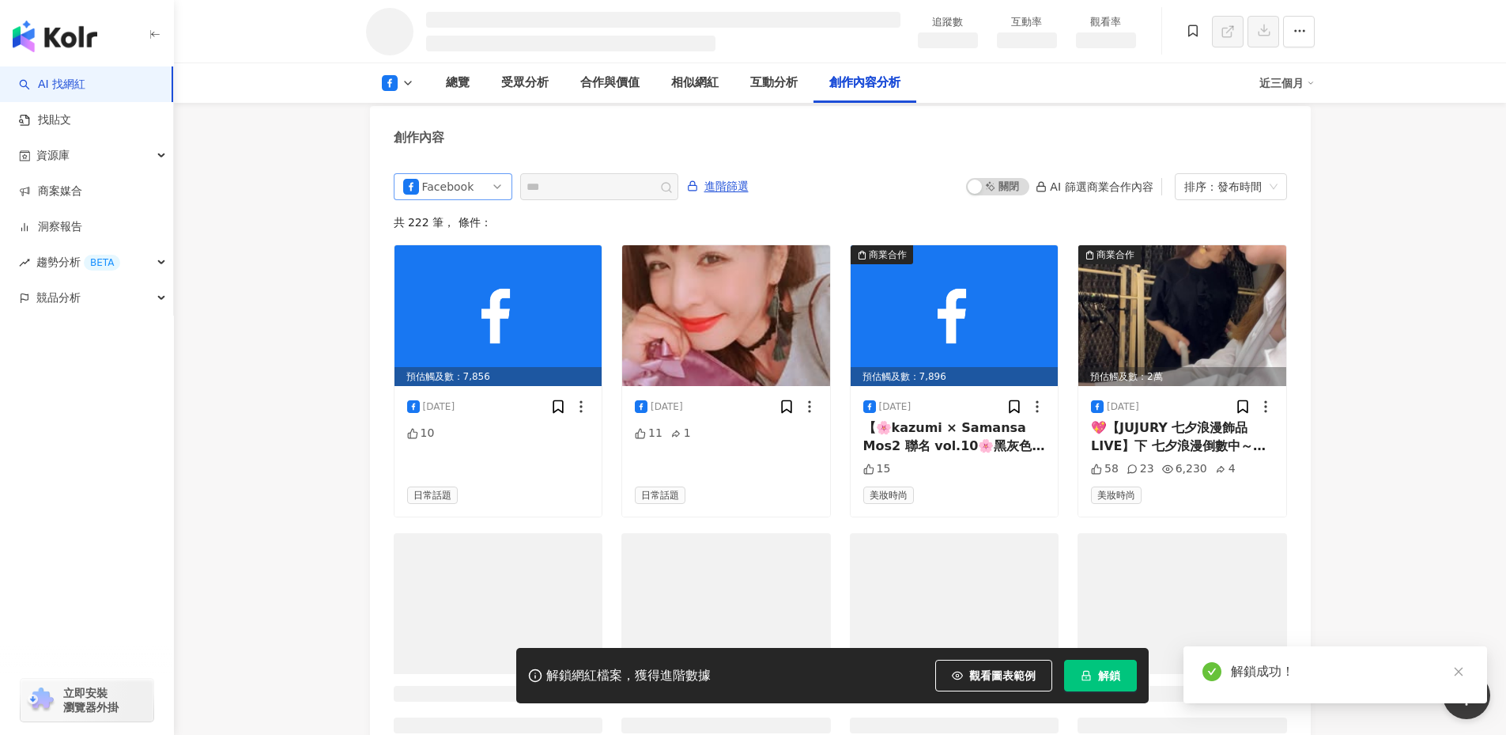
scroll to position [3402, 0]
click at [455, 173] on div "Facebook" at bounding box center [447, 185] width 51 height 25
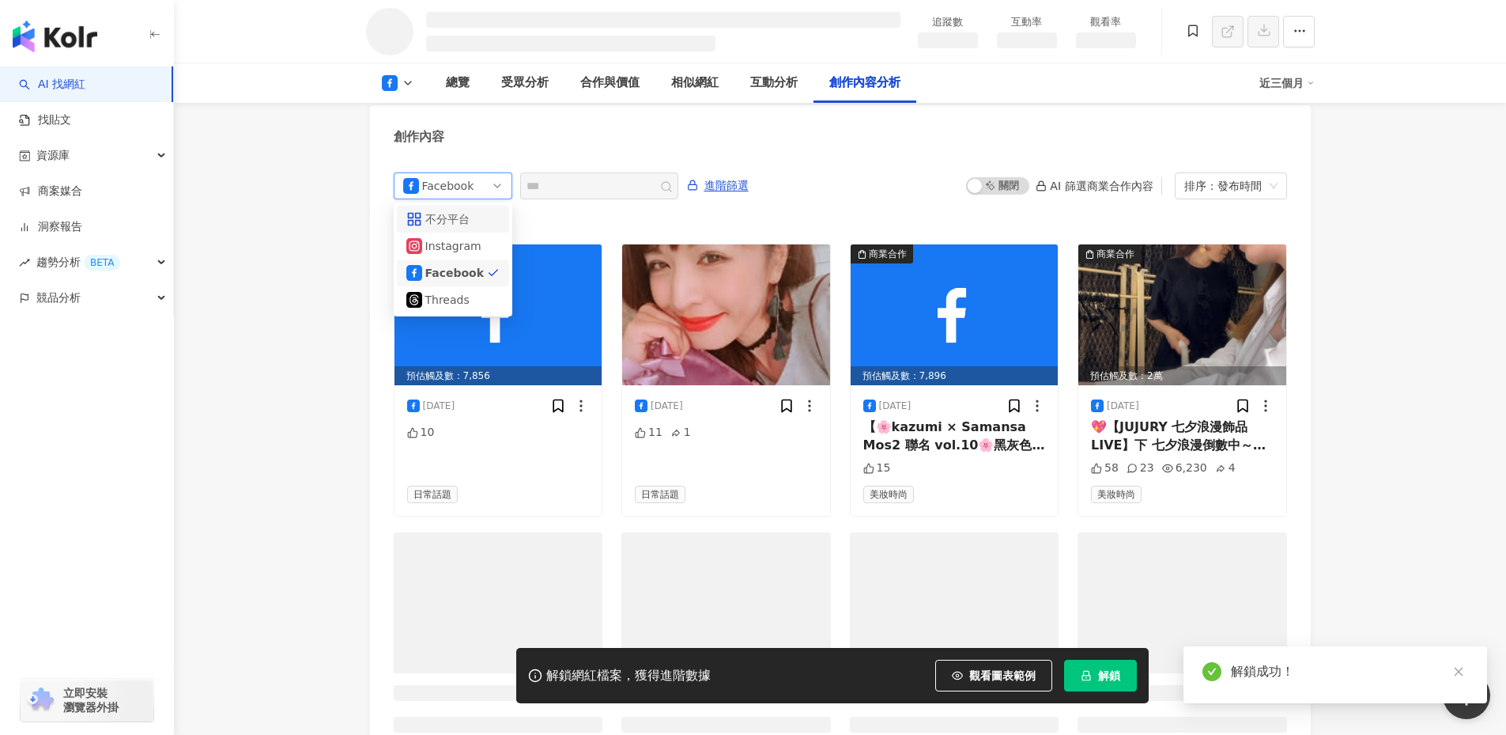
click at [491, 199] on div "Facebook all ig 不分平台 Instagram Facebook Threads" at bounding box center [453, 185] width 119 height 27
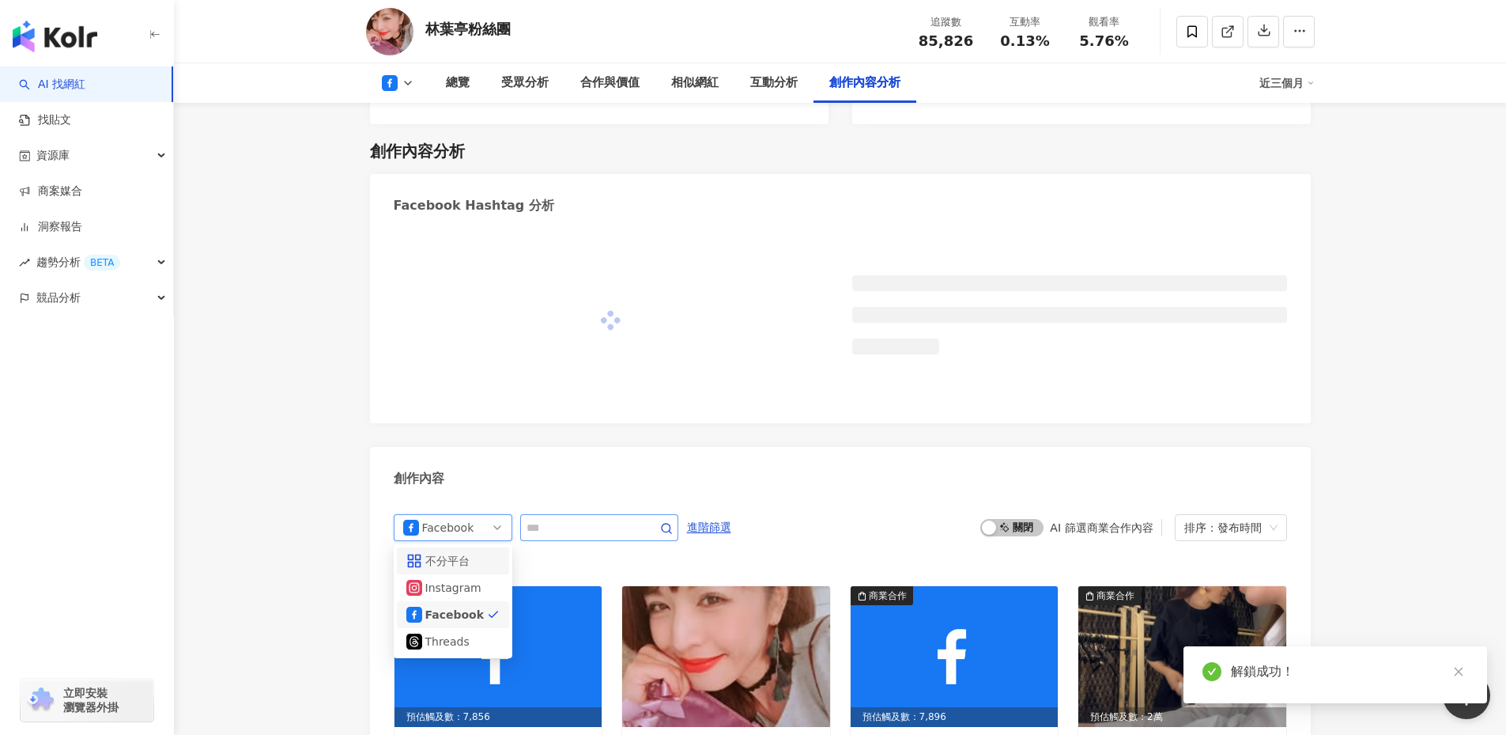
scroll to position [3696, 0]
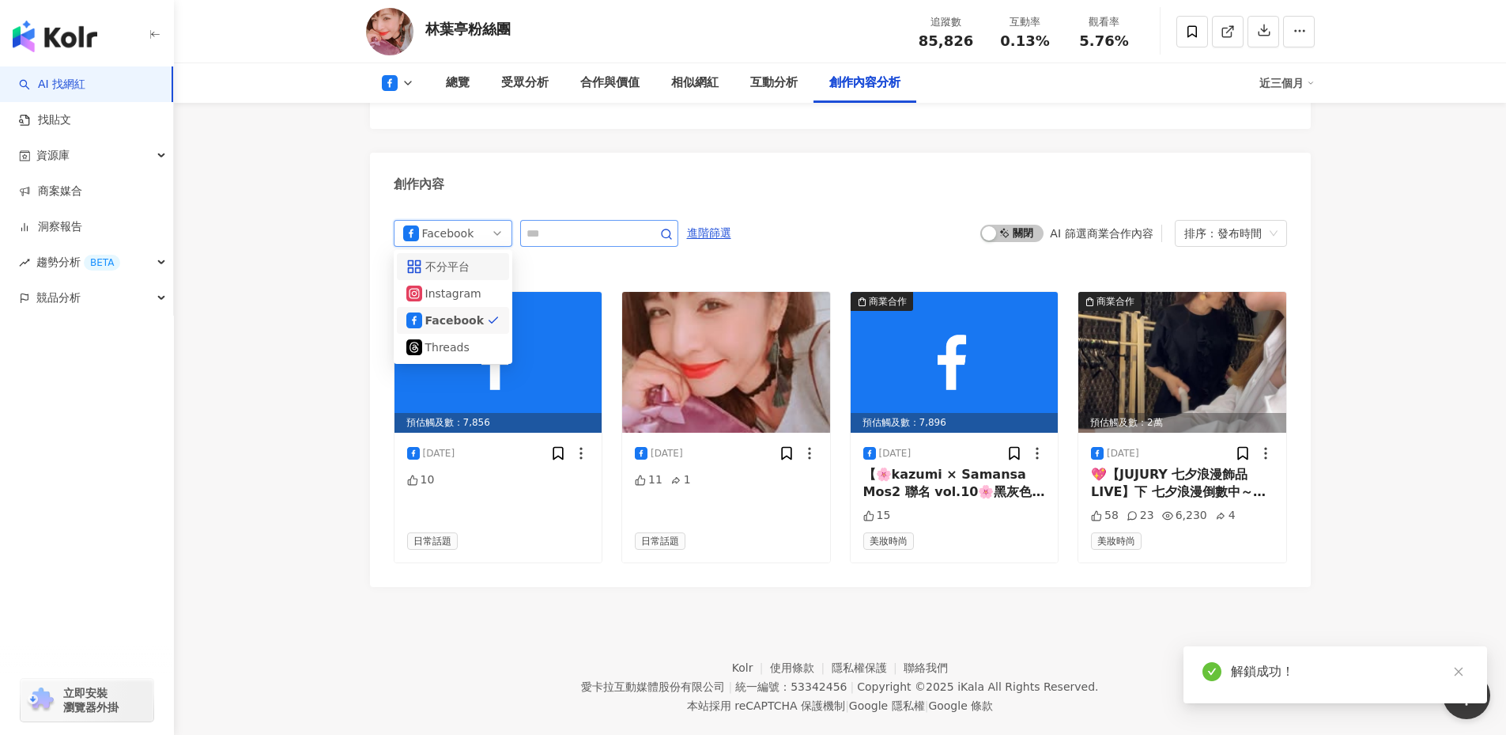
click at [571, 204] on div "Facebook all ig 不分平台 Instagram Facebook Threads 進階篩選 啟動 關閉 AI 篩選商業合作內容 排序：發布時間 …" at bounding box center [840, 395] width 941 height 383
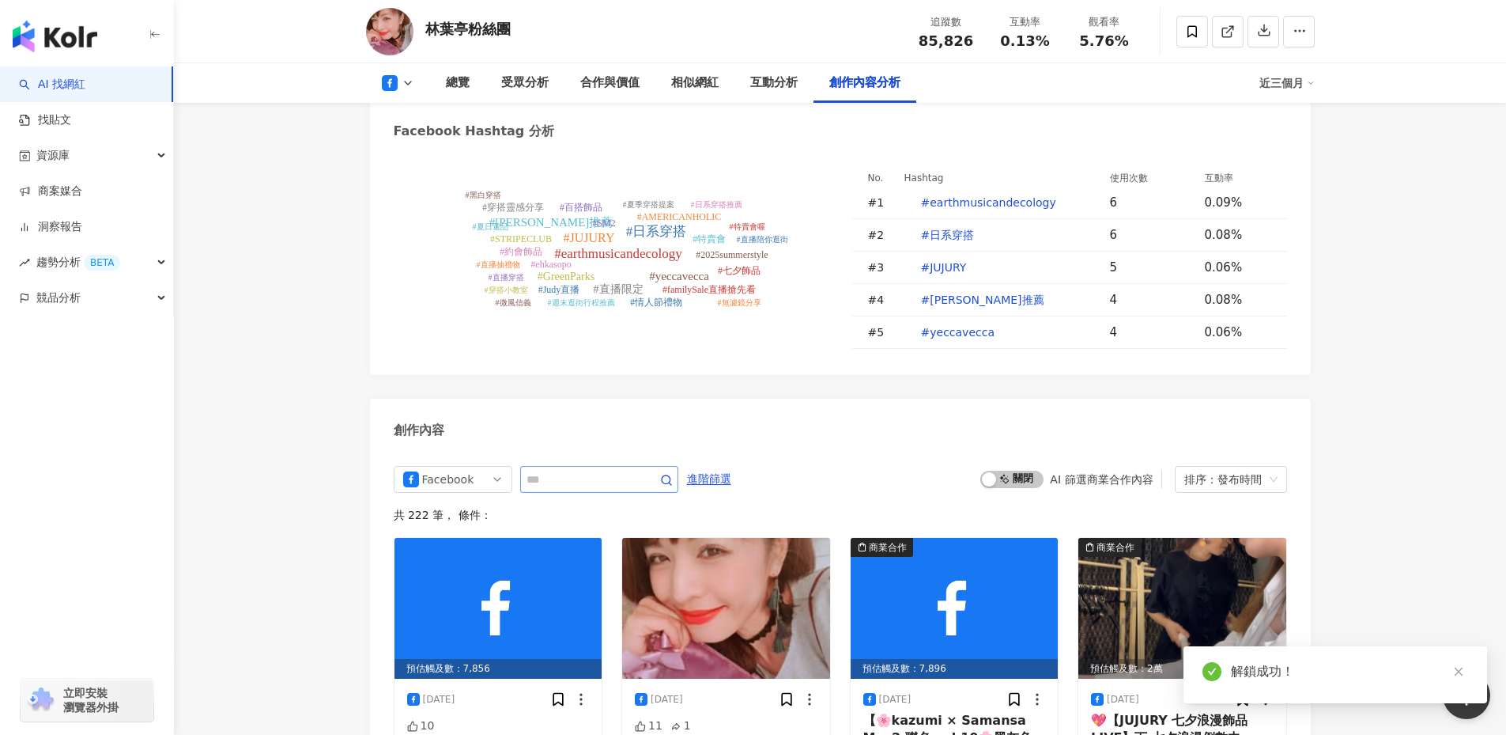
scroll to position [4177, 0]
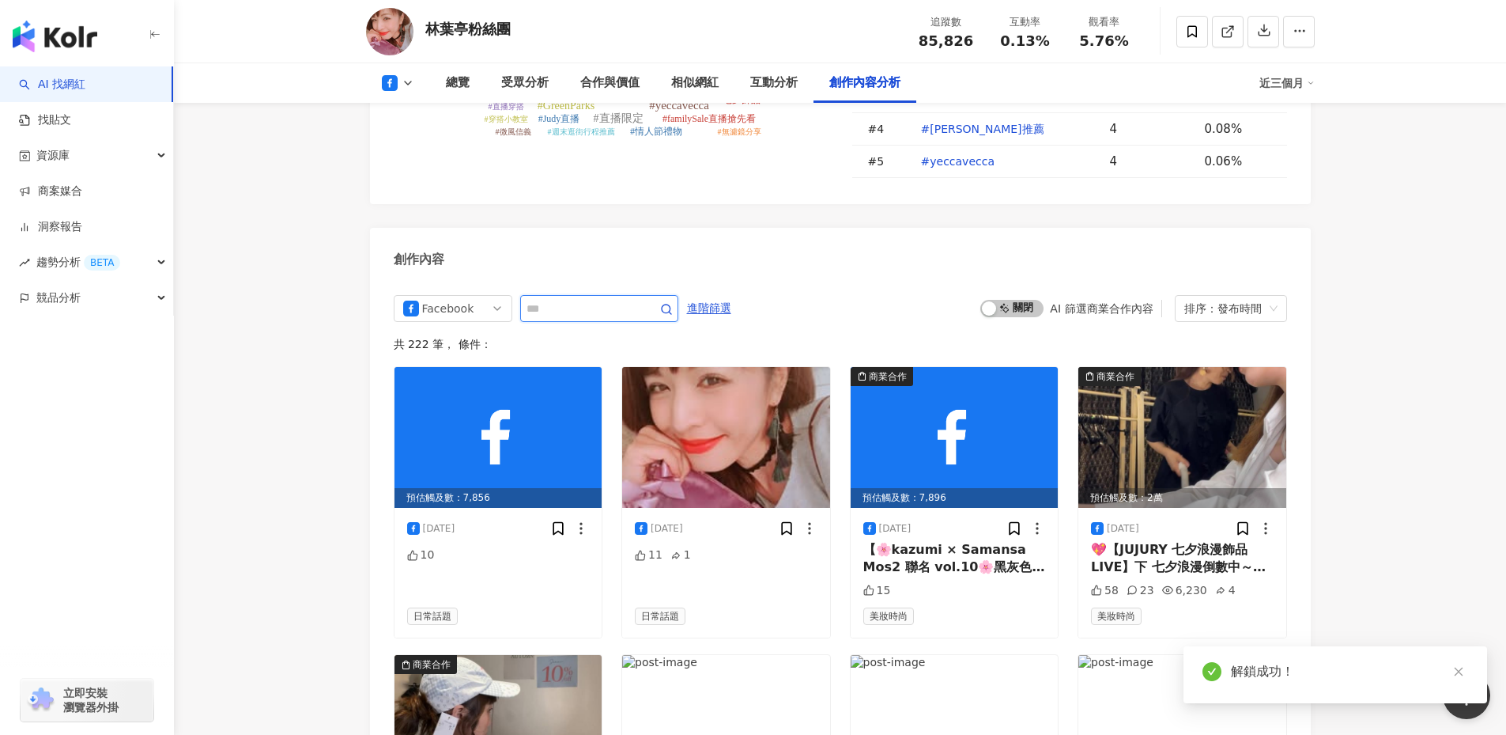
click at [576, 299] on input "text" at bounding box center [582, 308] width 111 height 19
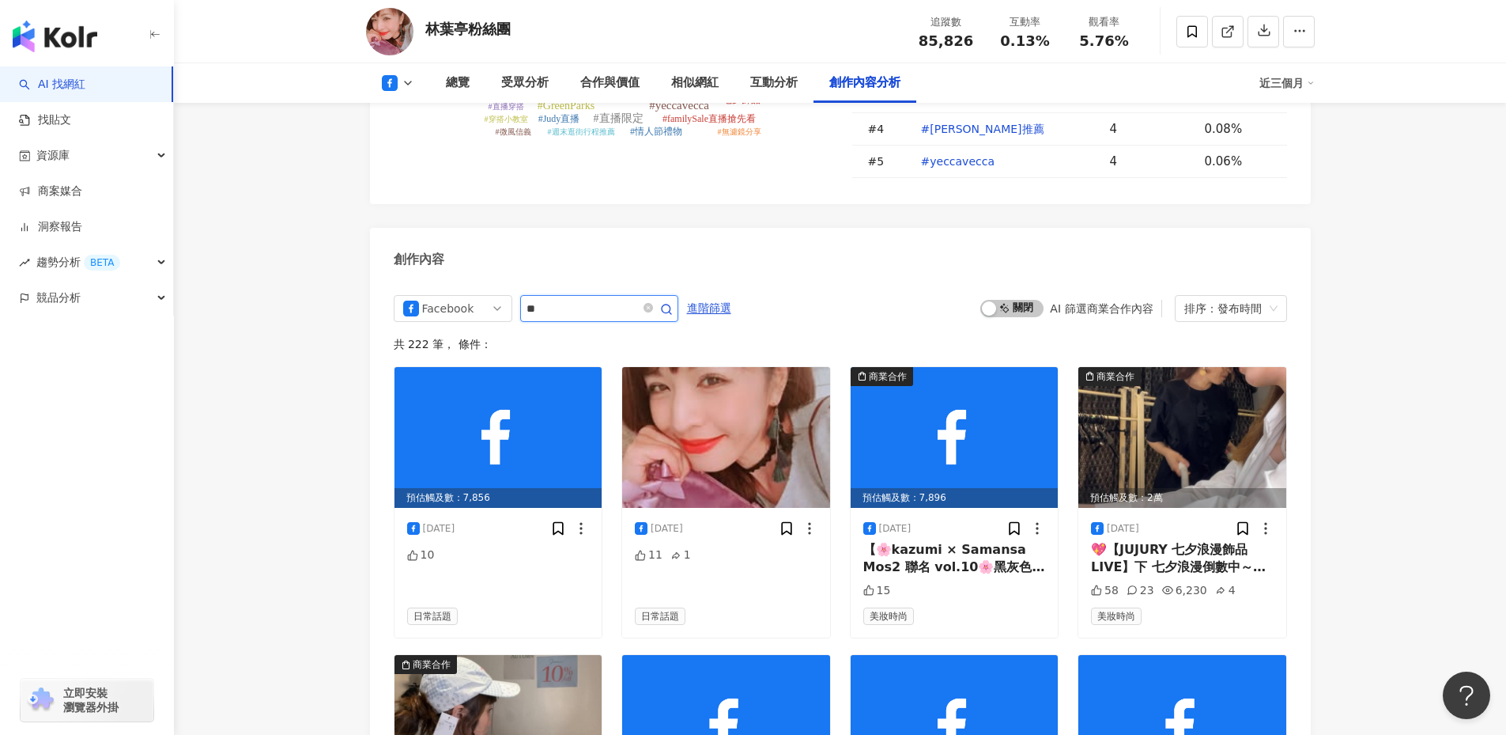
type input "**"
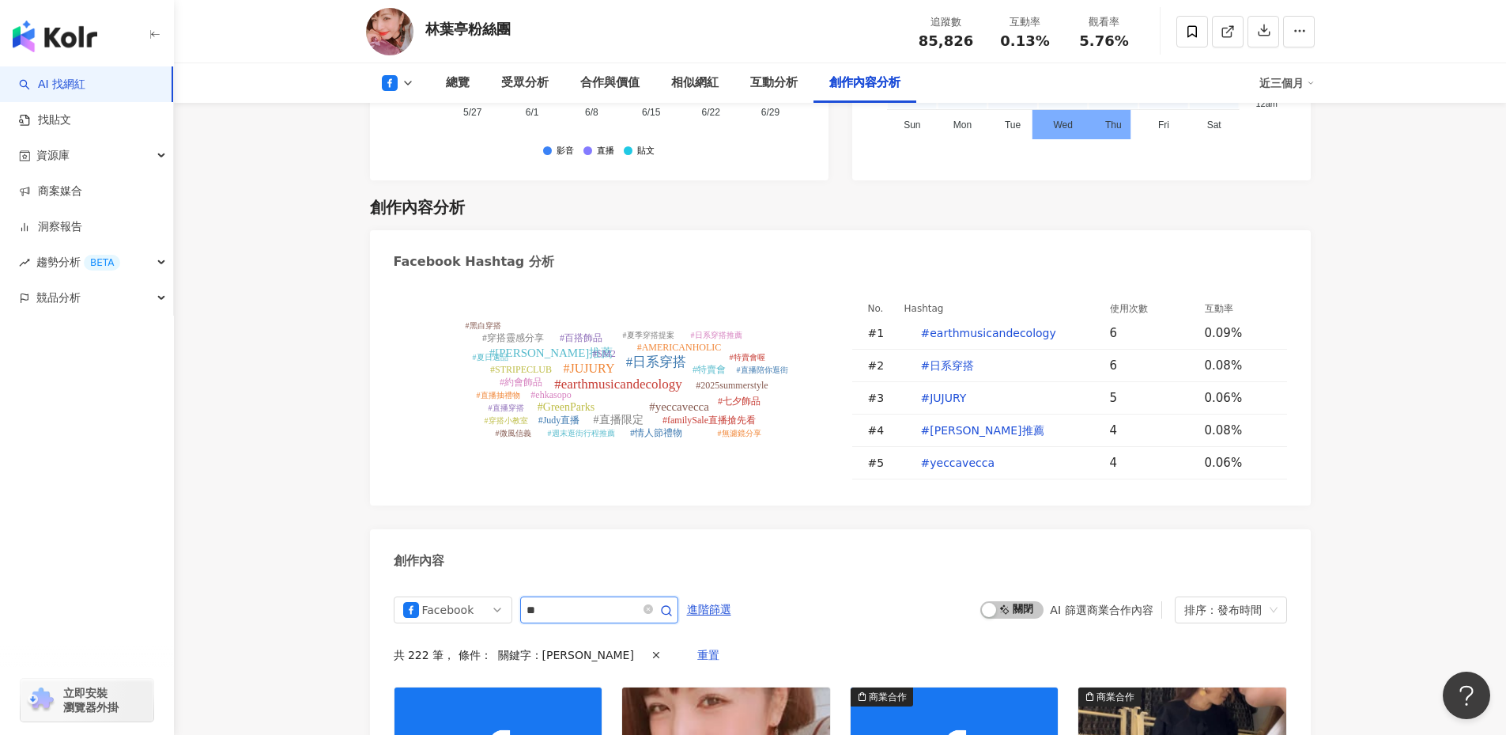
click at [673, 604] on icon "button" at bounding box center [666, 610] width 13 height 13
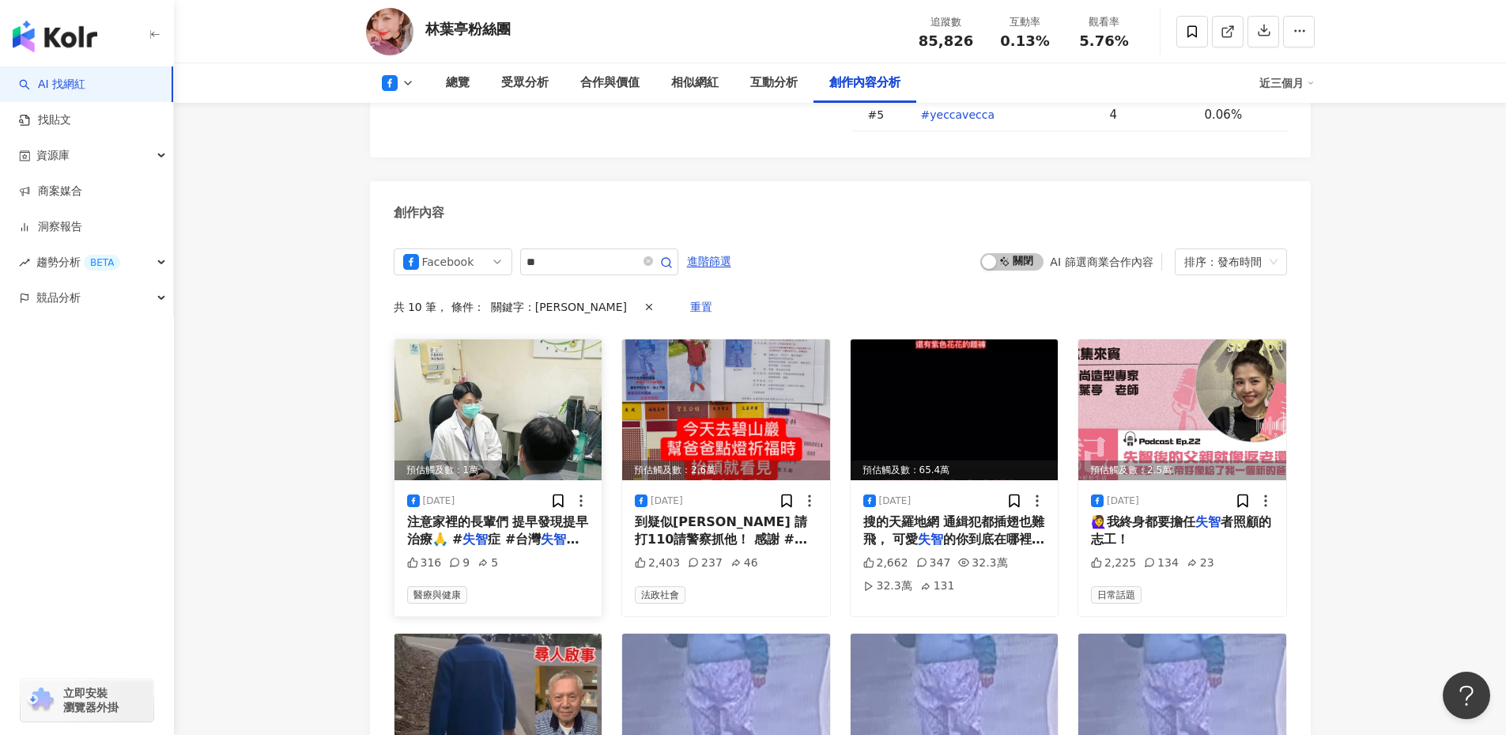
click at [519, 514] on span "注意家裡的長輩們 提早發現提早治療🙏 #" at bounding box center [498, 530] width 182 height 32
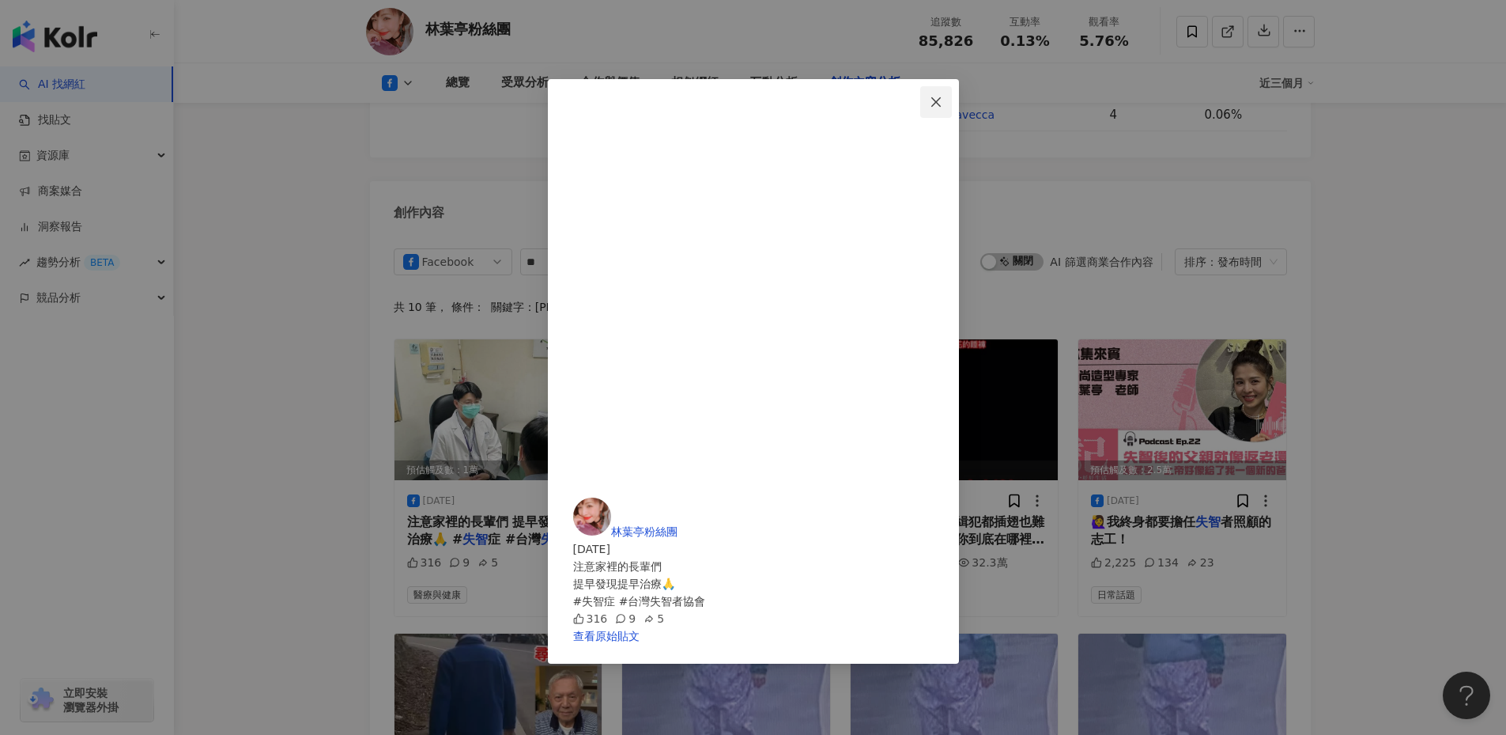
click at [942, 104] on icon "close" at bounding box center [936, 102] width 13 height 13
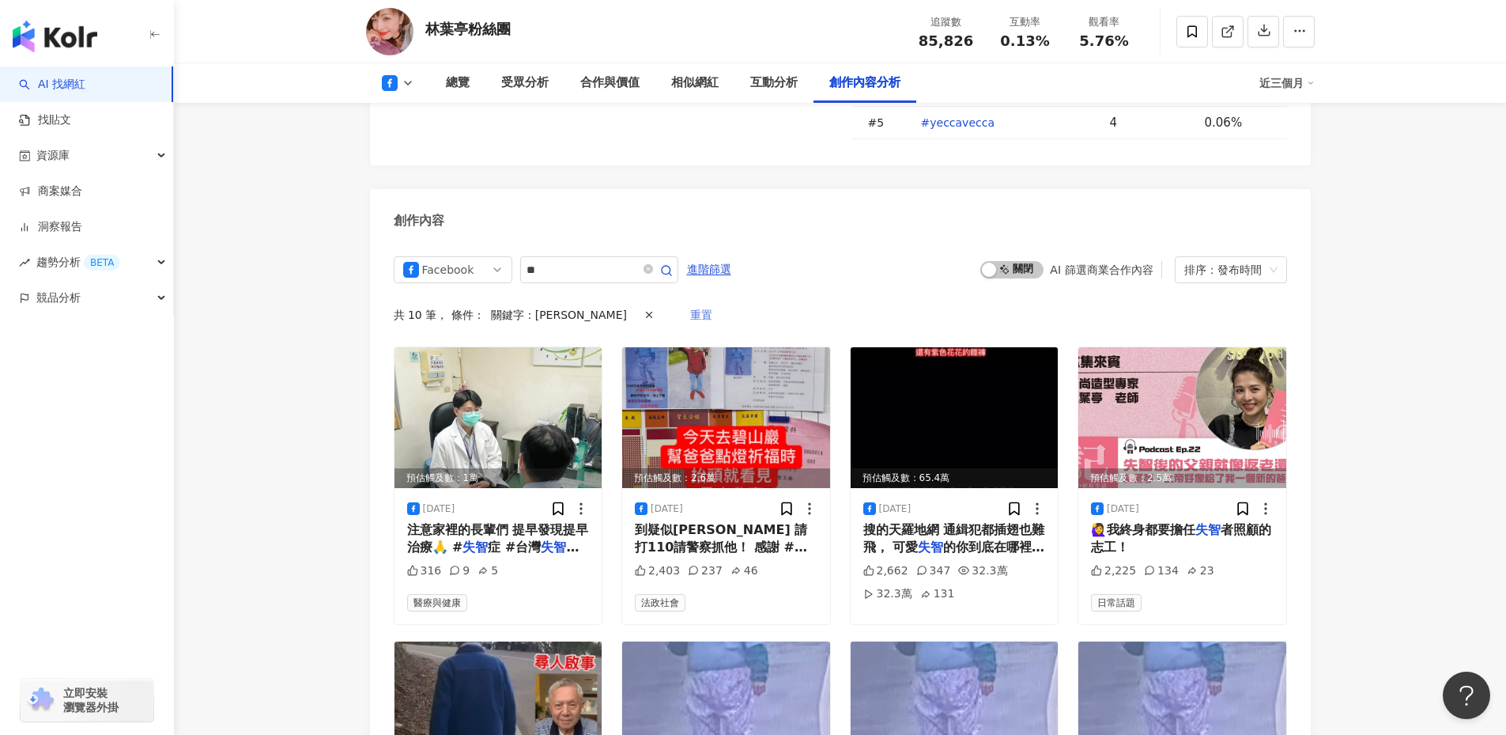
scroll to position [4212, 0]
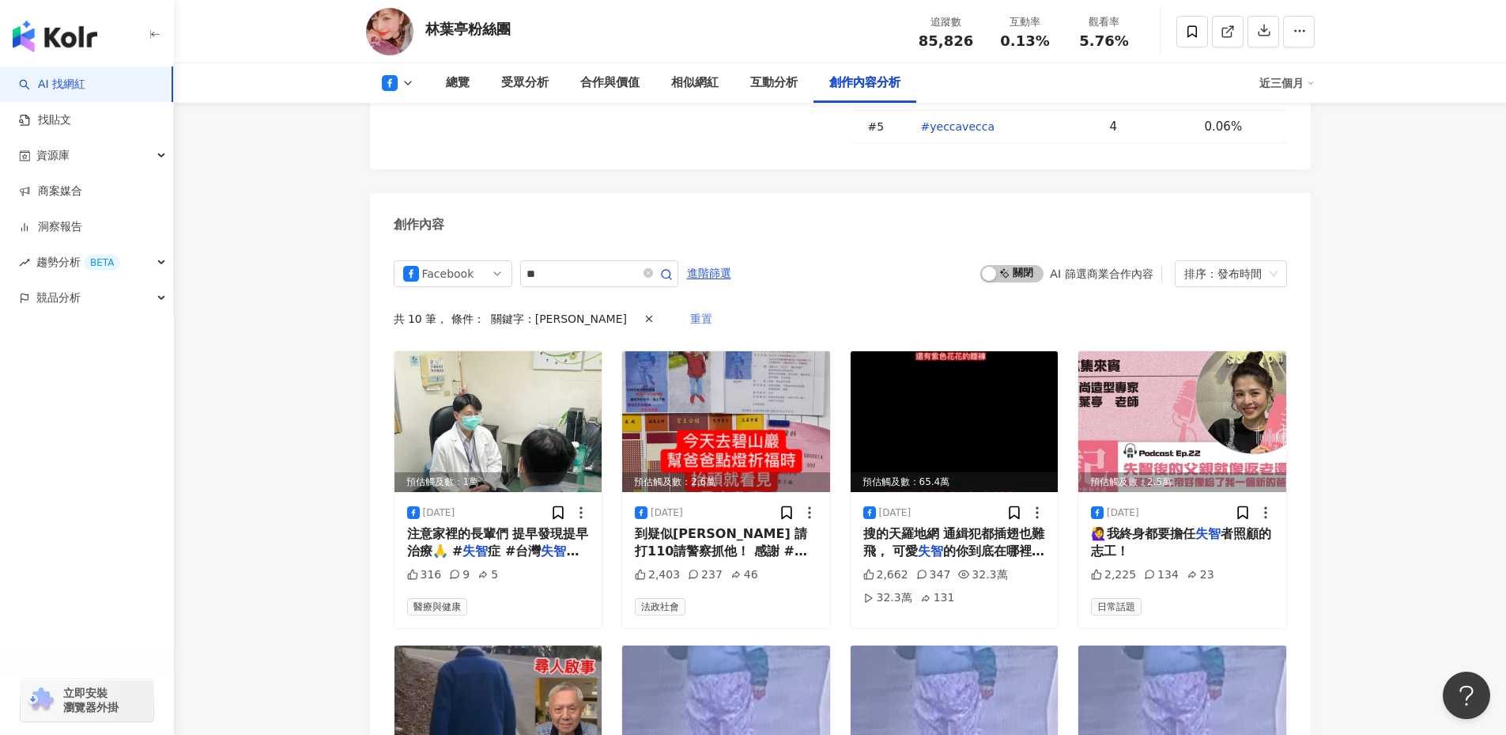
click at [690, 307] on span "重置" at bounding box center [701, 319] width 22 height 25
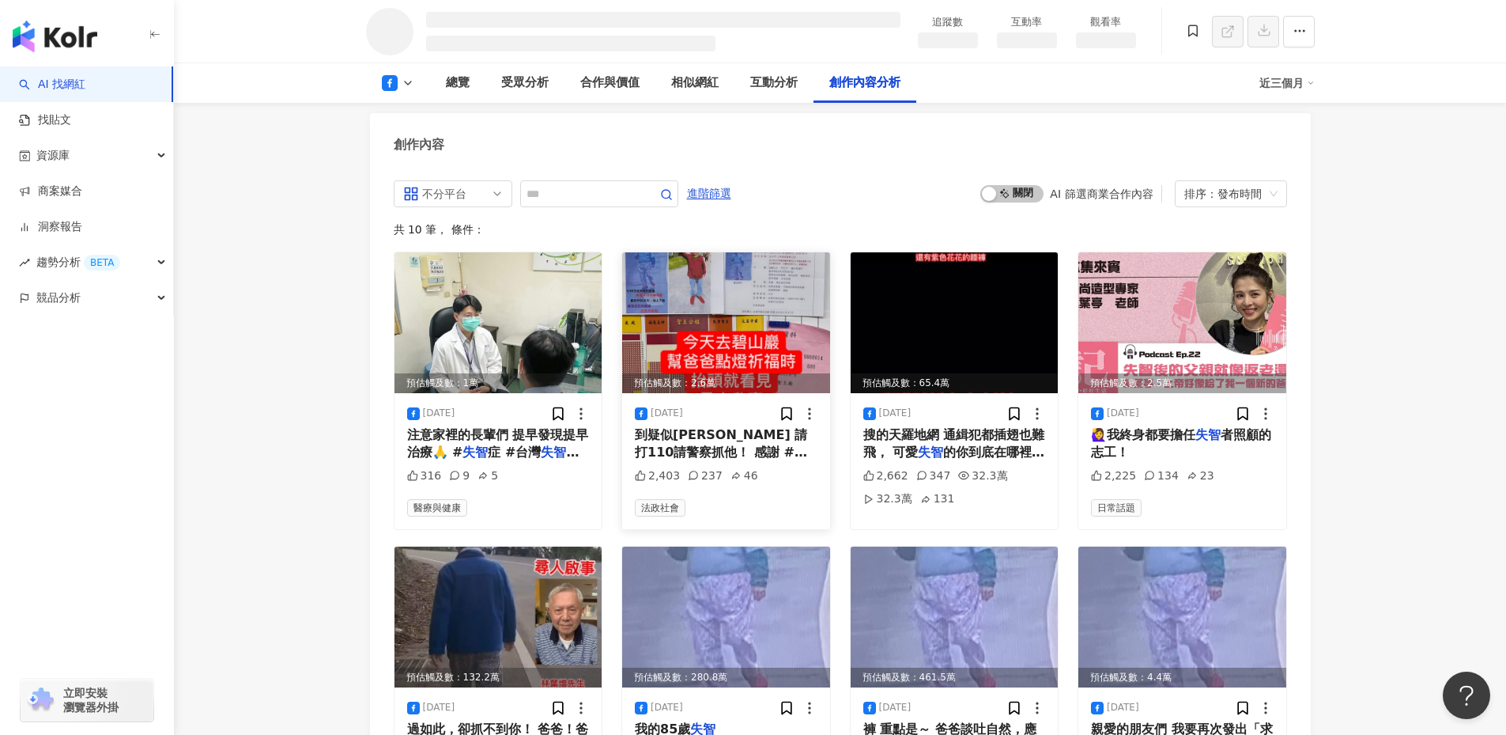
scroll to position [3394, 0]
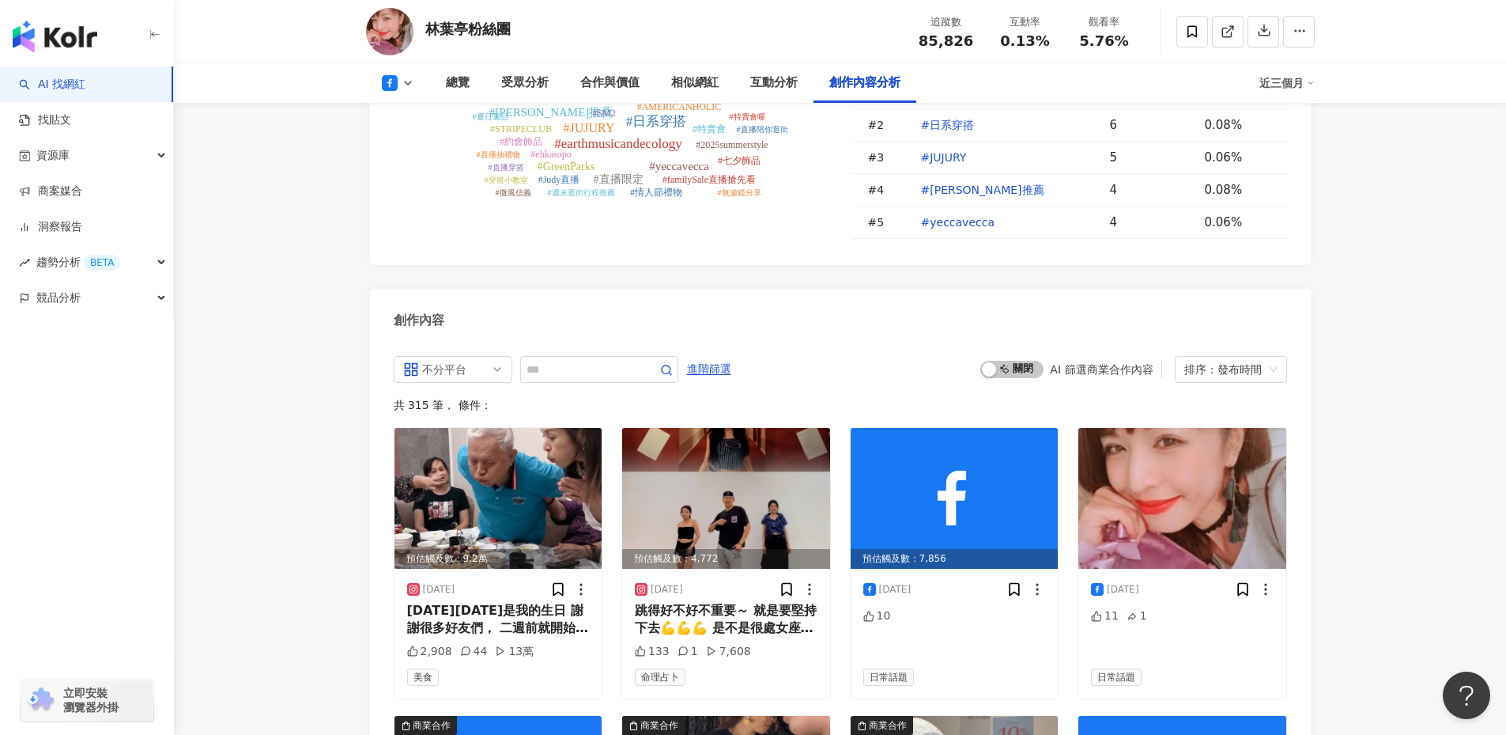
scroll to position [4098, 0]
click at [637, 357] on span at bounding box center [599, 370] width 158 height 27
click at [637, 361] on input "text" at bounding box center [582, 370] width 111 height 19
type input "**"
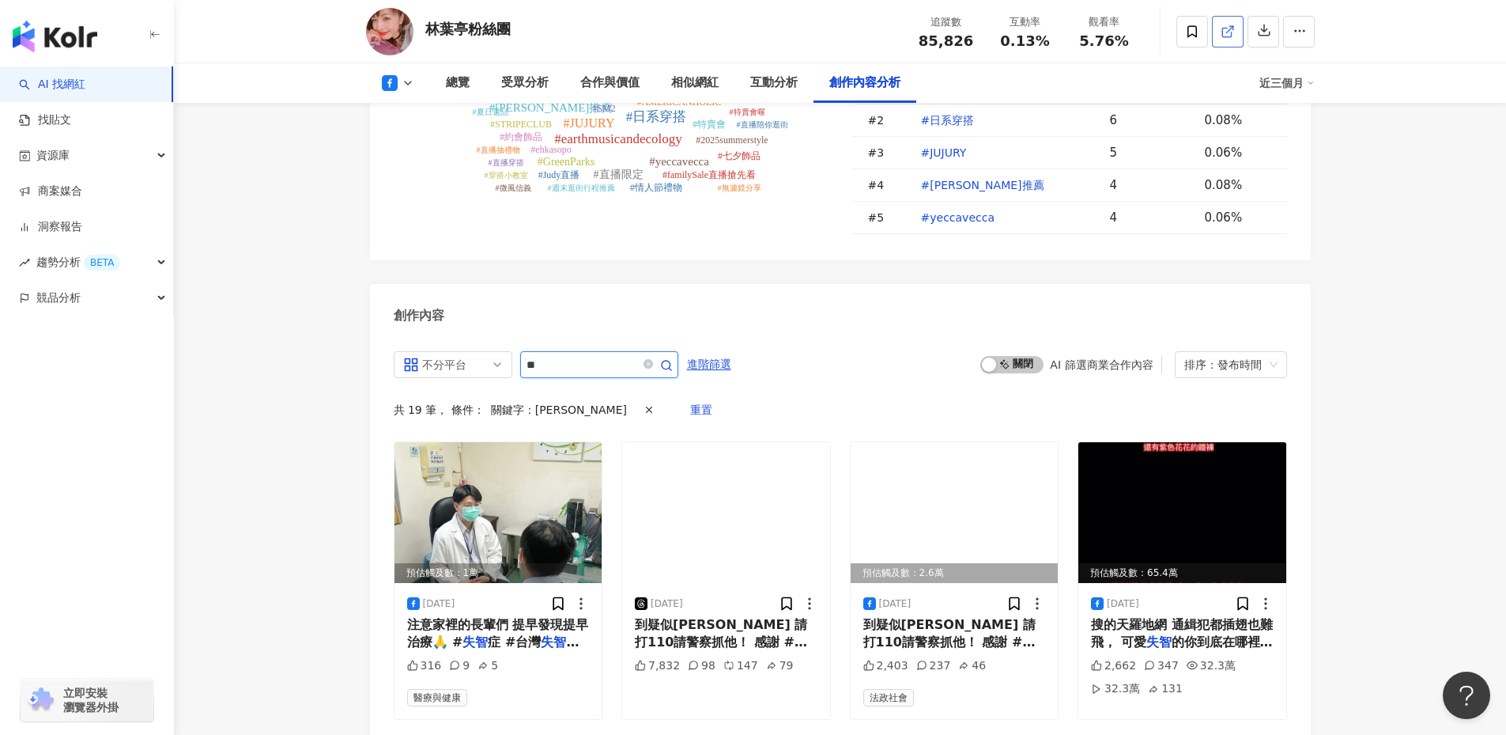
scroll to position [4101, 0]
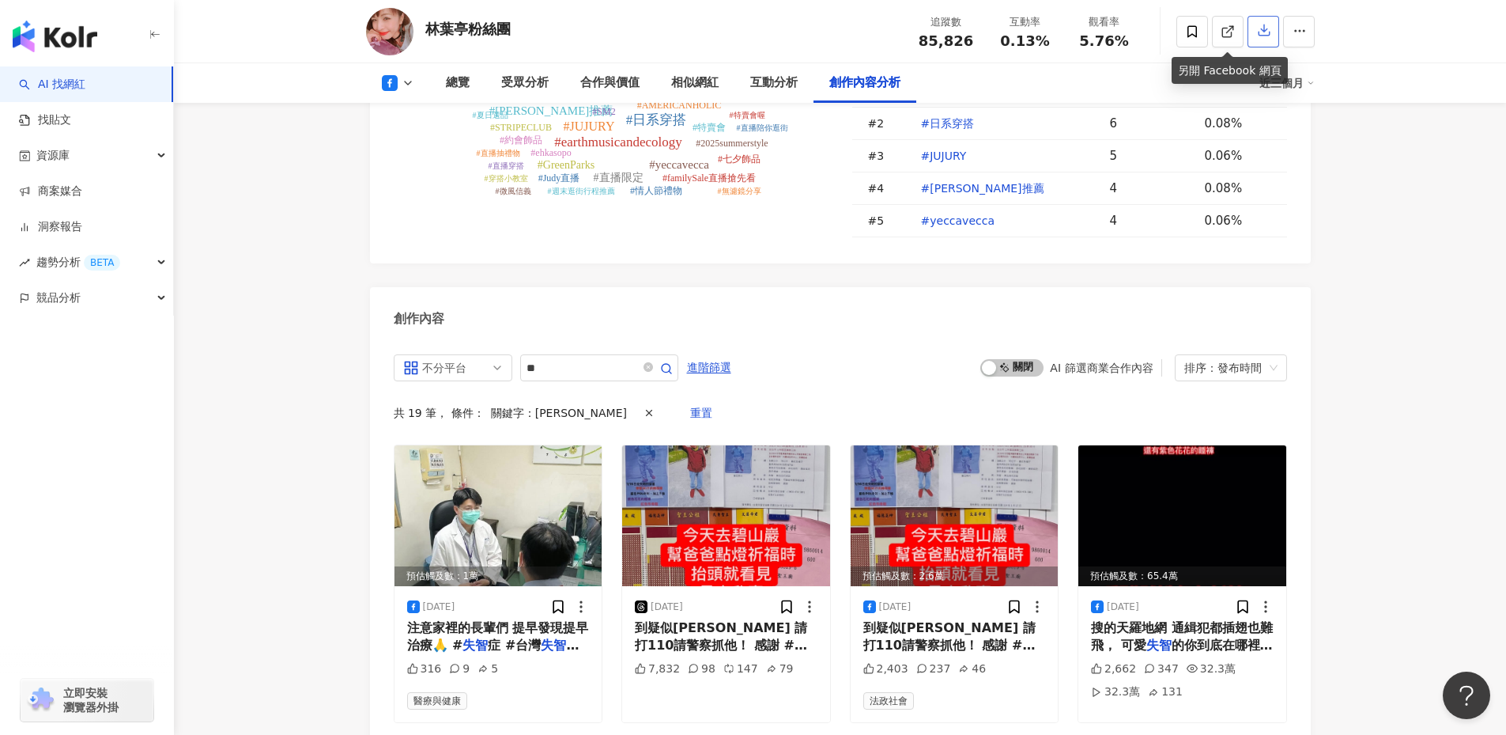
click at [1261, 36] on icon "button" at bounding box center [1264, 30] width 14 height 14
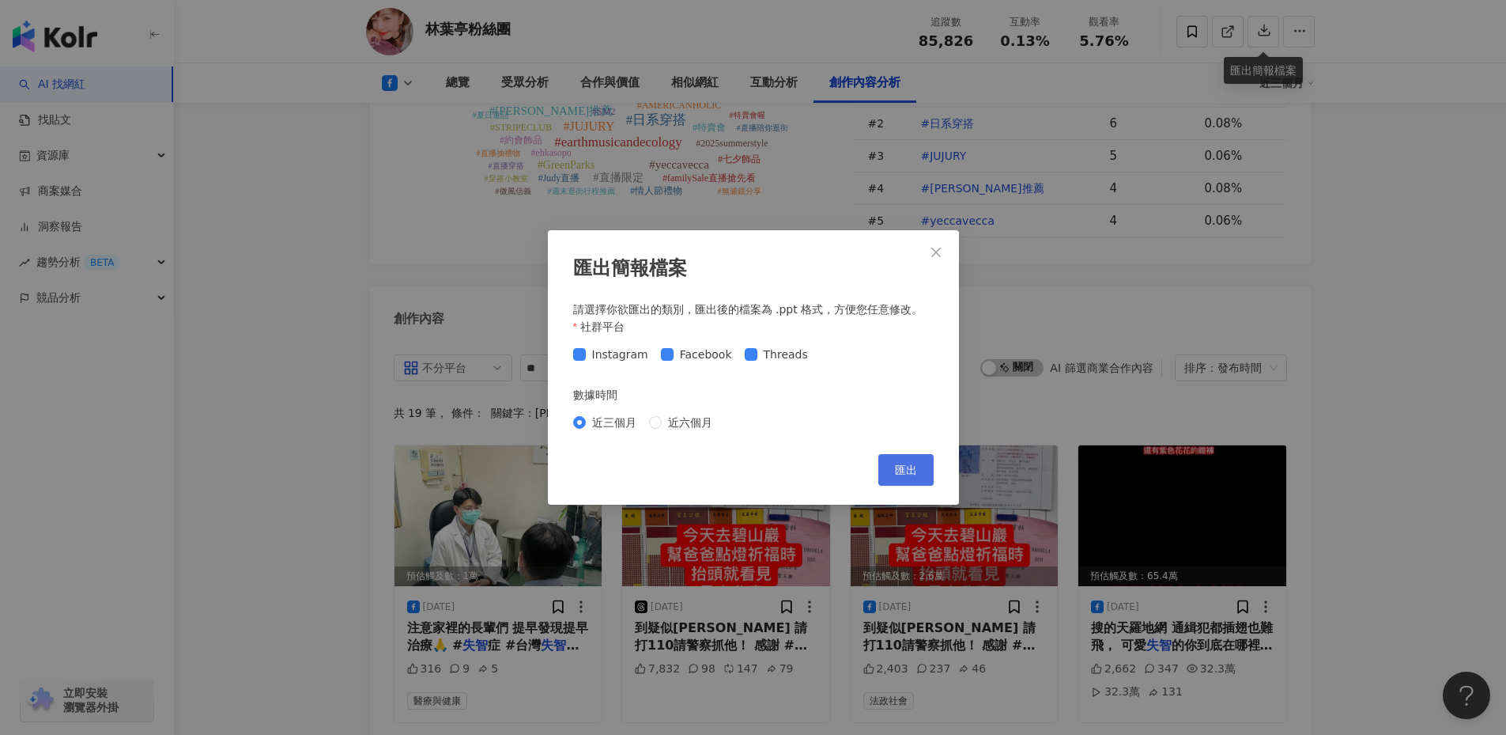
click at [910, 464] on span "匯出" at bounding box center [906, 469] width 22 height 13
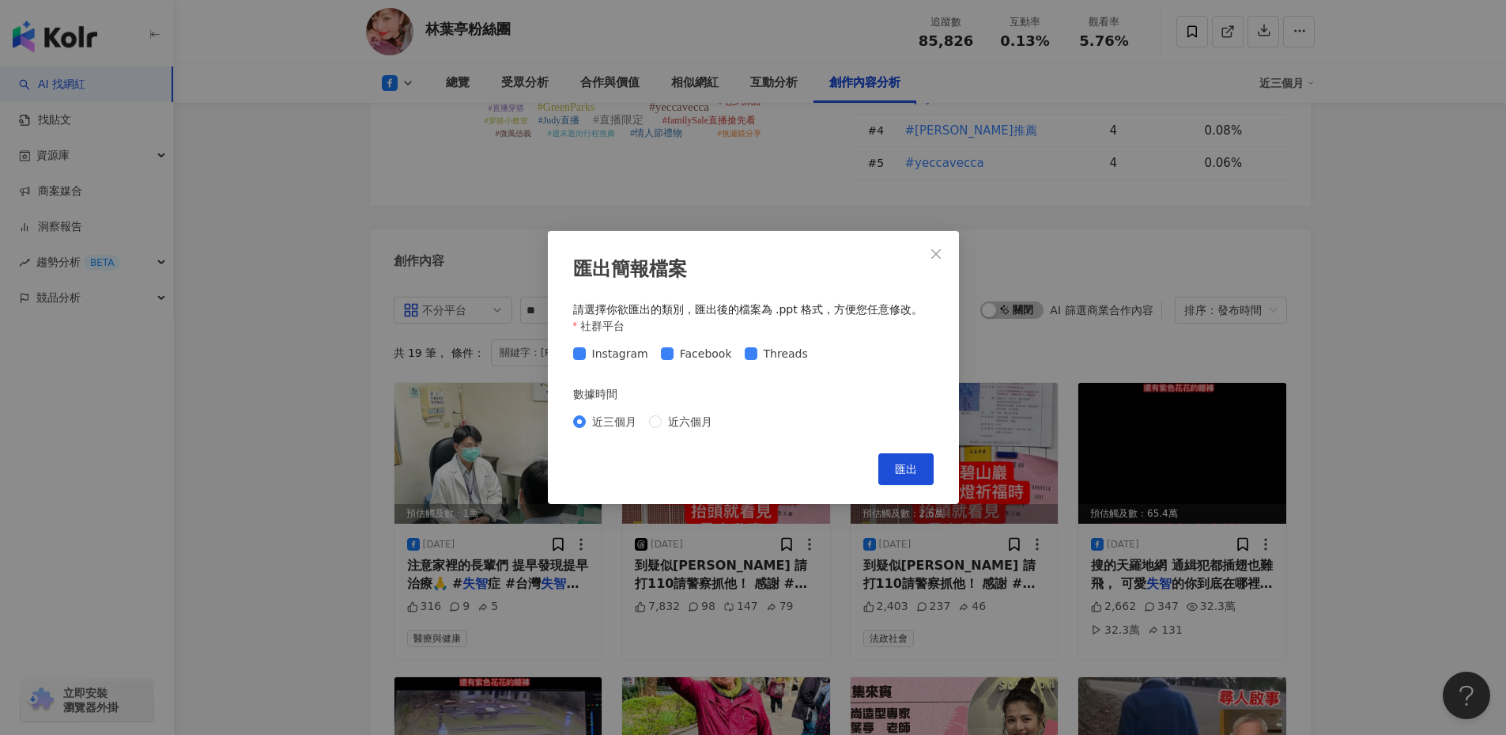
scroll to position [4101, 0]
click at [949, 254] on span "Close" at bounding box center [936, 253] width 32 height 13
click at [948, 254] on div "匯出簡報檔案 請選擇你欲匯出的類別，匯出後的檔案為 .ppt 格式，方便您任意修改。 社群平台 Instagram Facebook Threads 數據時間…" at bounding box center [753, 367] width 1506 height 735
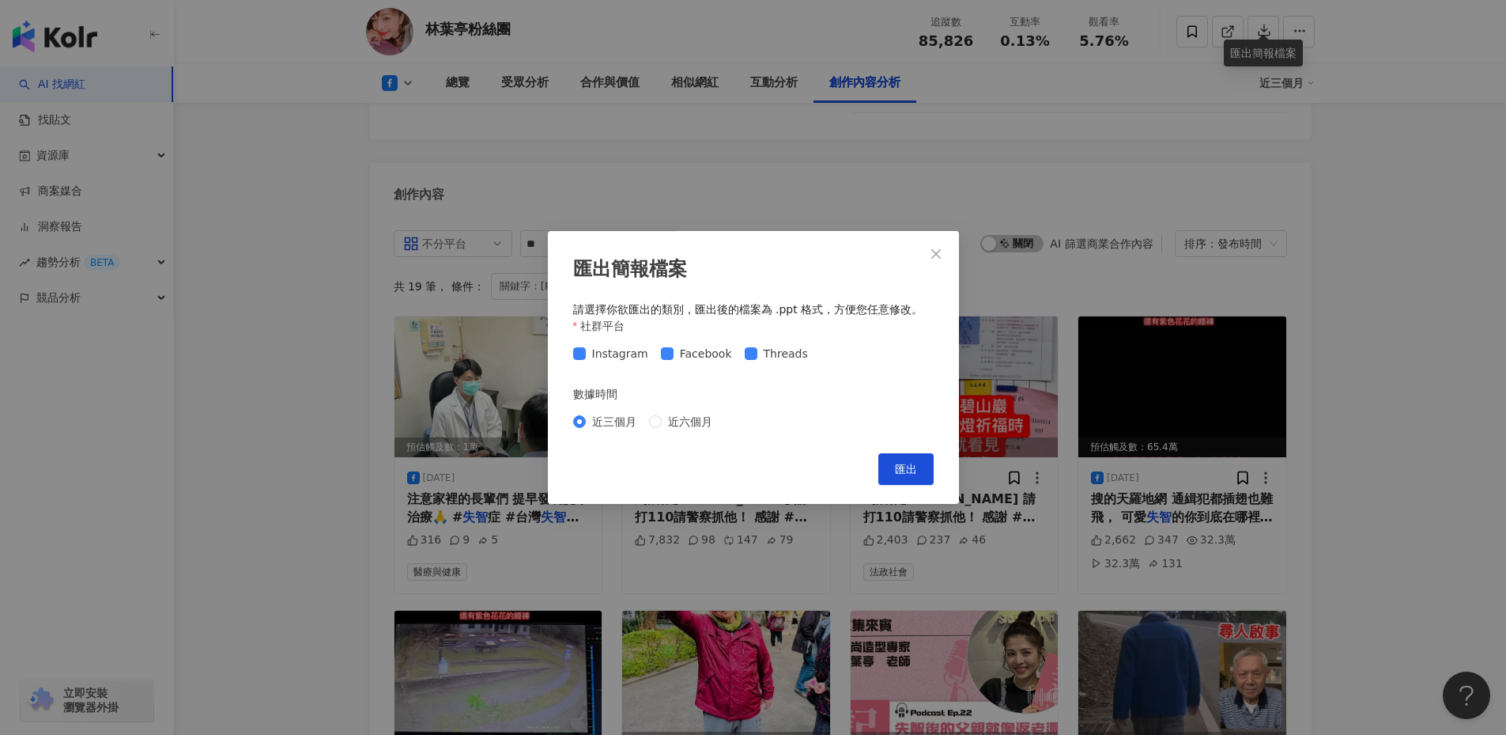
click at [939, 252] on icon "close" at bounding box center [936, 253] width 13 height 13
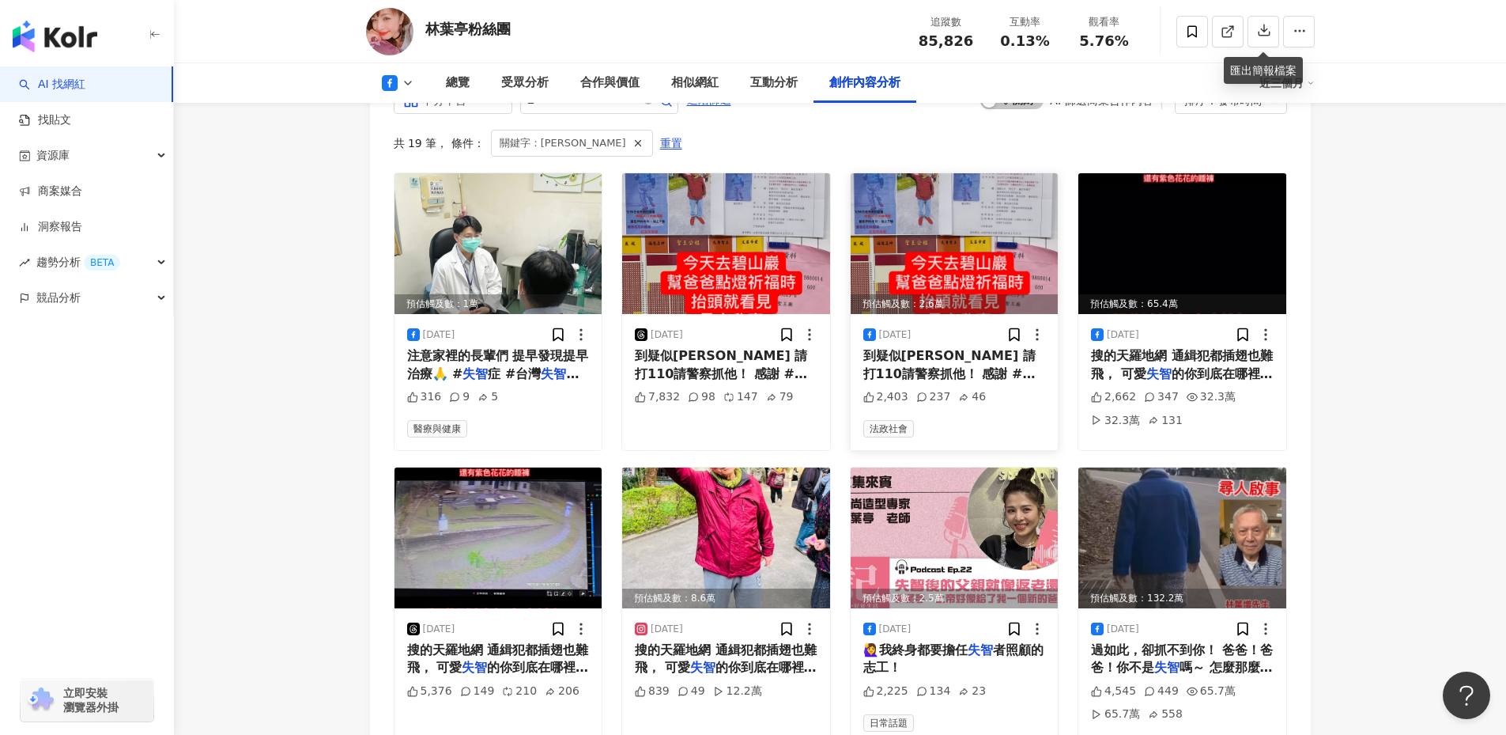
scroll to position [4311, 0]
click at [777, 347] on span "到疑似[PERSON_NAME] 請打110請警察抓他！ 感謝 #台灣" at bounding box center [721, 372] width 172 height 51
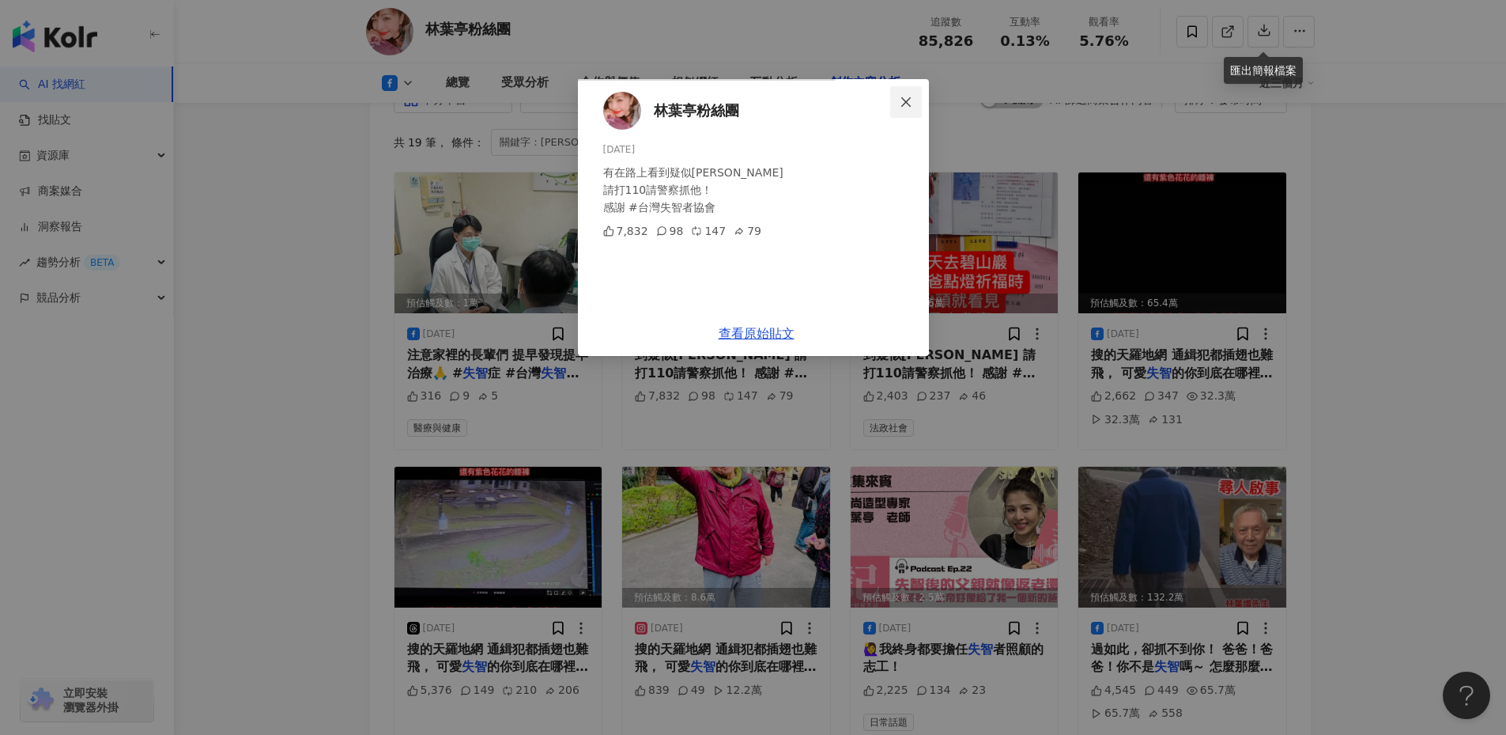
click at [922, 93] on button "Close" at bounding box center [906, 102] width 32 height 32
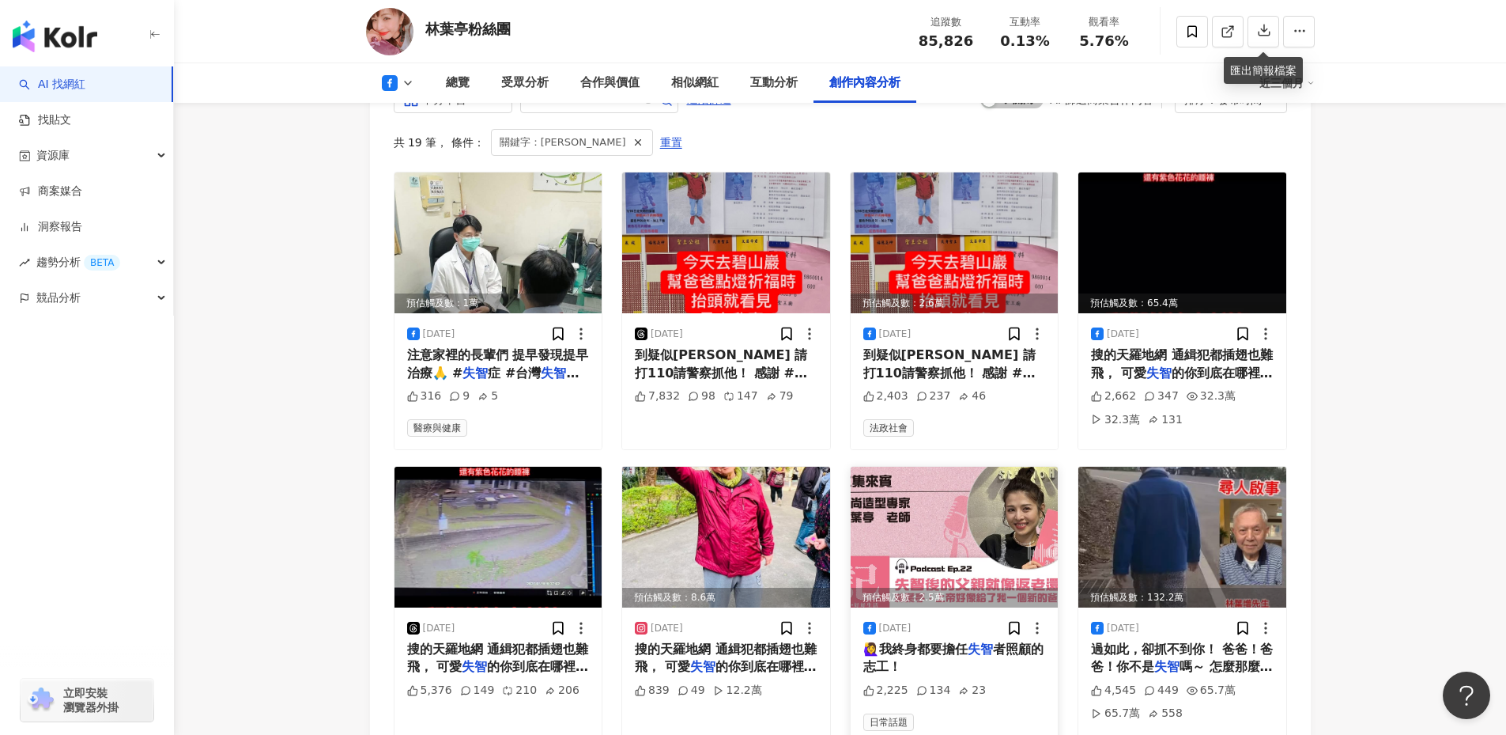
click at [981, 522] on img at bounding box center [955, 537] width 208 height 141
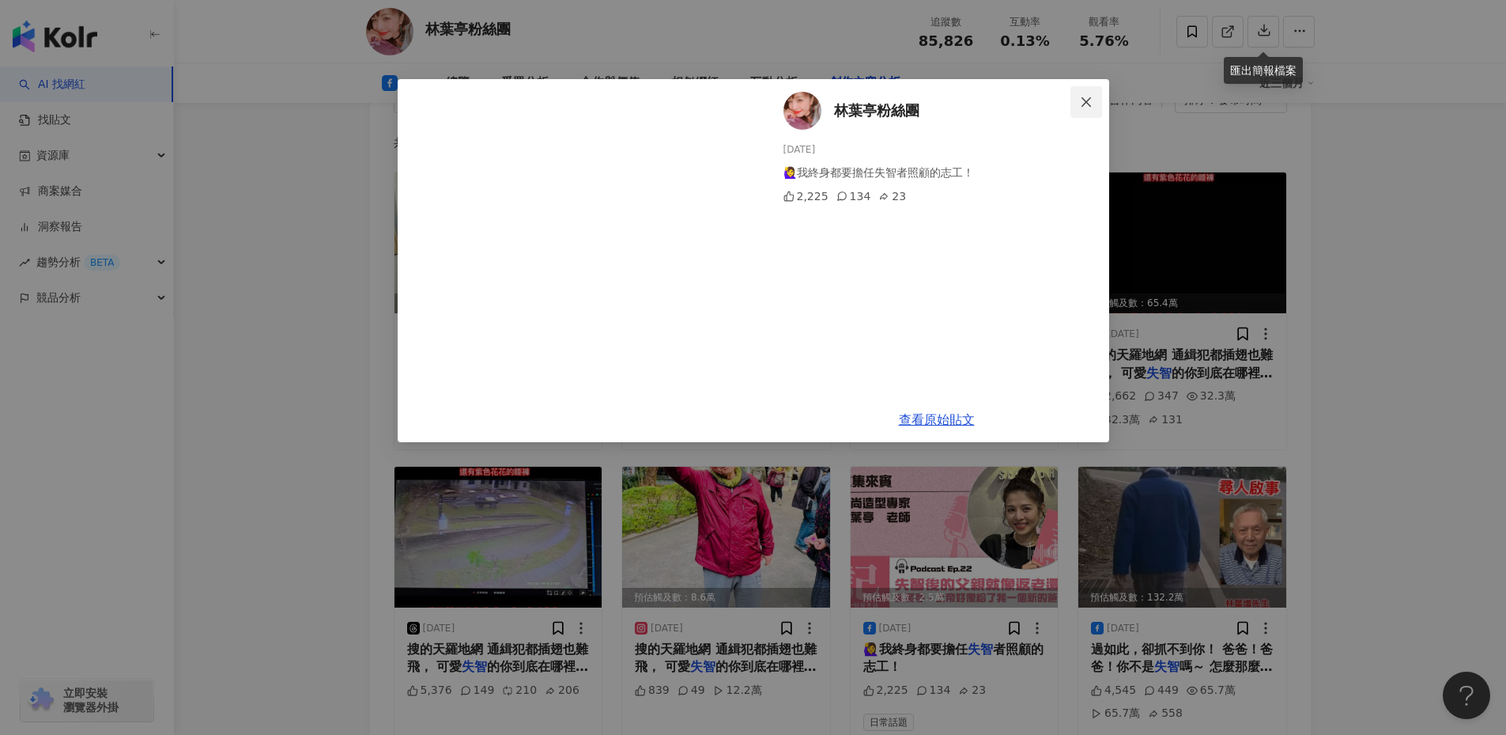
click at [1075, 103] on span "Close" at bounding box center [1087, 102] width 32 height 13
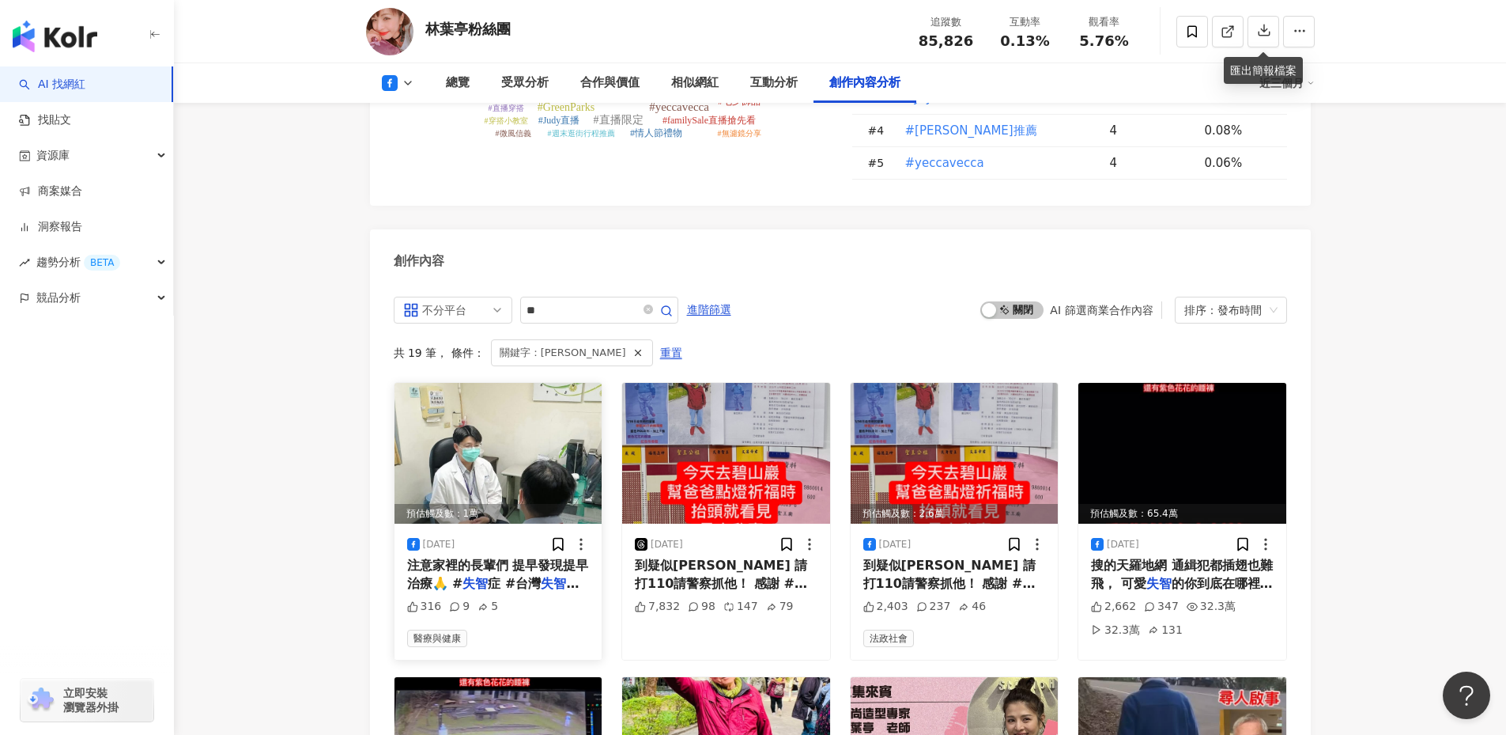
scroll to position [4100, 0]
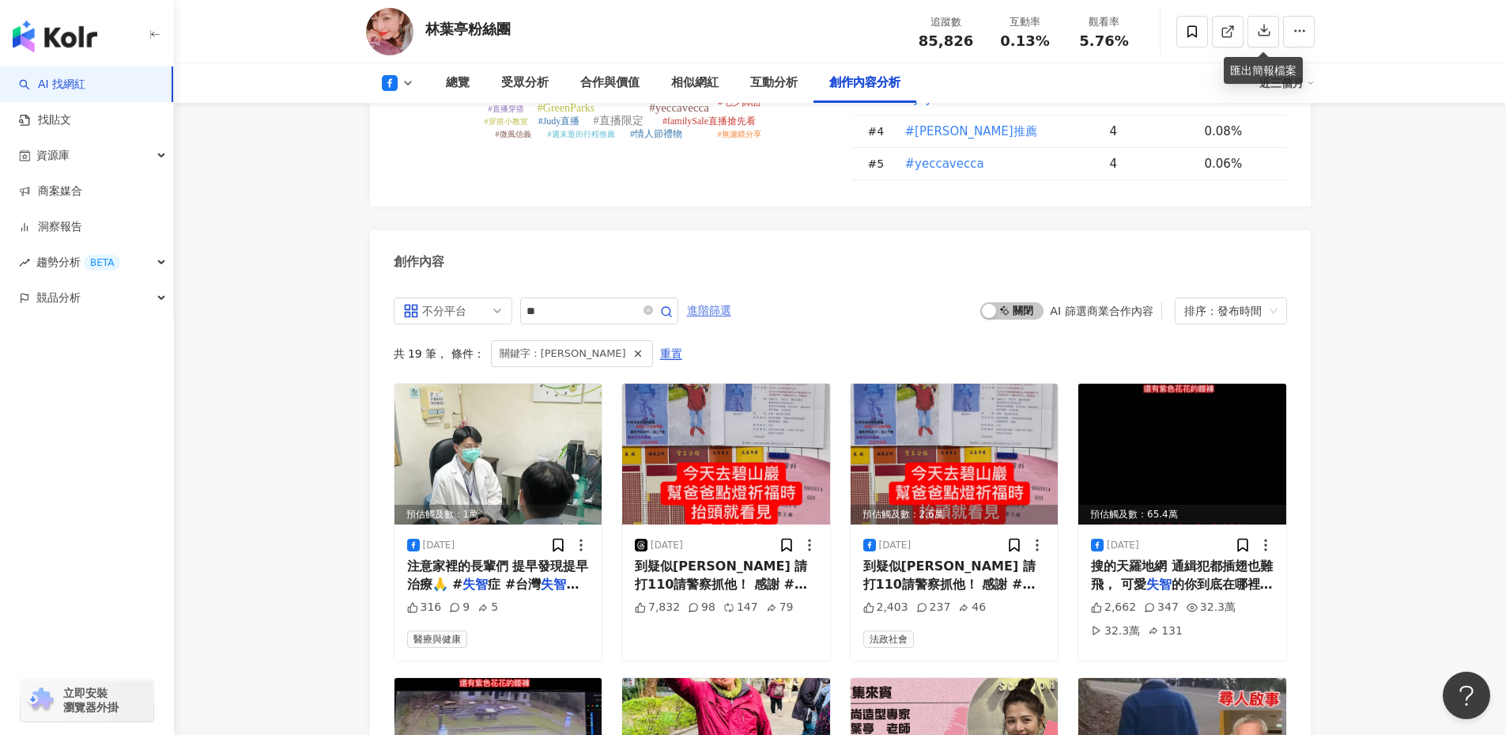
click at [731, 298] on span "進階篩選" at bounding box center [709, 310] width 44 height 25
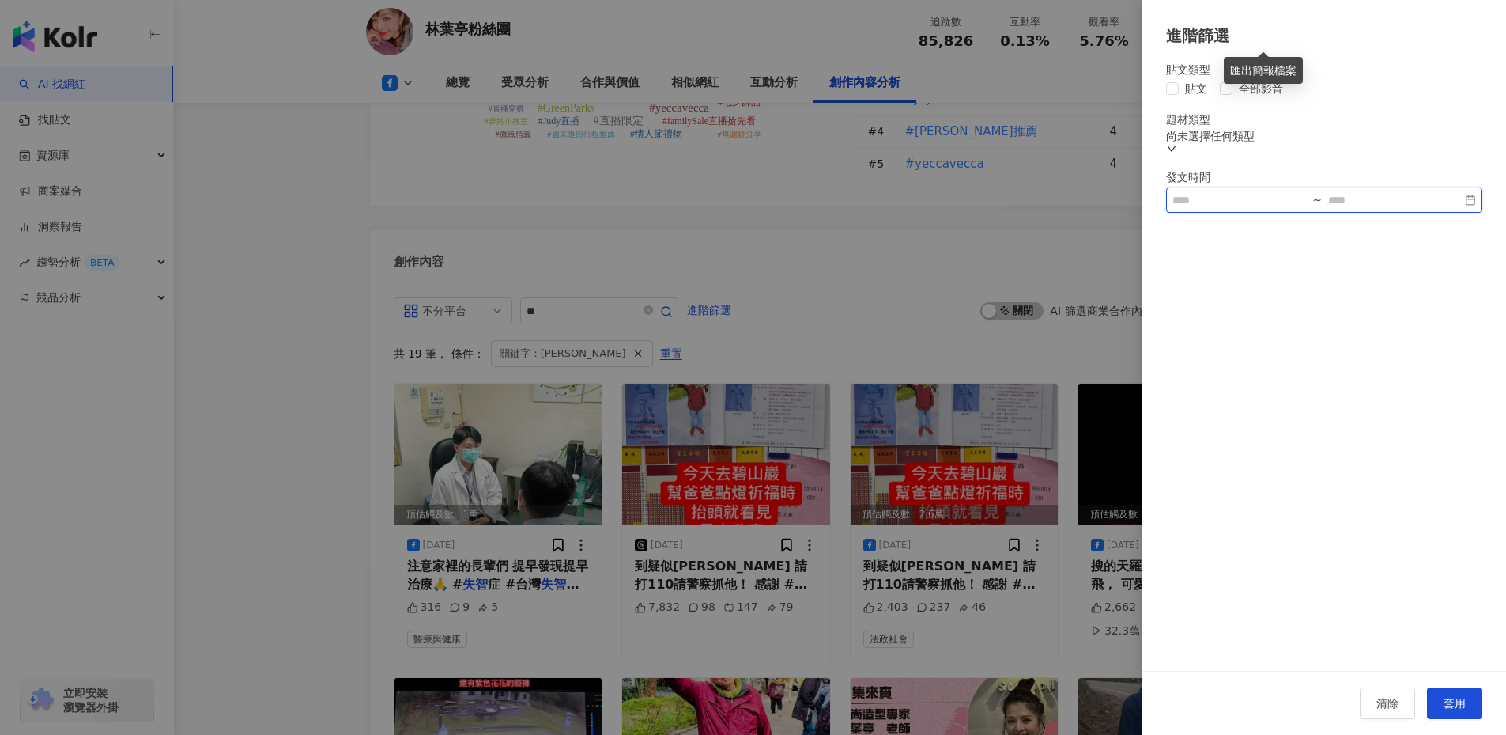
click at [1230, 209] on input at bounding box center [1240, 199] width 134 height 17
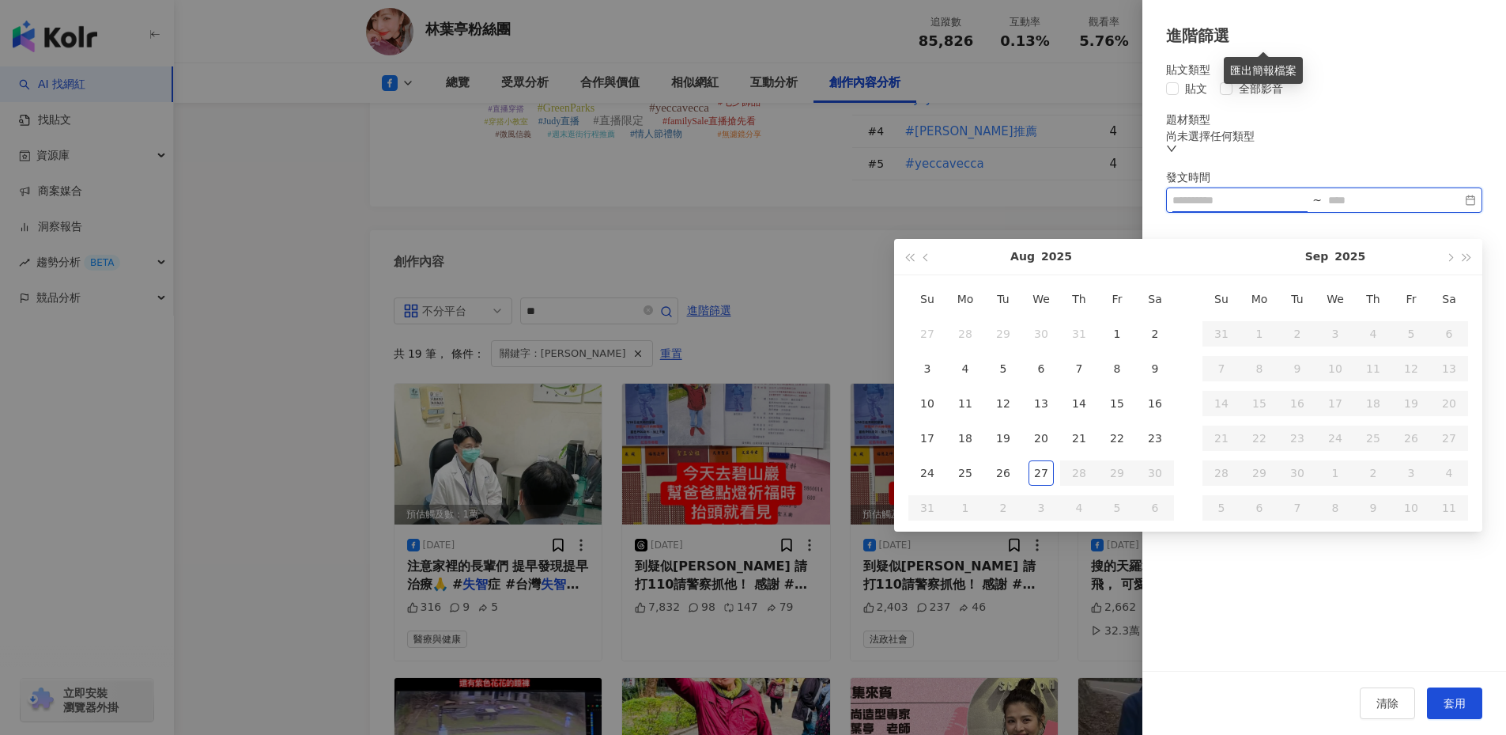
type input "**********"
click at [1038, 476] on div "27" at bounding box center [1041, 472] width 25 height 25
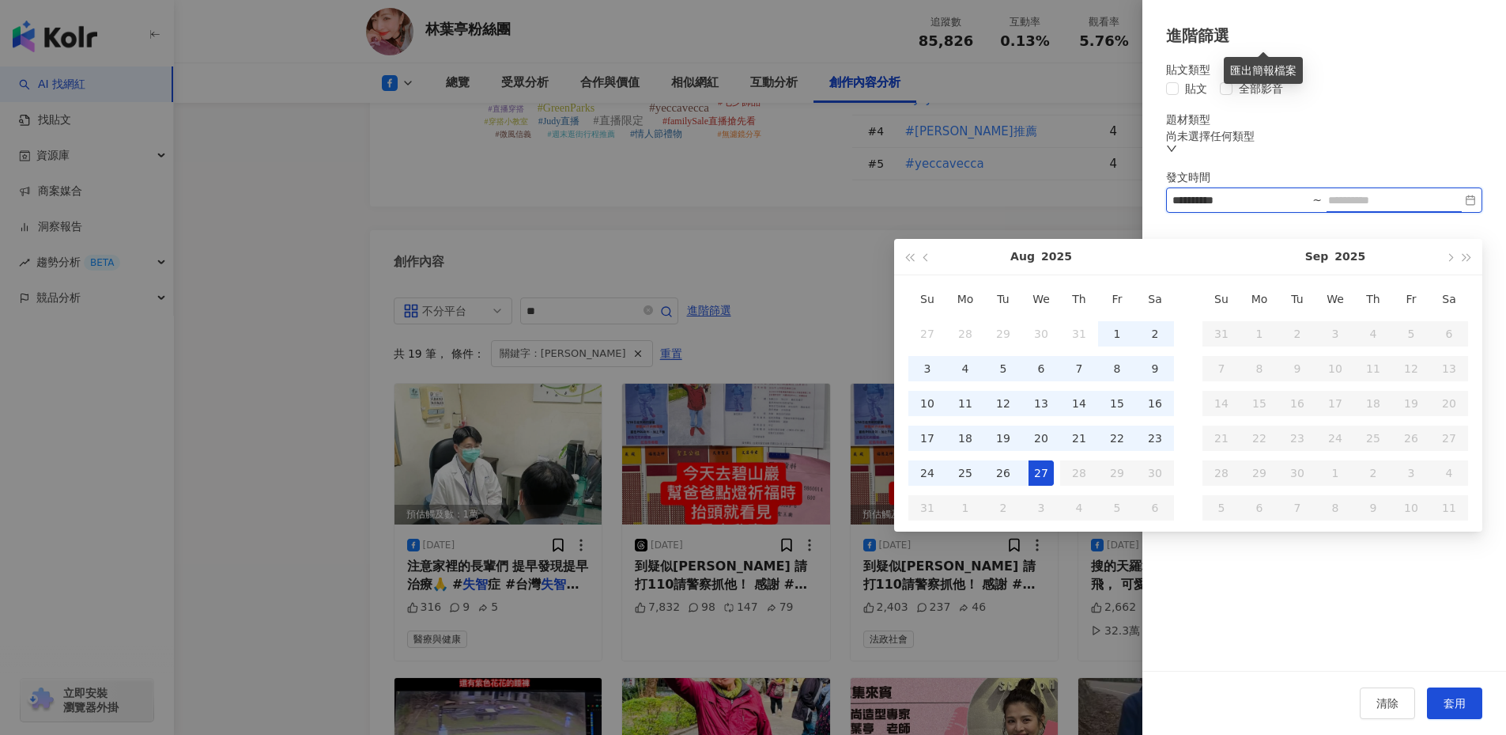
type input "**********"
click at [1110, 328] on div "1" at bounding box center [1117, 333] width 25 height 25
type input "**********"
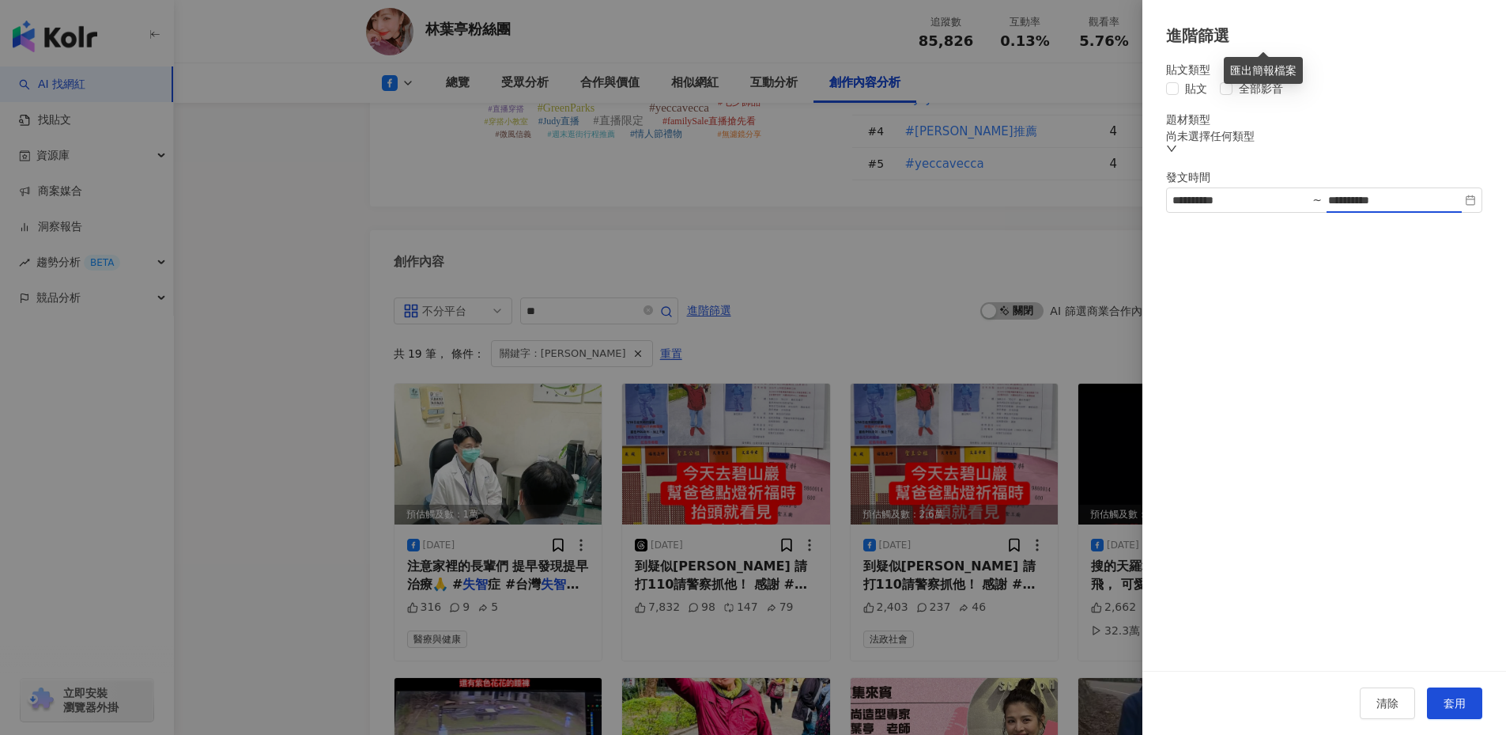
type input "**********"
click at [1482, 693] on button "套用" at bounding box center [1454, 703] width 55 height 32
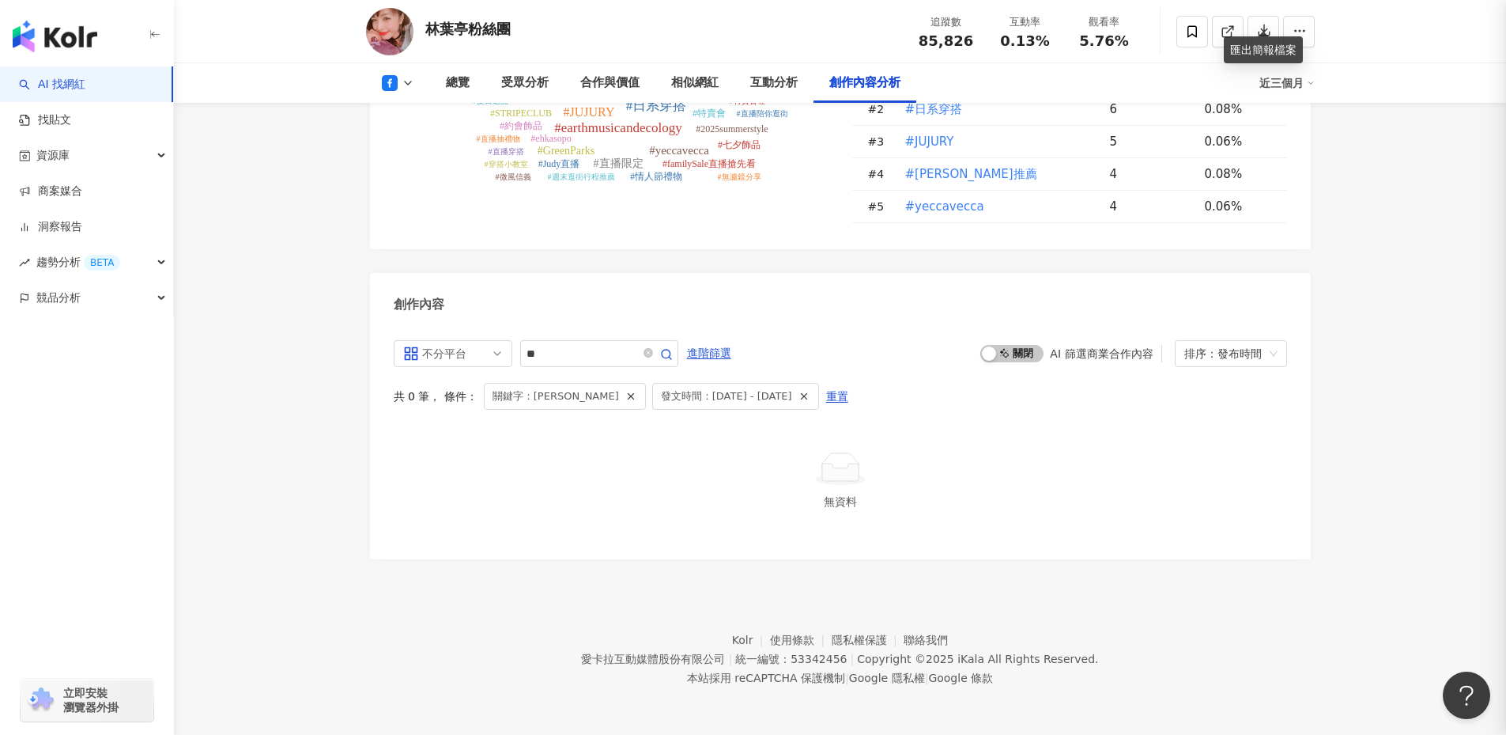
scroll to position [4036, 0]
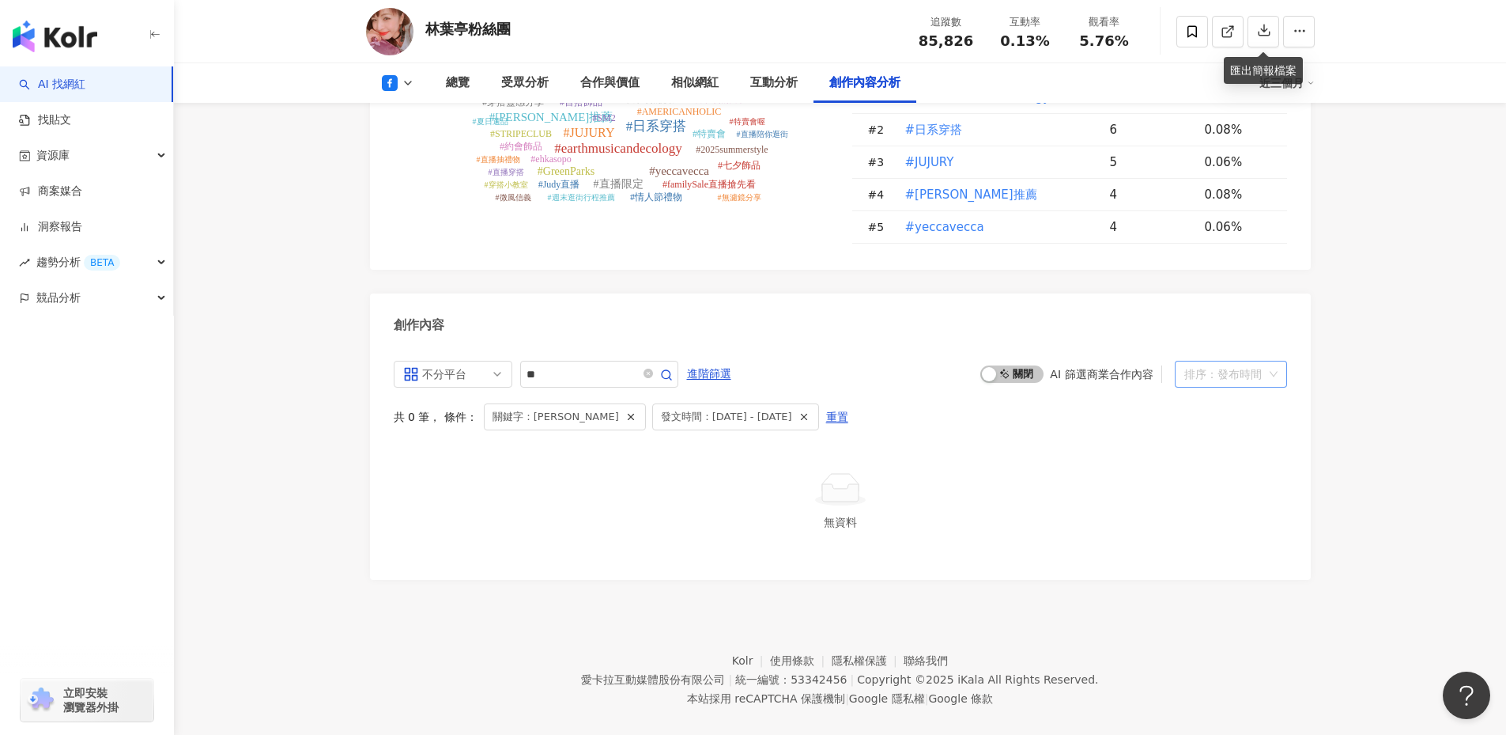
click at [1238, 361] on div "排序：發布時間" at bounding box center [1223, 373] width 79 height 25
click at [1063, 431] on div "不分平台 all ig 不分平台 Instagram Facebook Threads ** 進階篩選 啟動 關閉 AI 篩選商業合作內容 publishTi…" at bounding box center [840, 458] width 893 height 195
click at [1256, 361] on div "排序：發布時間" at bounding box center [1223, 373] width 79 height 25
click at [708, 408] on span "發文時間：2025/8/1 - 2025/8/27" at bounding box center [726, 416] width 131 height 17
click at [826, 405] on span "重置" at bounding box center [837, 417] width 22 height 25
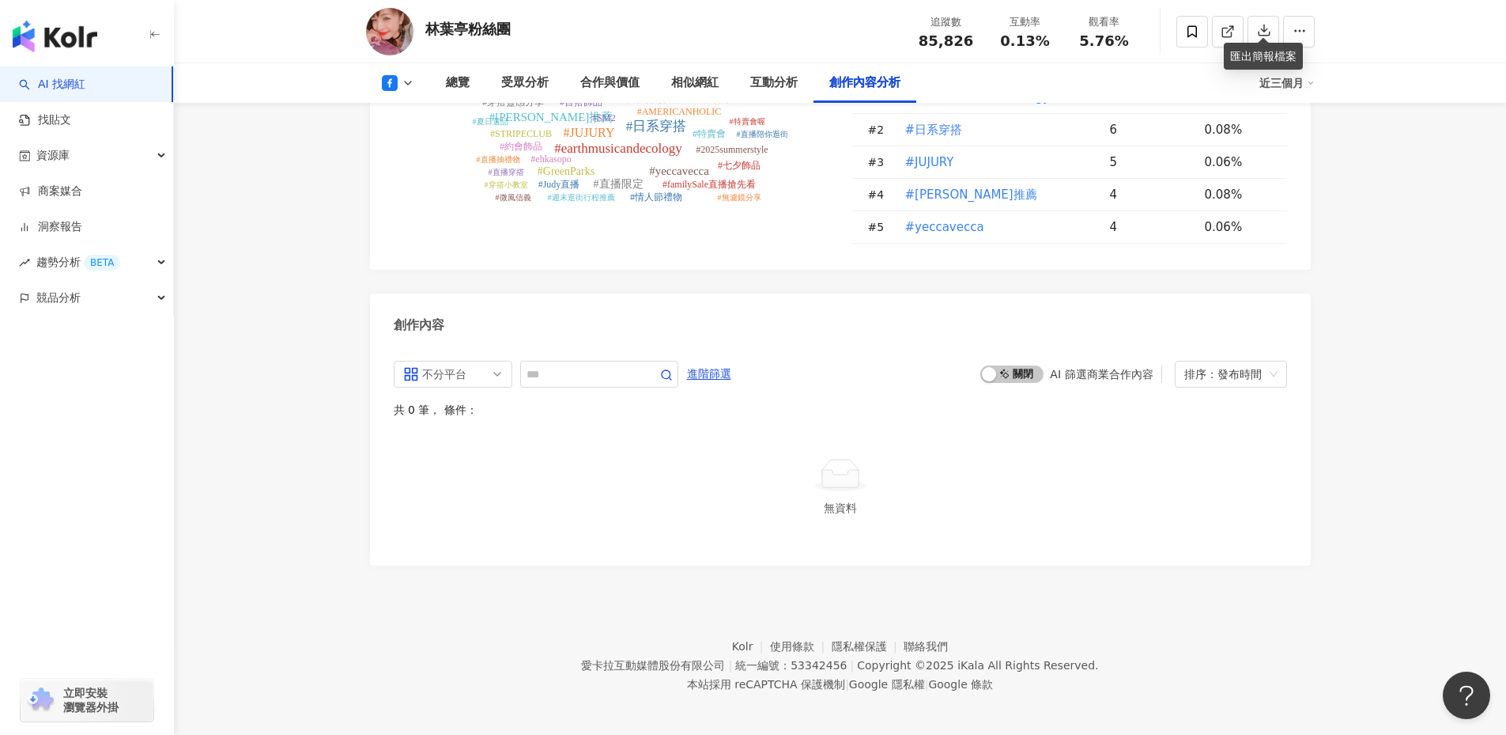
scroll to position [4022, 0]
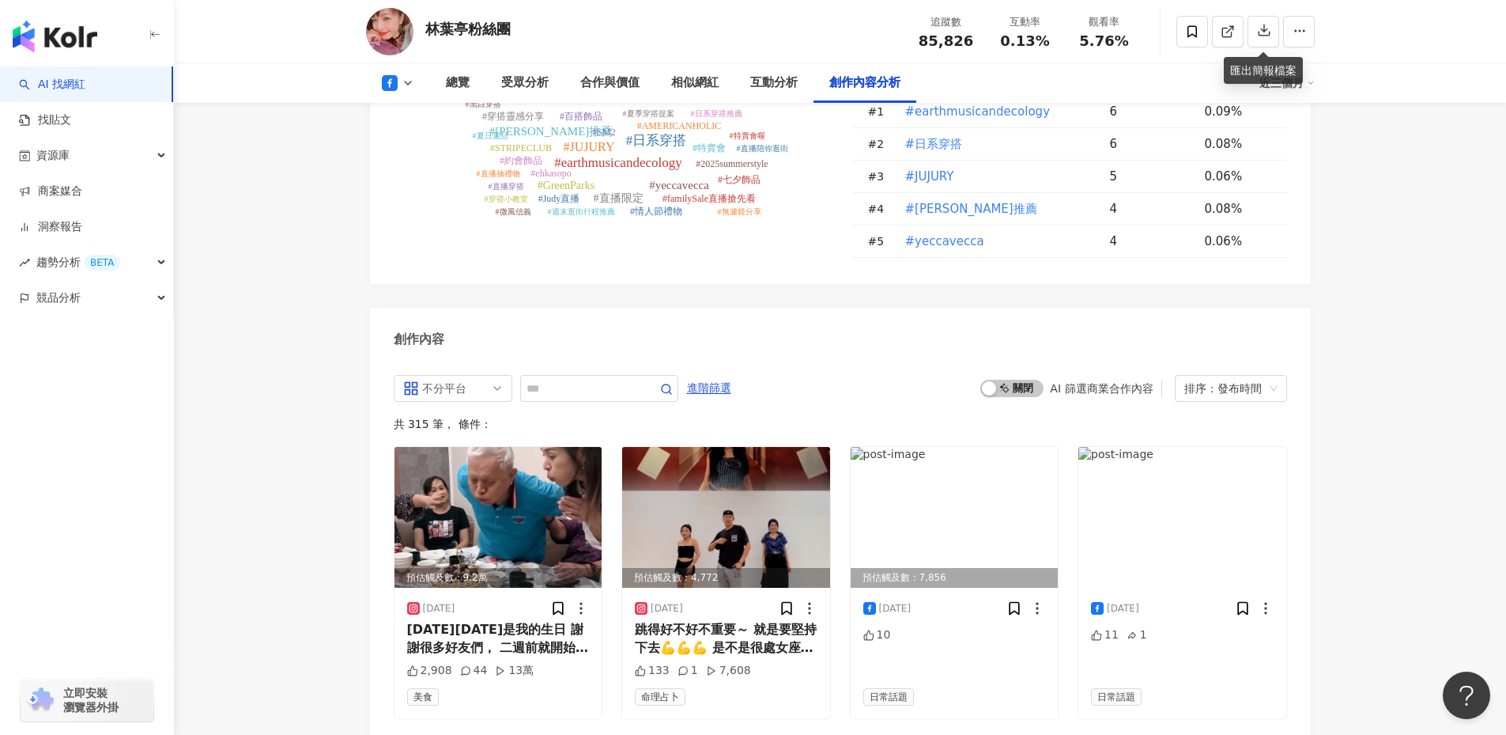
click at [771, 375] on div "不分平台 all ig 不分平台 Instagram Facebook Threads 進階篩選 啟動 關閉 AI 篩選商業合作內容 排序：發布時間" at bounding box center [840, 388] width 893 height 27
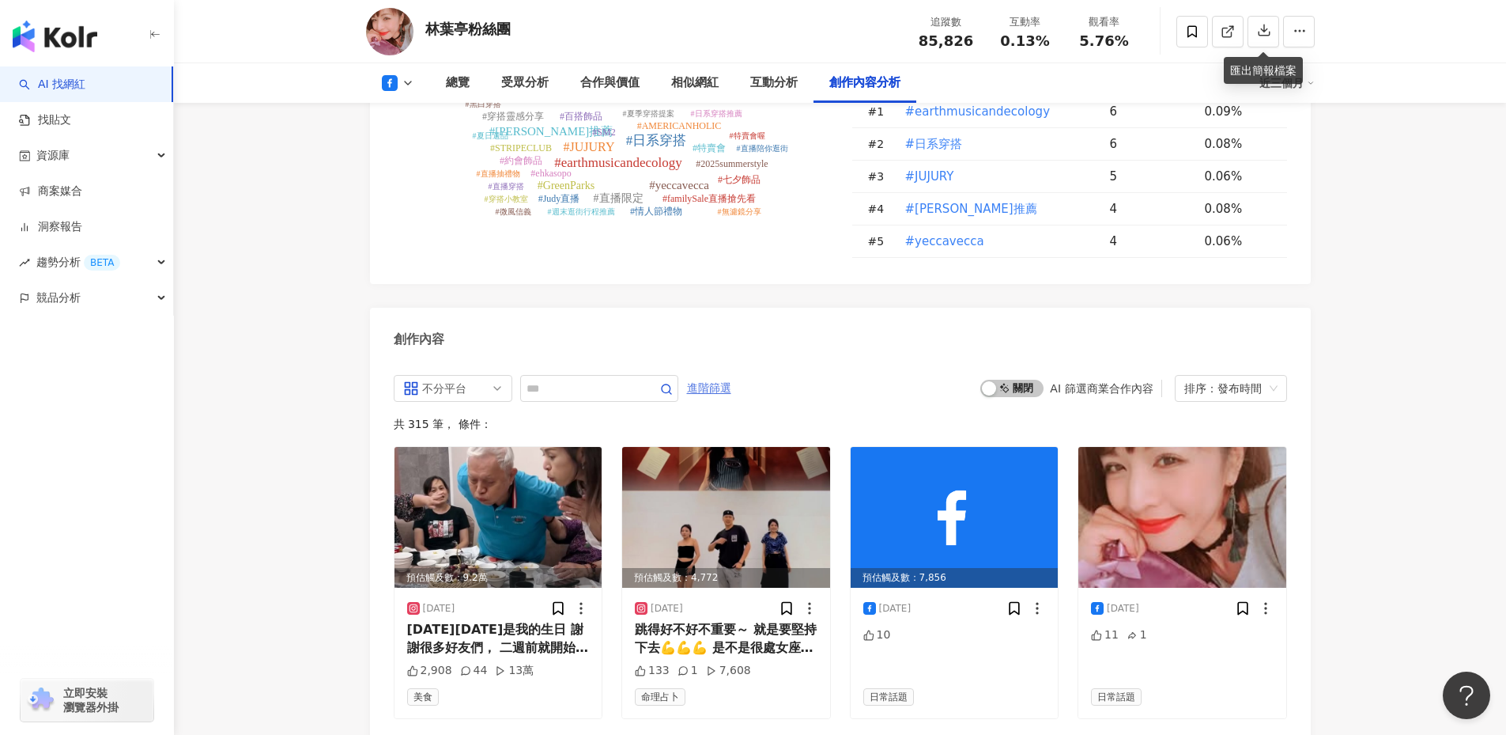
click at [731, 376] on span "進階篩選" at bounding box center [709, 388] width 44 height 25
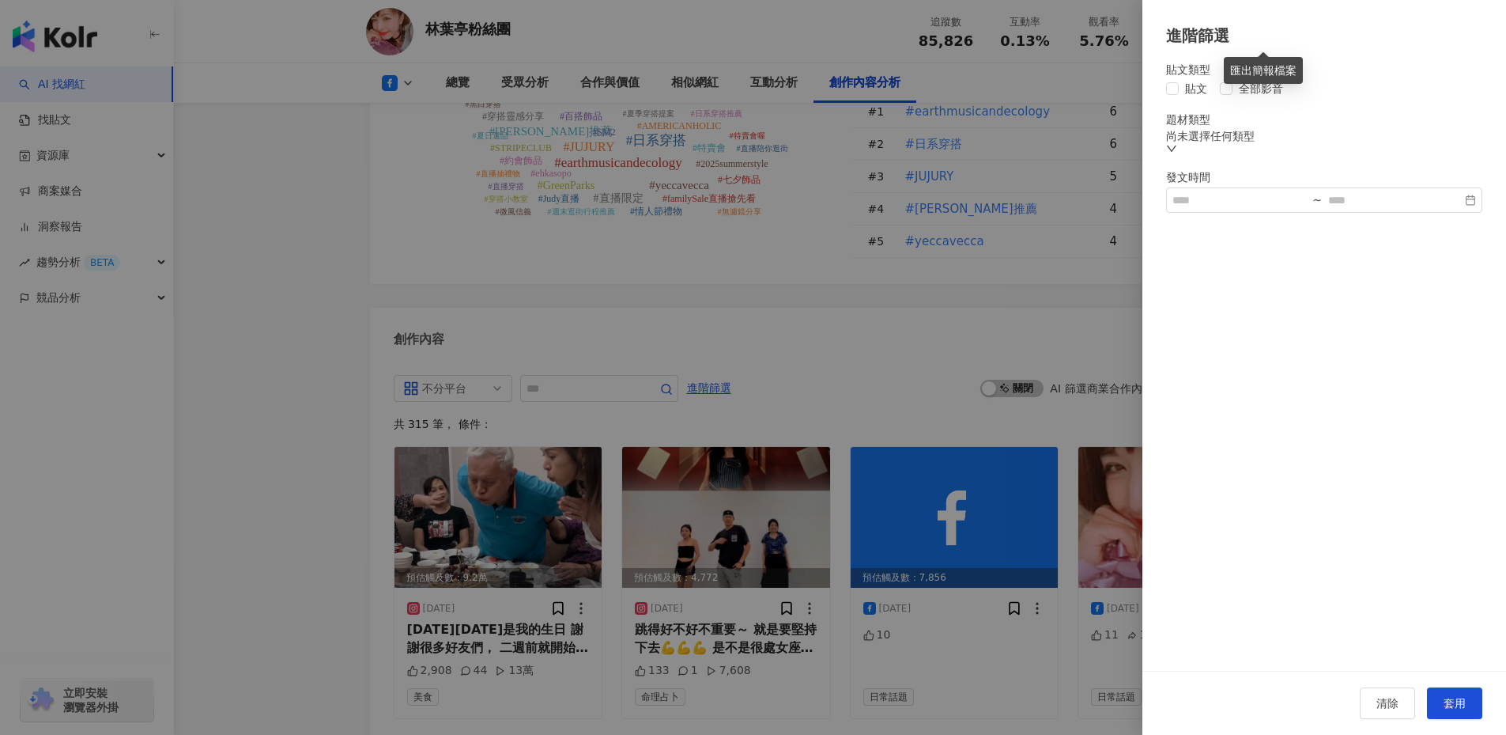
click at [653, 366] on div at bounding box center [753, 367] width 1506 height 735
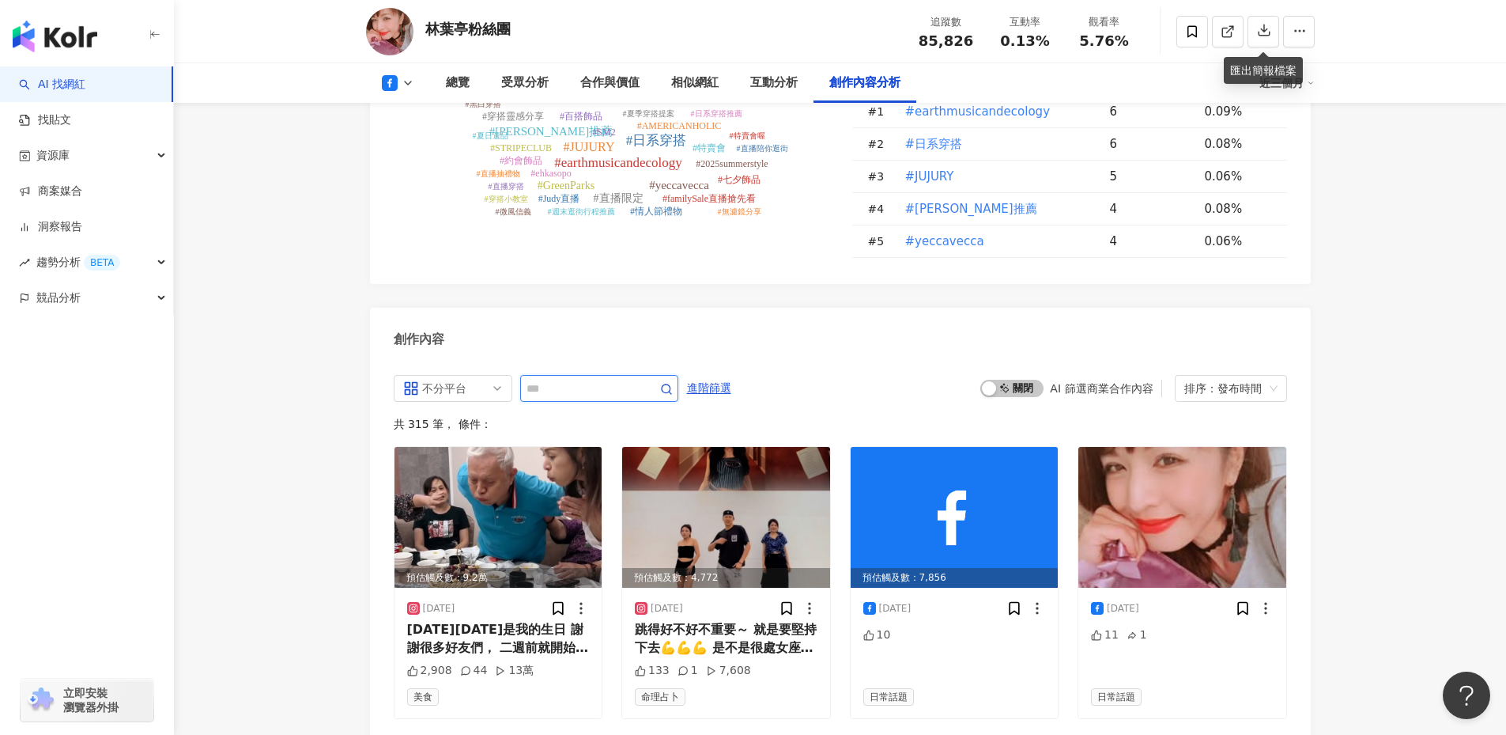
click at [578, 379] on input "text" at bounding box center [582, 388] width 111 height 19
type input "**"
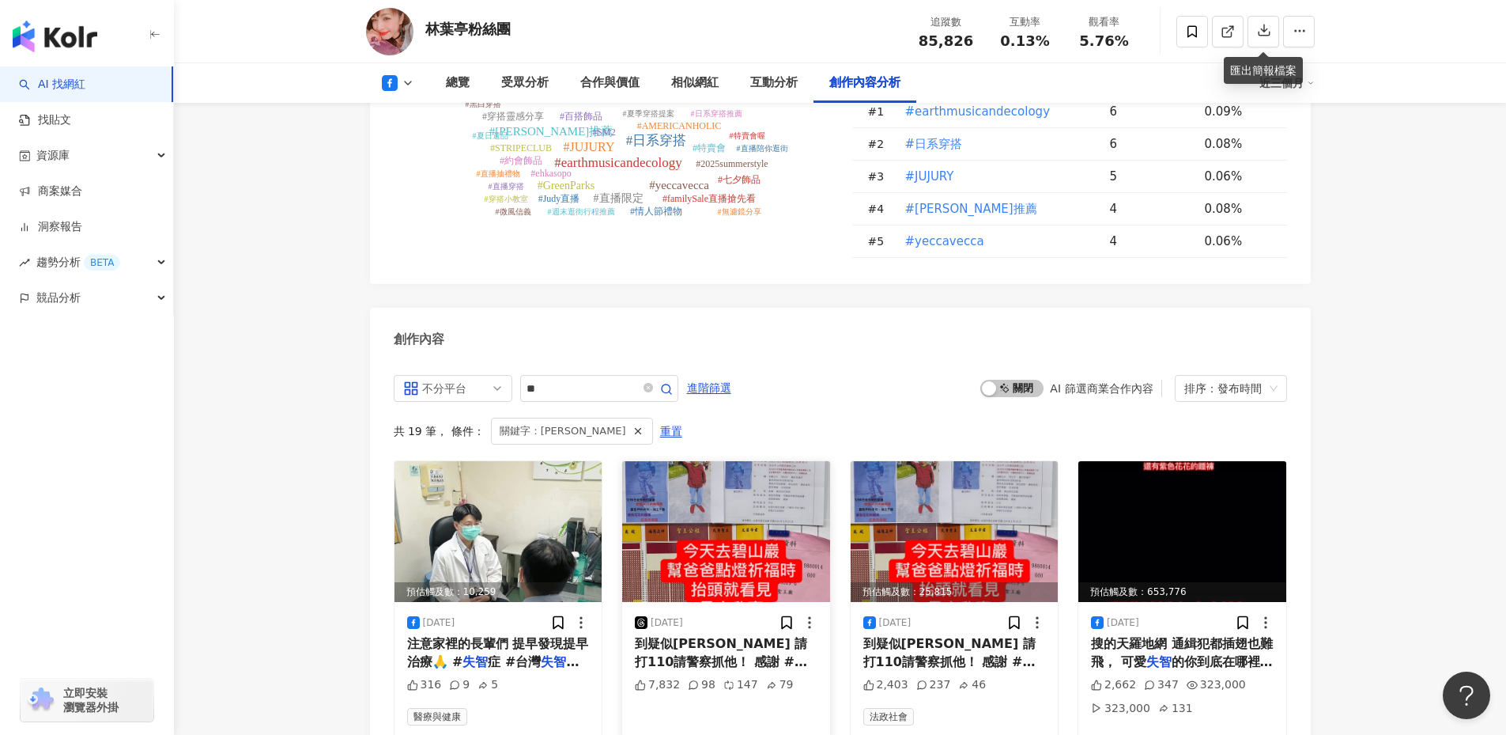
click at [743, 461] on img at bounding box center [726, 531] width 208 height 141
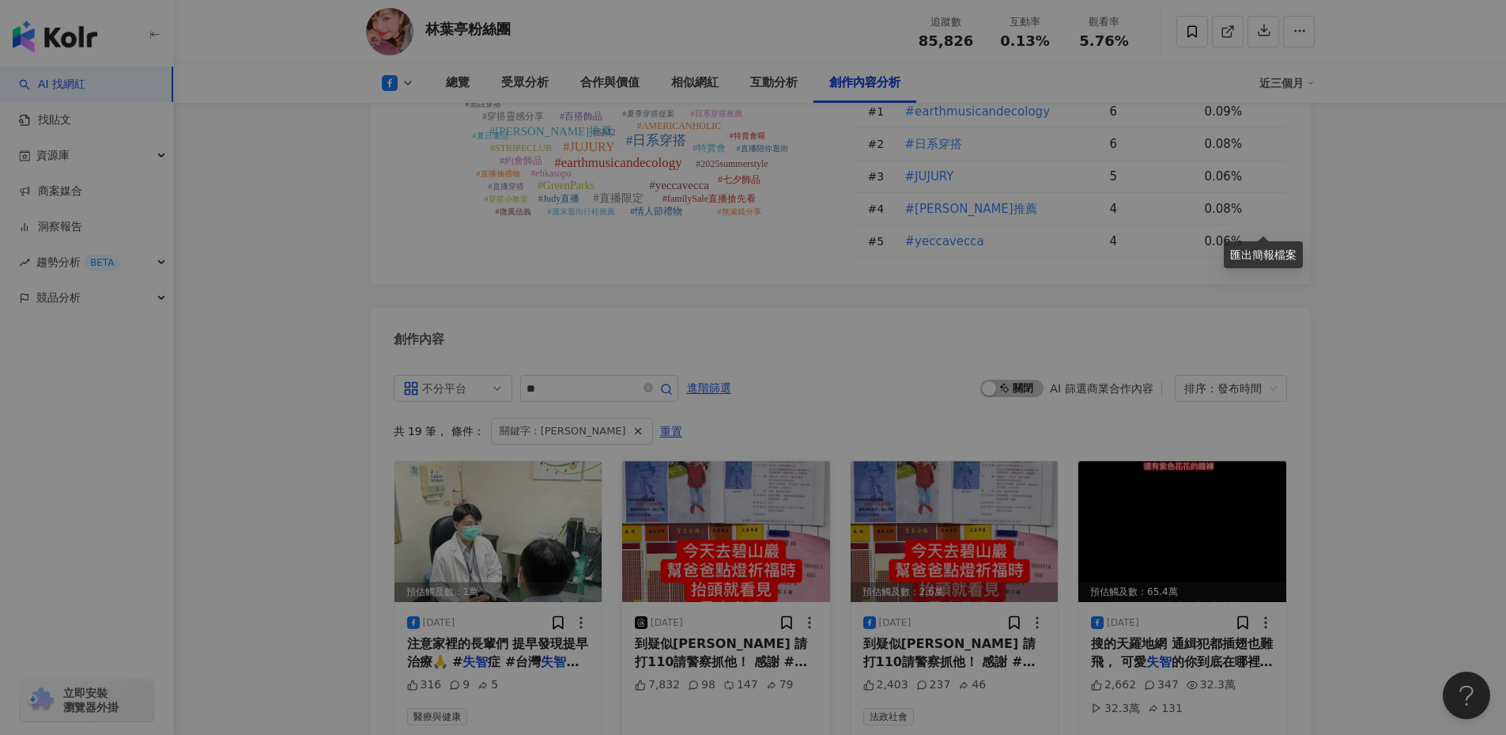
scroll to position [4206, 0]
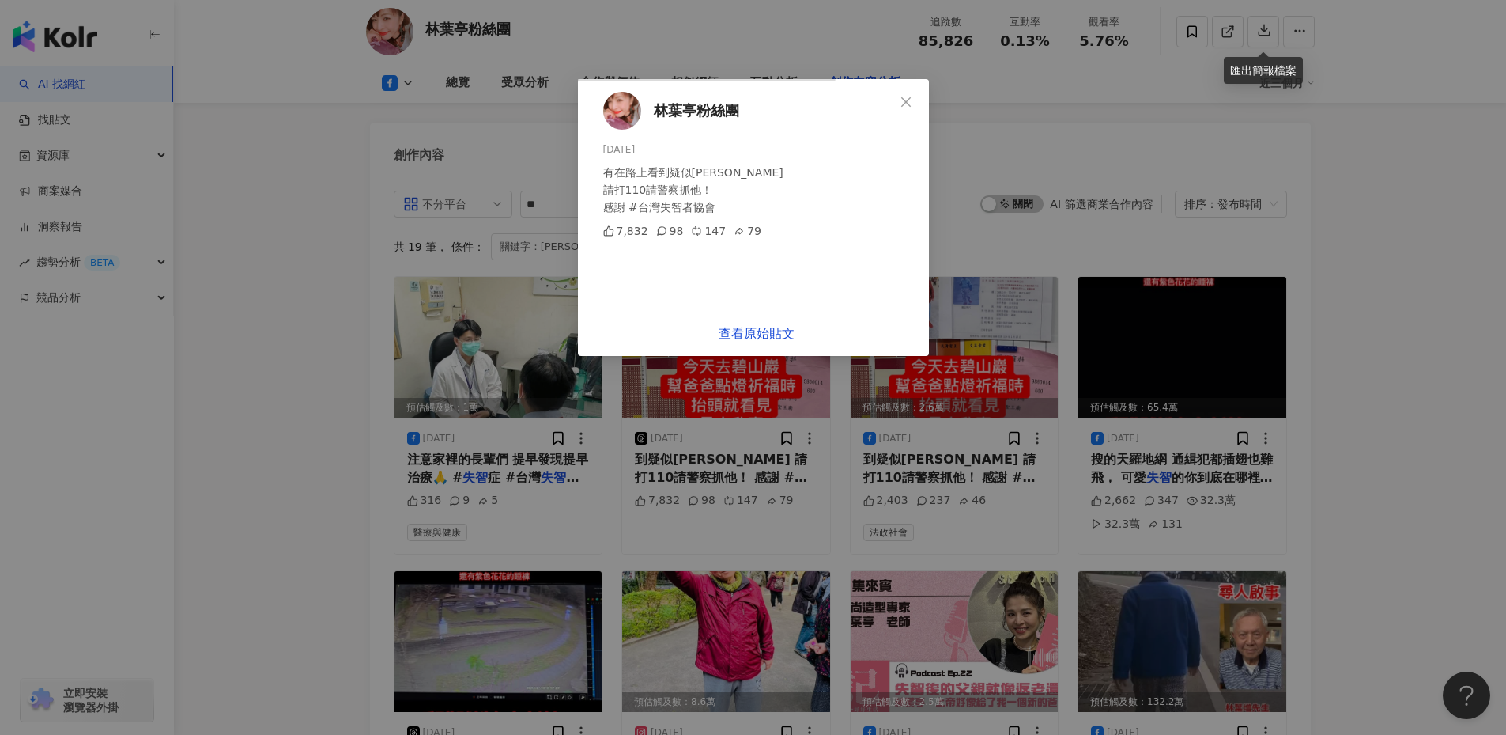
click at [263, 484] on div "林葉亭粉絲團 2025/1/26 有在路上看到疑似林葉增 請打110請警察抓他！ 感謝 #台灣失智者協會 7,832 98 147 79 查看原始貼文" at bounding box center [753, 367] width 1506 height 735
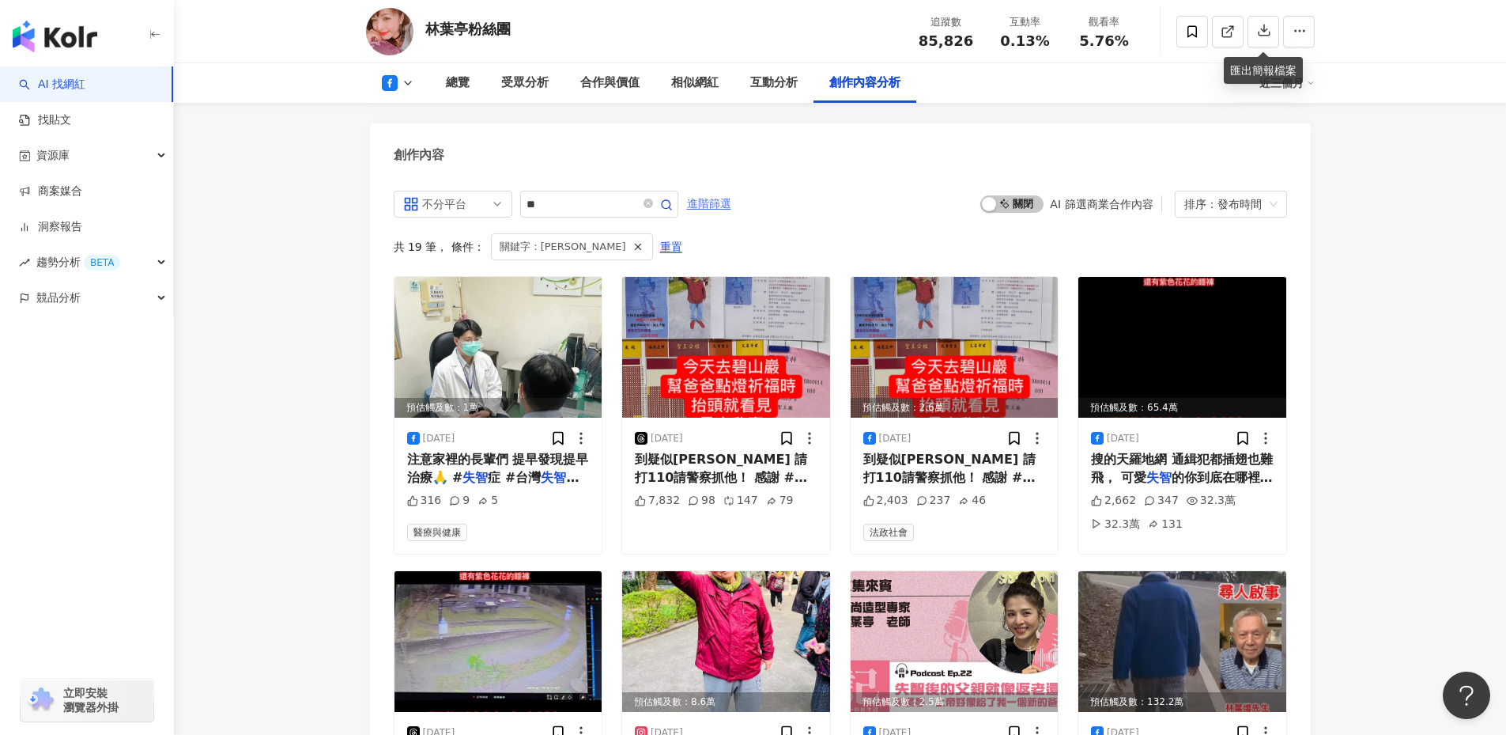
click at [731, 191] on span "進階篩選" at bounding box center [709, 203] width 44 height 25
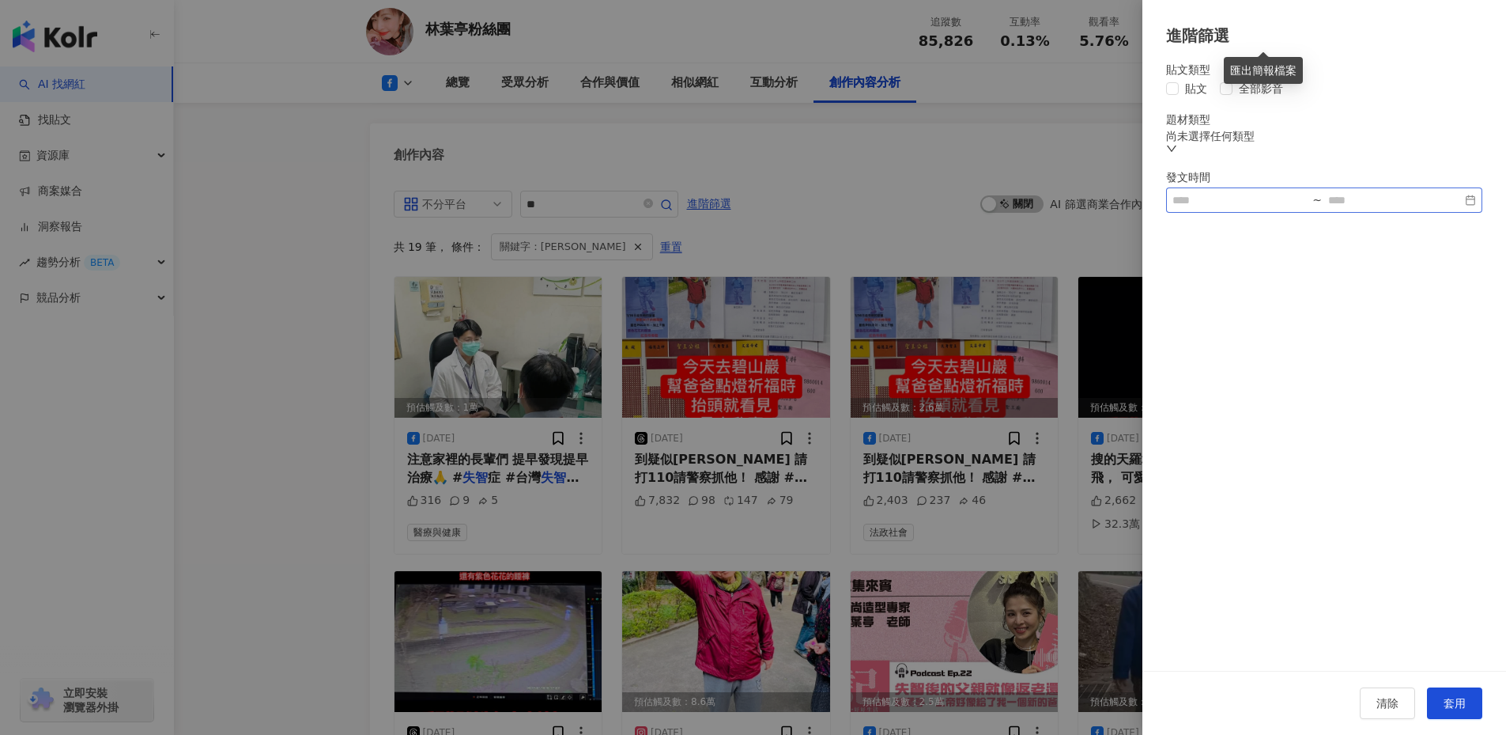
click at [1250, 213] on div "~" at bounding box center [1324, 199] width 316 height 25
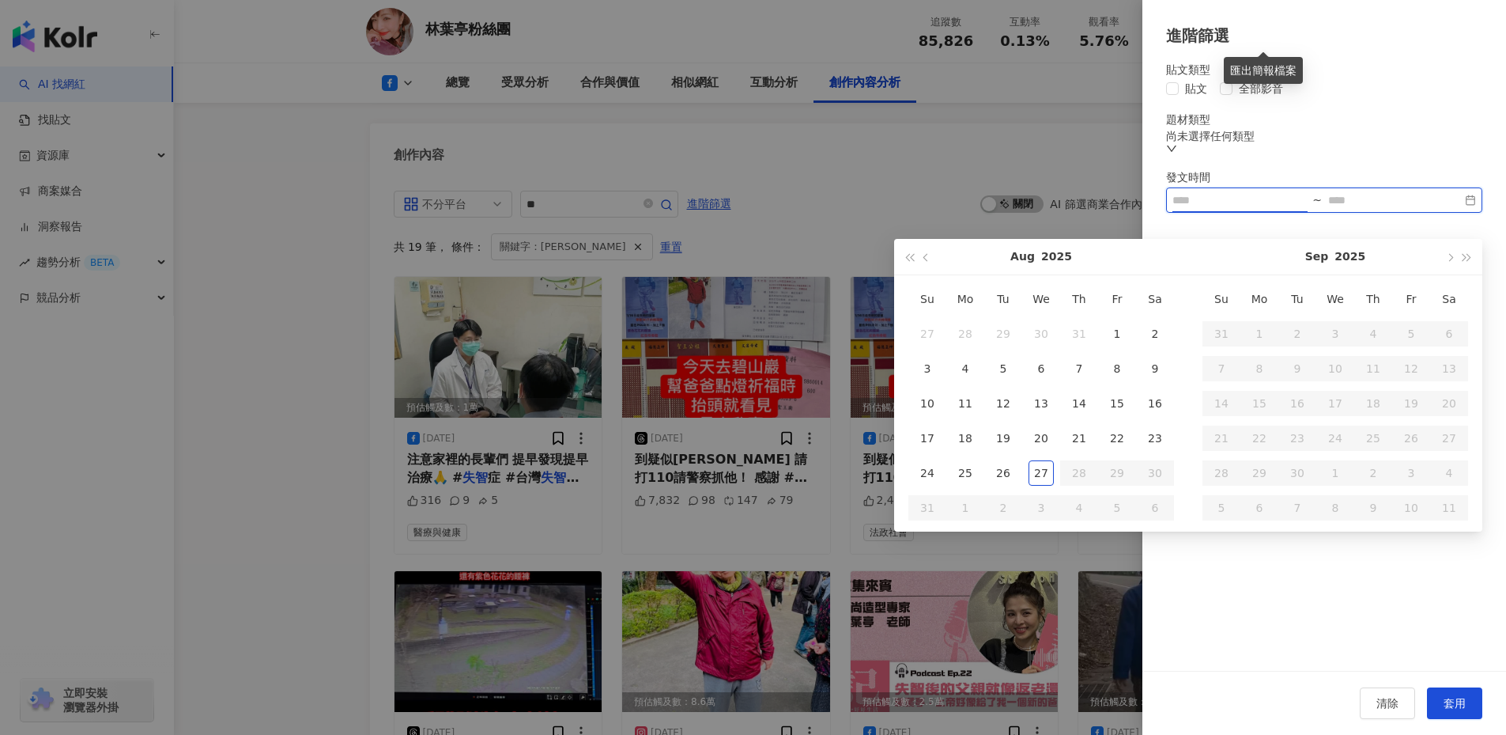
click at [1245, 209] on input at bounding box center [1240, 199] width 134 height 17
click at [933, 255] on button "button" at bounding box center [926, 257] width 17 height 36
click at [932, 255] on button "button" at bounding box center [926, 257] width 17 height 36
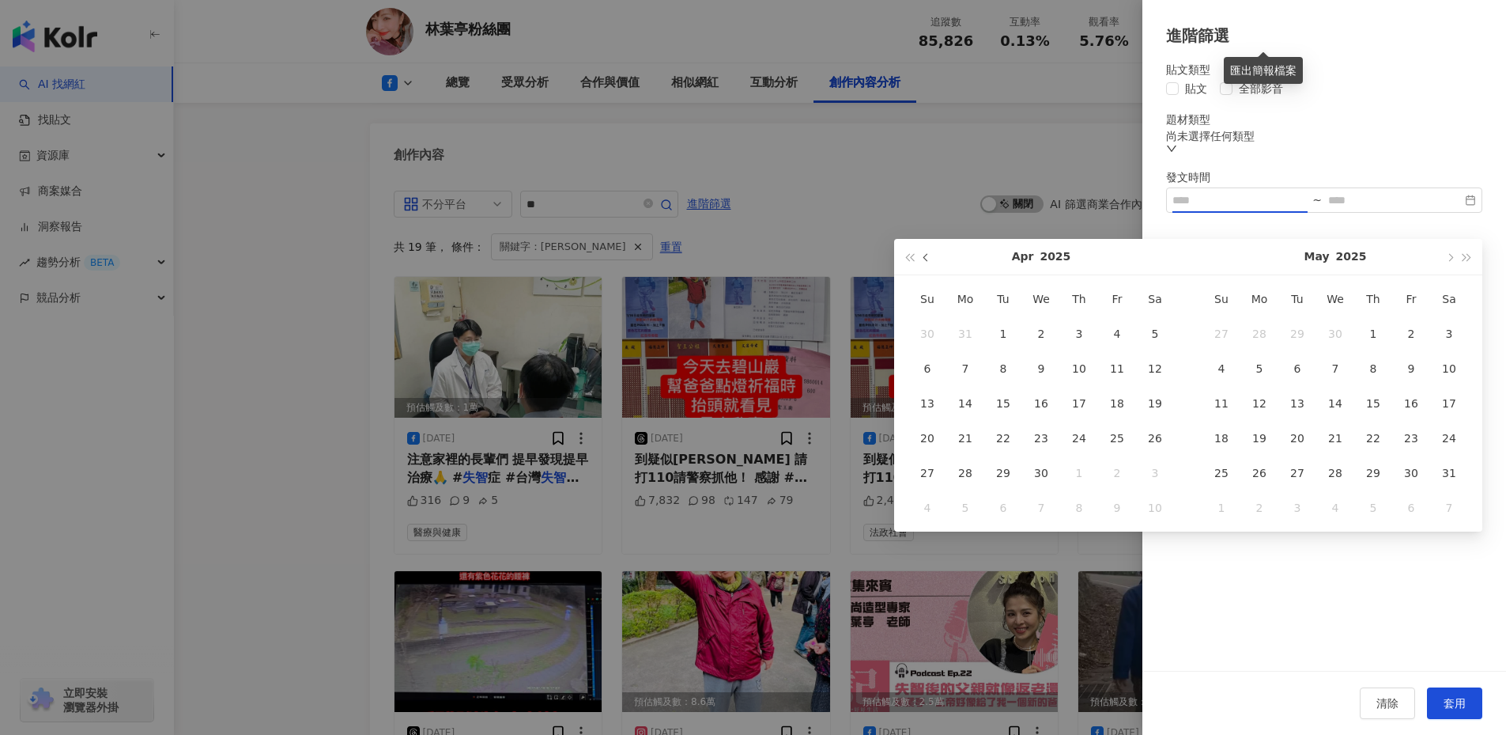
click at [932, 255] on button "button" at bounding box center [926, 257] width 17 height 36
type input "**********"
click at [960, 476] on div "27" at bounding box center [965, 472] width 25 height 25
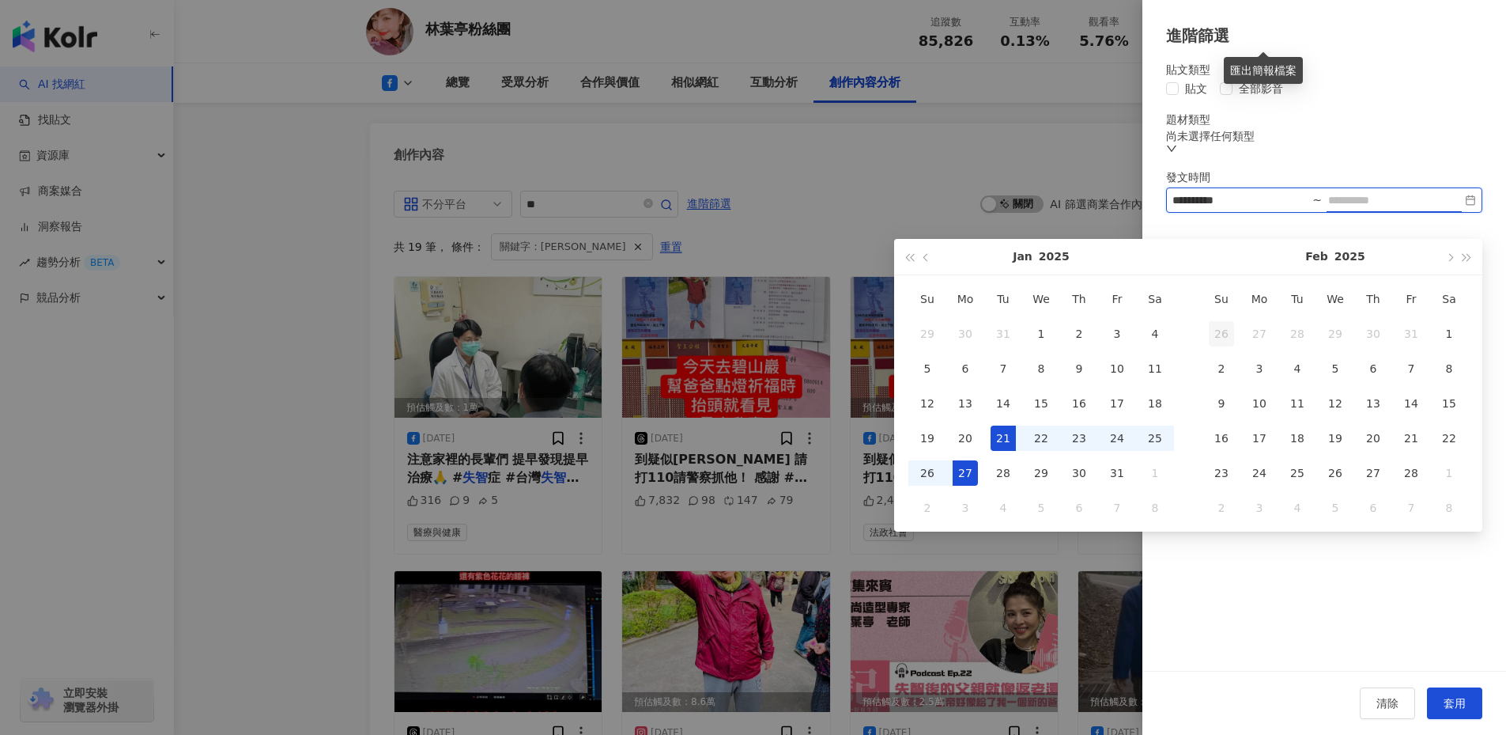
type input "**********"
click at [1395, 207] on input at bounding box center [1395, 199] width 134 height 17
click at [1447, 257] on span "button" at bounding box center [1449, 257] width 8 height 8
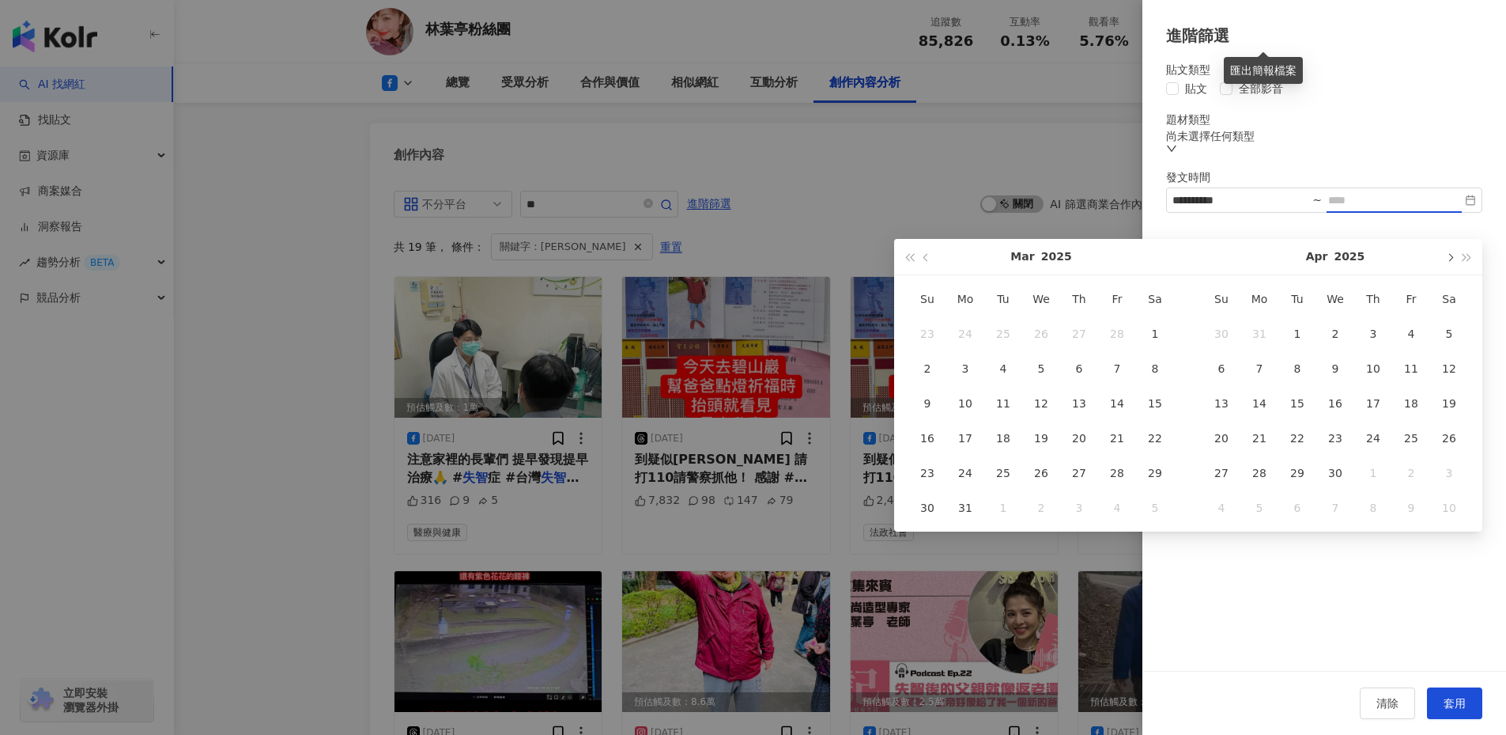
click at [1447, 257] on span "button" at bounding box center [1449, 257] width 8 height 8
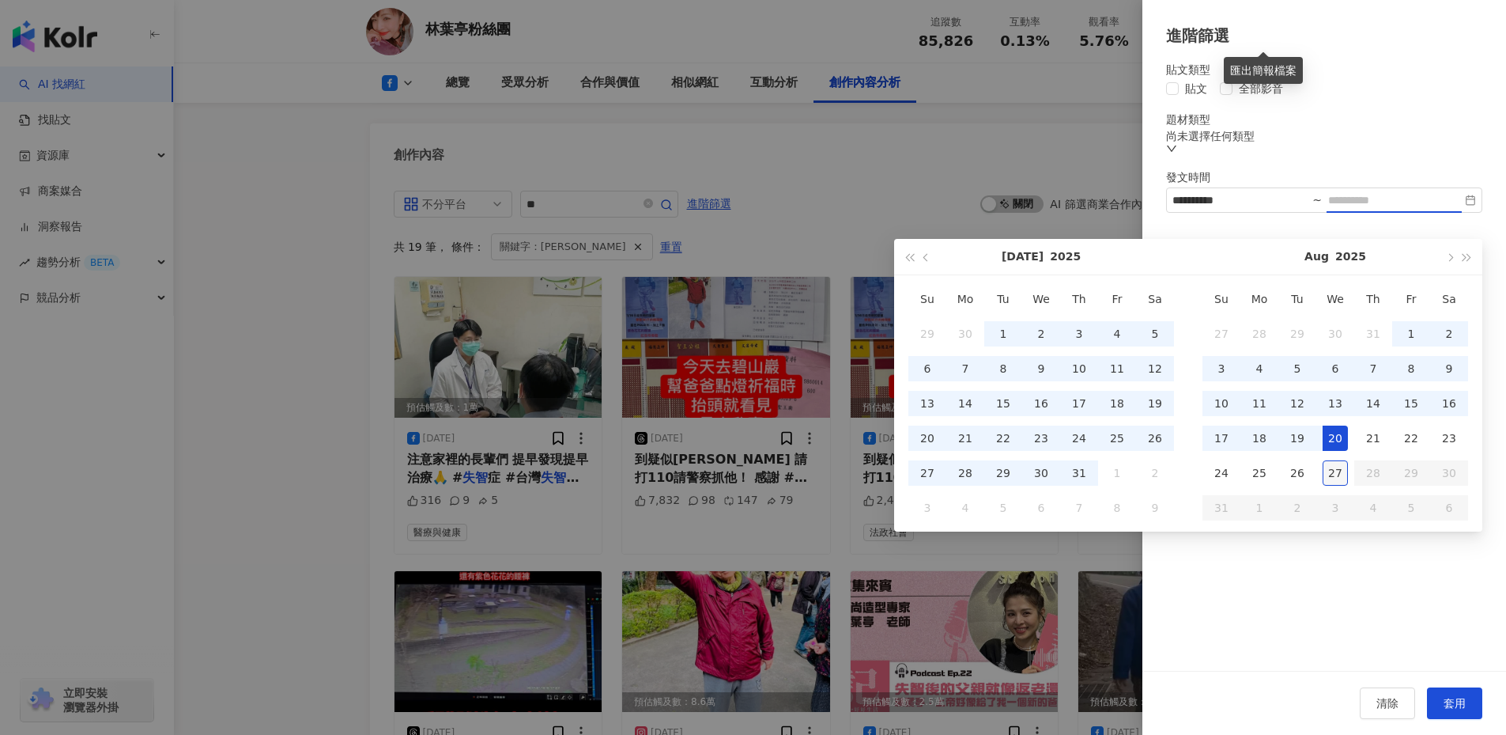
type input "**********"
click at [1335, 478] on div "27" at bounding box center [1335, 472] width 25 height 25
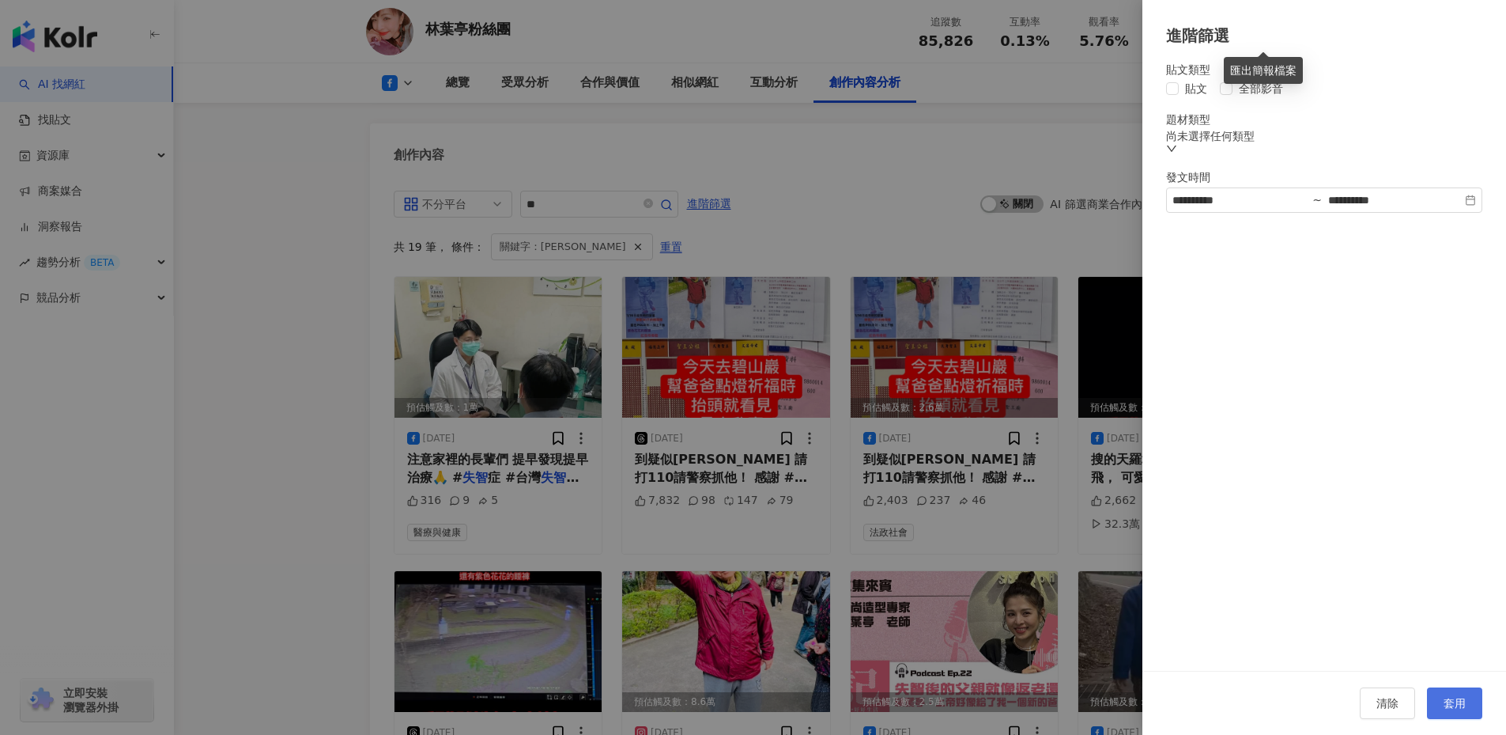
click at [1457, 709] on span "套用" at bounding box center [1455, 703] width 22 height 13
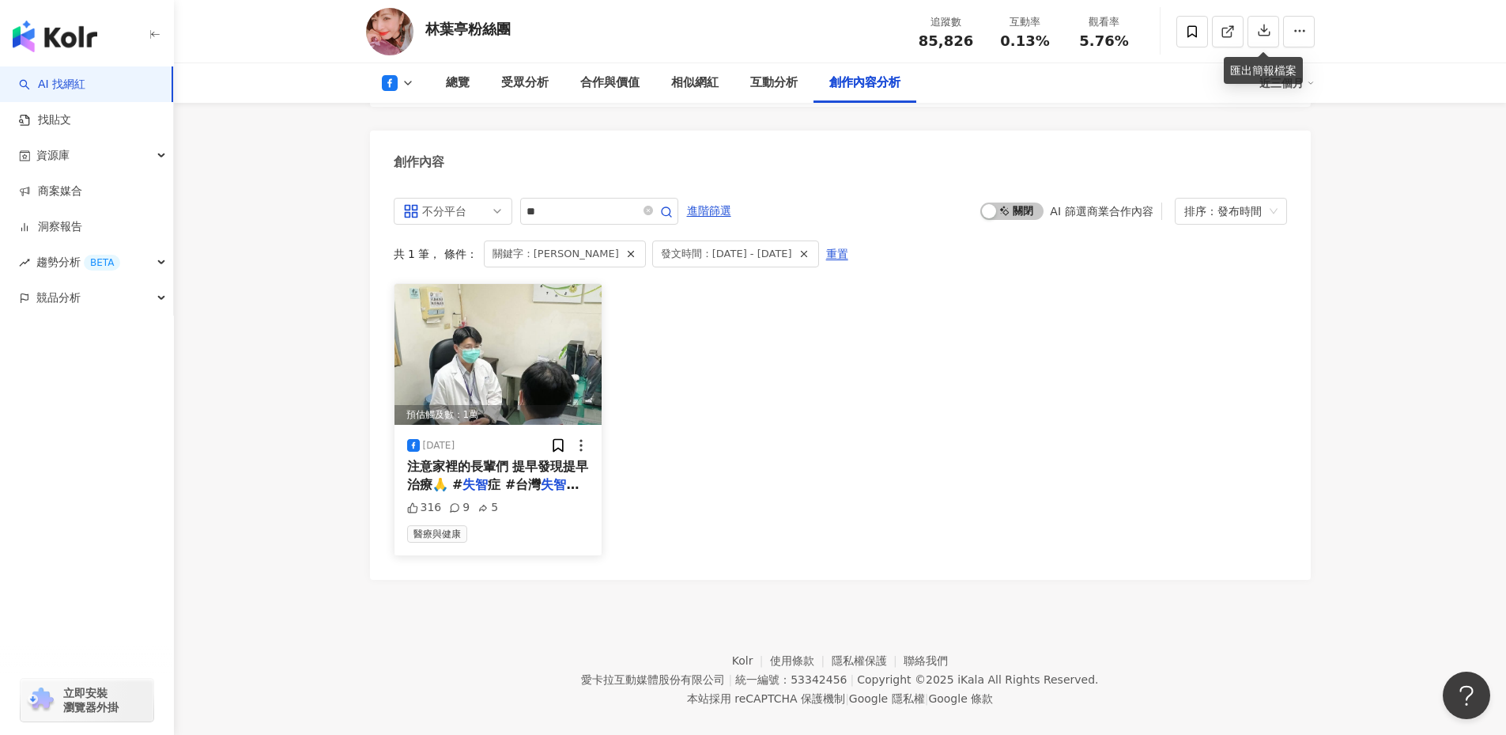
click at [489, 459] on span "注意家裡的長輩們 提早發現提早治療🙏 #" at bounding box center [498, 475] width 182 height 32
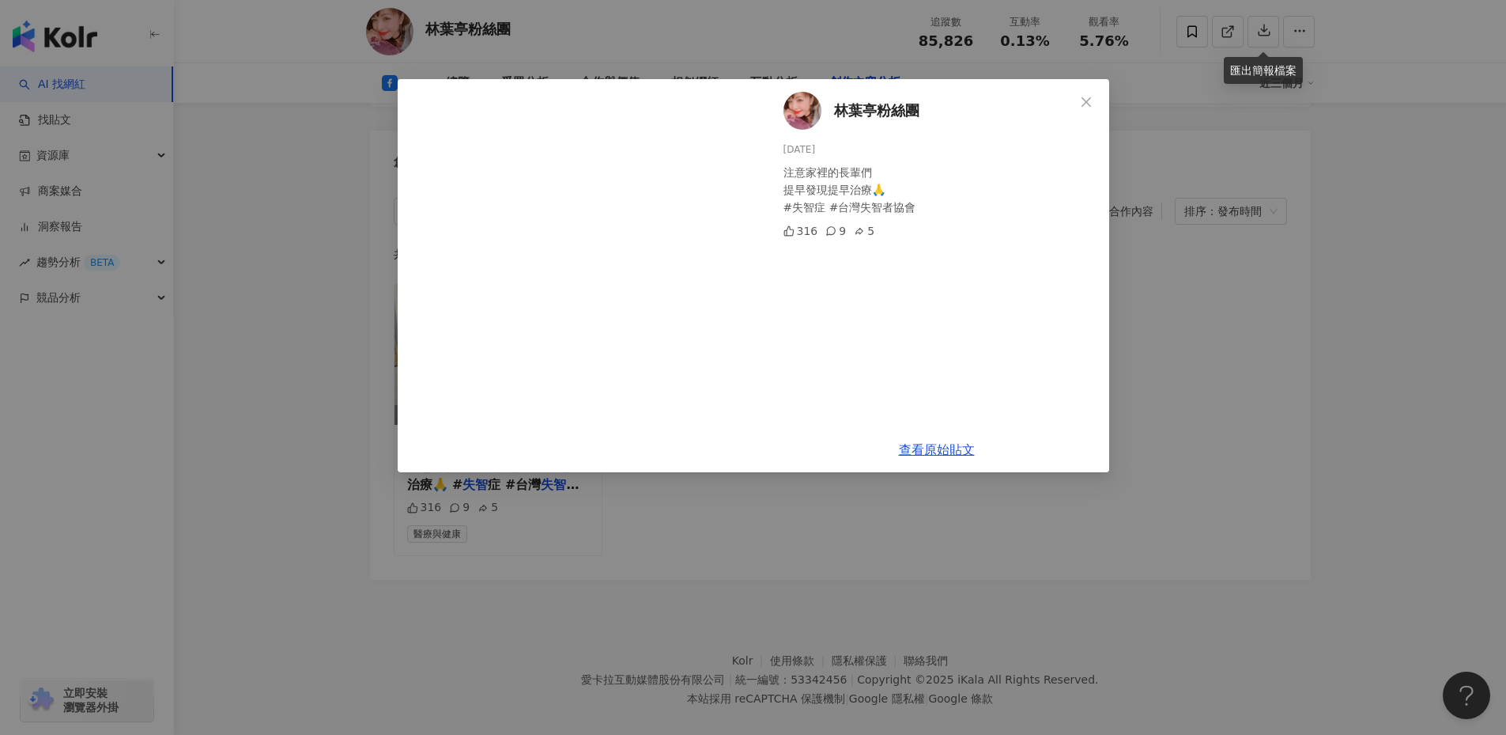
click at [1193, 311] on div "林葉亭粉絲團 2025/2/24 注意家裡的長輩們 提早發現提早治療🙏 #失智症 #台灣失智者協會 316 9 5 查看原始貼文" at bounding box center [753, 367] width 1506 height 735
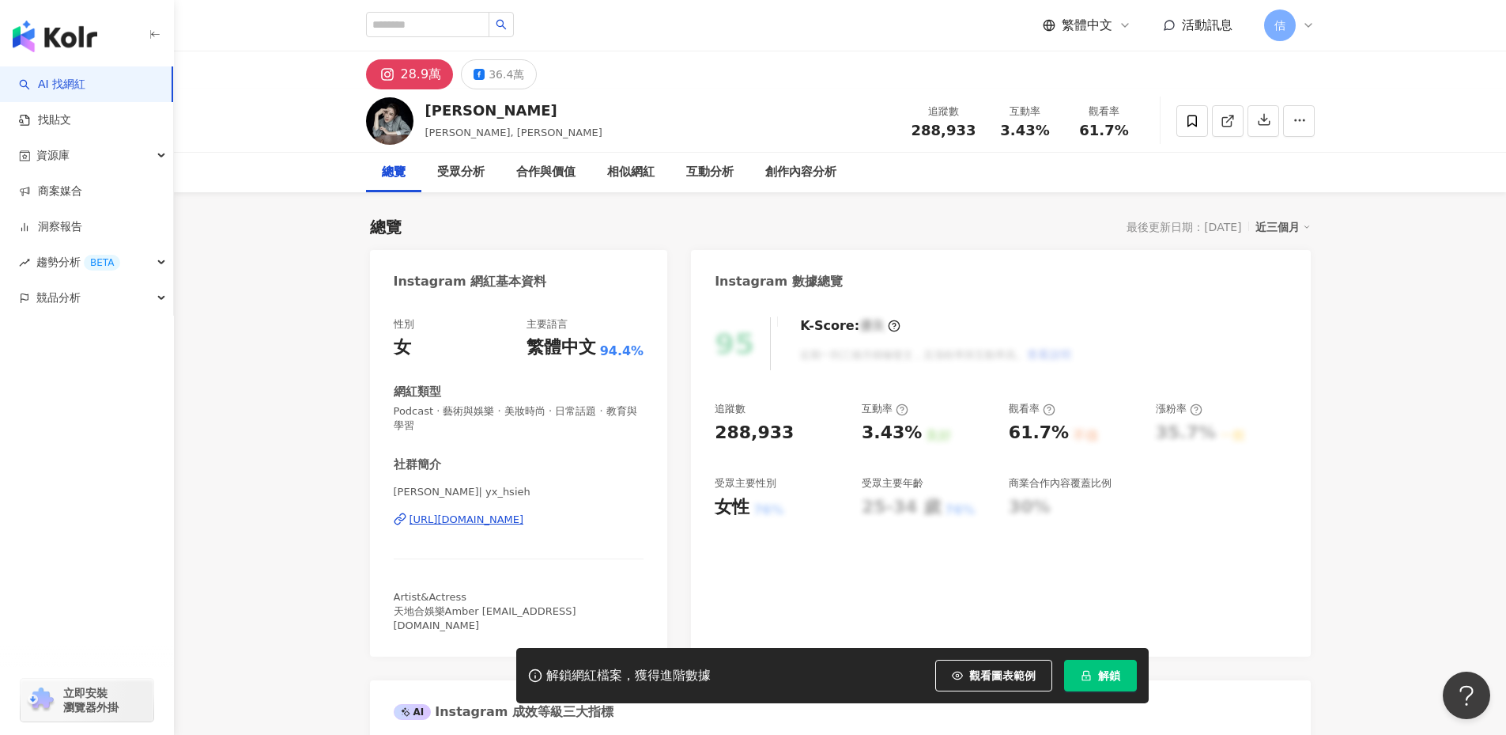
click at [1104, 671] on span "解鎖" at bounding box center [1109, 675] width 22 height 13
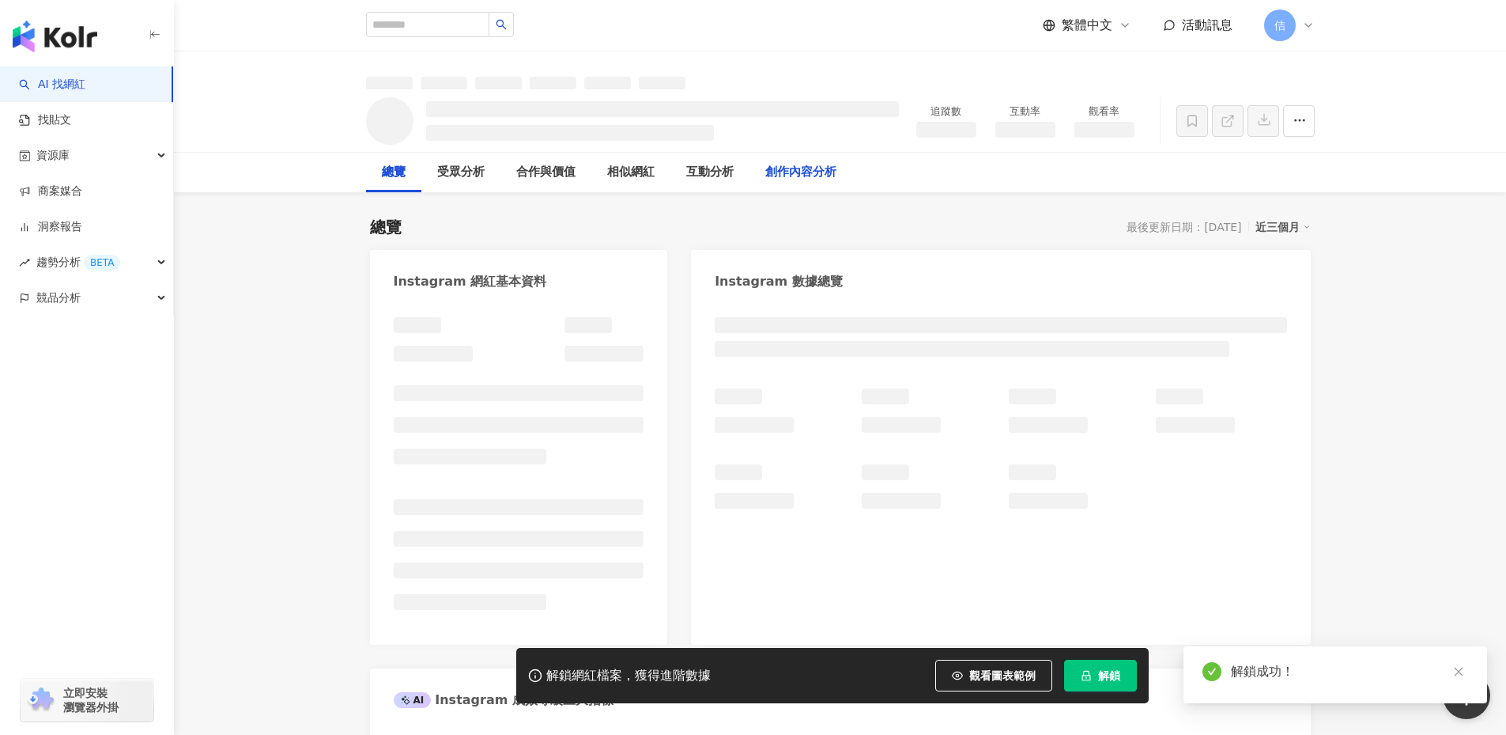
click at [781, 170] on div "創作內容分析" at bounding box center [800, 172] width 71 height 19
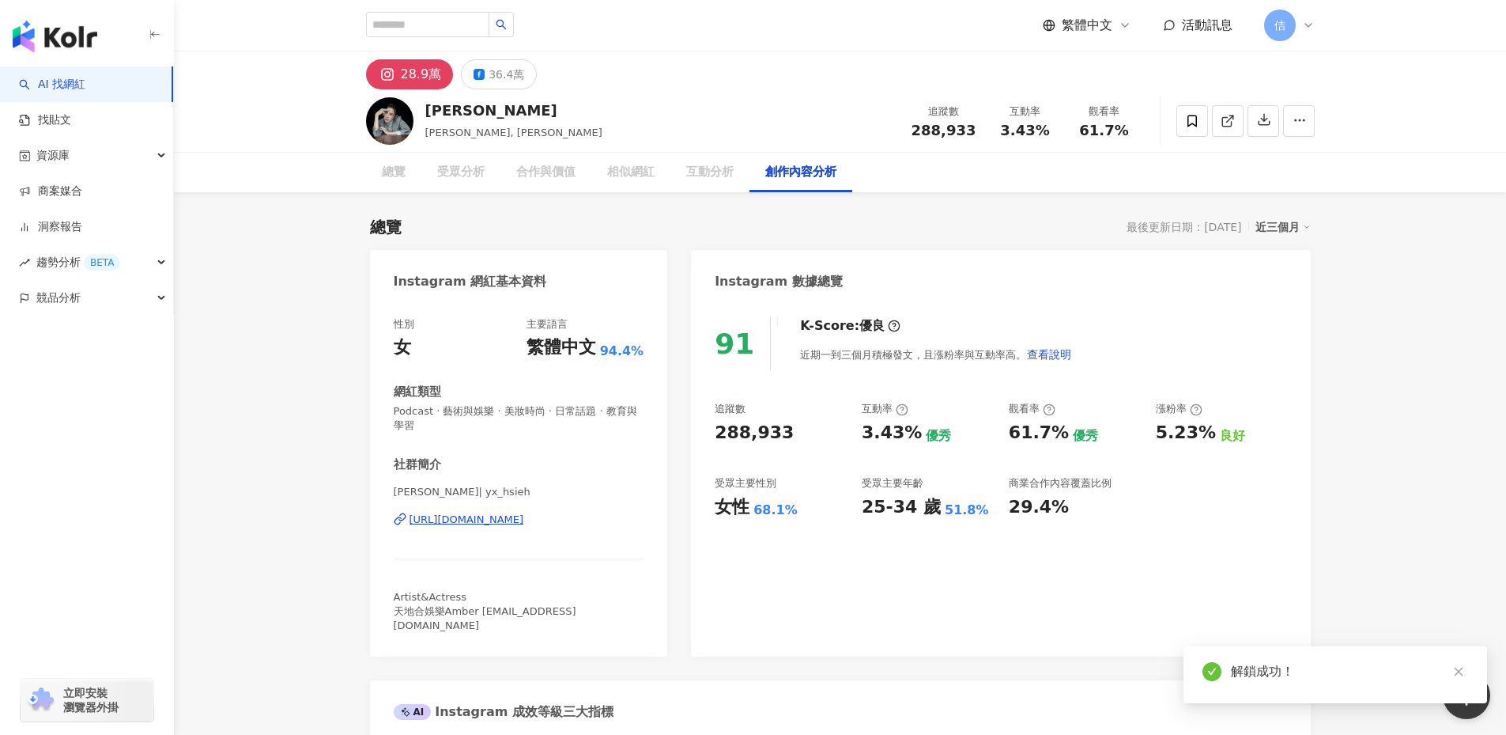
click at [785, 172] on div "創作內容分析" at bounding box center [800, 172] width 71 height 19
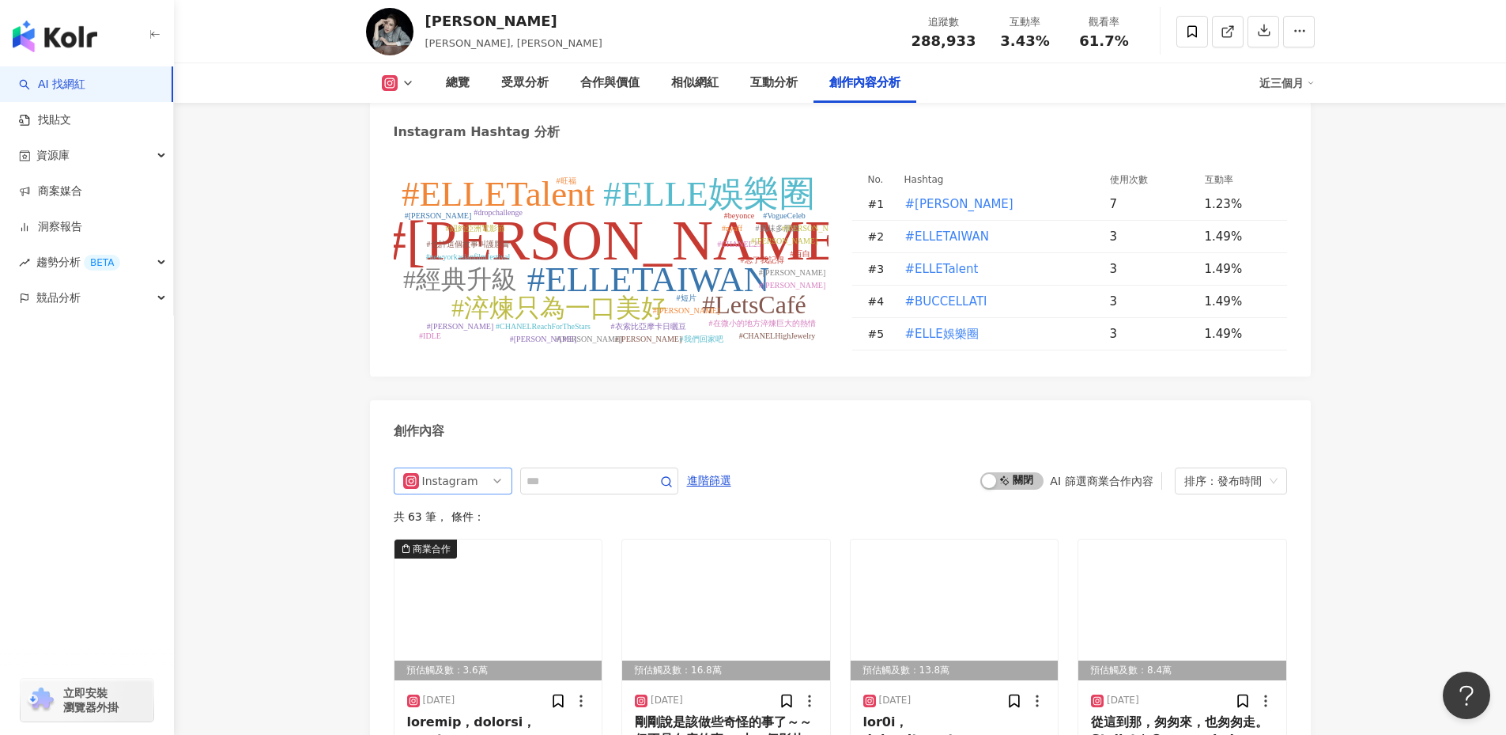
scroll to position [4585, 0]
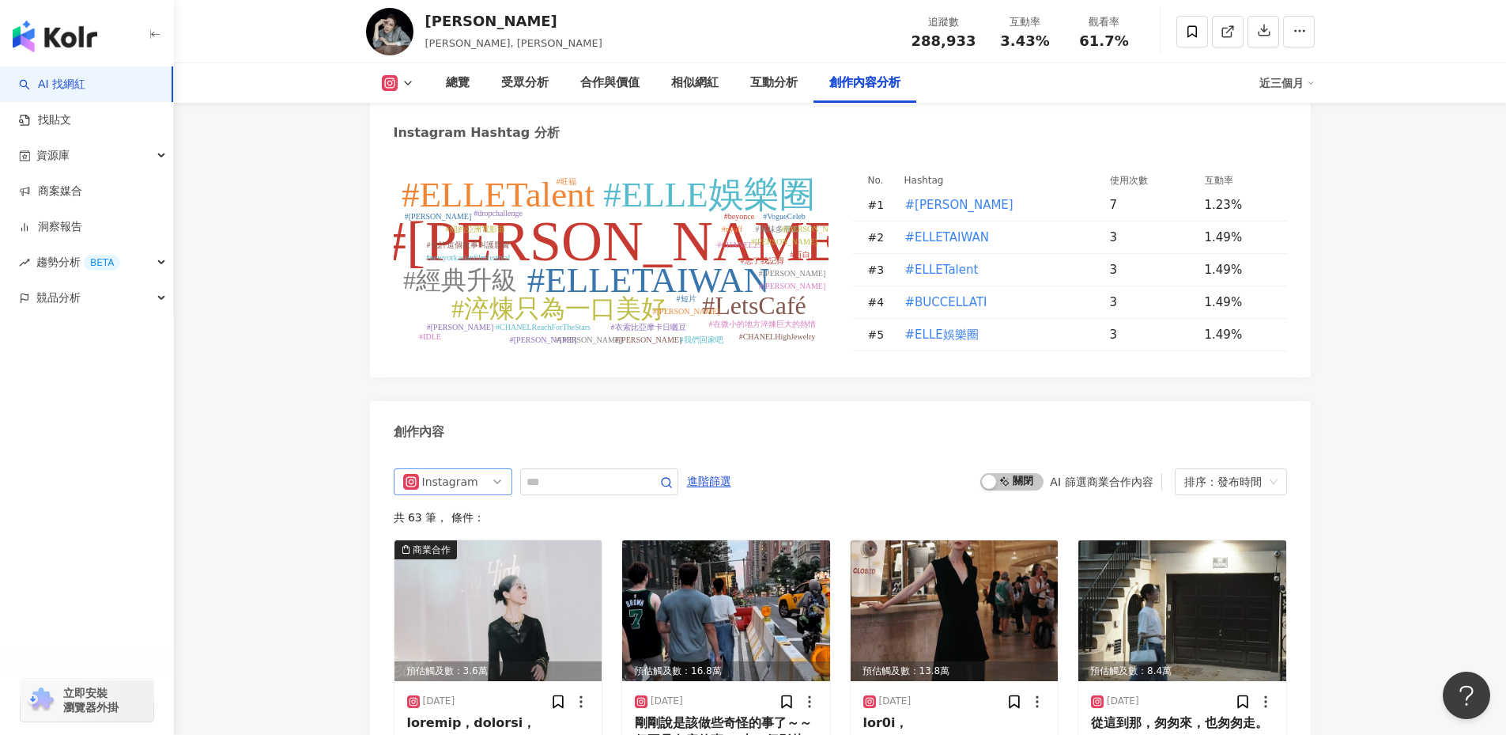
click at [488, 469] on span "Instagram" at bounding box center [453, 481] width 100 height 25
click at [474, 501] on div "不分平台" at bounding box center [453, 514] width 112 height 27
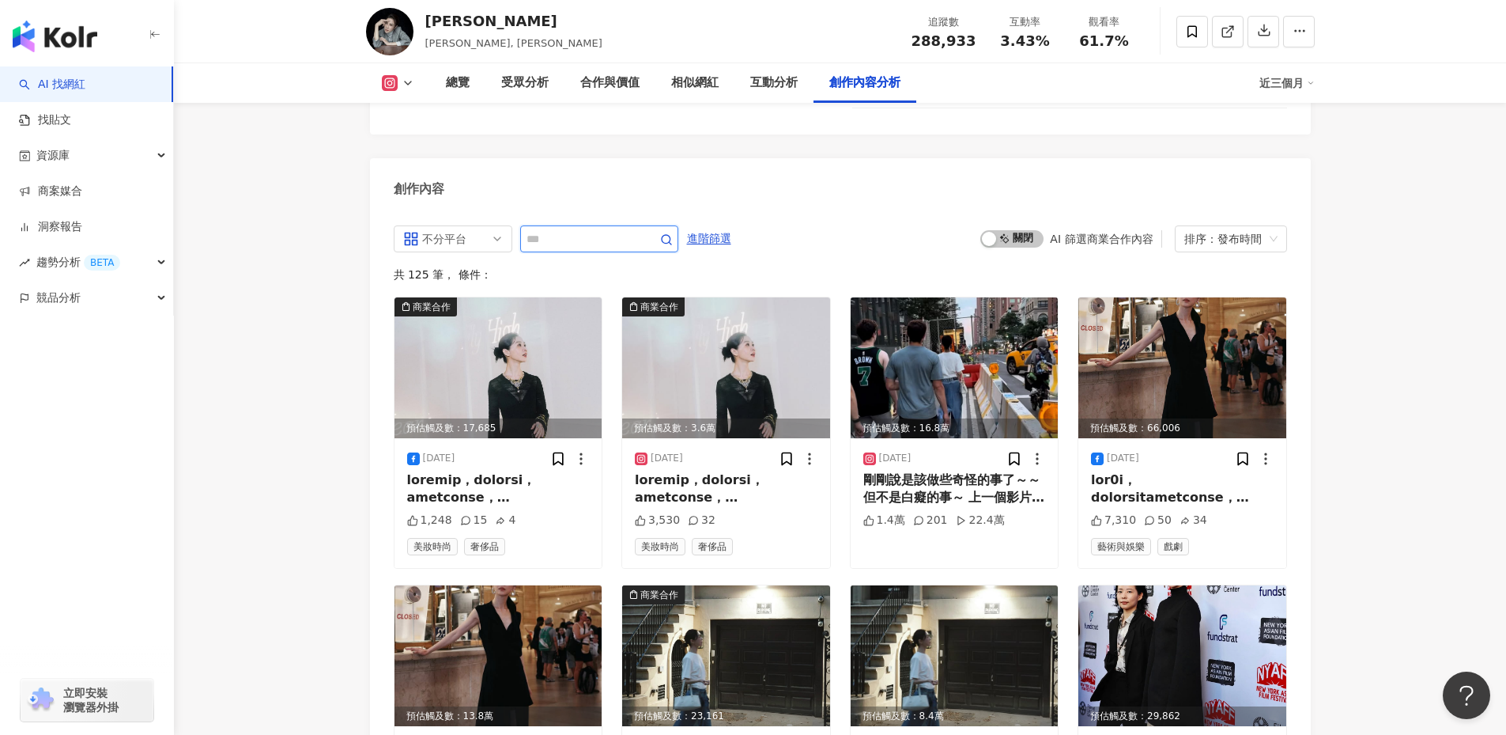
click at [606, 229] on input "text" at bounding box center [582, 238] width 111 height 19
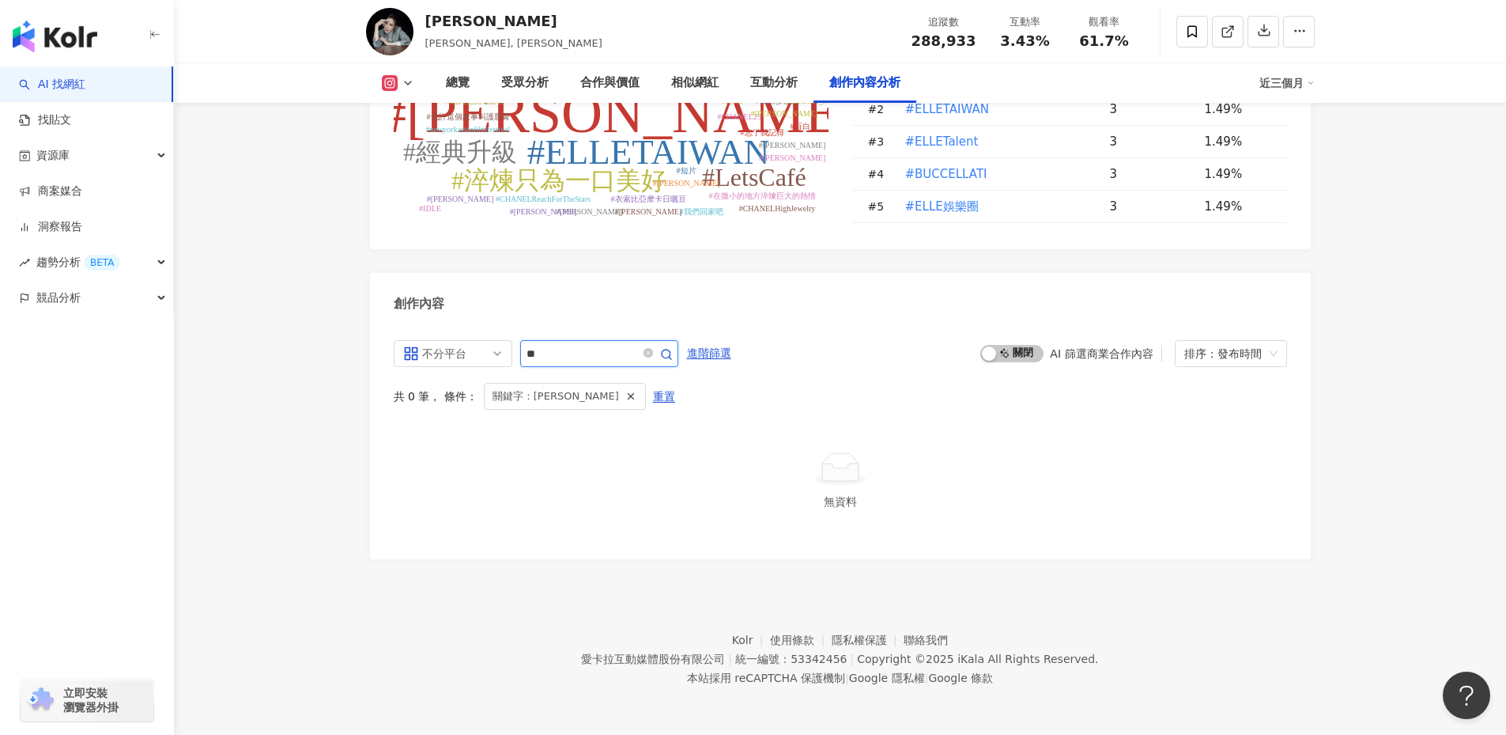
scroll to position [4658, 0]
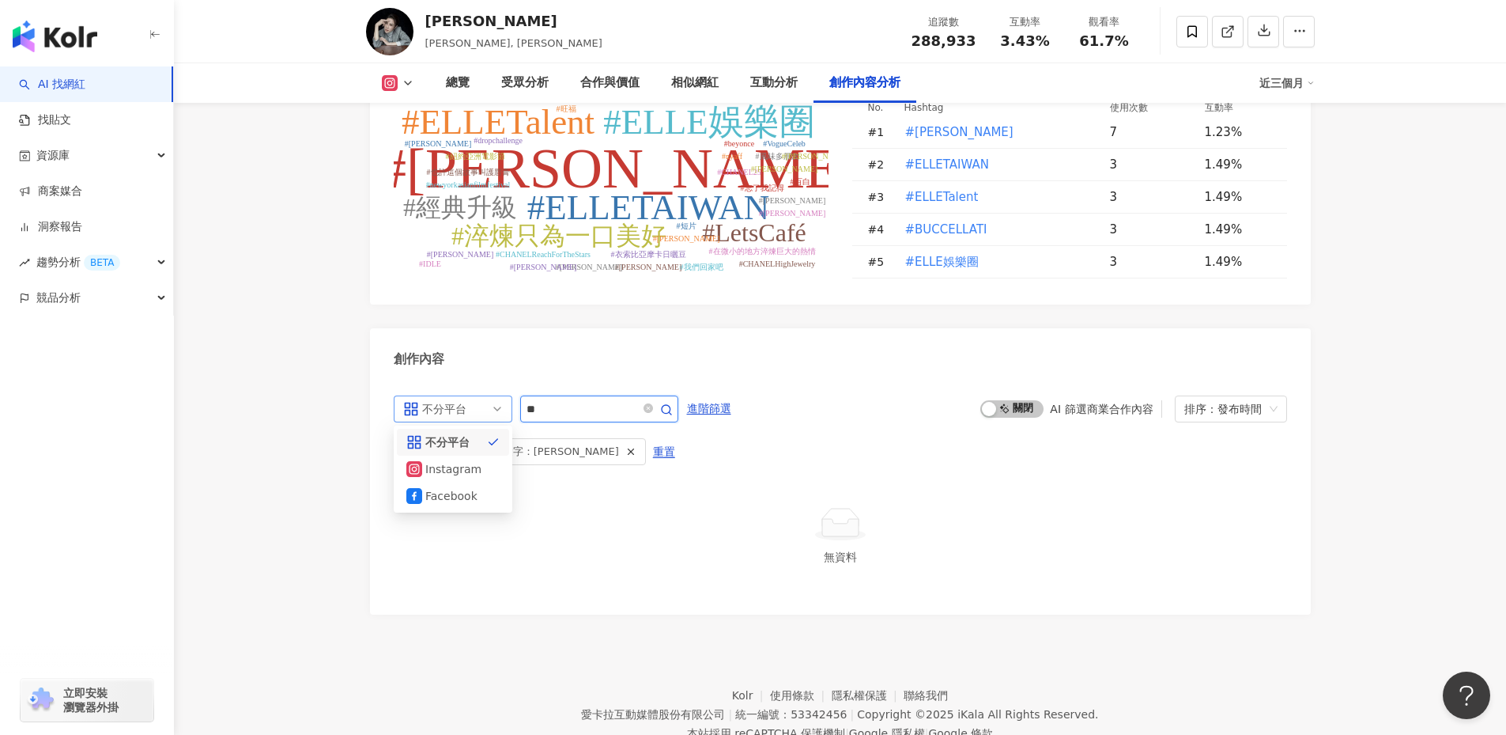
click at [450, 396] on div "不分平台" at bounding box center [447, 408] width 51 height 25
click at [560, 399] on input "**" at bounding box center [582, 408] width 111 height 19
type input "*"
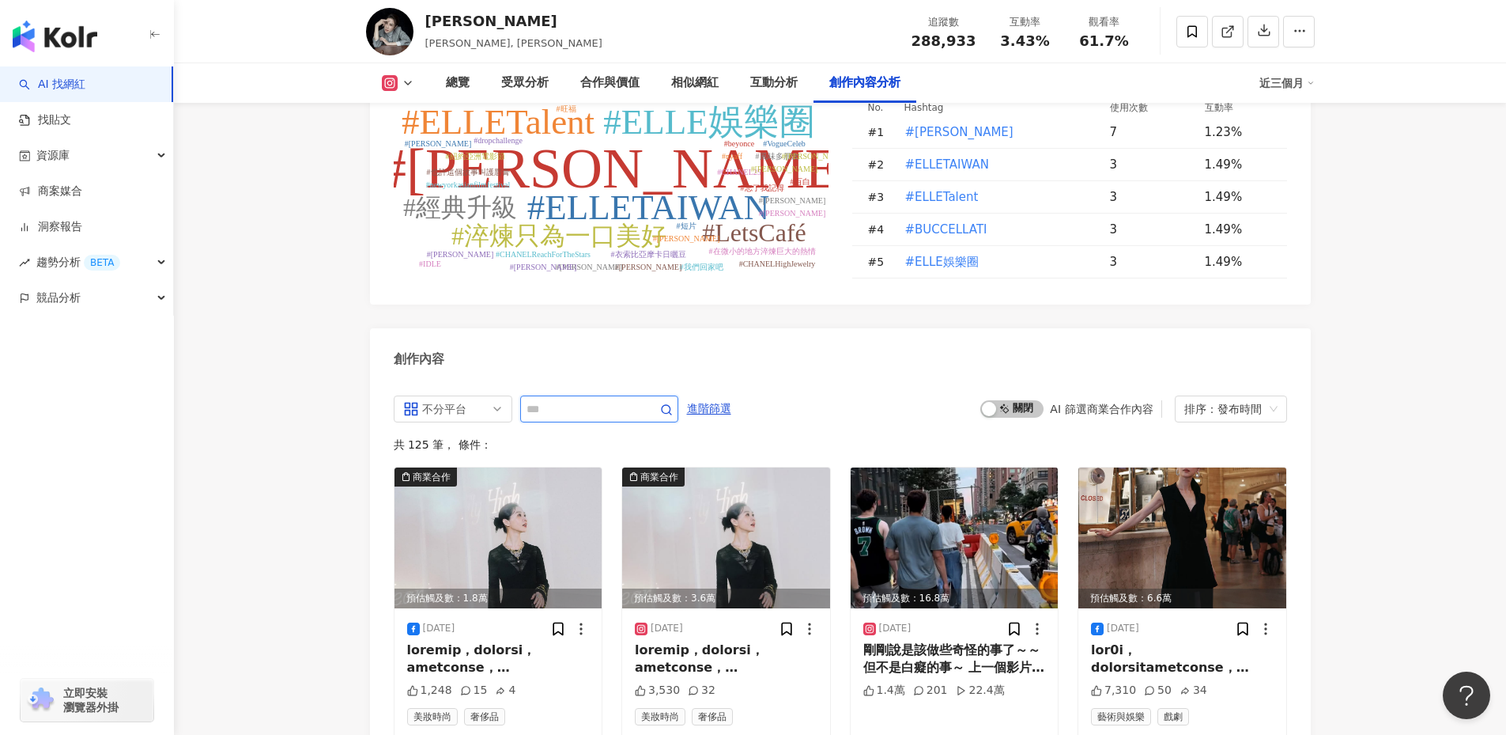
scroll to position [4828, 0]
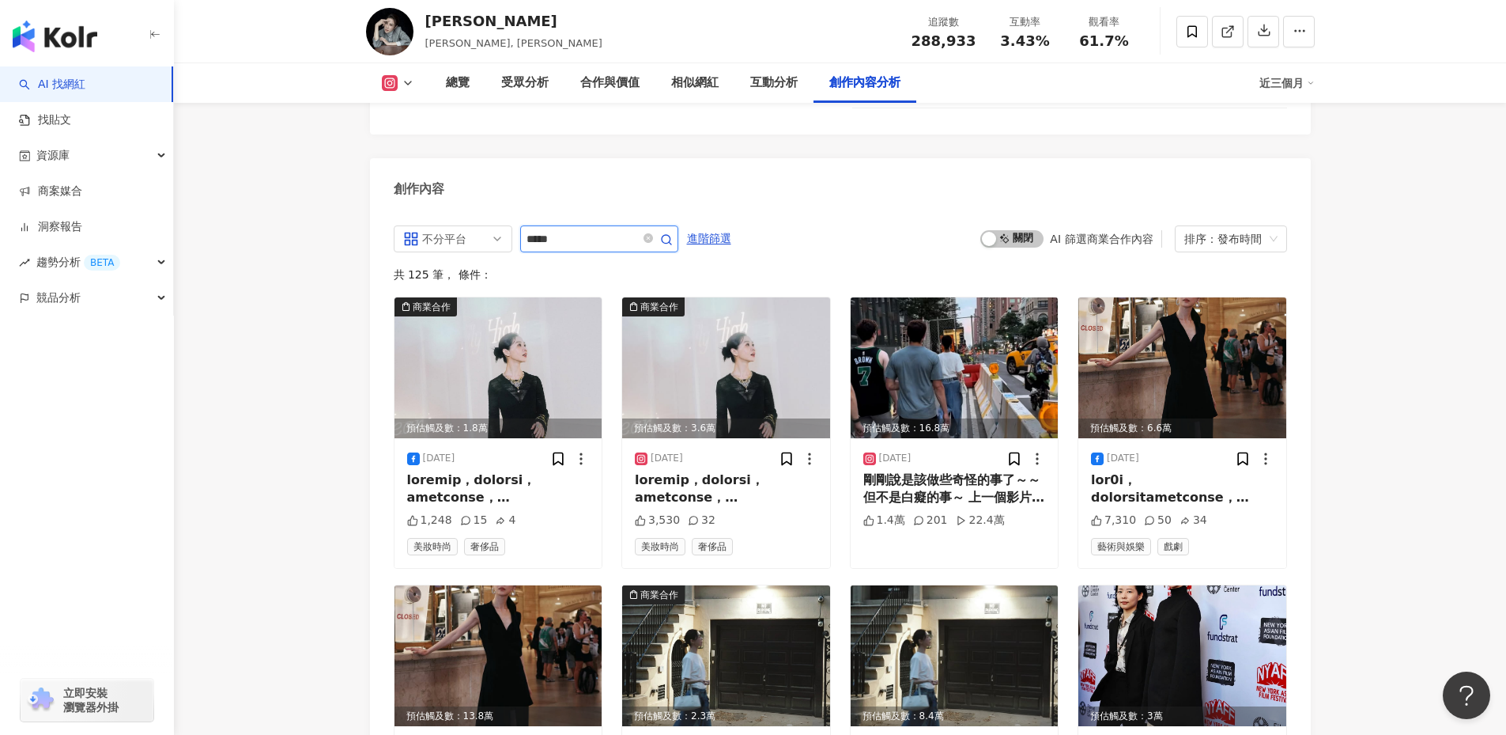
type input "*****"
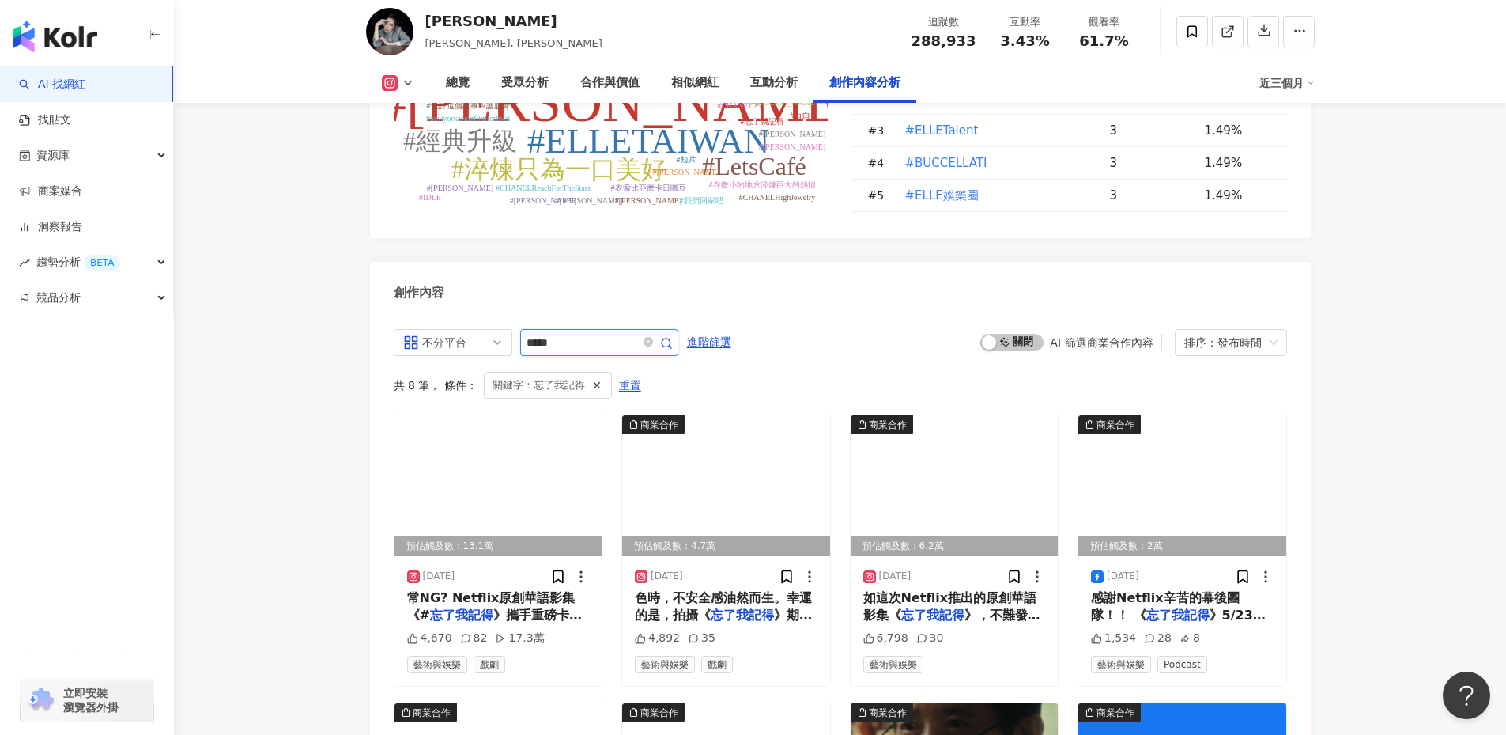
scroll to position [4723, 0]
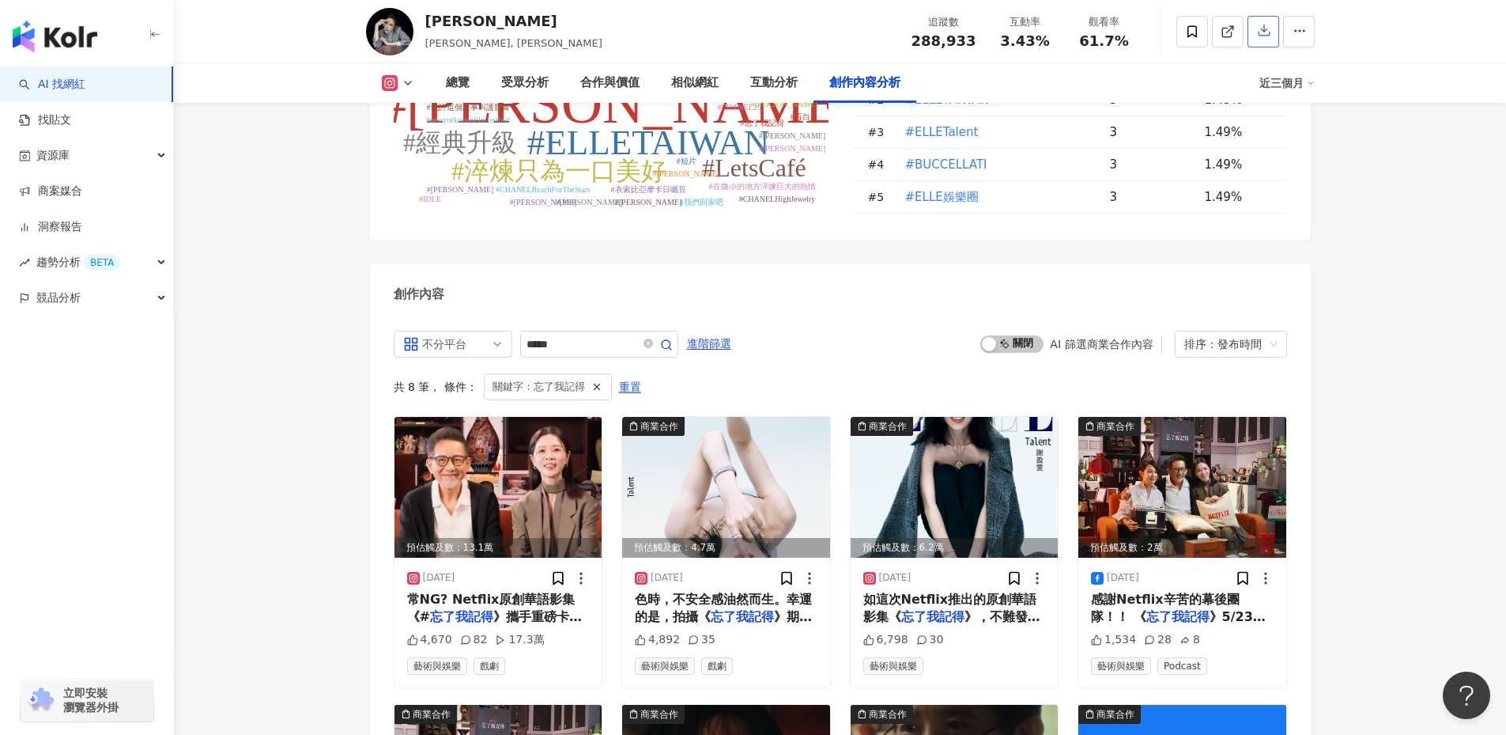
click at [1267, 25] on icon "button" at bounding box center [1264, 30] width 14 height 14
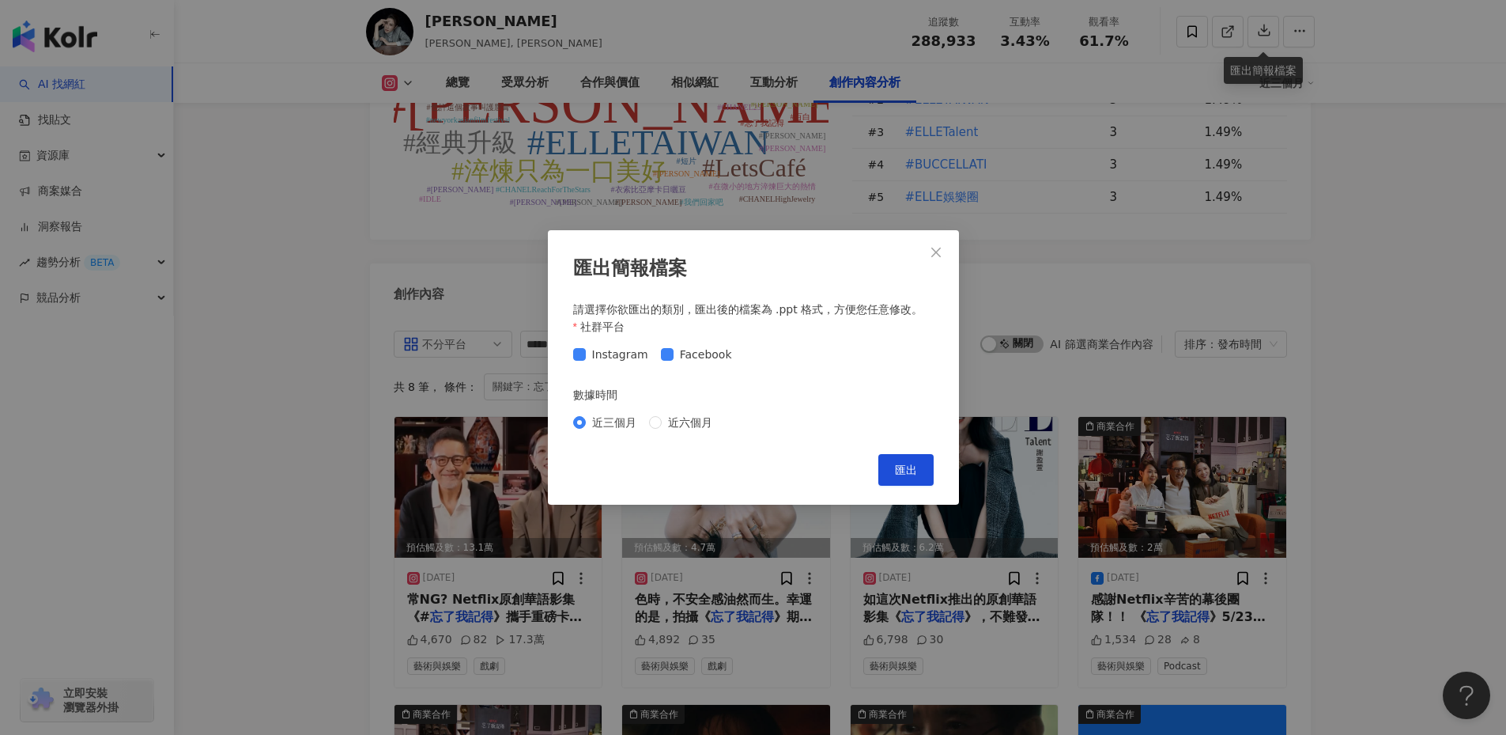
click at [868, 445] on div "匯出簡報檔案 請選擇你欲匯出的類別，匯出後的檔案為 .ppt 格式，方便您任意修改。 社群平台 Instagram Facebook 數據時間 近三個月 近六…" at bounding box center [753, 367] width 411 height 275
click at [892, 470] on button "匯出" at bounding box center [905, 470] width 55 height 32
